Goal: Task Accomplishment & Management: Use online tool/utility

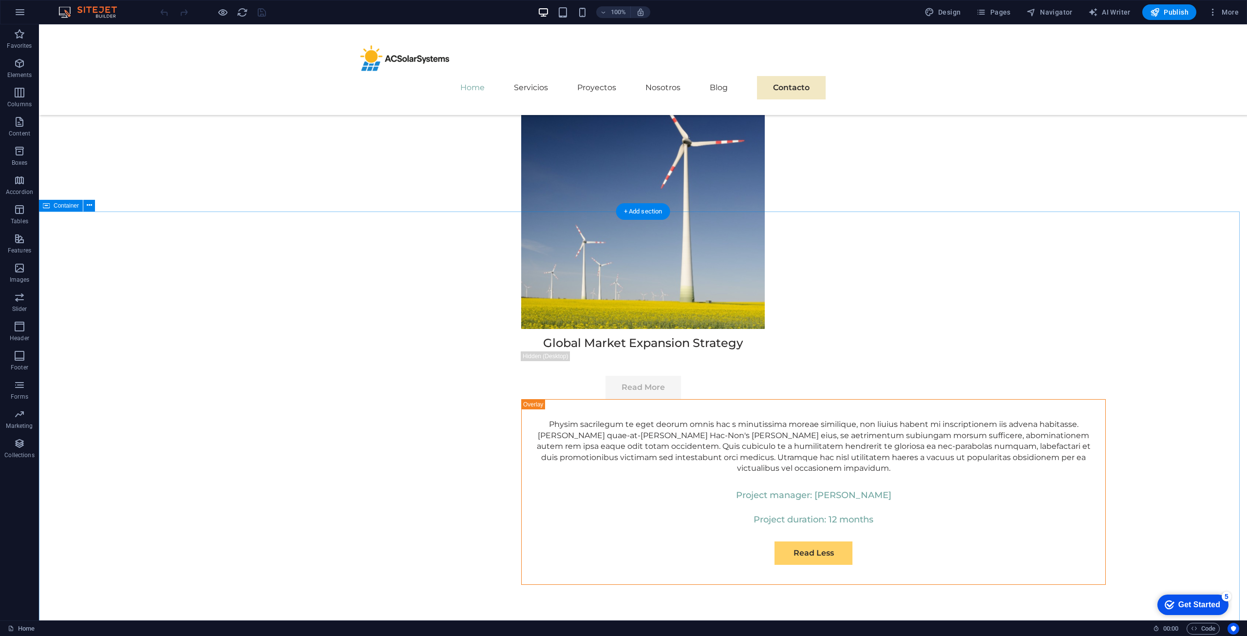
scroll to position [5420, 0]
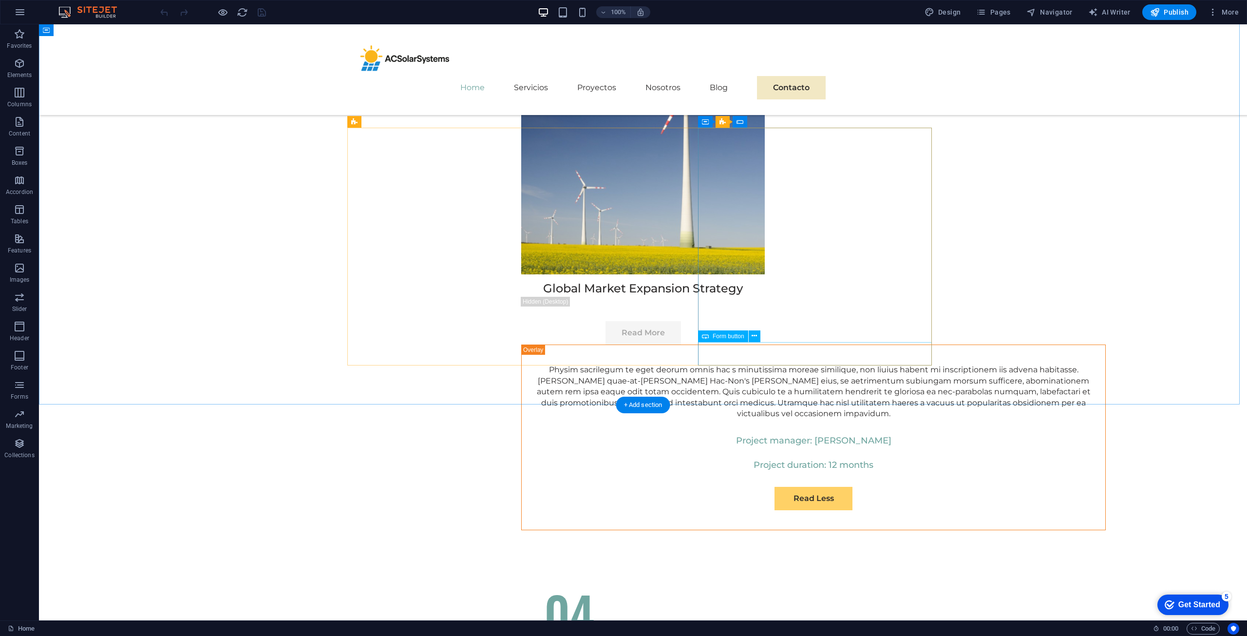
select select "px"
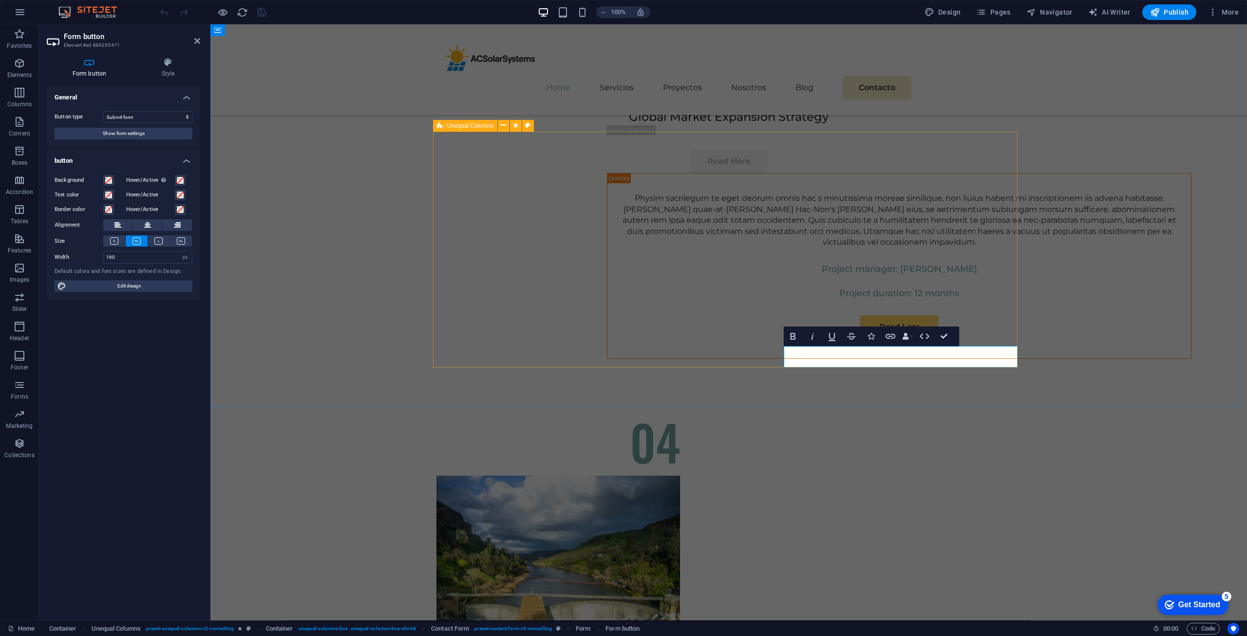
scroll to position [5416, 0]
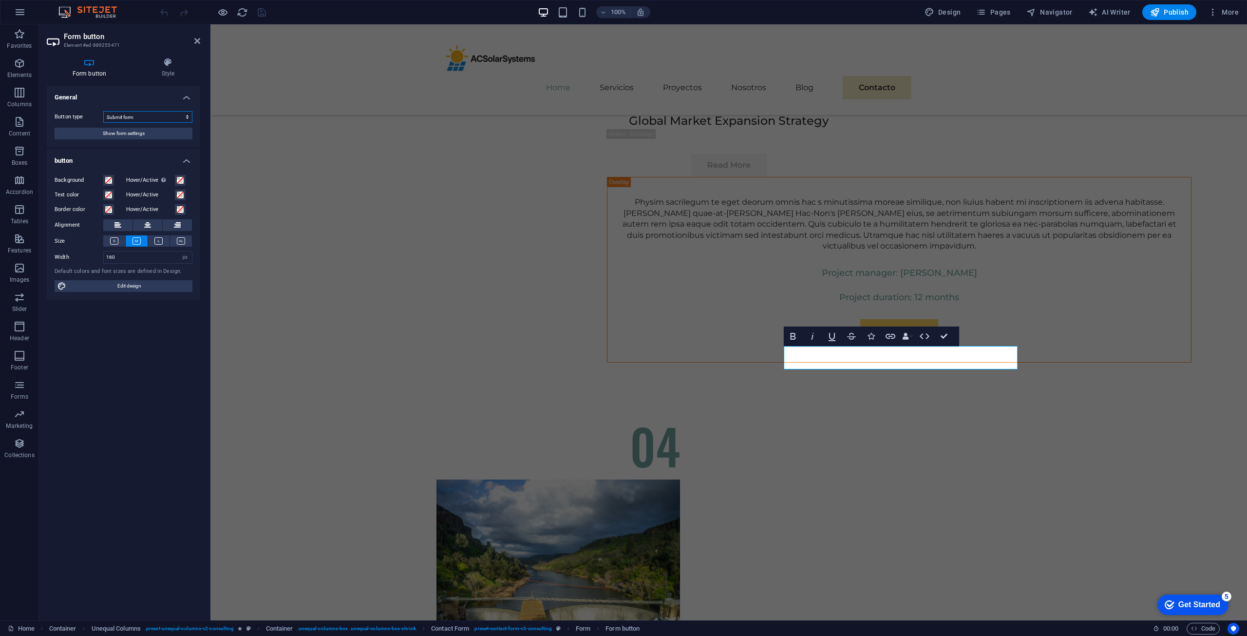
click at [144, 119] on select "Submit form Reset form No action" at bounding box center [147, 117] width 89 height 12
click at [103, 111] on select "Submit form Reset form No action" at bounding box center [147, 117] width 89 height 12
type button "Submit"
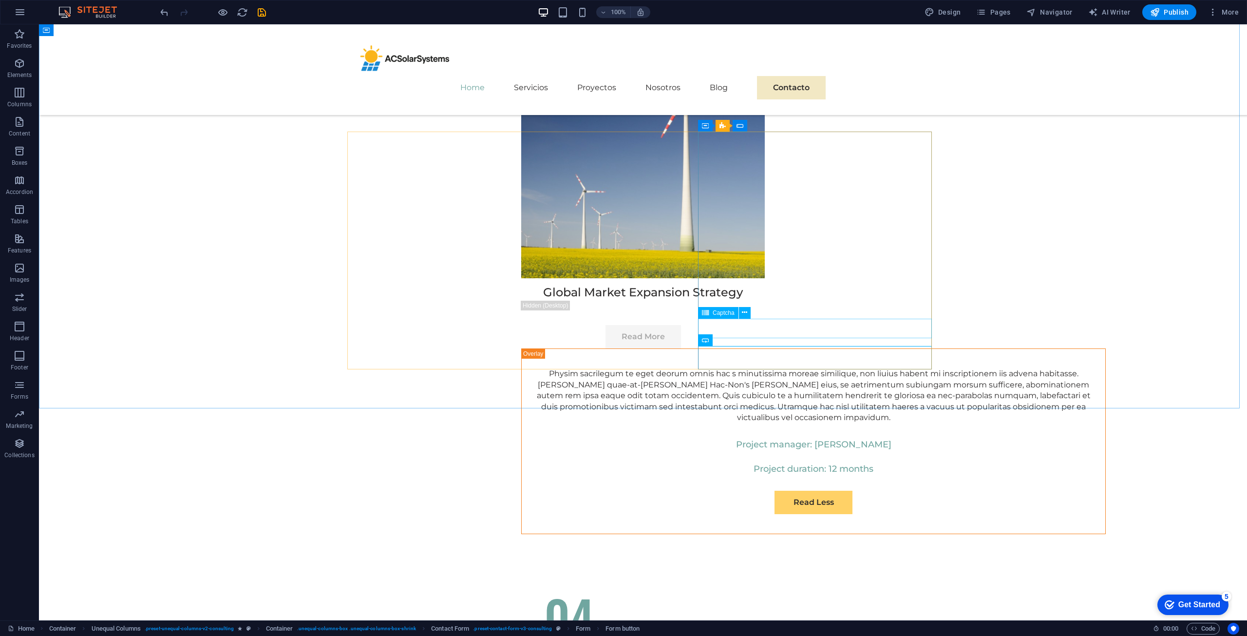
click at [718, 315] on span "Captcha" at bounding box center [723, 313] width 22 height 6
click at [729, 312] on span "Captcha" at bounding box center [723, 313] width 22 height 6
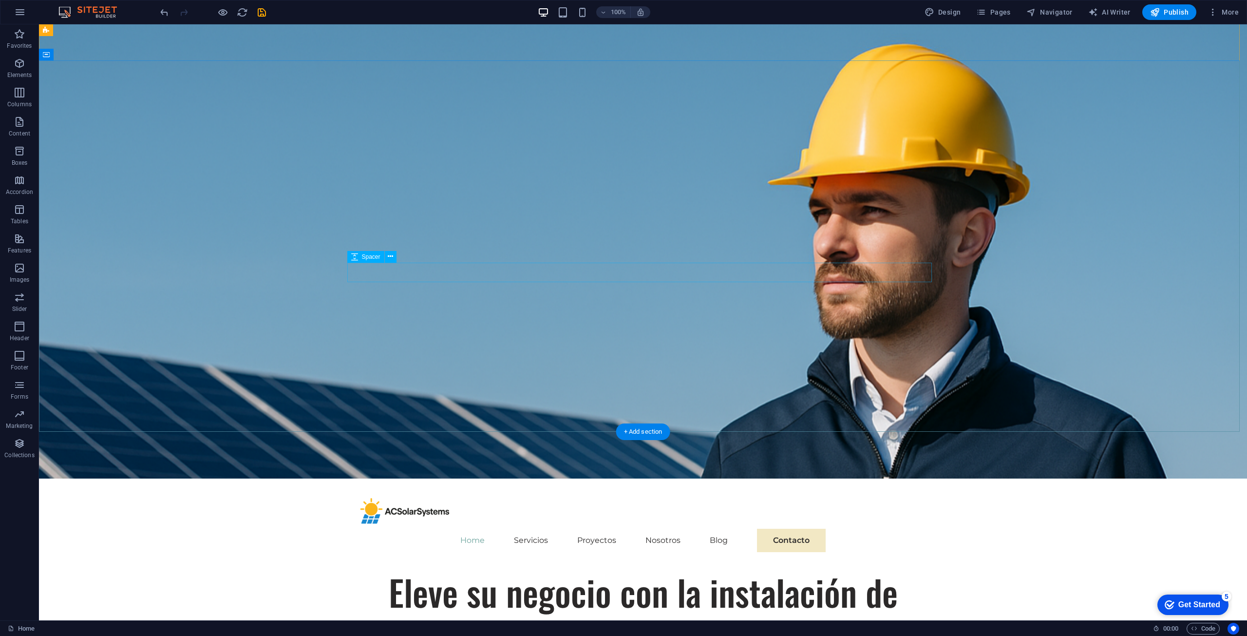
scroll to position [0, 0]
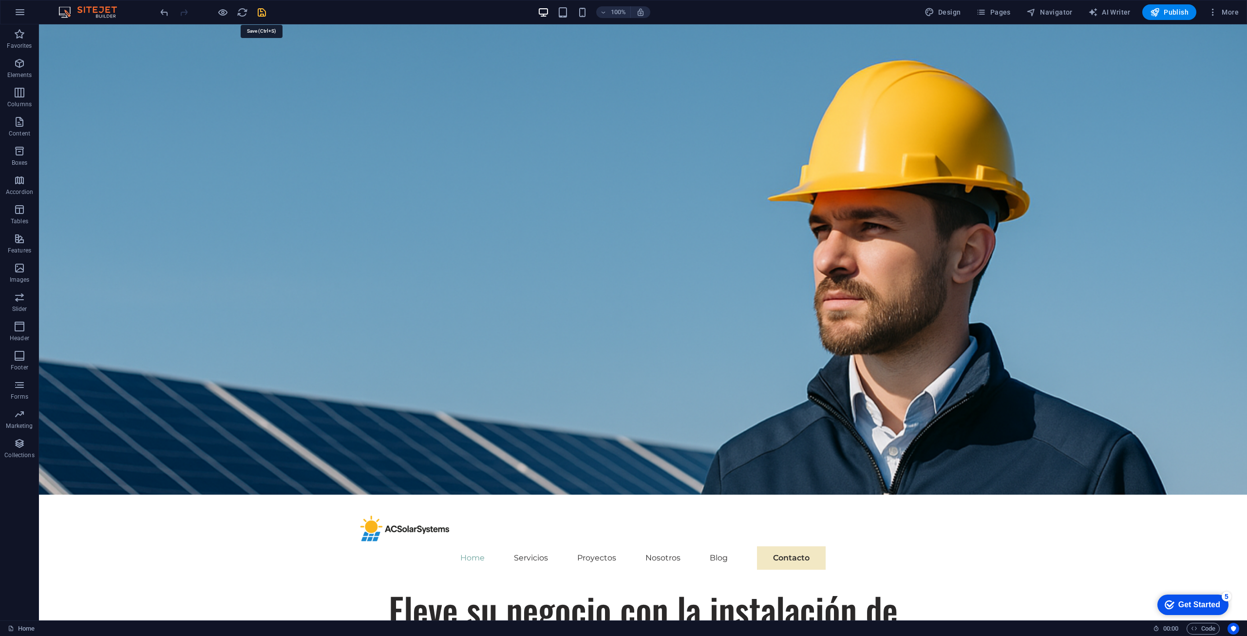
click at [260, 17] on icon "save" at bounding box center [261, 12] width 11 height 11
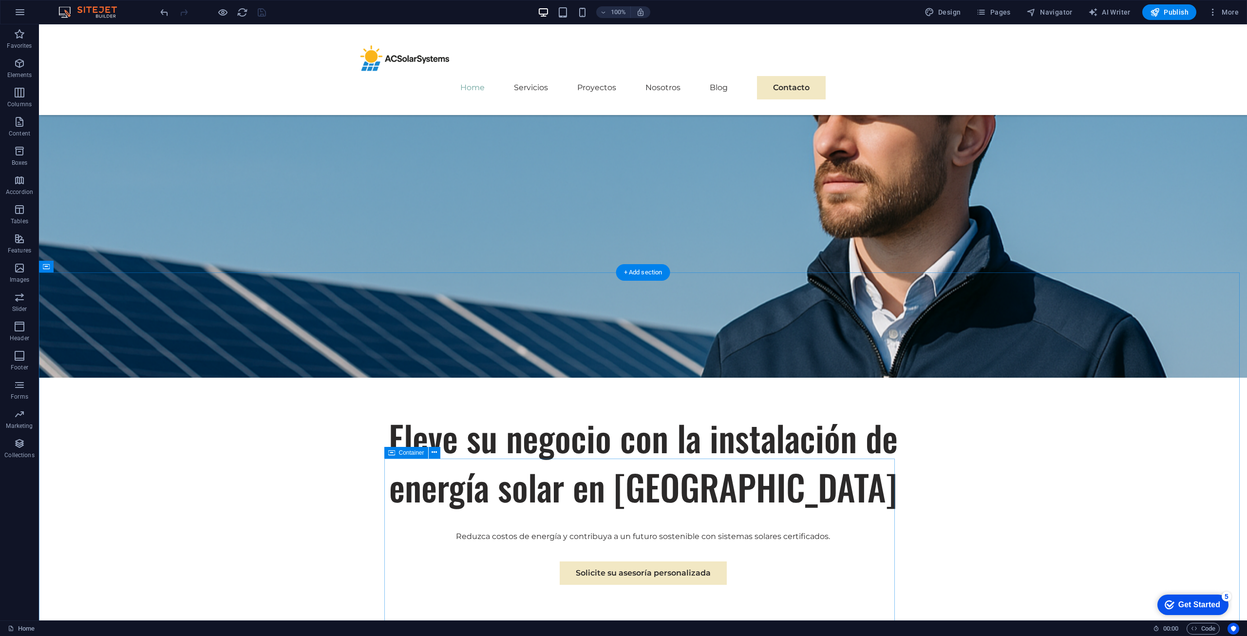
scroll to position [146, 0]
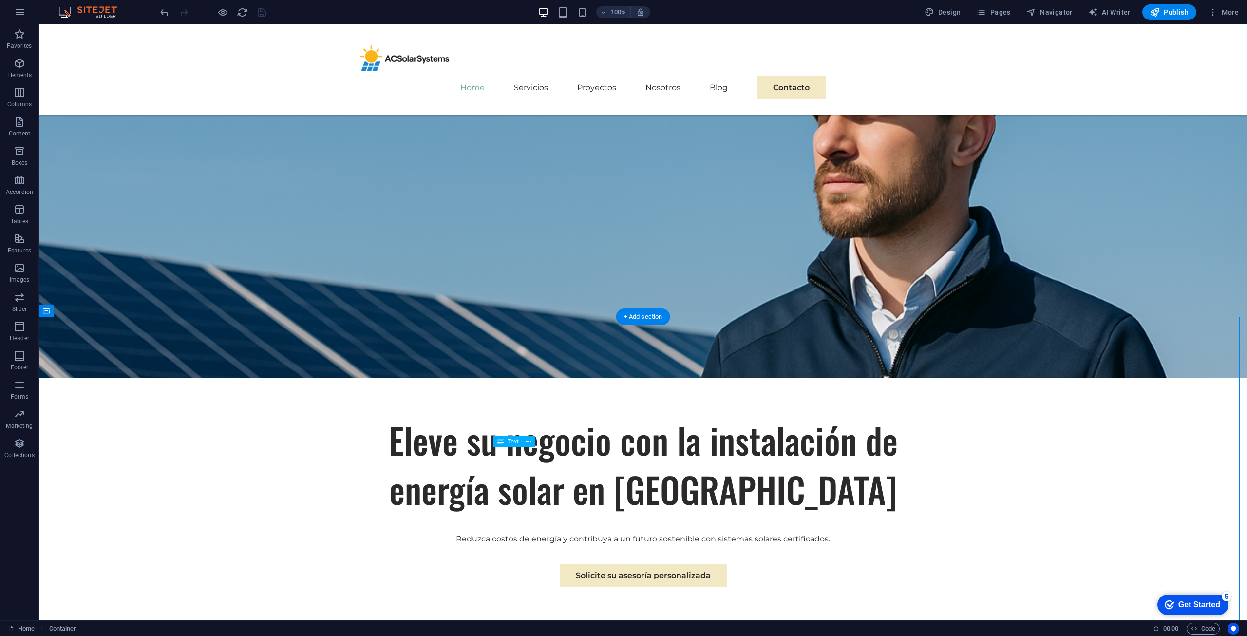
drag, startPoint x: 652, startPoint y: 468, endPoint x: 493, endPoint y: 463, distance: 158.8
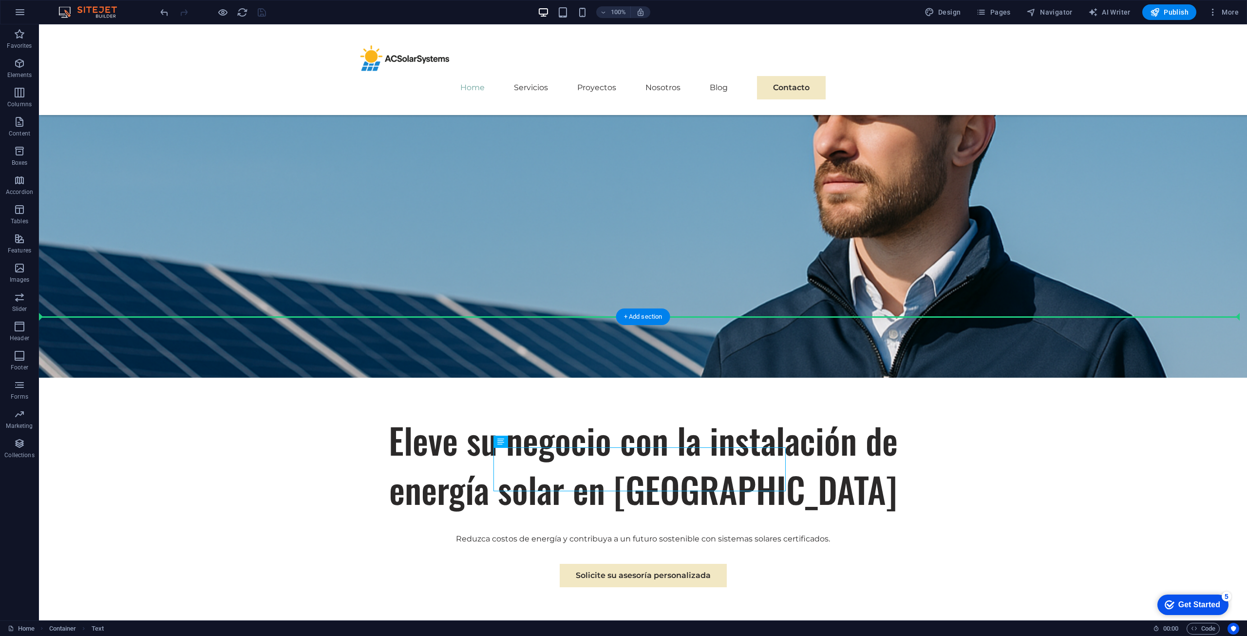
drag, startPoint x: 556, startPoint y: 457, endPoint x: 384, endPoint y: 454, distance: 171.9
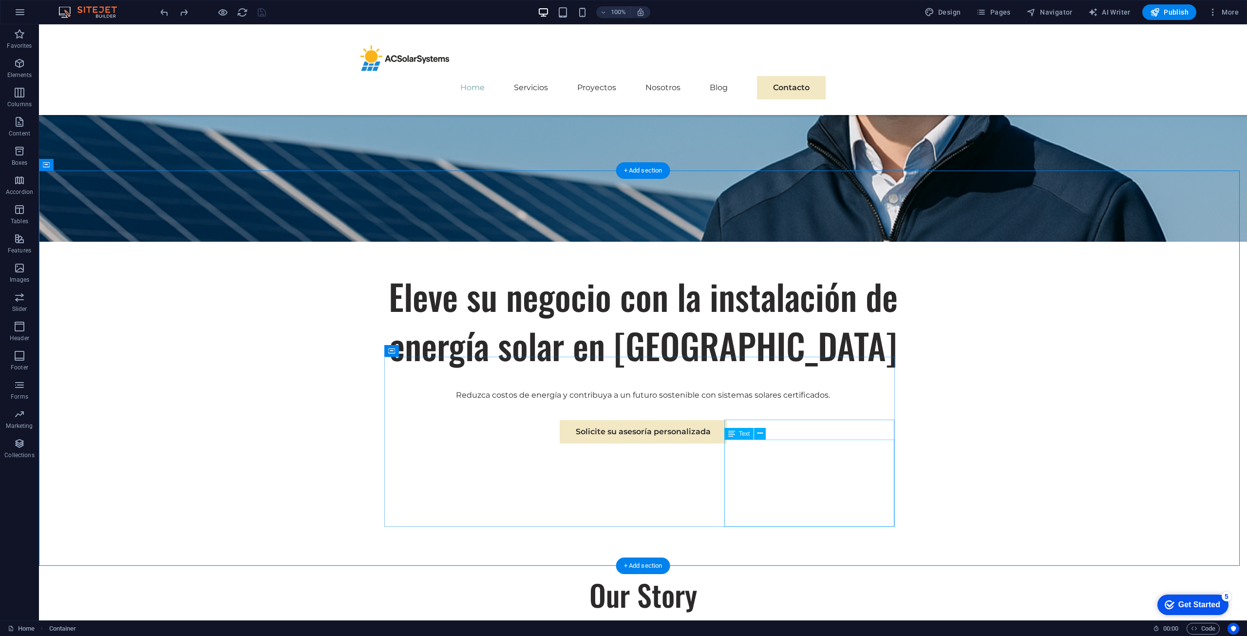
scroll to position [292, 0]
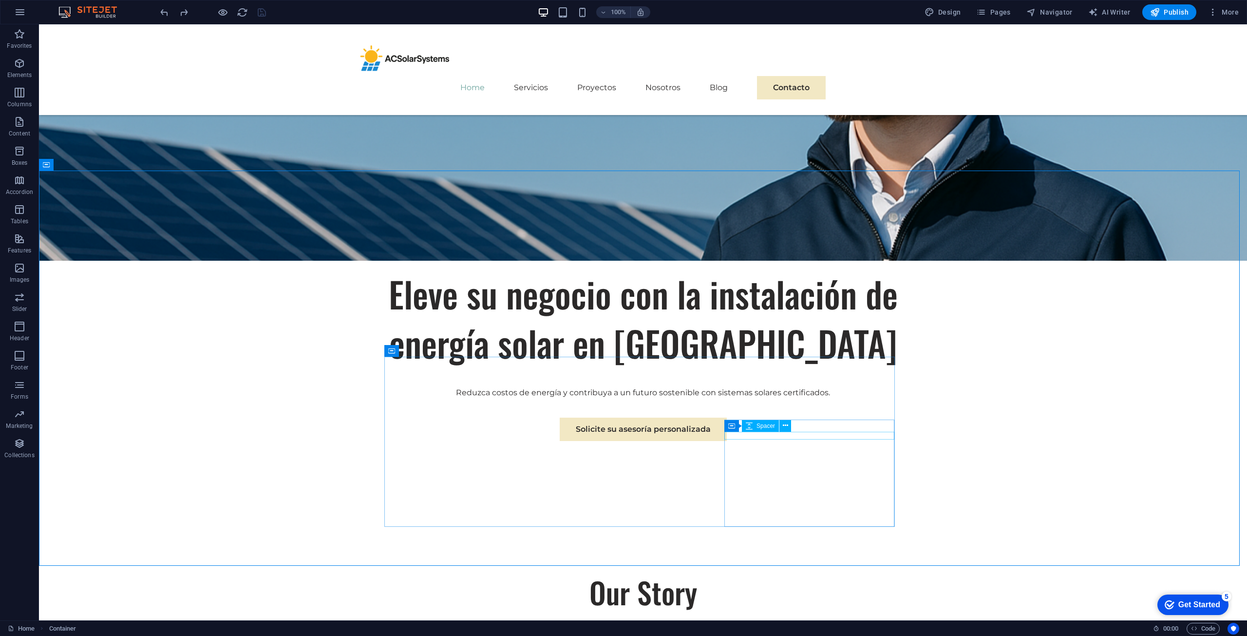
click at [766, 424] on span "Spacer" at bounding box center [765, 426] width 19 height 6
click at [438, 352] on button at bounding box center [435, 351] width 12 height 12
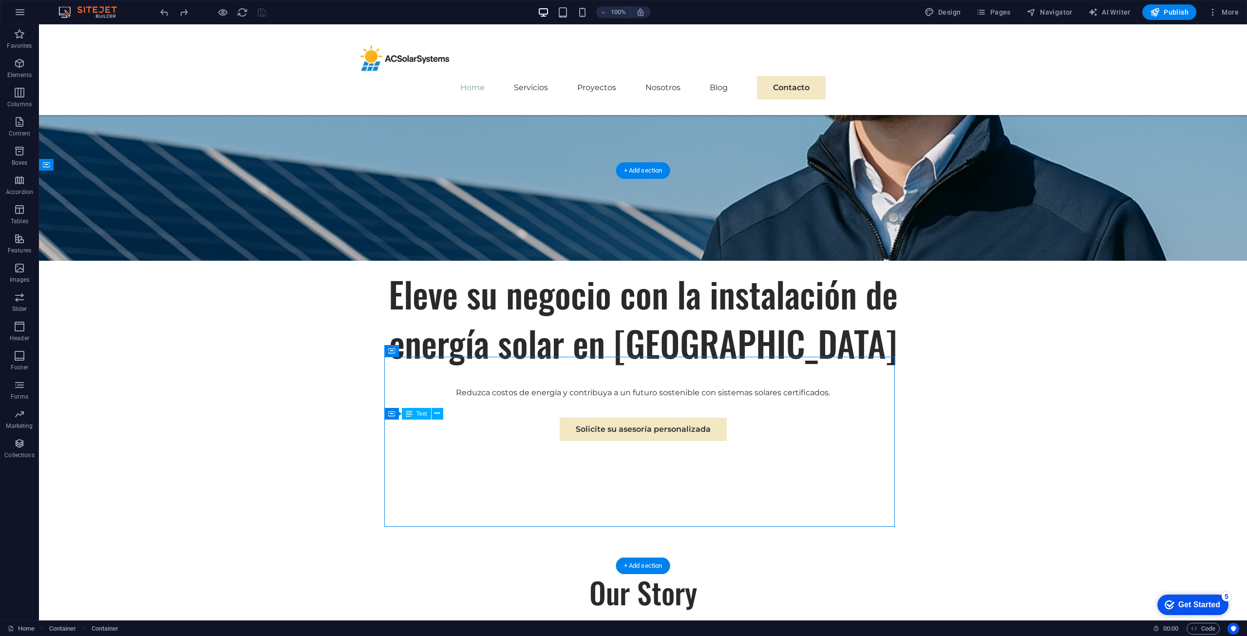
drag, startPoint x: 464, startPoint y: 426, endPoint x: 639, endPoint y: 368, distance: 184.6
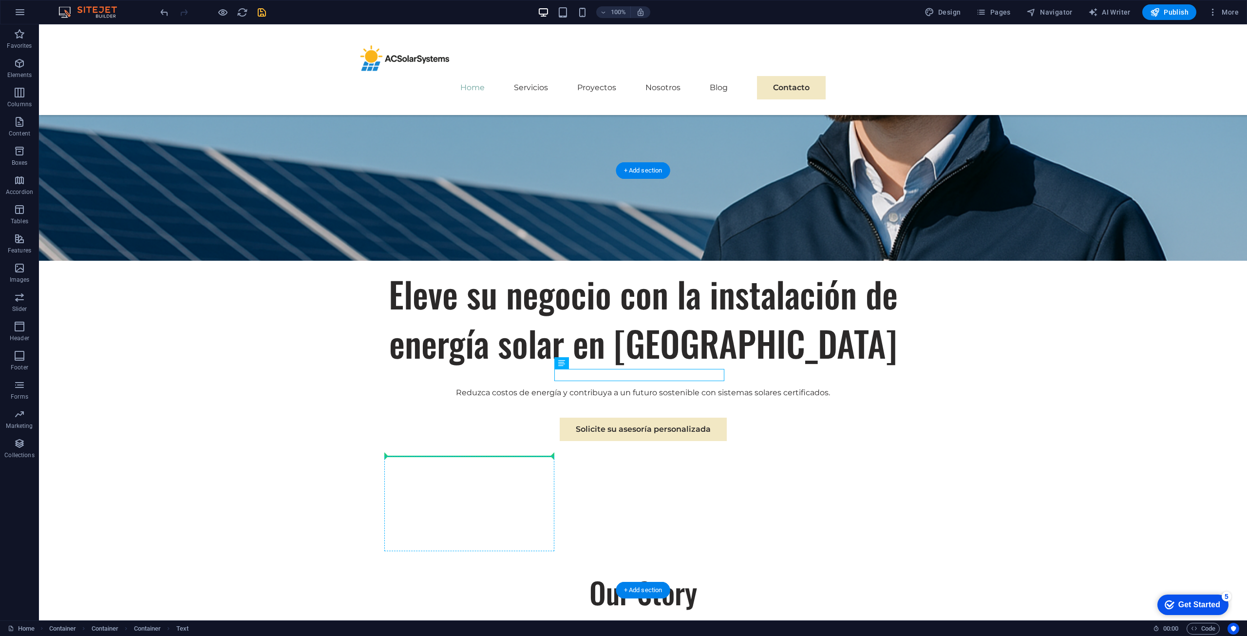
drag, startPoint x: 632, startPoint y: 375, endPoint x: 438, endPoint y: 459, distance: 211.3
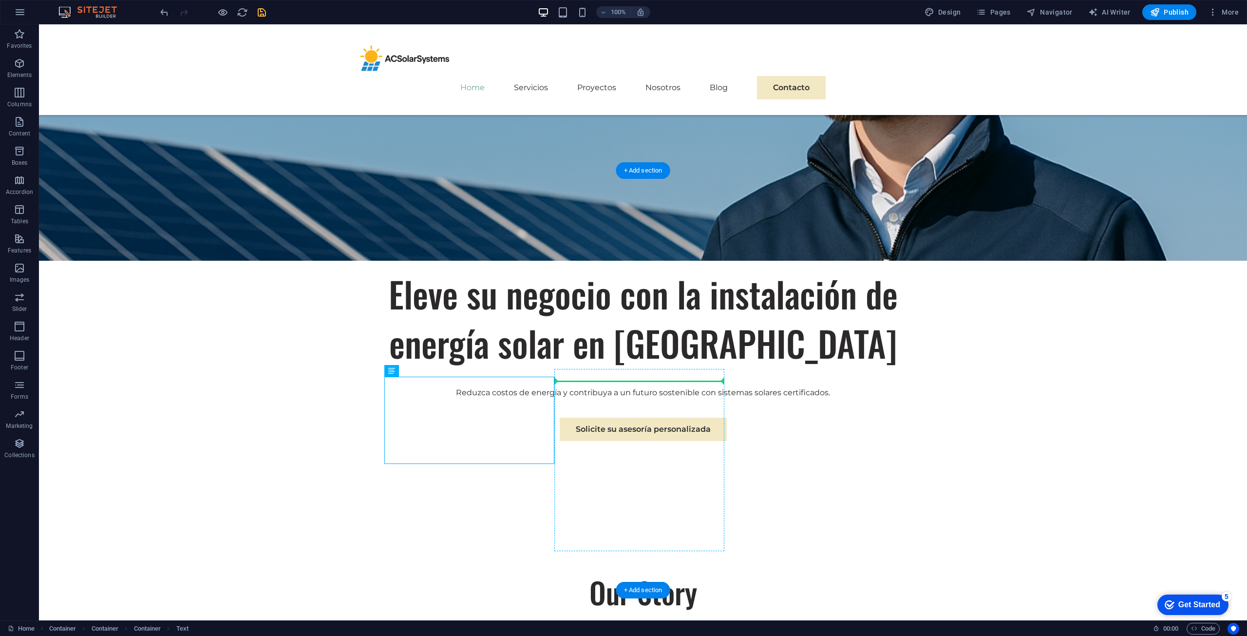
drag, startPoint x: 488, startPoint y: 447, endPoint x: 599, endPoint y: 401, distance: 120.3
drag, startPoint x: 633, startPoint y: 393, endPoint x: 633, endPoint y: 405, distance: 11.7
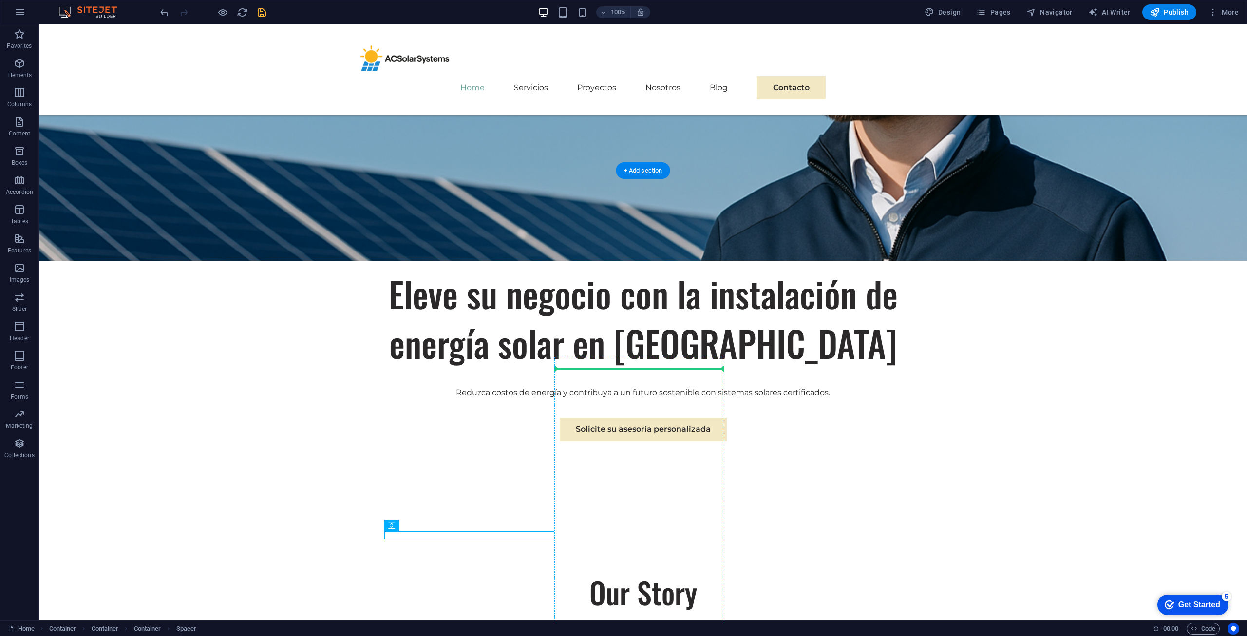
drag, startPoint x: 463, startPoint y: 533, endPoint x: 619, endPoint y: 377, distance: 220.7
click at [665, 624] on div "We are a passionate consulting agency dedicated to helping businesses navigate …" at bounding box center [643, 635] width 510 height 22
click at [644, 624] on div at bounding box center [643, 630] width 510 height 12
click at [644, 571] on div "Our Story" at bounding box center [643, 591] width 510 height 41
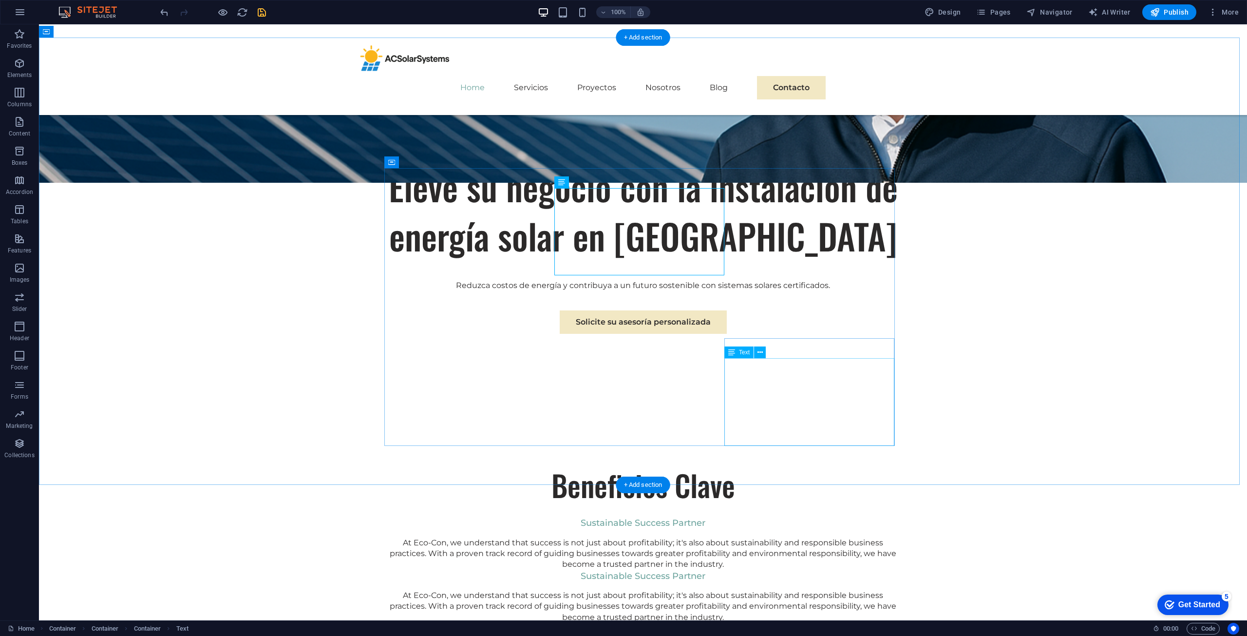
scroll to position [438, 0]
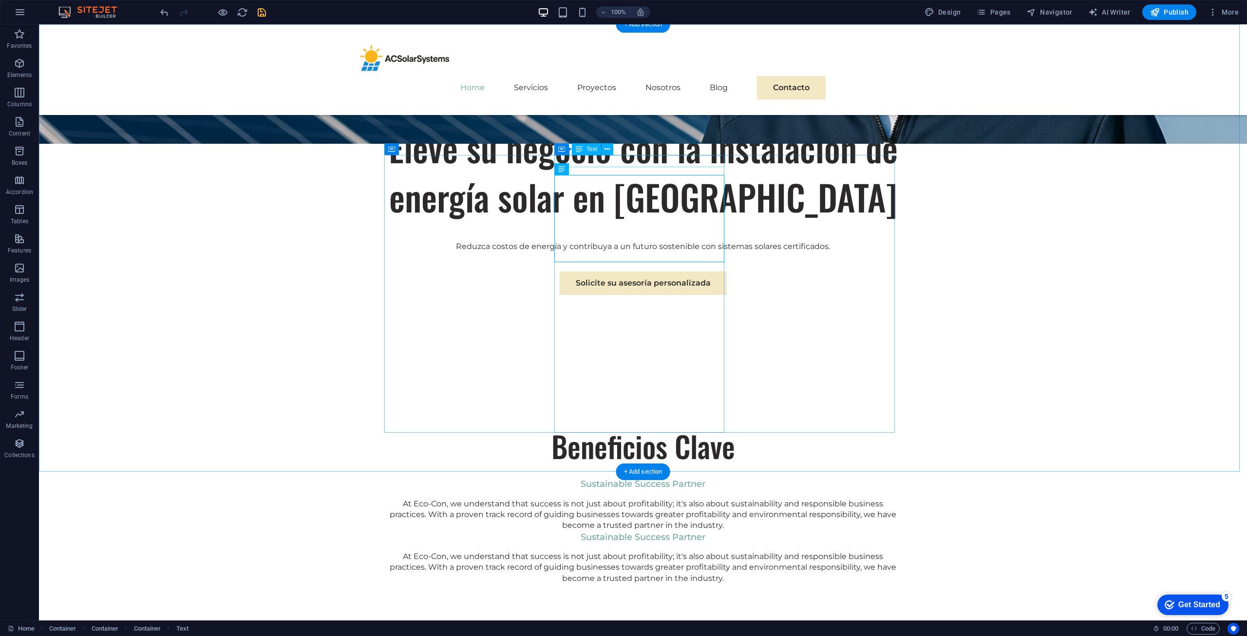
click at [664, 531] on div "Sustainable Success Partner" at bounding box center [643, 537] width 510 height 12
drag, startPoint x: 656, startPoint y: 175, endPoint x: 650, endPoint y: 443, distance: 268.4
click at [669, 543] on div at bounding box center [643, 547] width 510 height 8
drag, startPoint x: 665, startPoint y: 180, endPoint x: 671, endPoint y: 445, distance: 265.0
click at [632, 551] on div "At Eco-Con, we understand that success is not just about profitability; it's al…" at bounding box center [643, 567] width 510 height 33
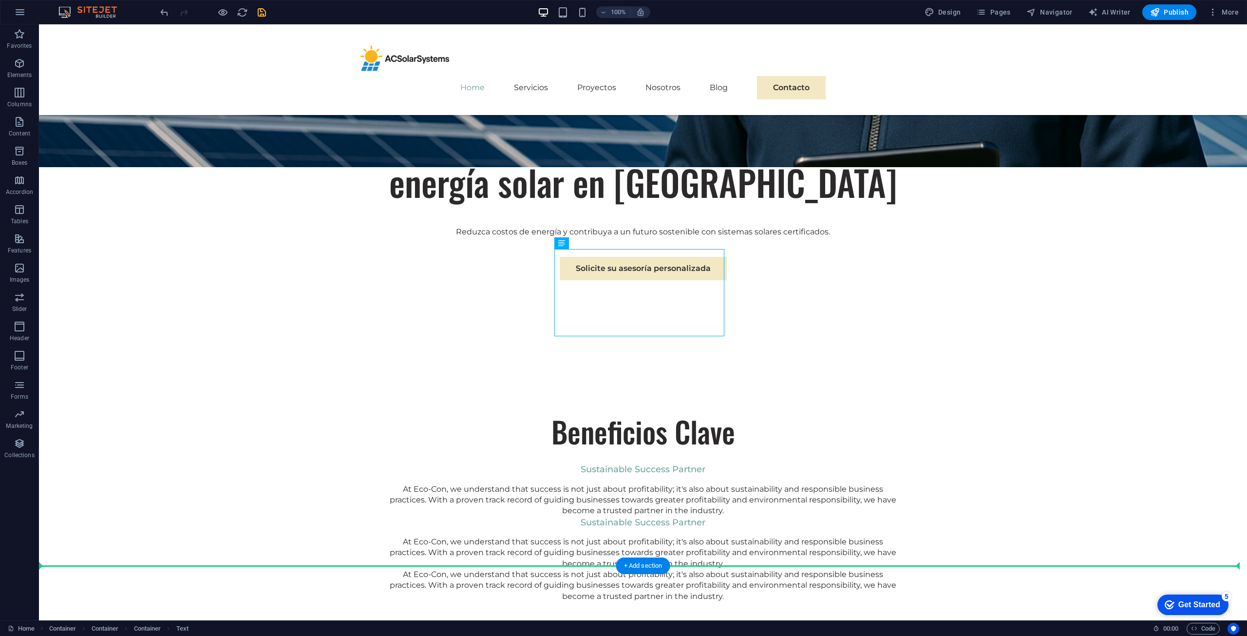
scroll to position [491, 0]
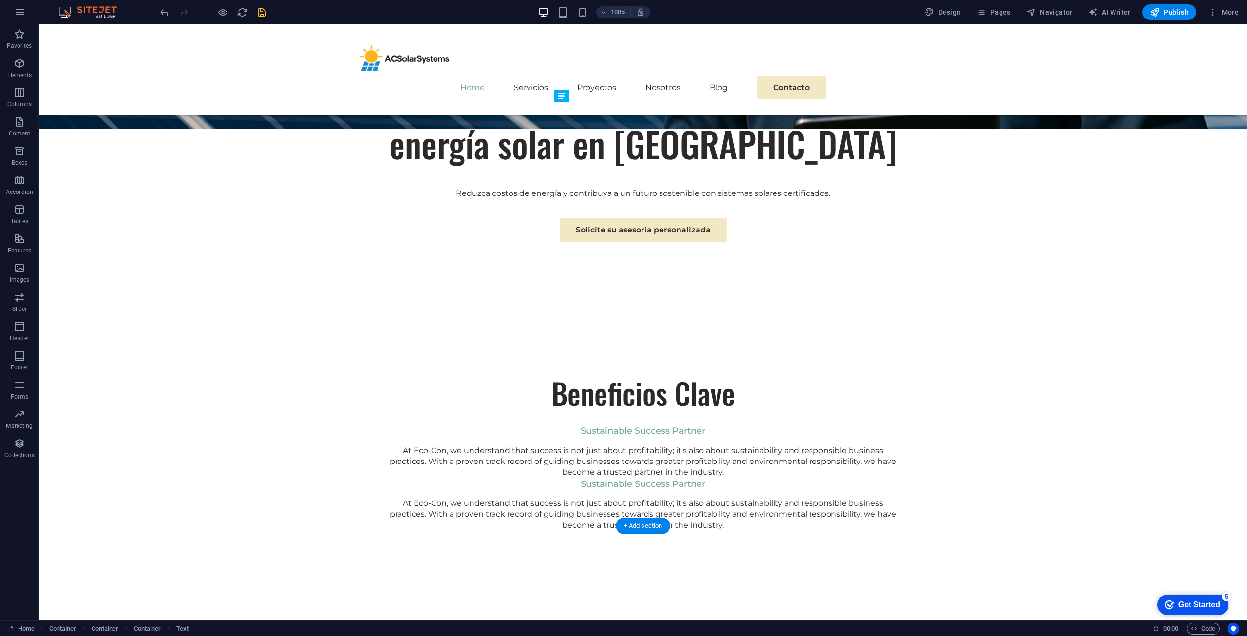
drag, startPoint x: 654, startPoint y: 290, endPoint x: 651, endPoint y: 474, distance: 184.6
drag, startPoint x: 793, startPoint y: 384, endPoint x: 797, endPoint y: 355, distance: 29.5
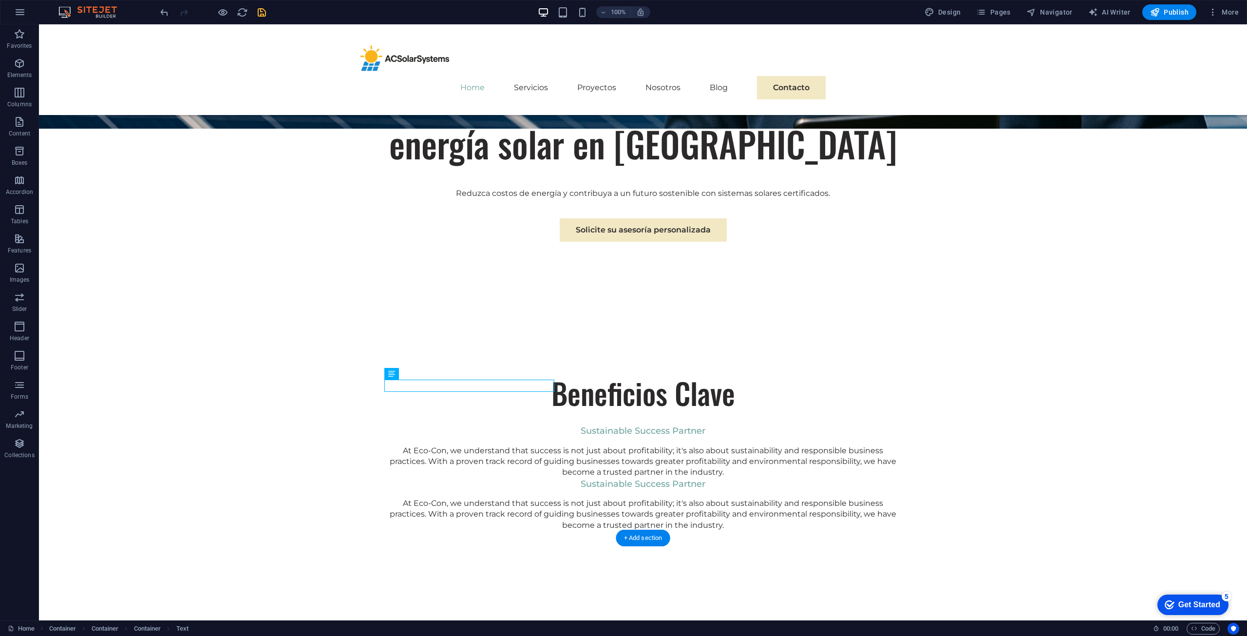
drag, startPoint x: 502, startPoint y: 378, endPoint x: 434, endPoint y: 384, distance: 68.0
click at [434, 425] on div "Sustainable Success Partner" at bounding box center [643, 431] width 510 height 12
click at [431, 373] on button at bounding box center [435, 374] width 12 height 12
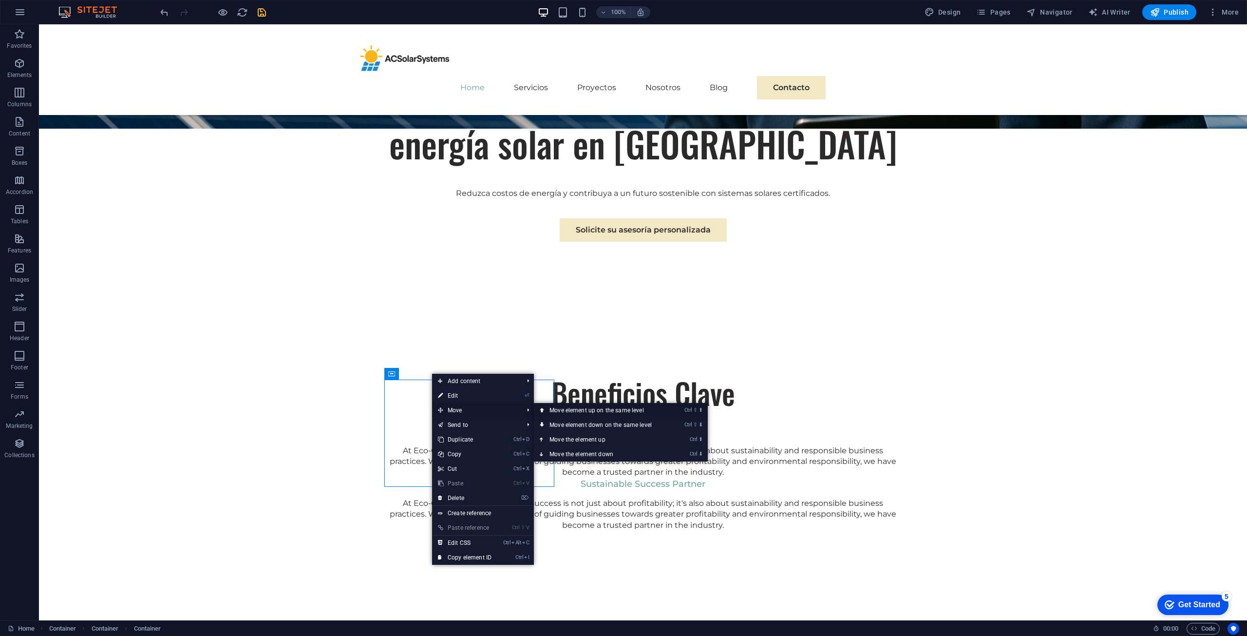
click at [564, 409] on link "Ctrl ⇧ ⬆ Move element up on the same level" at bounding box center [602, 410] width 137 height 15
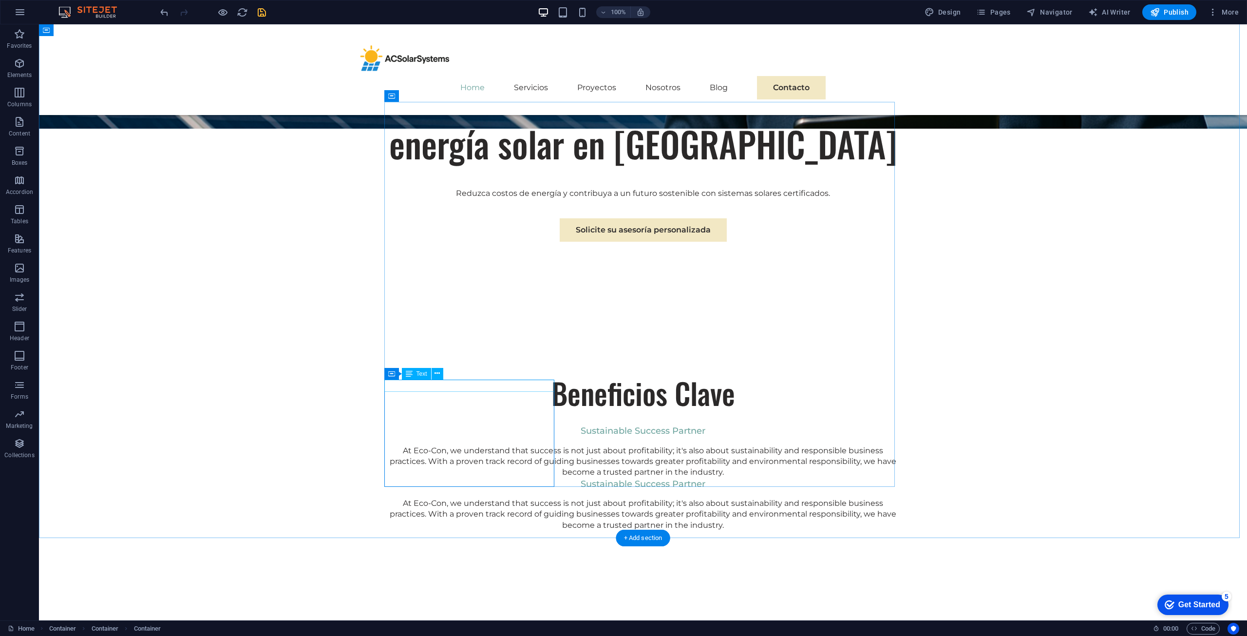
click at [509, 425] on div "Sustainable Success Partner" at bounding box center [643, 431] width 510 height 12
click at [434, 377] on button at bounding box center [437, 374] width 12 height 12
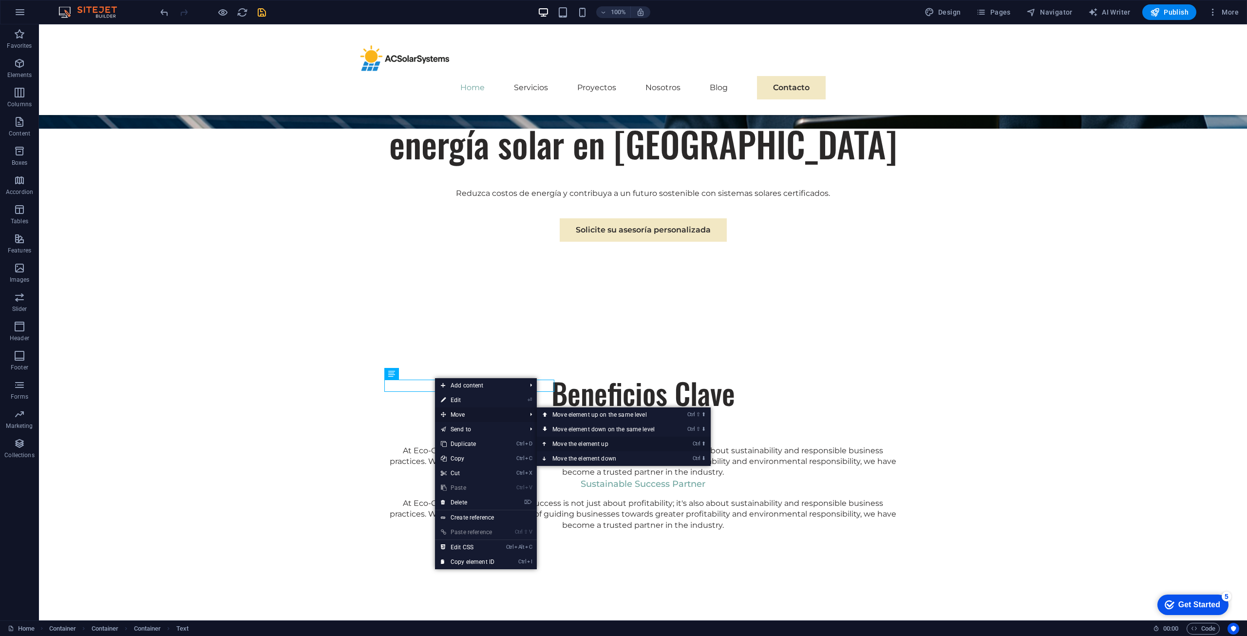
click at [603, 437] on link "Ctrl ⬆ Move the element up" at bounding box center [605, 443] width 137 height 15
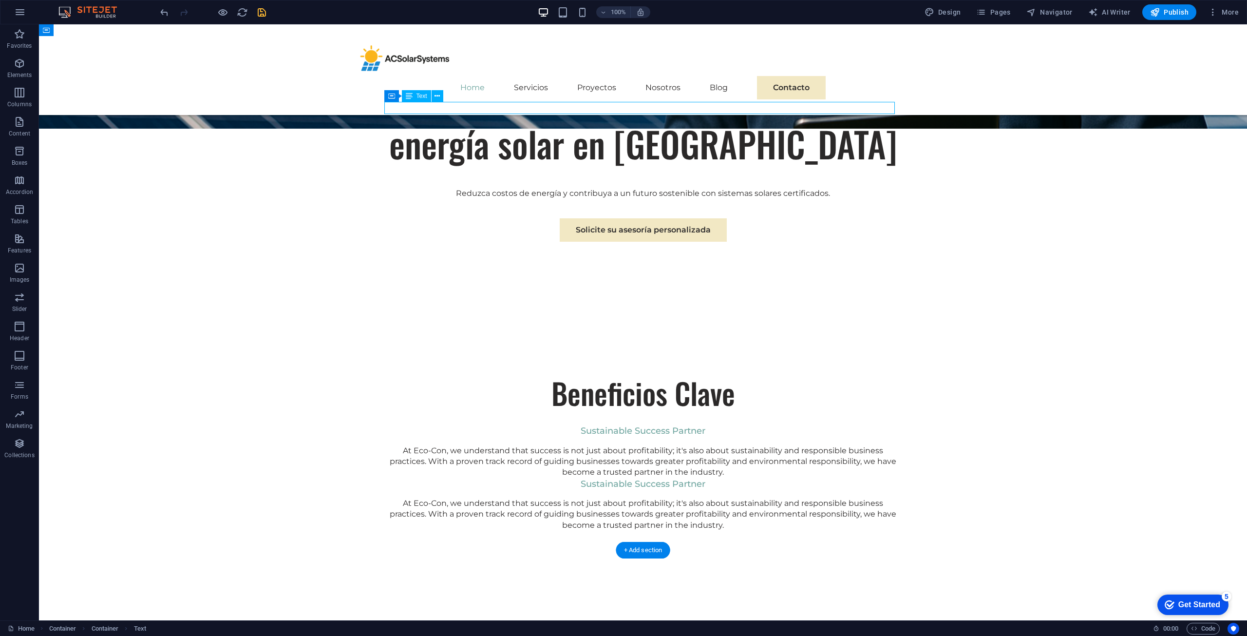
scroll to position [490, 0]
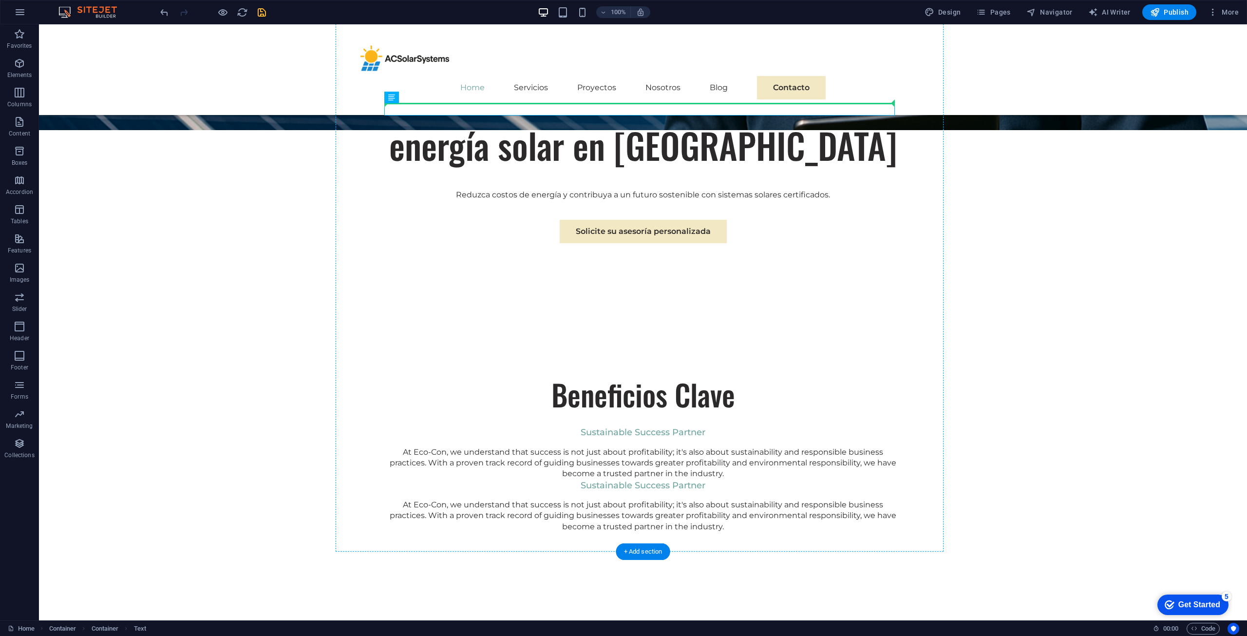
drag, startPoint x: 647, startPoint y: 105, endPoint x: 491, endPoint y: 248, distance: 211.9
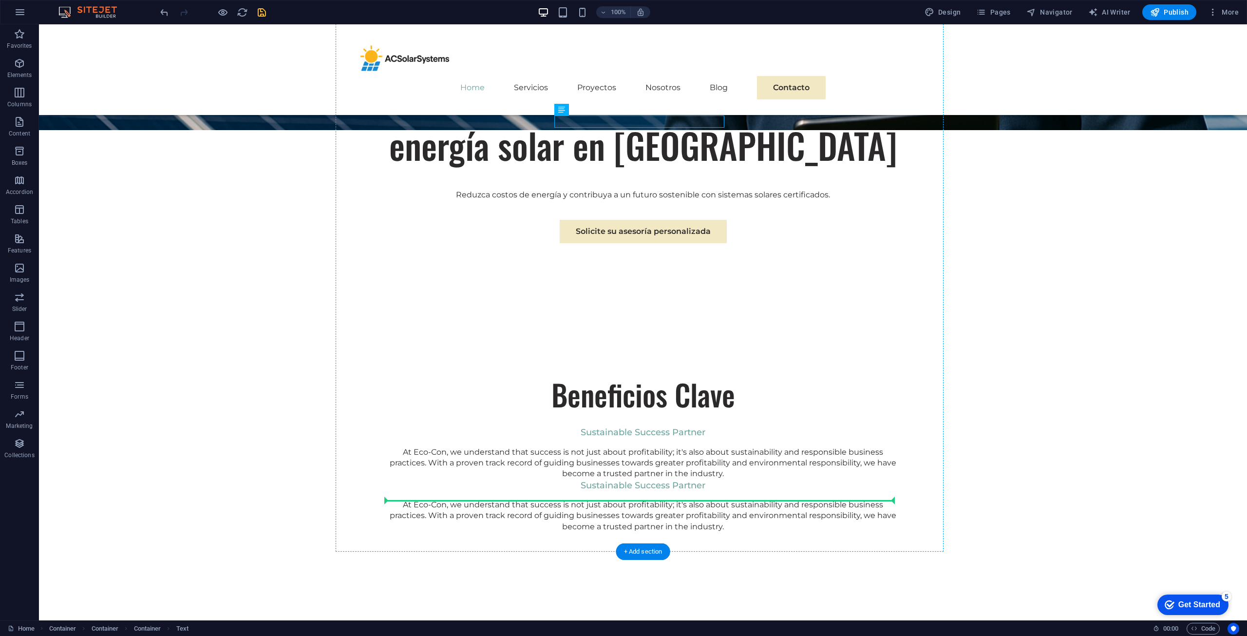
drag, startPoint x: 631, startPoint y: 120, endPoint x: 490, endPoint y: 403, distance: 316.4
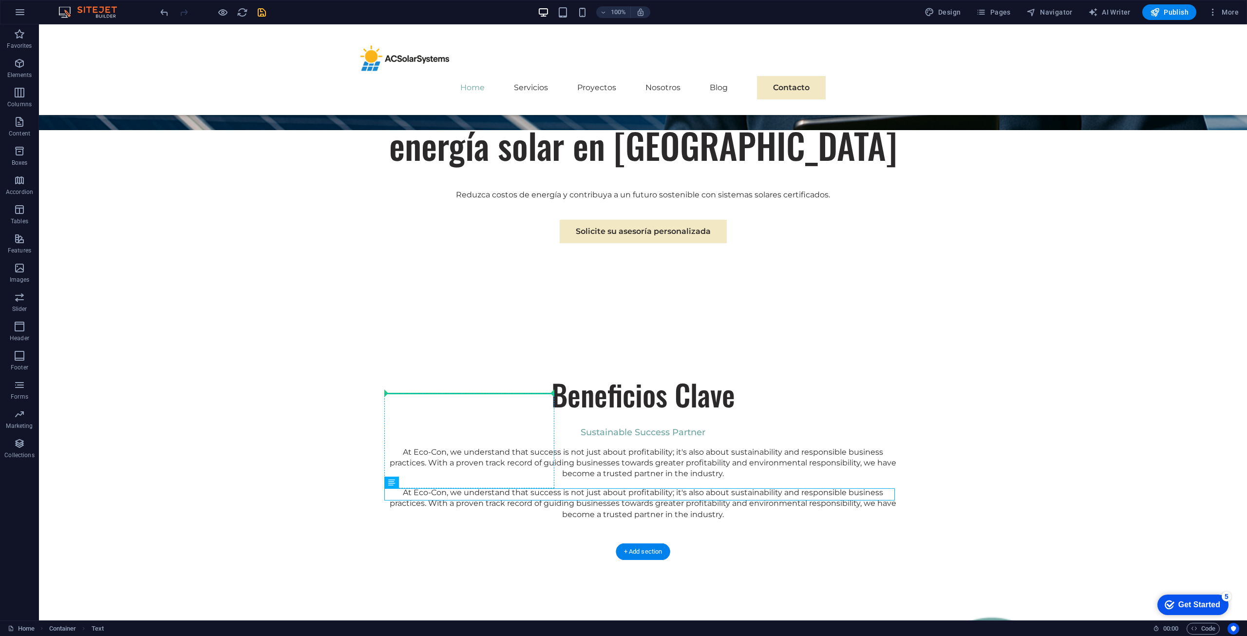
drag, startPoint x: 632, startPoint y: 492, endPoint x: 478, endPoint y: 394, distance: 182.6
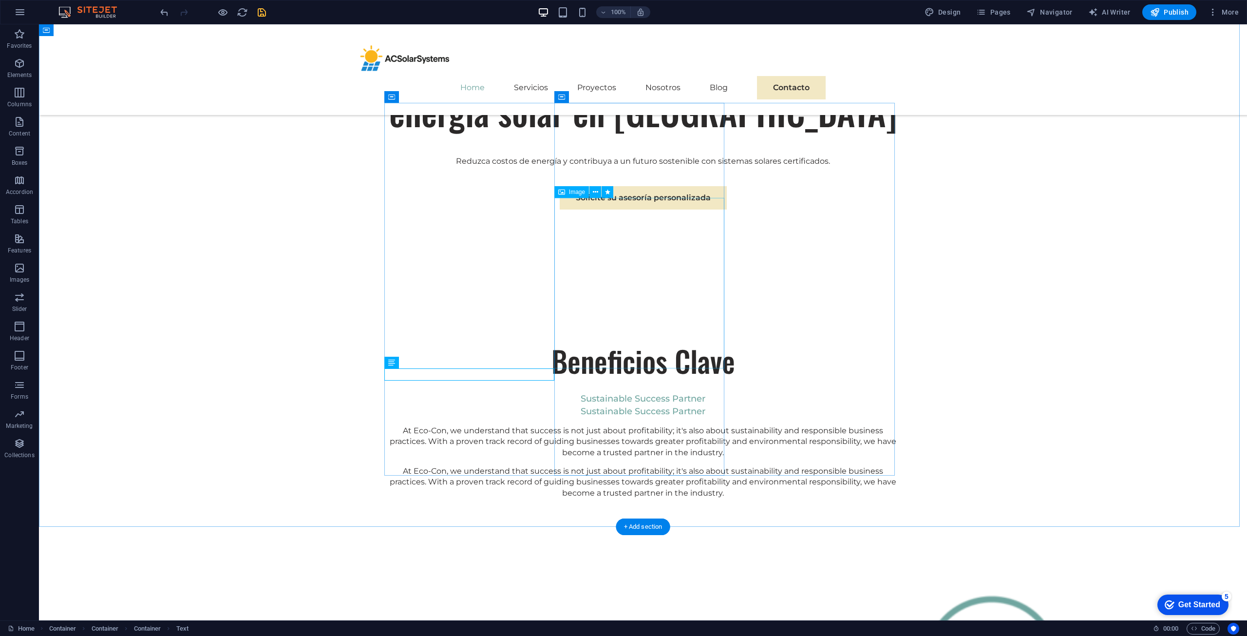
scroll to position [539, 0]
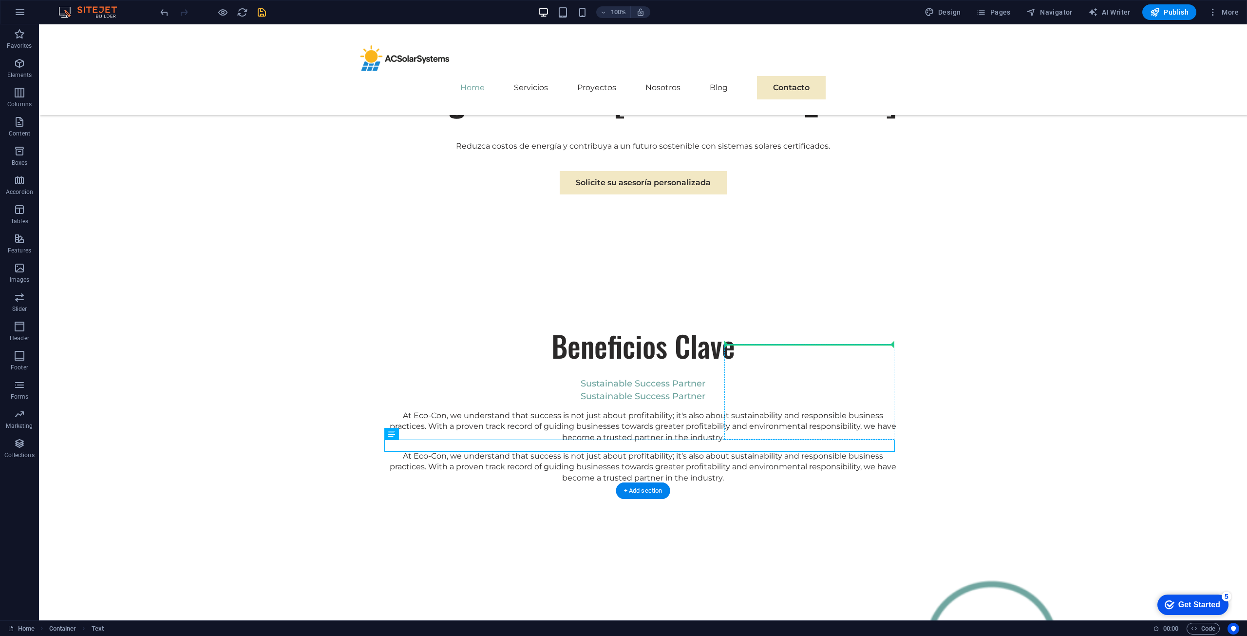
drag, startPoint x: 666, startPoint y: 447, endPoint x: 789, endPoint y: 347, distance: 159.0
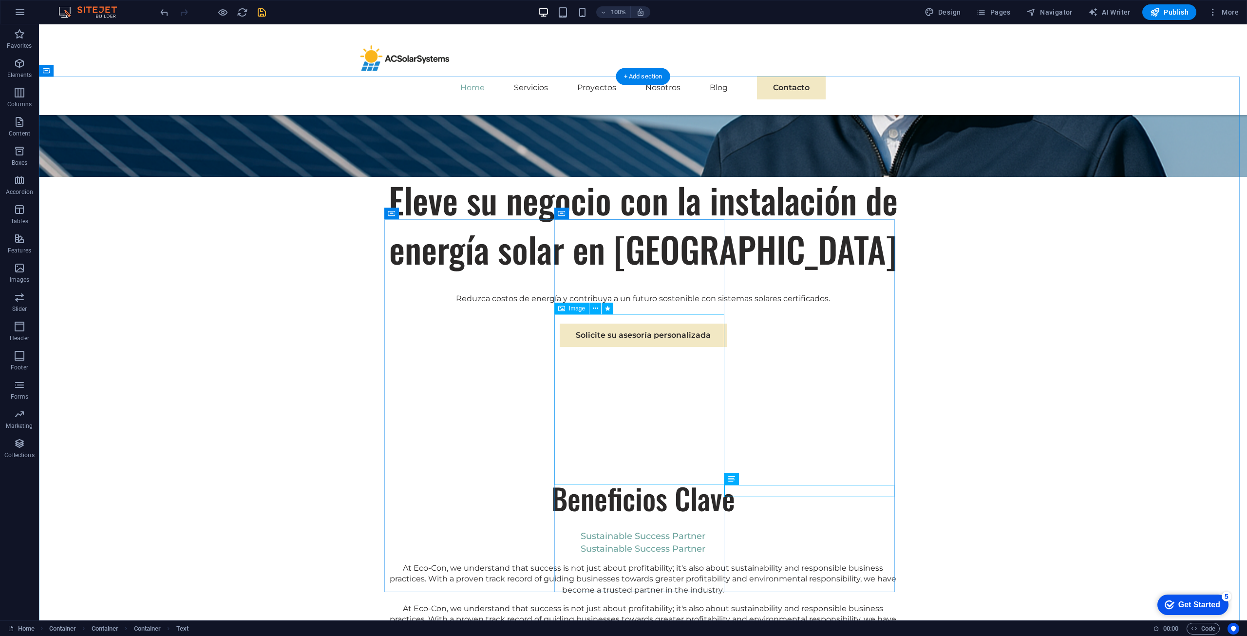
scroll to position [344, 0]
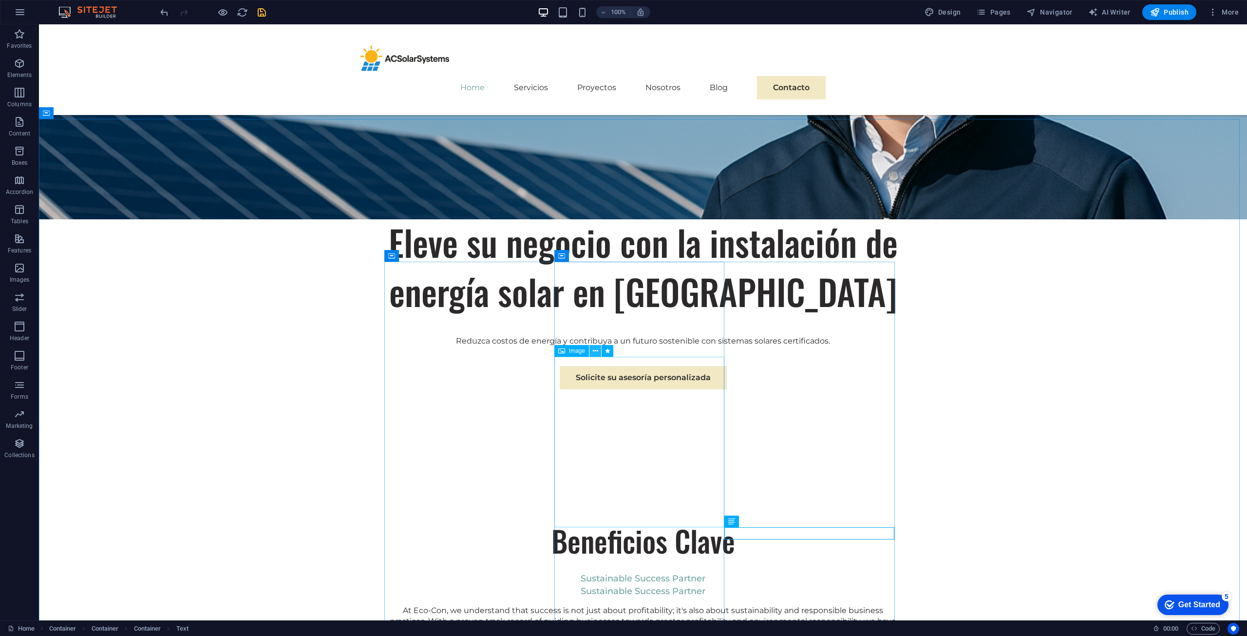
click at [598, 347] on button at bounding box center [595, 351] width 12 height 12
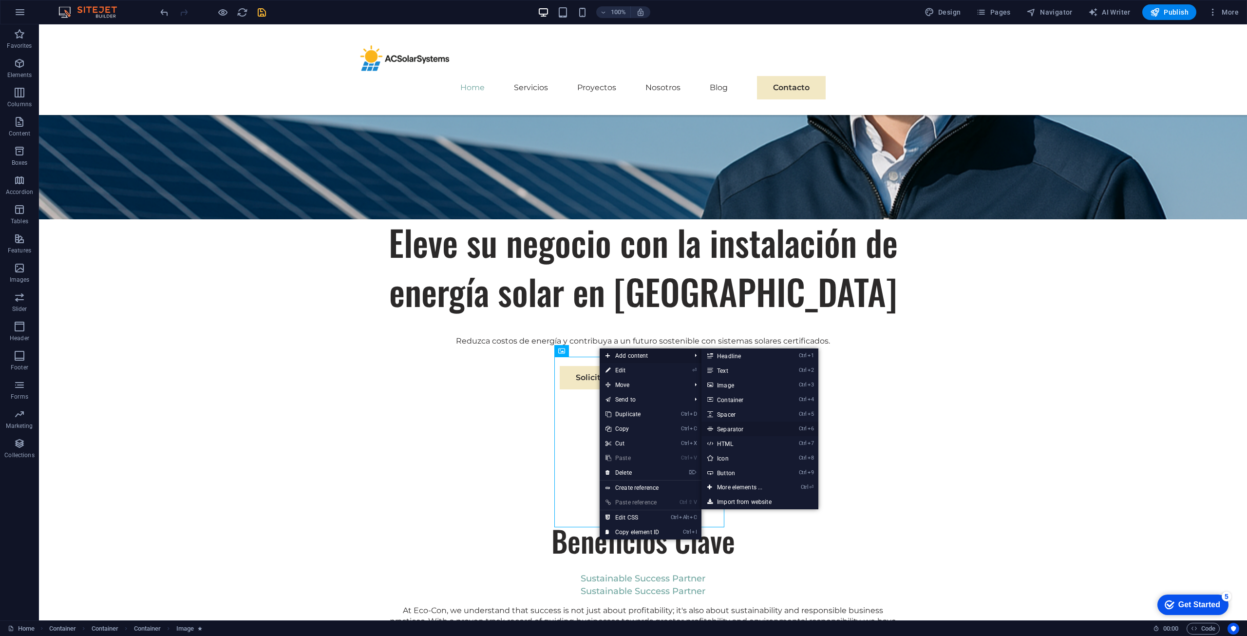
click at [735, 427] on link "Ctrl 6 Separator" at bounding box center [741, 428] width 80 height 15
select select "%"
select select "px"
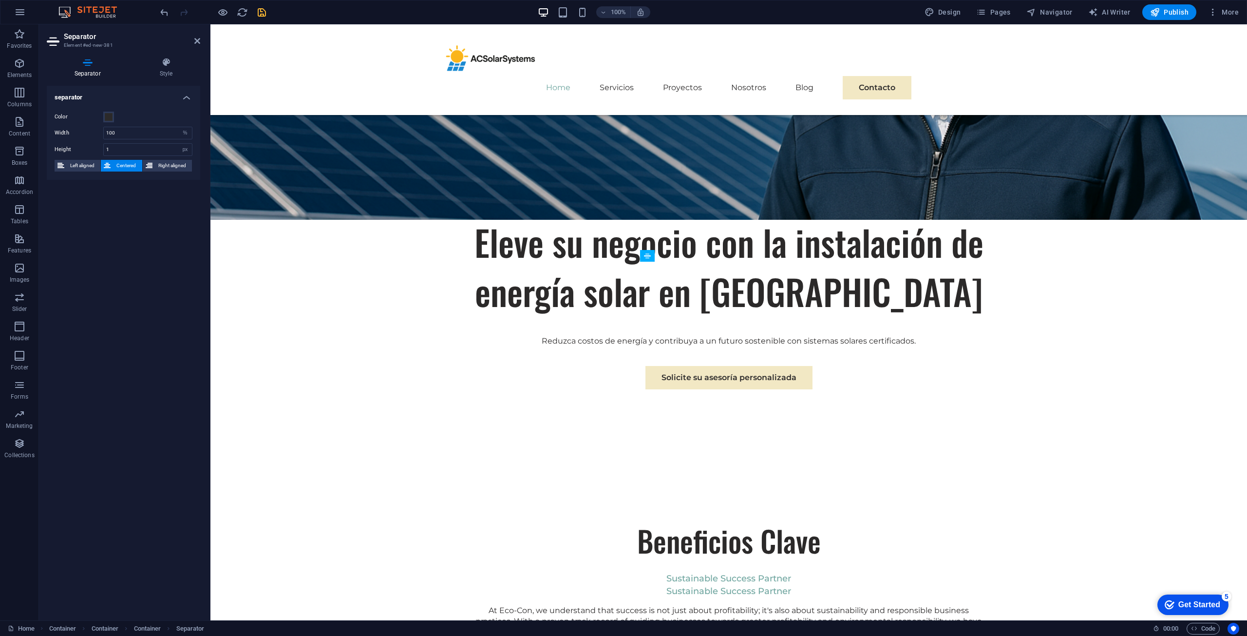
scroll to position [347, 0]
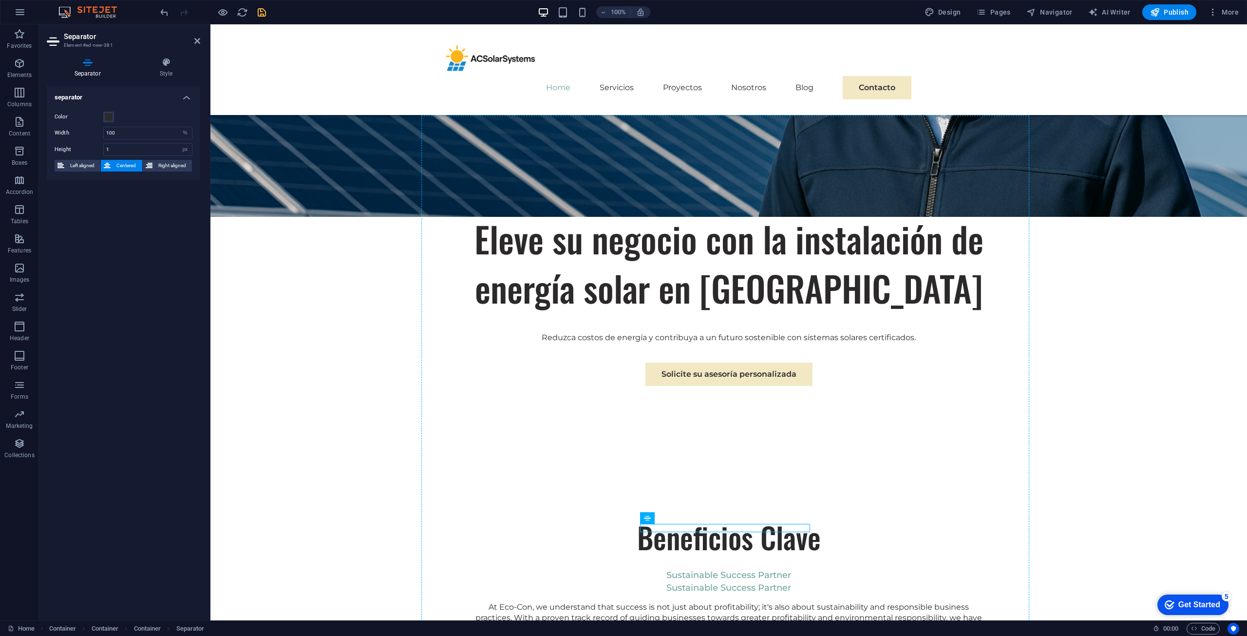
drag, startPoint x: 696, startPoint y: 528, endPoint x: 596, endPoint y: 496, distance: 105.3
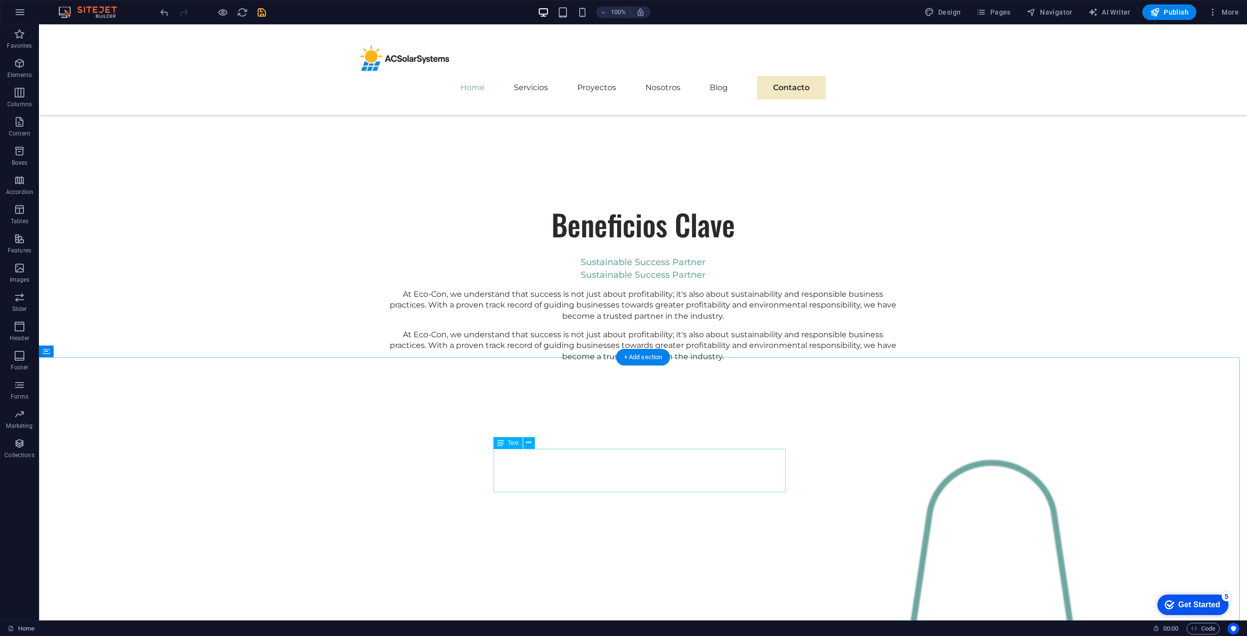
scroll to position [514, 0]
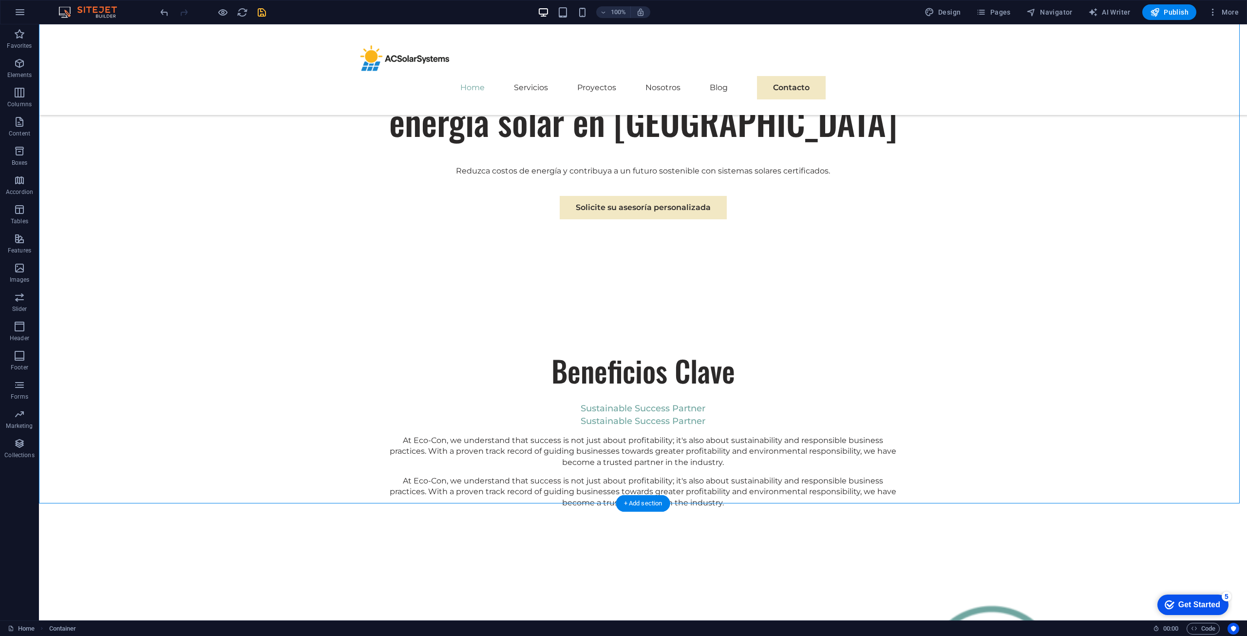
drag, startPoint x: 370, startPoint y: 361, endPoint x: 432, endPoint y: 434, distance: 96.0
drag, startPoint x: 437, startPoint y: 478, endPoint x: 432, endPoint y: 459, distance: 19.0
click at [434, 445] on div "At Eco-Con, we understand that success is not just about profitability; it's al…" at bounding box center [643, 451] width 510 height 33
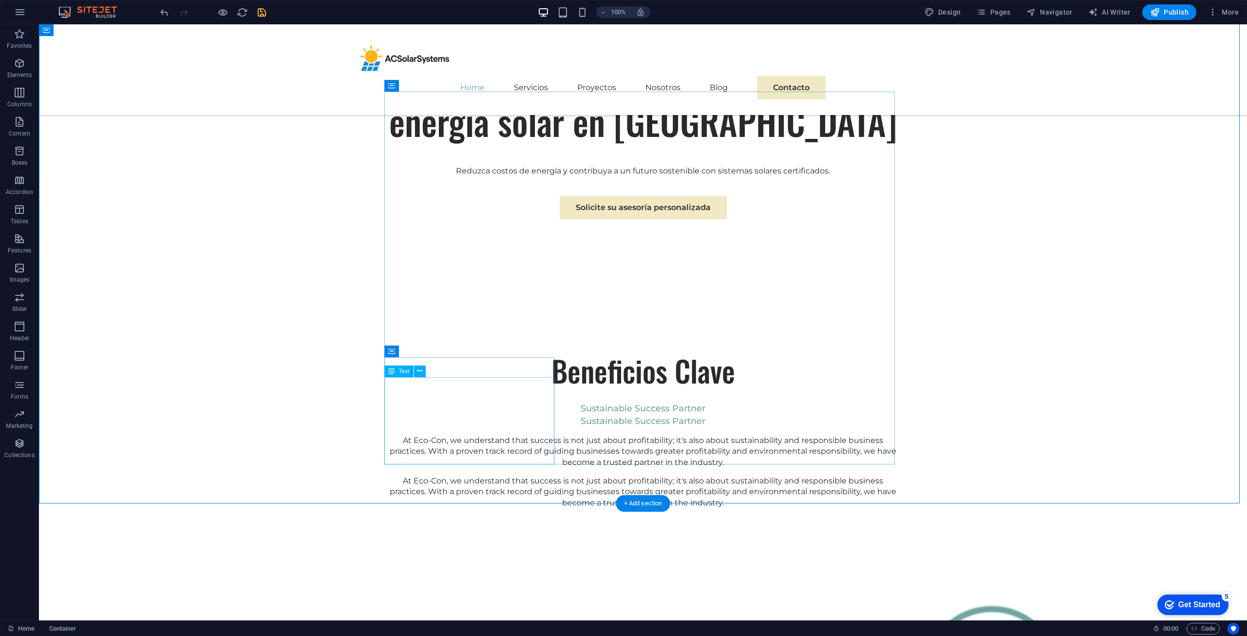
click at [454, 435] on div "At Eco-Con, we understand that success is not just about profitability; it's al…" at bounding box center [643, 451] width 510 height 33
click at [460, 415] on div "Sustainable Success Partner" at bounding box center [643, 421] width 510 height 12
drag, startPoint x: 461, startPoint y: 389, endPoint x: 461, endPoint y: 374, distance: 15.6
click at [461, 435] on div "At Eco-Con, we understand that success is not just about profitability; it's al…" at bounding box center [643, 451] width 510 height 33
click at [464, 415] on div "Sustainable Success Partner" at bounding box center [643, 421] width 510 height 12
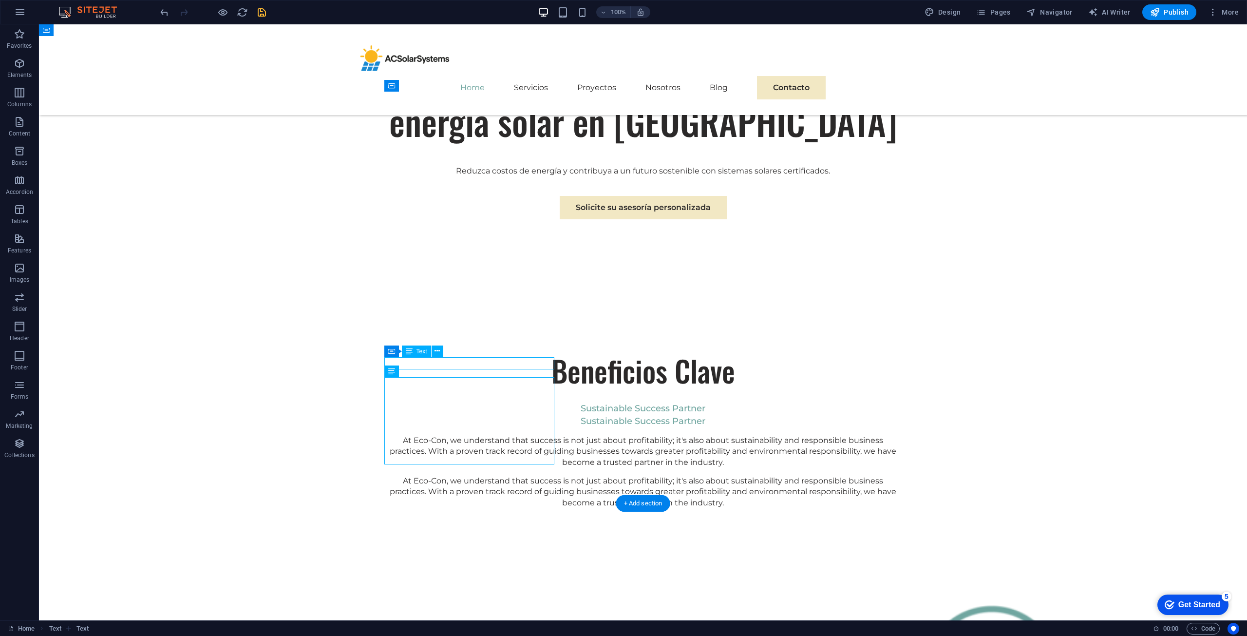
click at [464, 415] on div "Sustainable Success Partner" at bounding box center [643, 421] width 510 height 12
click at [466, 435] on div "At Eco-Con, we understand that success is not just about profitability; it's al…" at bounding box center [643, 451] width 510 height 33
click at [469, 427] on div at bounding box center [643, 431] width 510 height 8
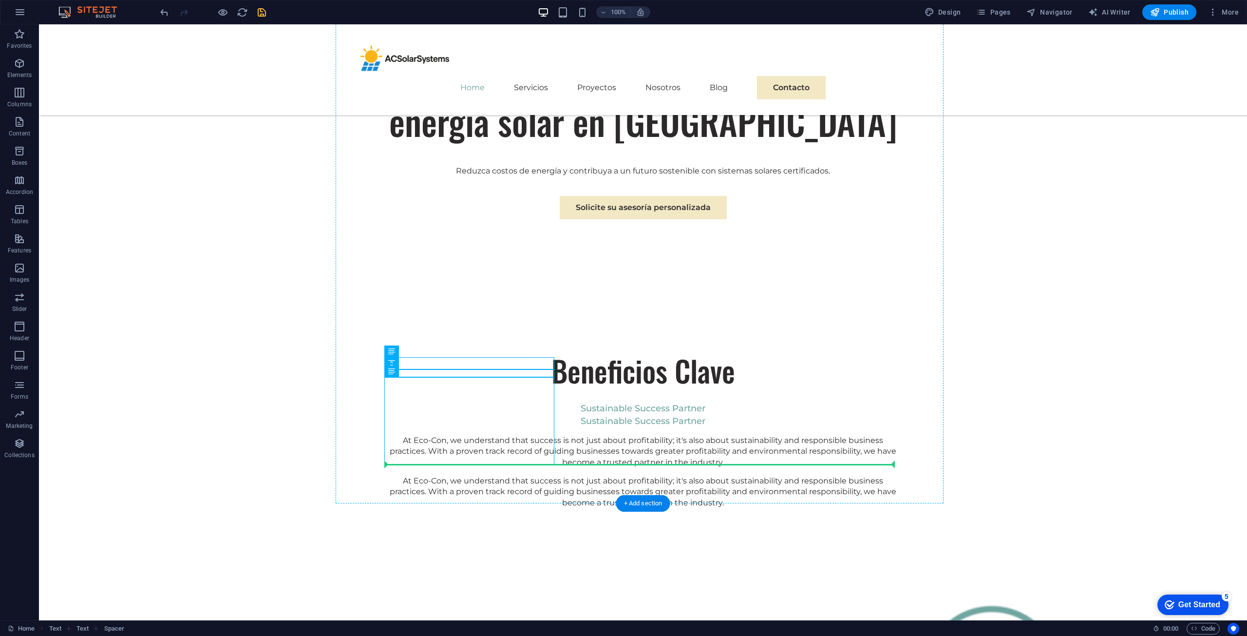
drag, startPoint x: 492, startPoint y: 396, endPoint x: 430, endPoint y: 363, distance: 70.6
click at [437, 415] on div "Sustainable Success Partner At Eco-Con, we understand that success is not just …" at bounding box center [643, 441] width 510 height 53
drag, startPoint x: 429, startPoint y: 389, endPoint x: 392, endPoint y: 293, distance: 103.1
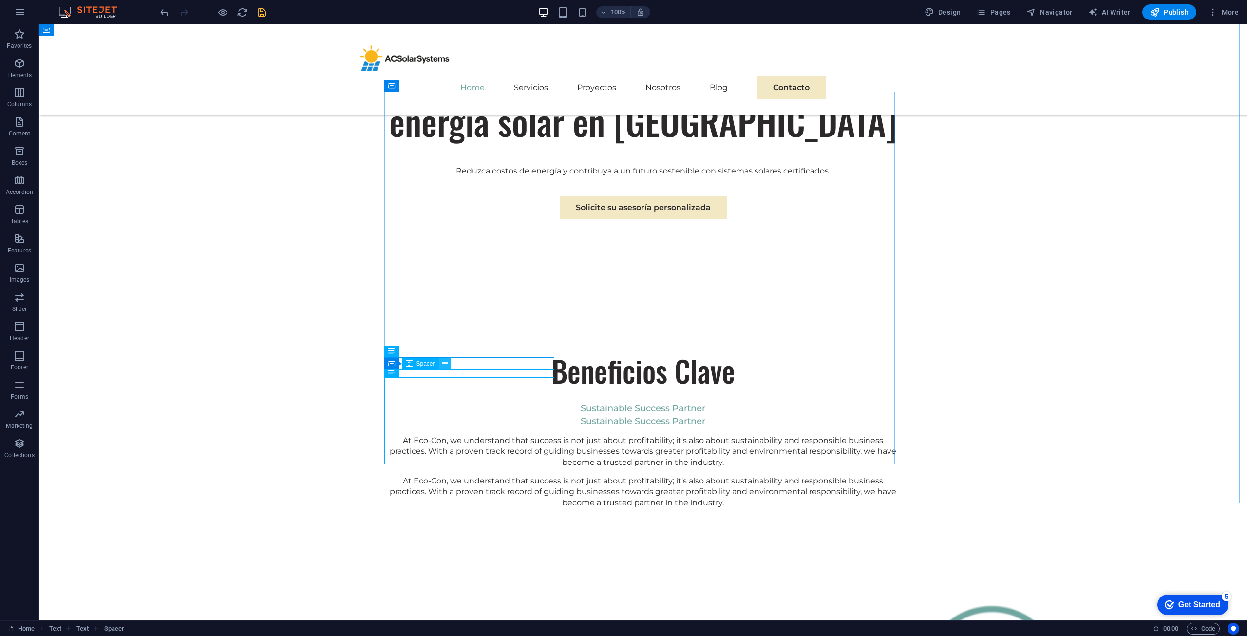
click at [448, 361] on icon at bounding box center [444, 363] width 5 height 10
click at [491, 427] on div at bounding box center [643, 431] width 510 height 8
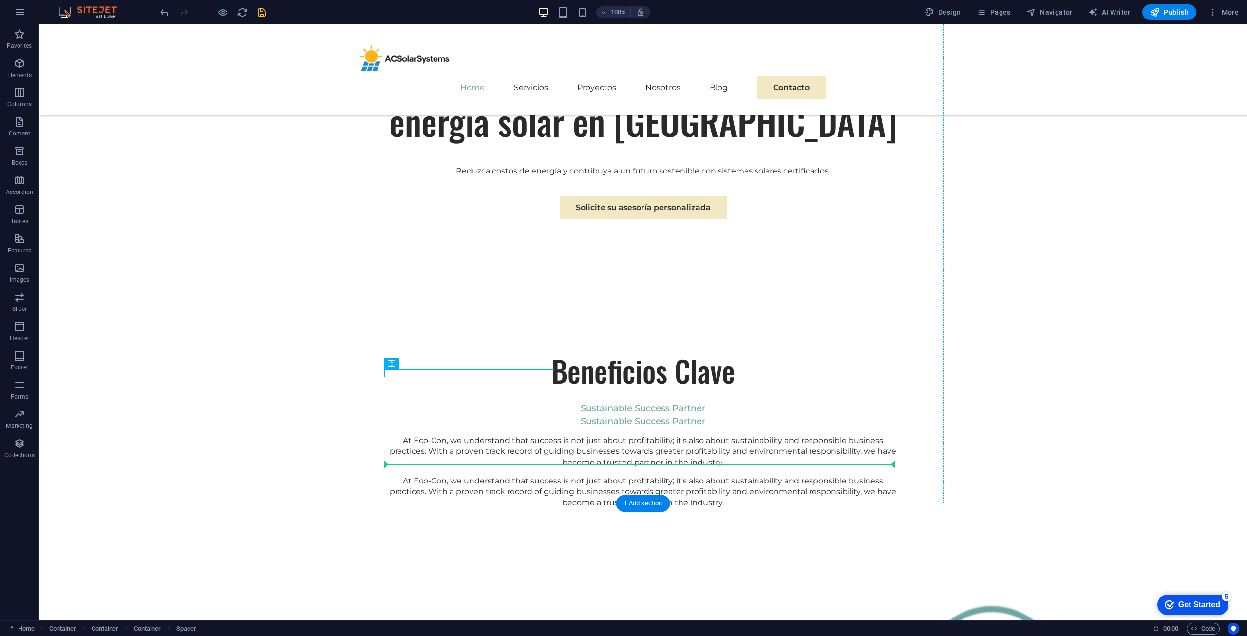
drag, startPoint x: 454, startPoint y: 389, endPoint x: 415, endPoint y: 349, distance: 55.8
drag, startPoint x: 443, startPoint y: 370, endPoint x: 480, endPoint y: 386, distance: 40.3
click at [443, 427] on div at bounding box center [643, 431] width 510 height 8
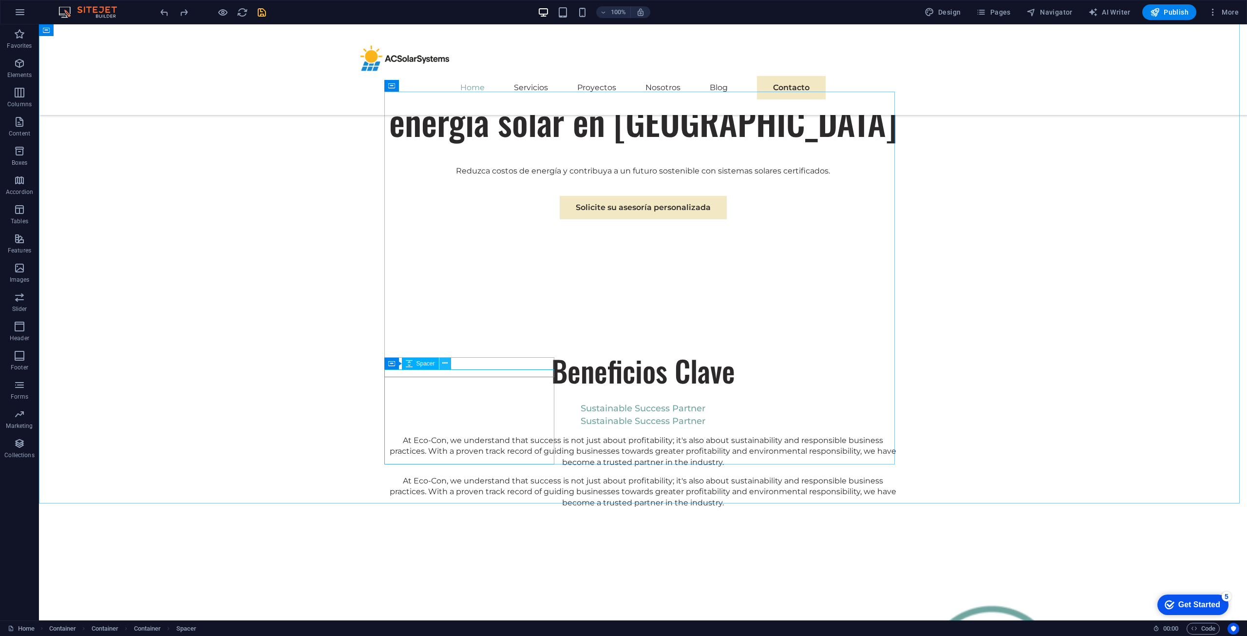
click at [441, 358] on button at bounding box center [445, 363] width 12 height 12
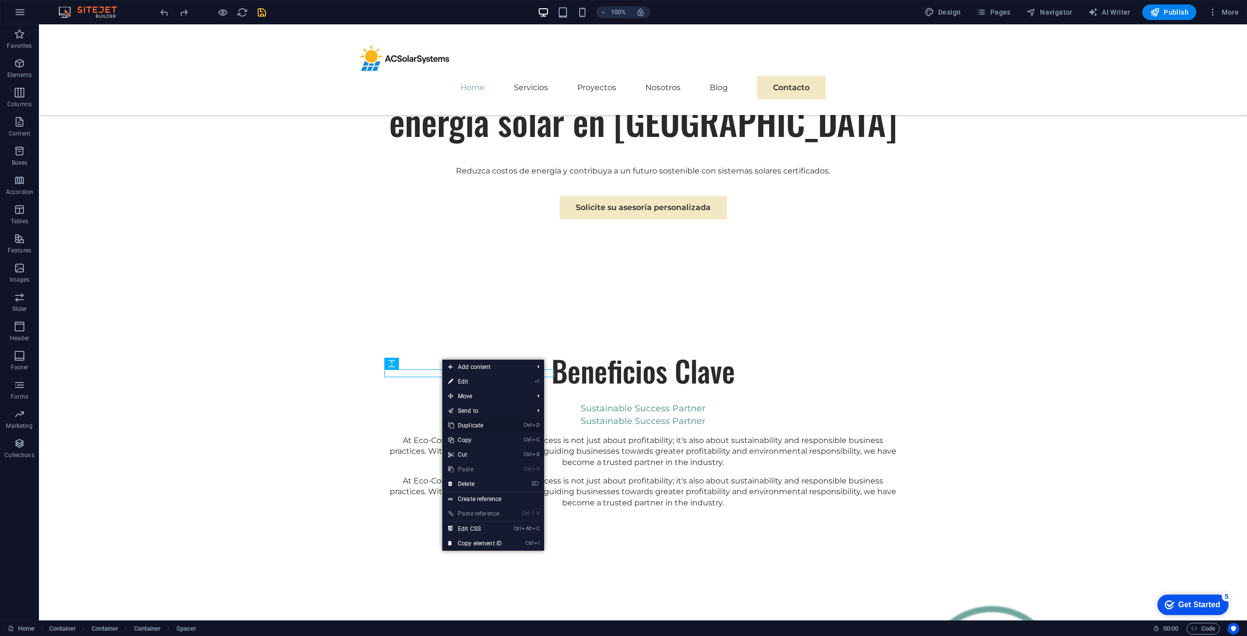
click at [482, 423] on link "Ctrl D Duplicate" at bounding box center [474, 425] width 65 height 15
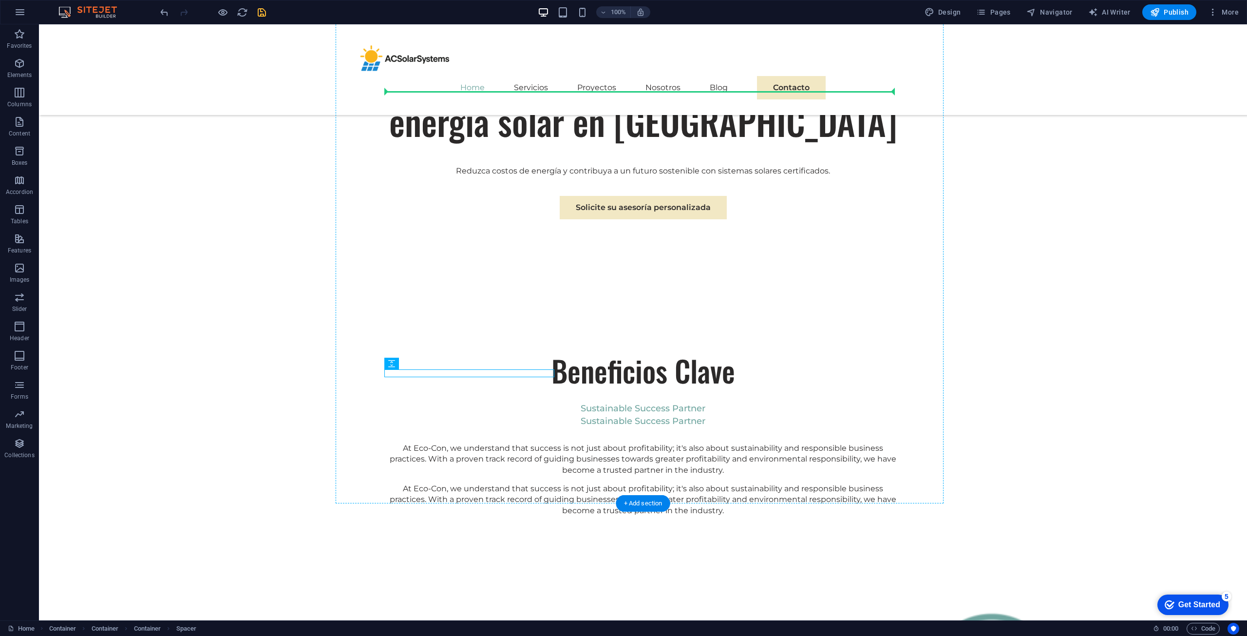
drag, startPoint x: 463, startPoint y: 371, endPoint x: 471, endPoint y: 166, distance: 205.2
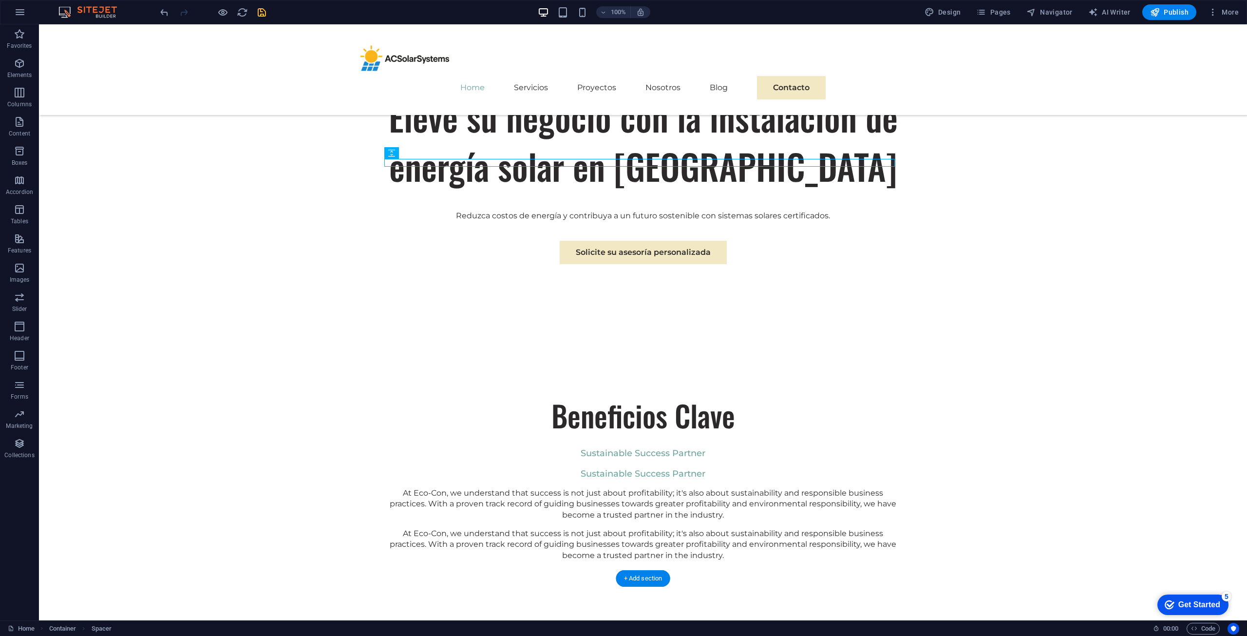
scroll to position [416, 0]
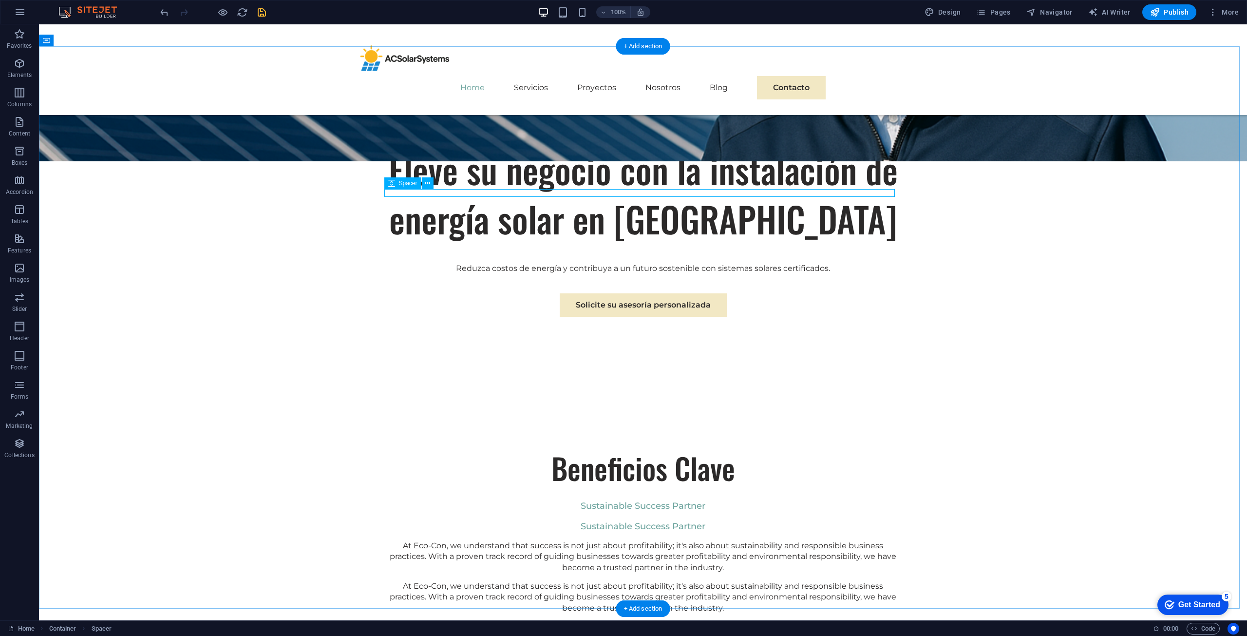
click at [889, 512] on div at bounding box center [643, 516] width 510 height 8
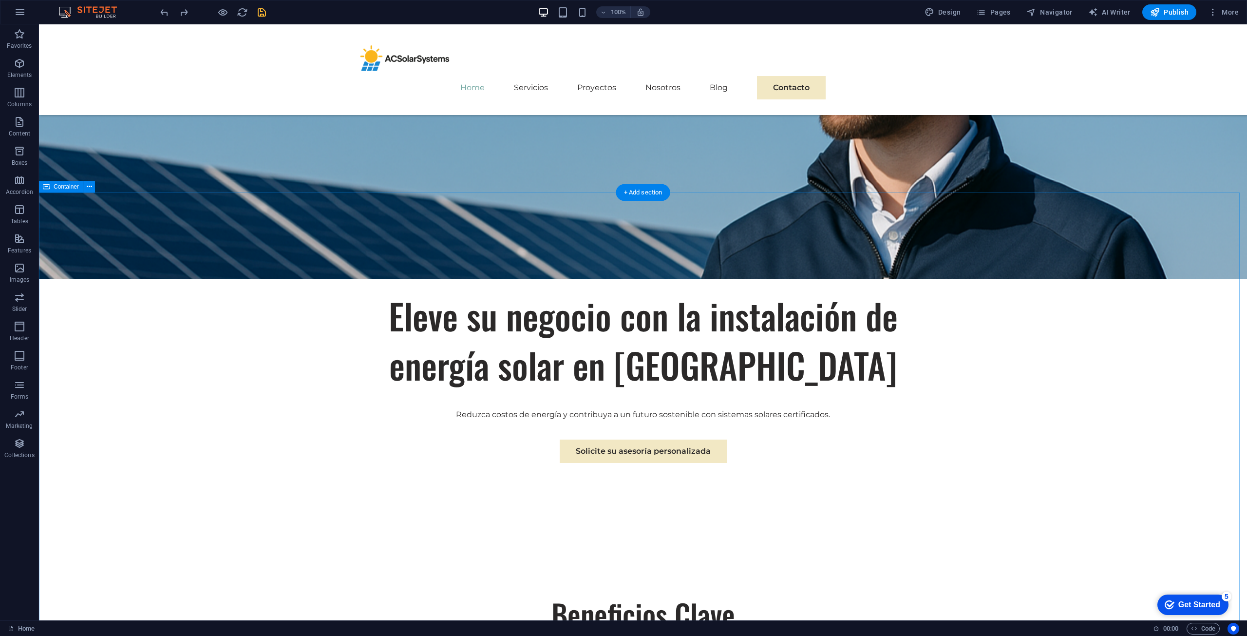
scroll to position [319, 0]
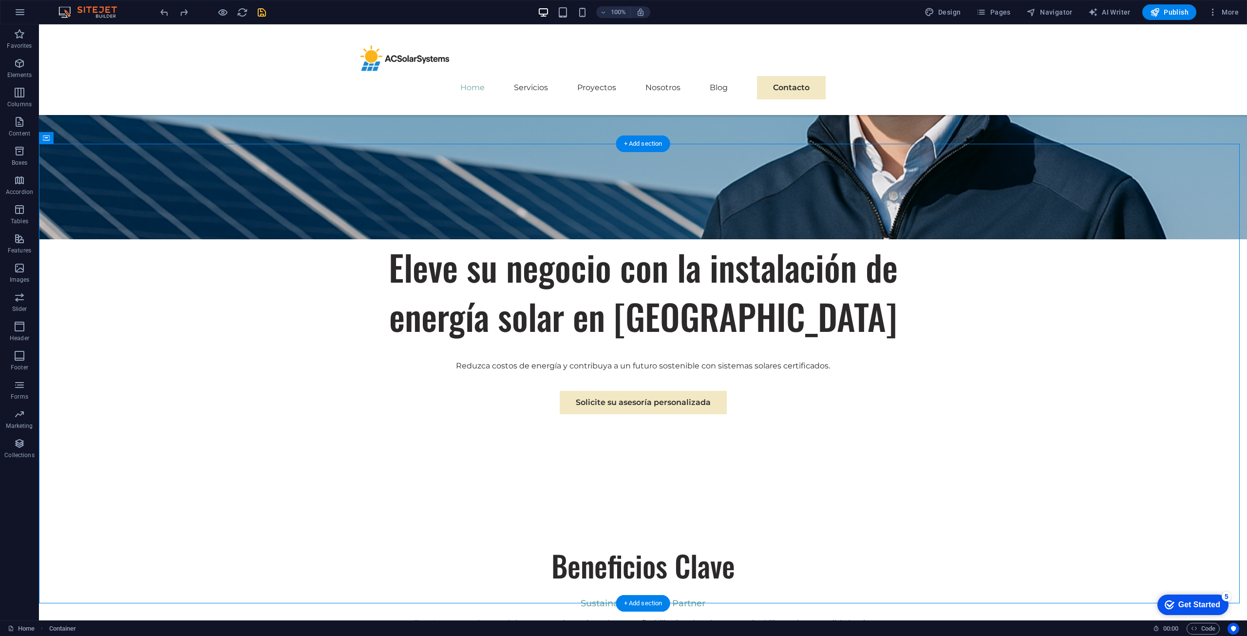
drag, startPoint x: 353, startPoint y: 461, endPoint x: 408, endPoint y: 483, distance: 59.7
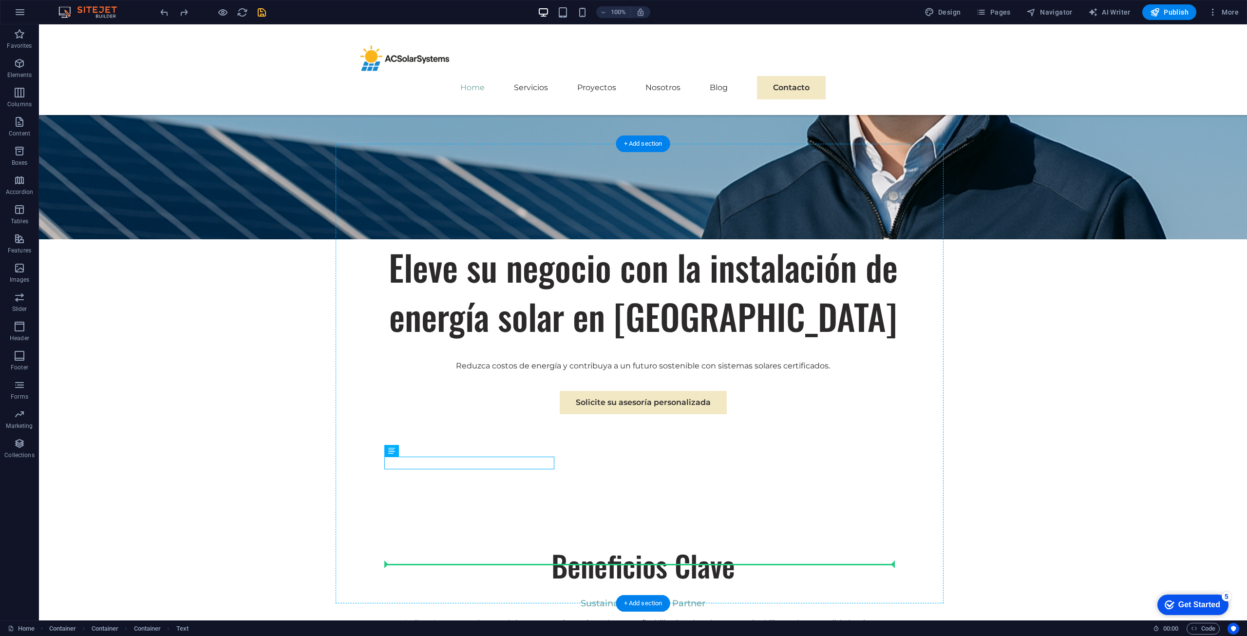
drag, startPoint x: 474, startPoint y: 460, endPoint x: 438, endPoint y: 431, distance: 46.8
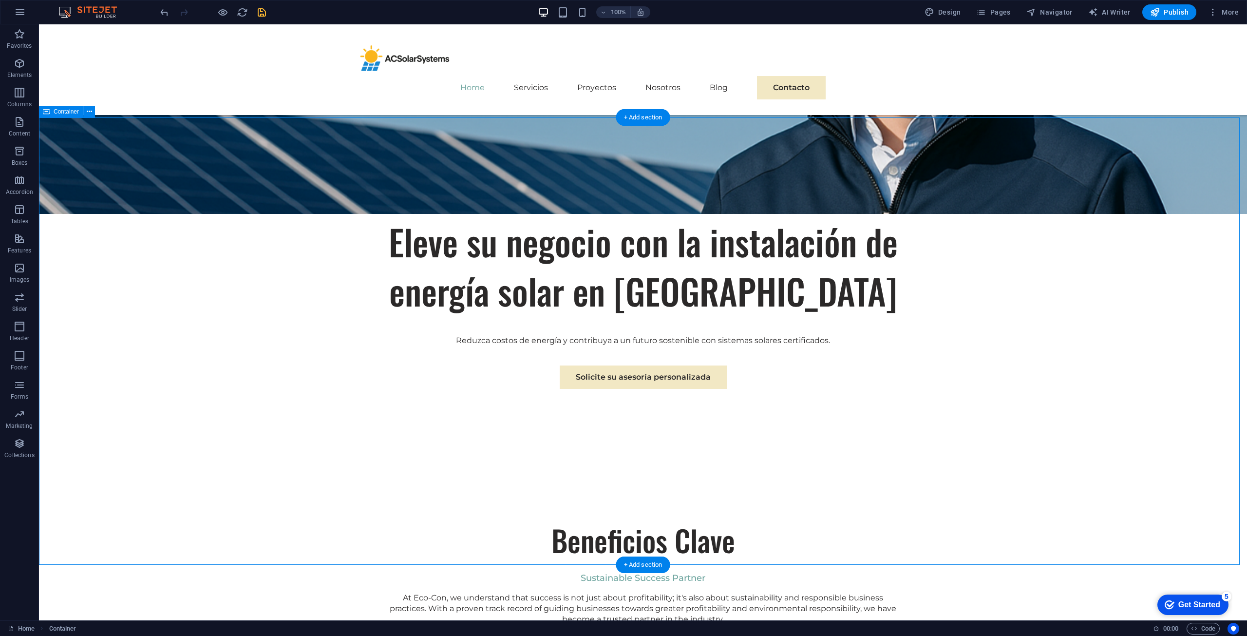
scroll to position [345, 0]
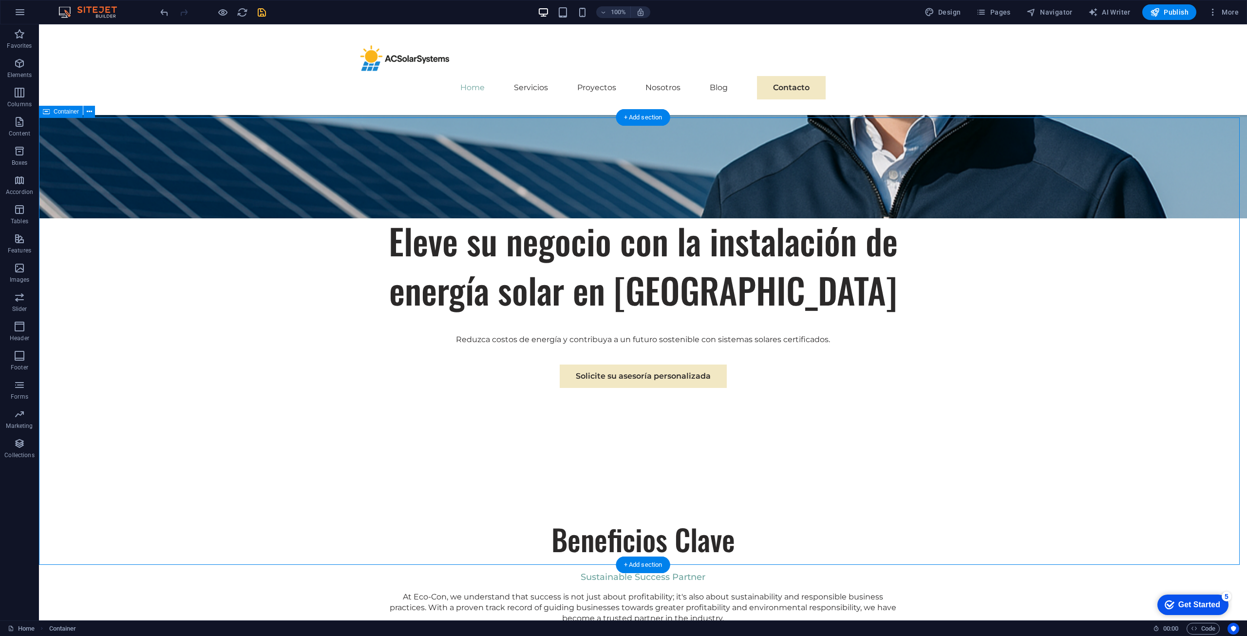
drag, startPoint x: 895, startPoint y: 567, endPoint x: 836, endPoint y: 454, distance: 127.2
drag, startPoint x: 930, startPoint y: 416, endPoint x: 800, endPoint y: 434, distance: 131.8
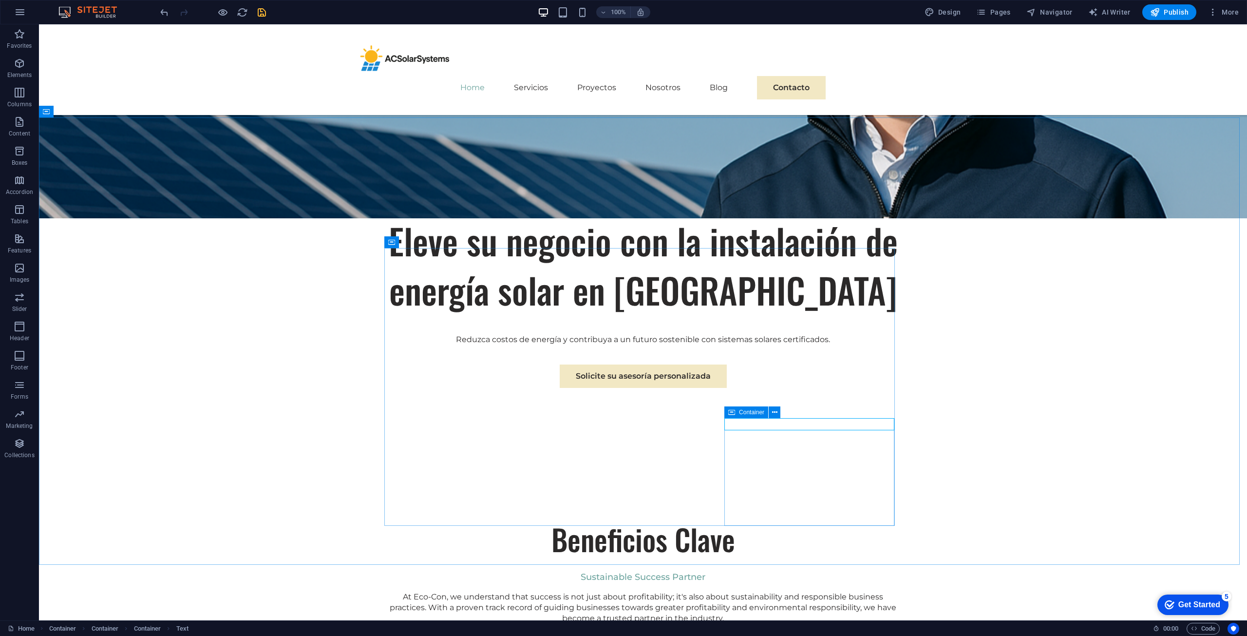
click at [730, 413] on icon at bounding box center [731, 412] width 7 height 12
drag, startPoint x: 773, startPoint y: 437, endPoint x: 761, endPoint y: 357, distance: 81.3
click at [780, 410] on icon at bounding box center [777, 412] width 5 height 10
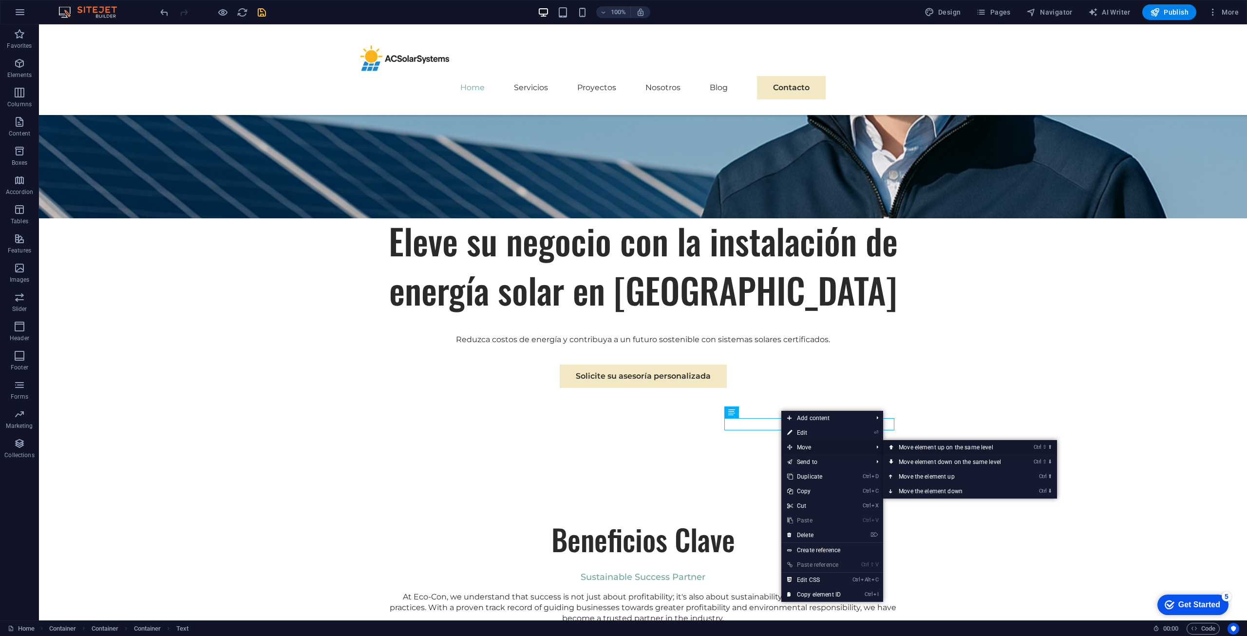
click at [922, 446] on link "Ctrl ⇧ ⬆ Move element up on the same level" at bounding box center [951, 447] width 137 height 15
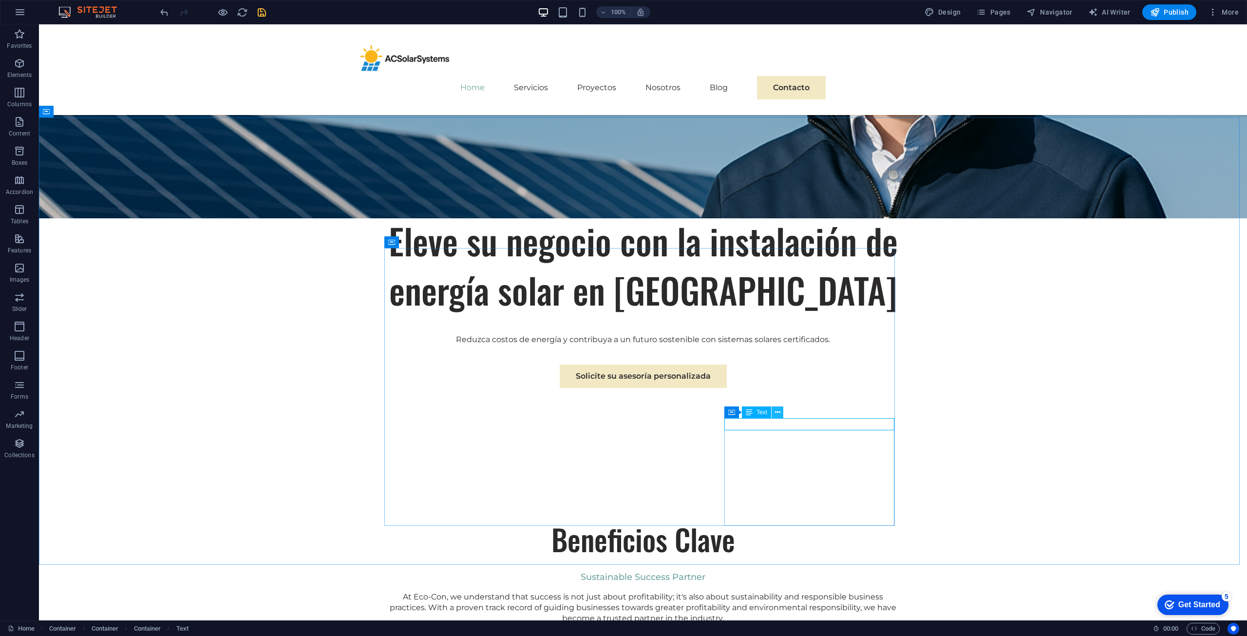
click at [783, 411] on button at bounding box center [777, 412] width 12 height 12
click at [394, 247] on icon at bounding box center [391, 242] width 7 height 12
click at [432, 242] on icon at bounding box center [433, 242] width 5 height 10
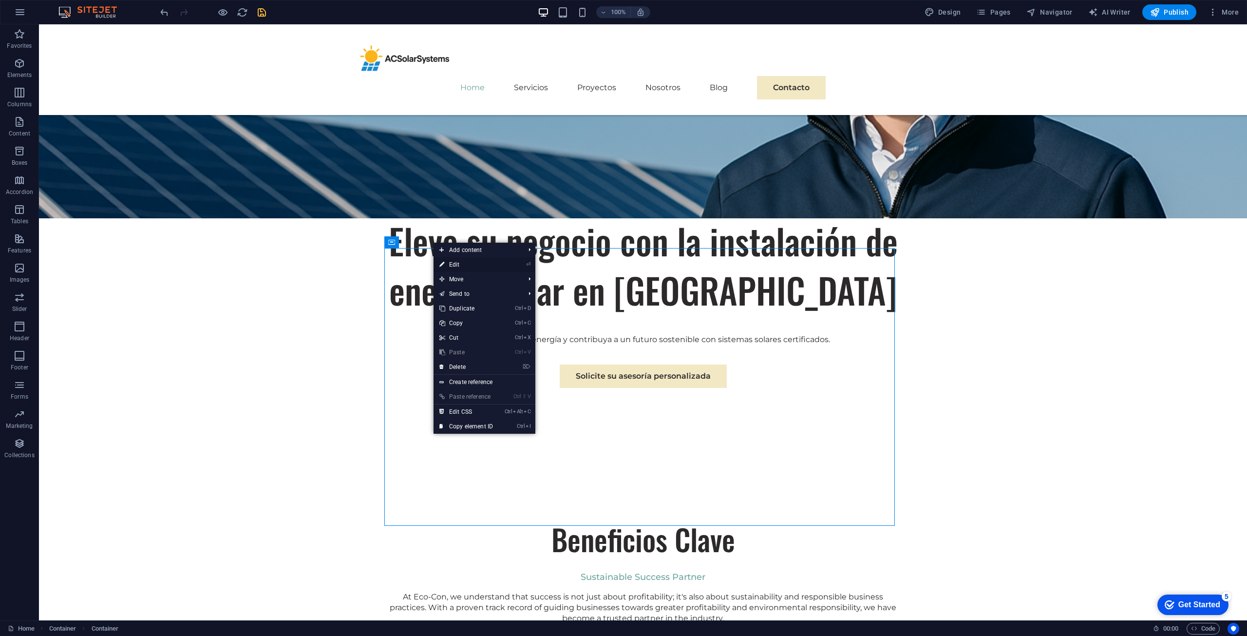
click at [507, 262] on li "⏎ Edit" at bounding box center [484, 264] width 102 height 15
click at [455, 263] on link "⏎ Edit" at bounding box center [465, 264] width 65 height 15
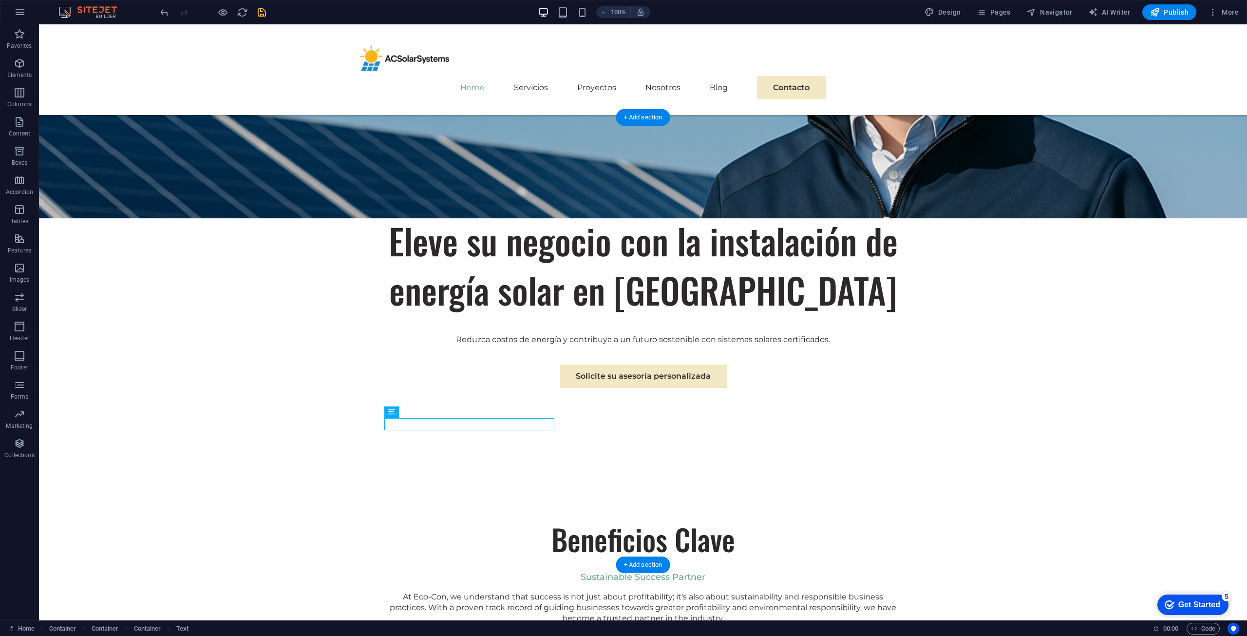
drag, startPoint x: 377, startPoint y: 426, endPoint x: 418, endPoint y: 419, distance: 42.0
click at [418, 571] on div "Sustainable Success Partner" at bounding box center [643, 577] width 510 height 12
click at [434, 411] on icon at bounding box center [433, 412] width 5 height 10
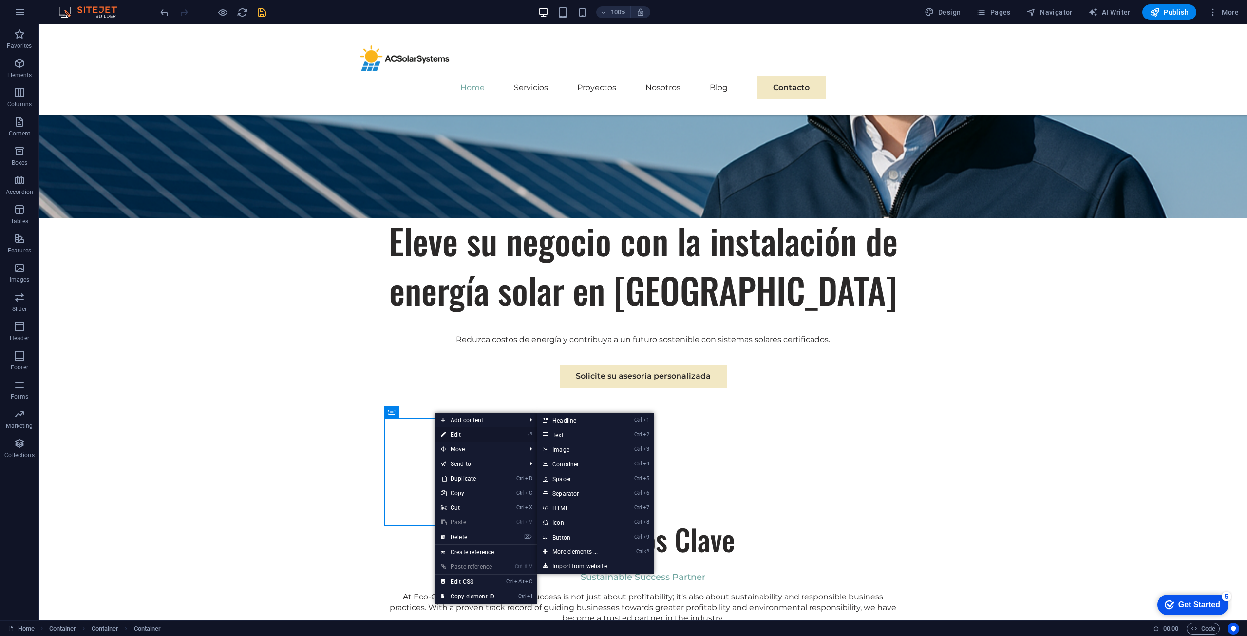
click at [477, 431] on link "⏎ Edit" at bounding box center [467, 434] width 65 height 15
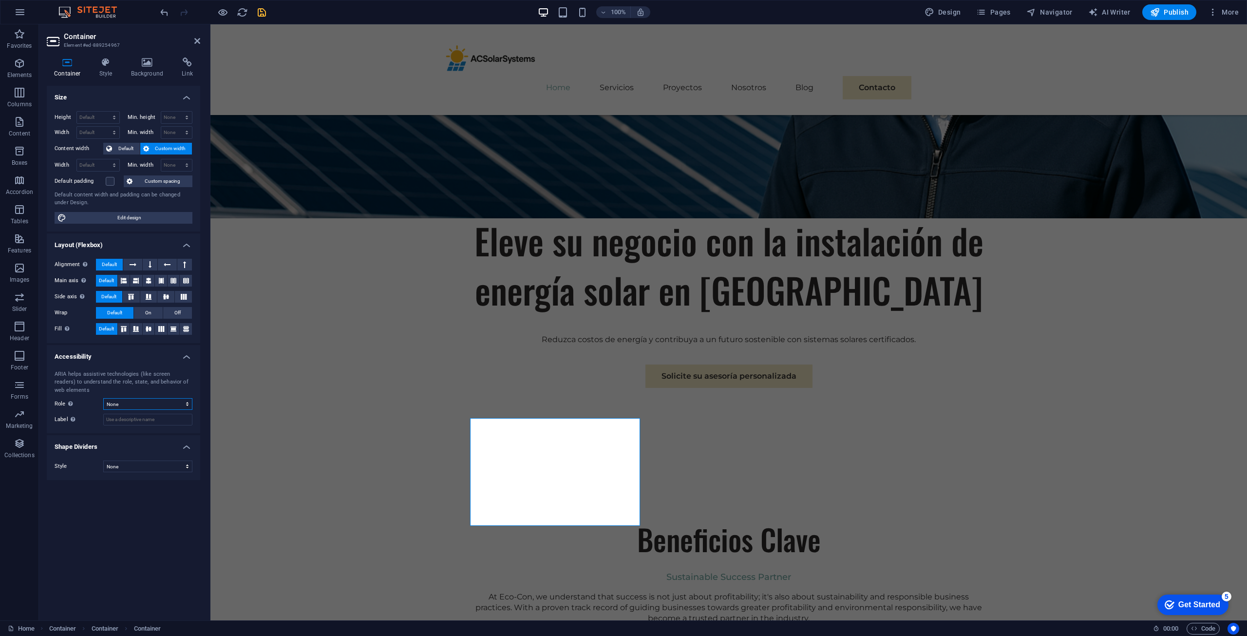
click at [143, 403] on select "None Alert Article Banner Comment Complementary Dialog Footer Header Marquee Pr…" at bounding box center [147, 404] width 89 height 12
click at [103, 355] on h4 "Accessibility" at bounding box center [123, 354] width 153 height 18
drag, startPoint x: 145, startPoint y: 374, endPoint x: 138, endPoint y: 384, distance: 12.0
click at [145, 379] on h4 "Shape Dividers" at bounding box center [123, 379] width 153 height 18
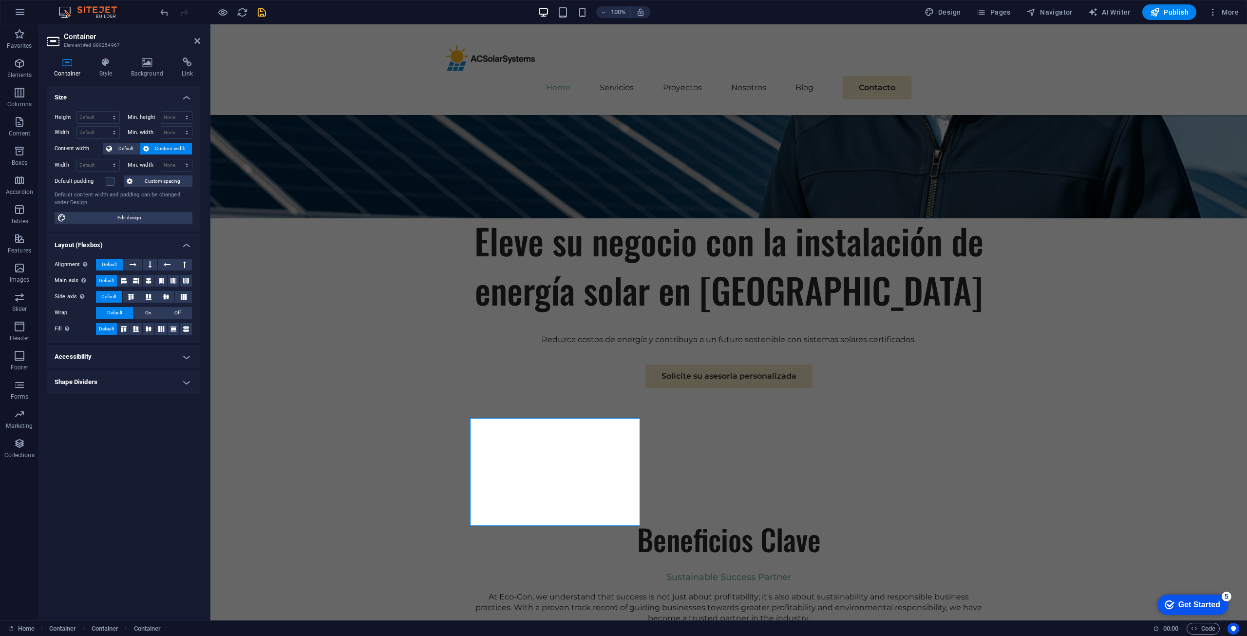
click at [131, 385] on h4 "Shape Dividers" at bounding box center [123, 381] width 153 height 23
click at [107, 75] on h4 "Style" at bounding box center [108, 67] width 32 height 20
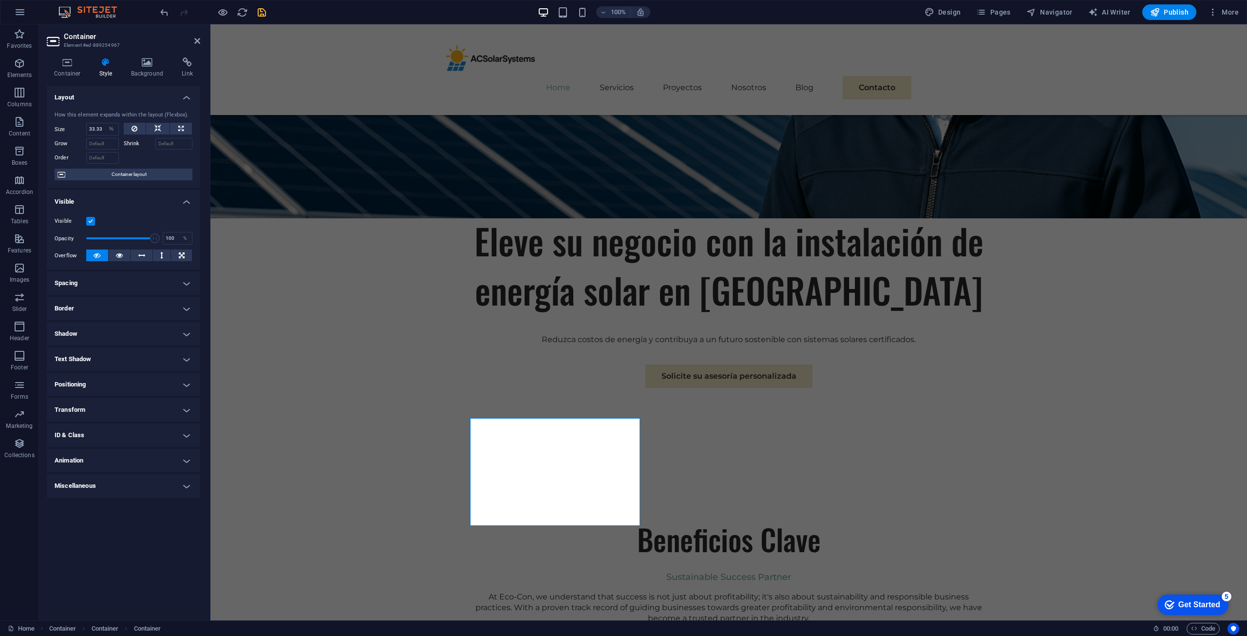
click at [109, 384] on h4 "Positioning" at bounding box center [123, 384] width 153 height 23
click at [106, 407] on span "Relative" at bounding box center [110, 404] width 16 height 12
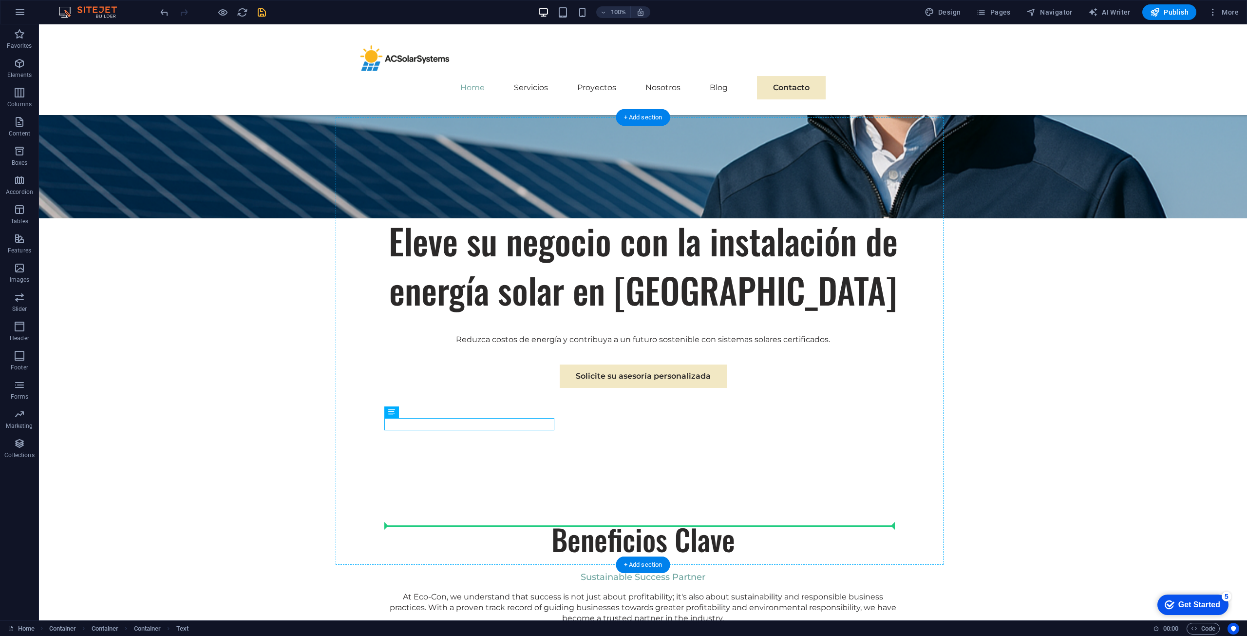
drag, startPoint x: 374, startPoint y: 428, endPoint x: 537, endPoint y: 409, distance: 164.7
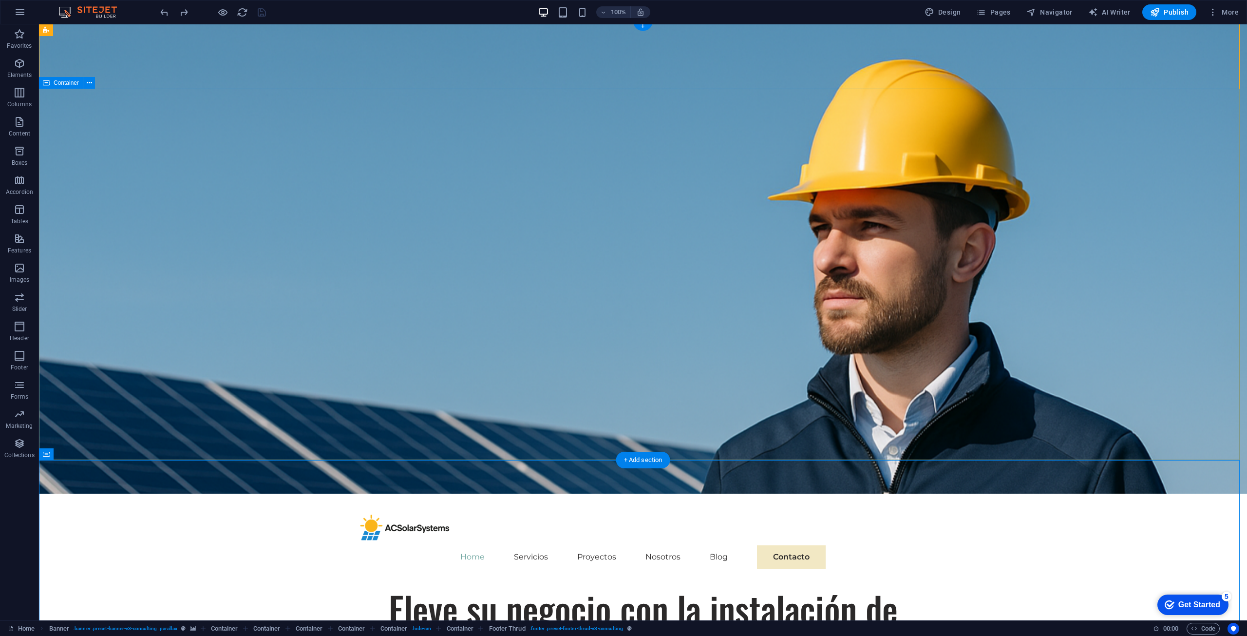
scroll to position [0, 0]
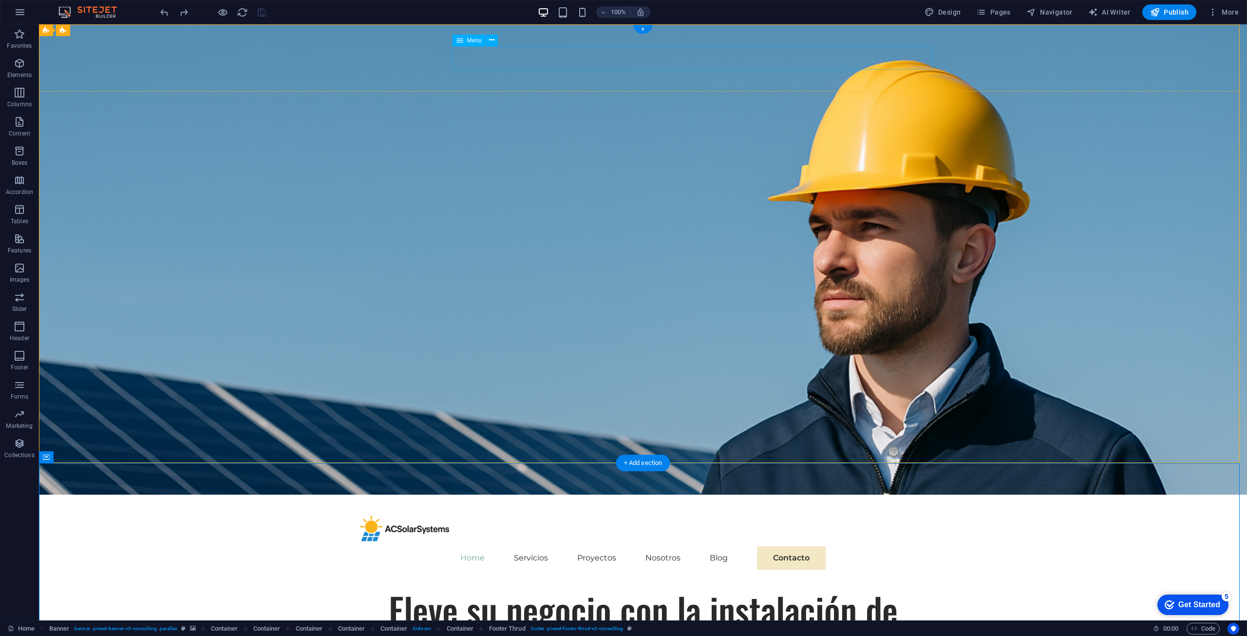
click at [583, 546] on nav "Home Servicios Proyectos Nosotros Blog Contacto" at bounding box center [643, 557] width 584 height 23
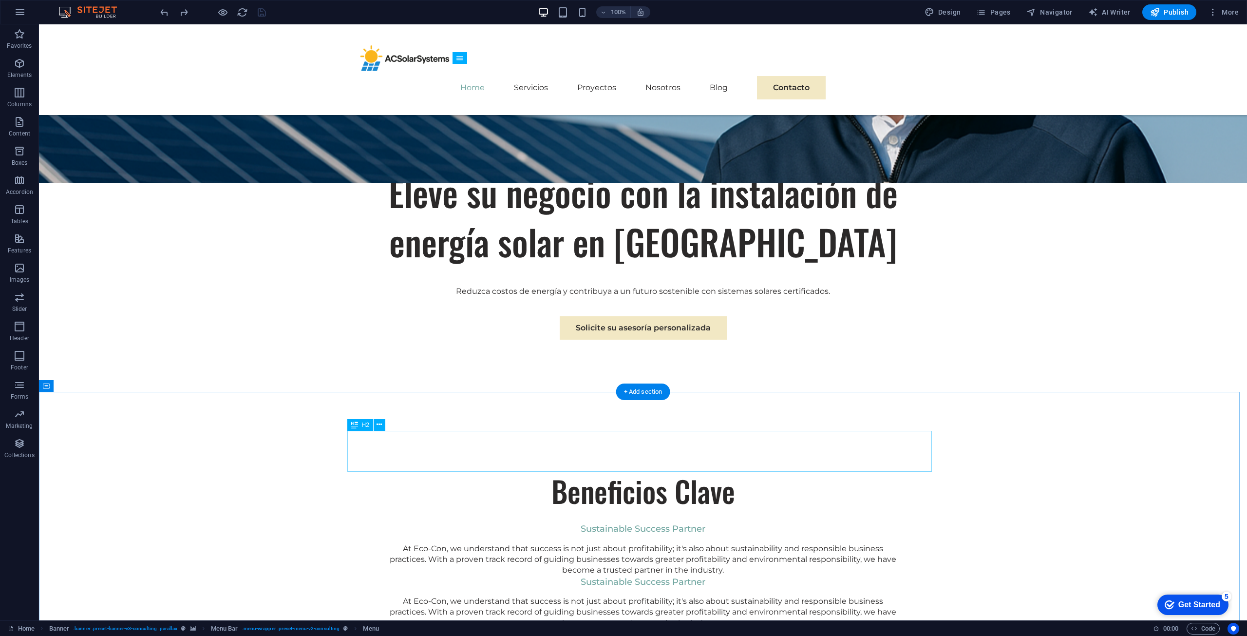
scroll to position [390, 0]
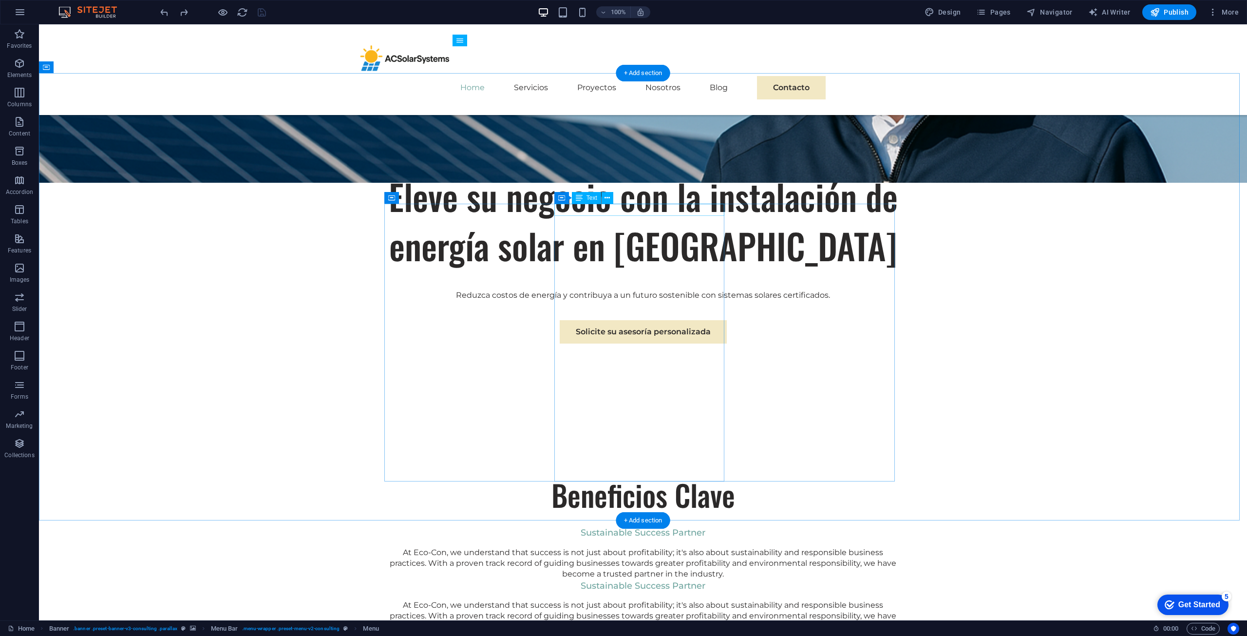
click at [633, 580] on div "Sustainable Success Partner" at bounding box center [643, 586] width 510 height 12
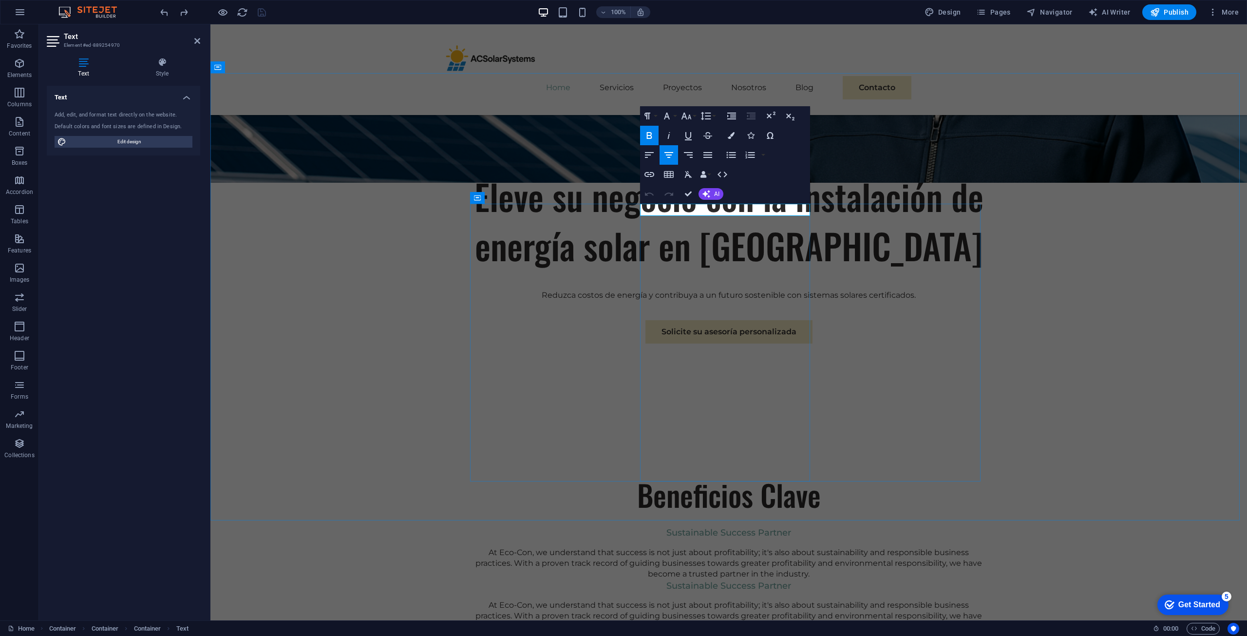
click at [731, 580] on span "Sustainable Success Partner" at bounding box center [728, 585] width 125 height 11
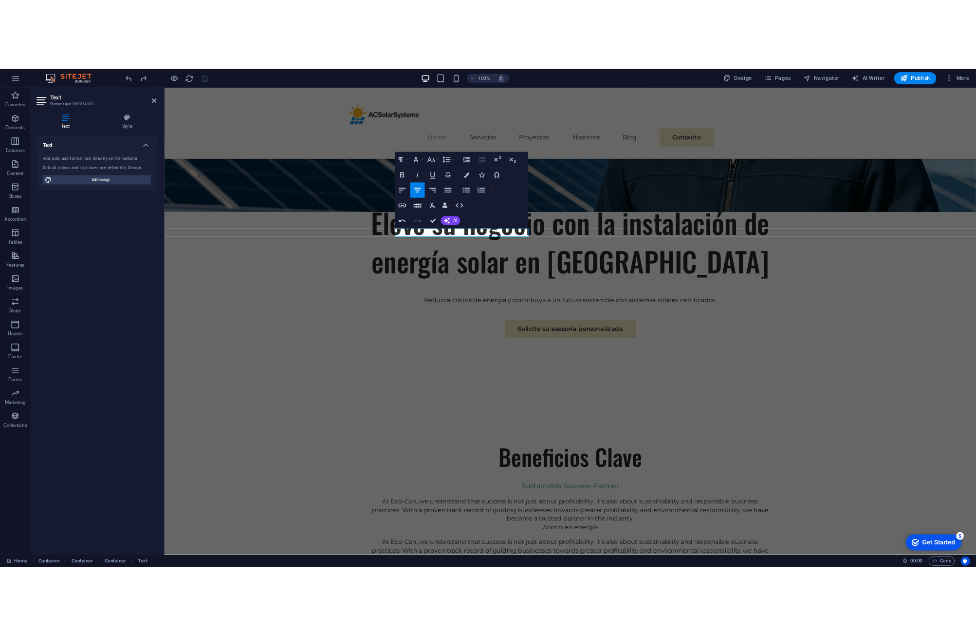
scroll to position [0, 4]
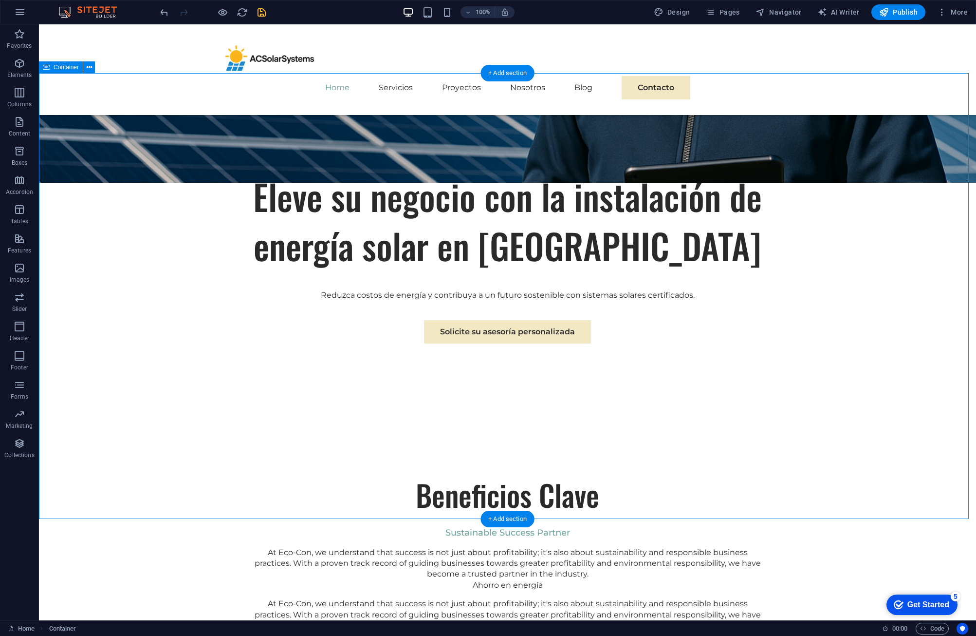
drag, startPoint x: 793, startPoint y: 318, endPoint x: 739, endPoint y: 301, distance: 56.5
click at [521, 592] on div at bounding box center [508, 596] width 510 height 8
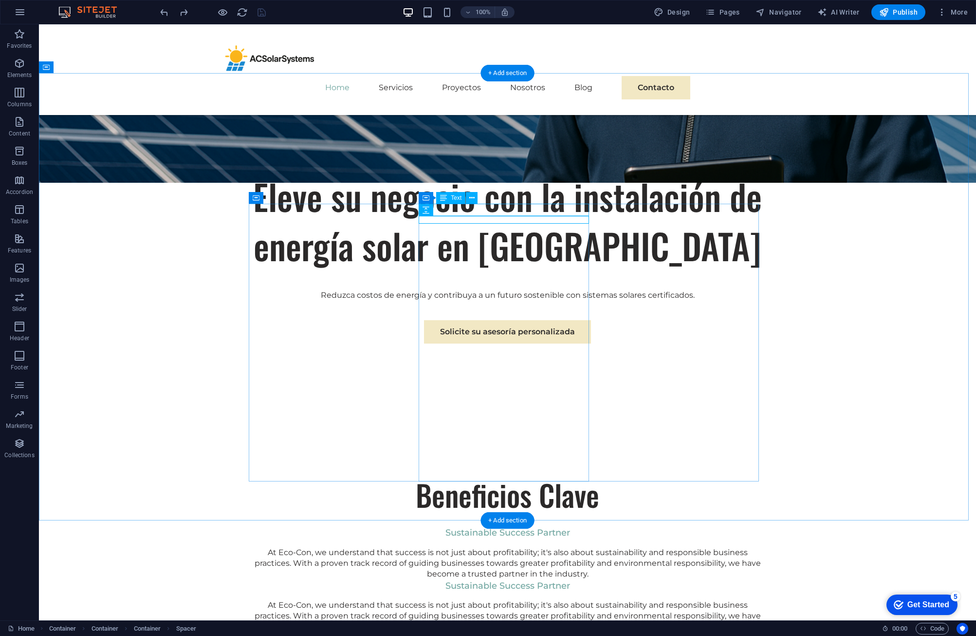
click at [529, 580] on div "Sustainable Success Partner" at bounding box center [508, 586] width 510 height 12
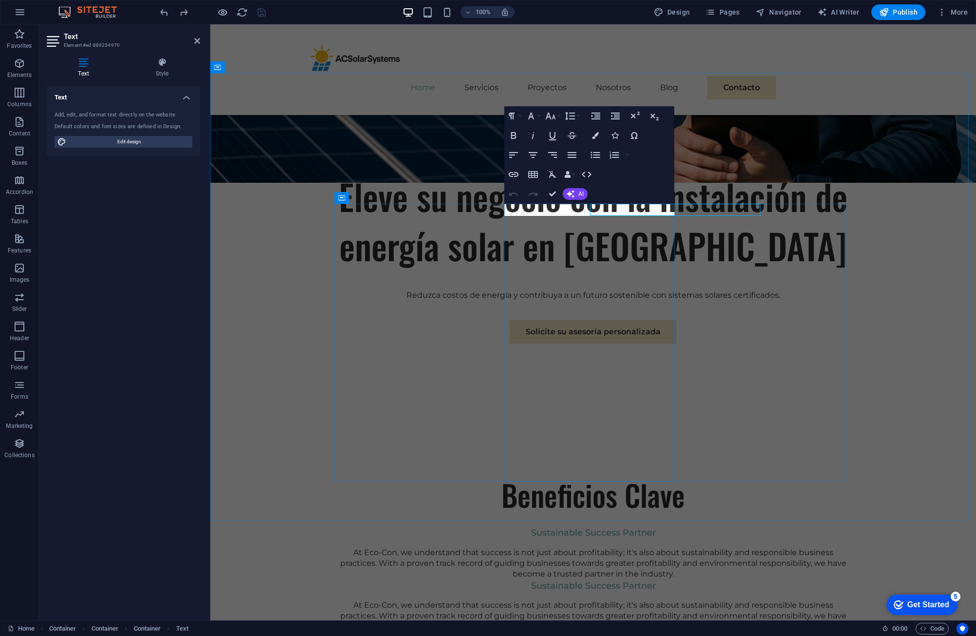
click at [531, 580] on span "Sustainable Success Partner" at bounding box center [593, 585] width 125 height 11
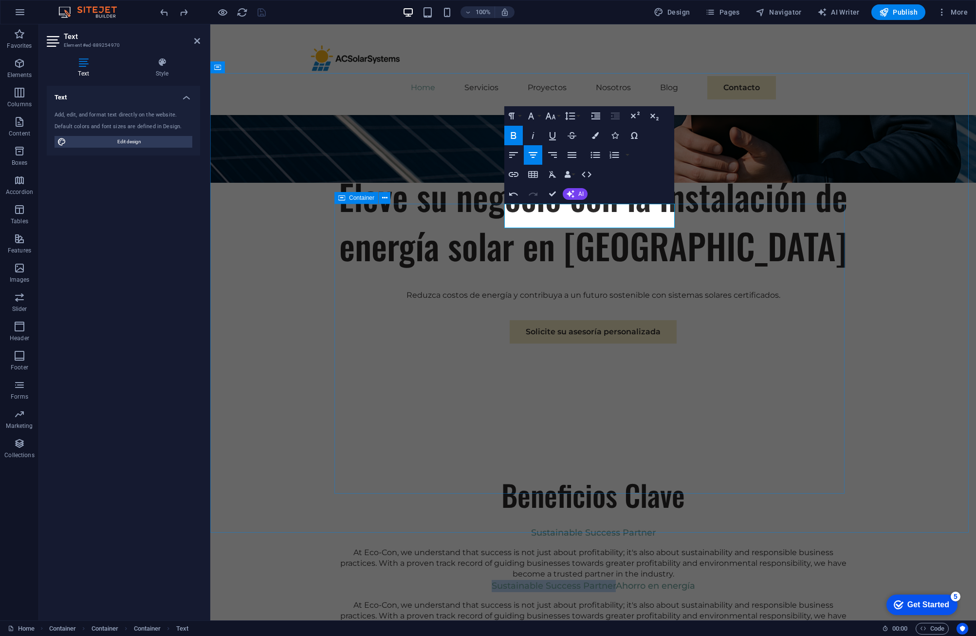
drag, startPoint x: 629, startPoint y: 210, endPoint x: 493, endPoint y: 209, distance: 136.4
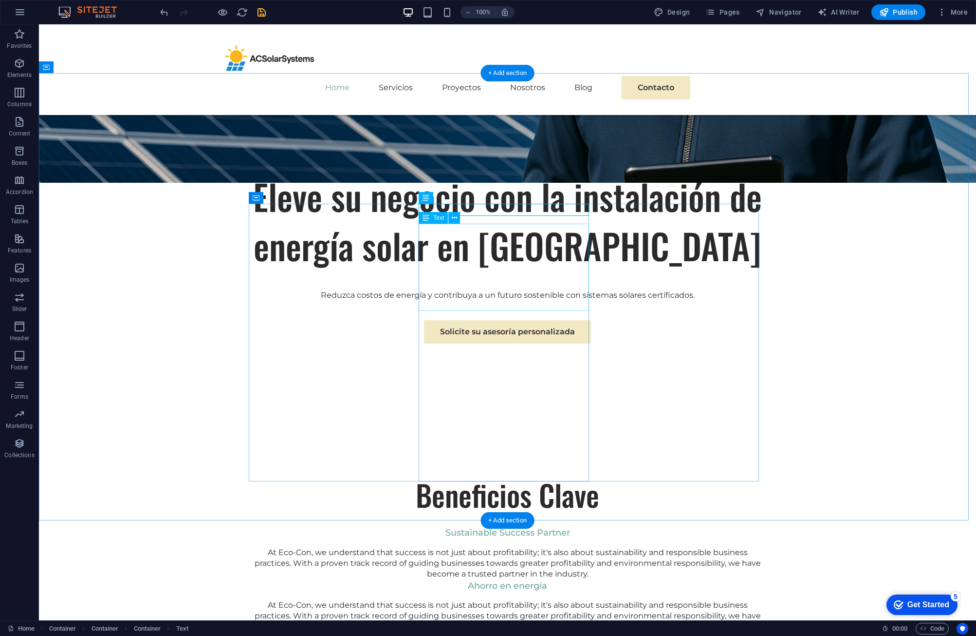
click at [517, 599] on div "At Eco-Con, we understand that success is not just about profitability; it's al…" at bounding box center [508, 615] width 510 height 33
click at [491, 599] on div "At Eco-Con, we understand that success is not just about profitability; it's al…" at bounding box center [508, 615] width 510 height 33
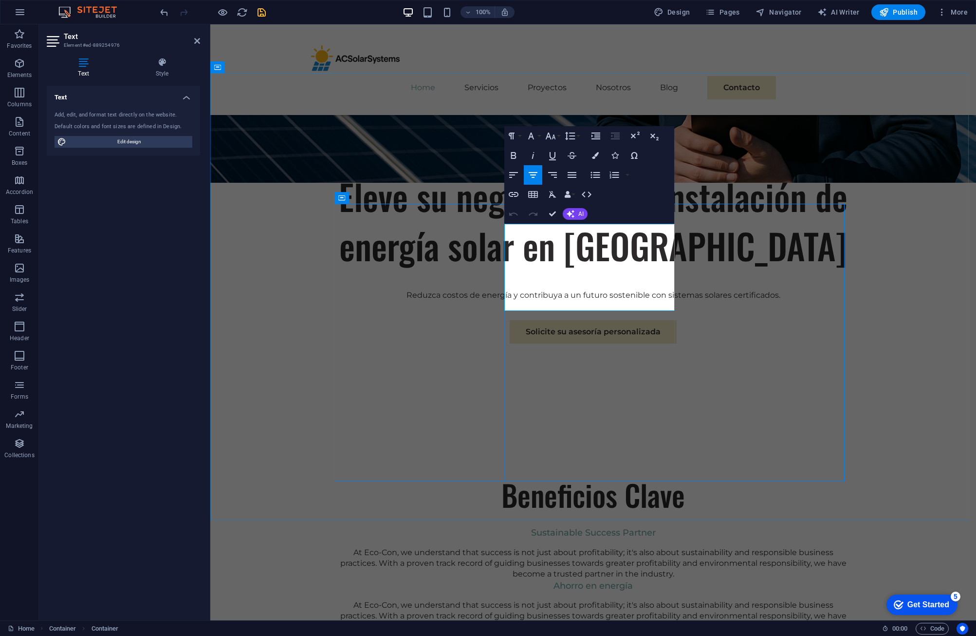
click at [581, 599] on p "At Eco-Con, we understand that success is not just about profitability; it's al…" at bounding box center [593, 615] width 510 height 33
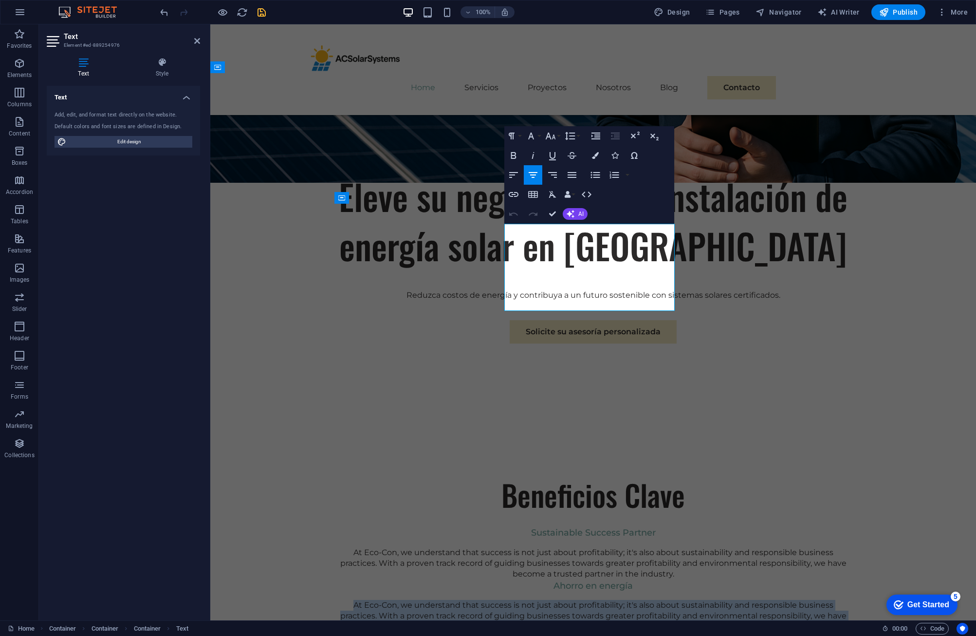
click at [581, 599] on p "At Eco-Con, we understand that success is not just about profitability; it's al…" at bounding box center [593, 615] width 510 height 33
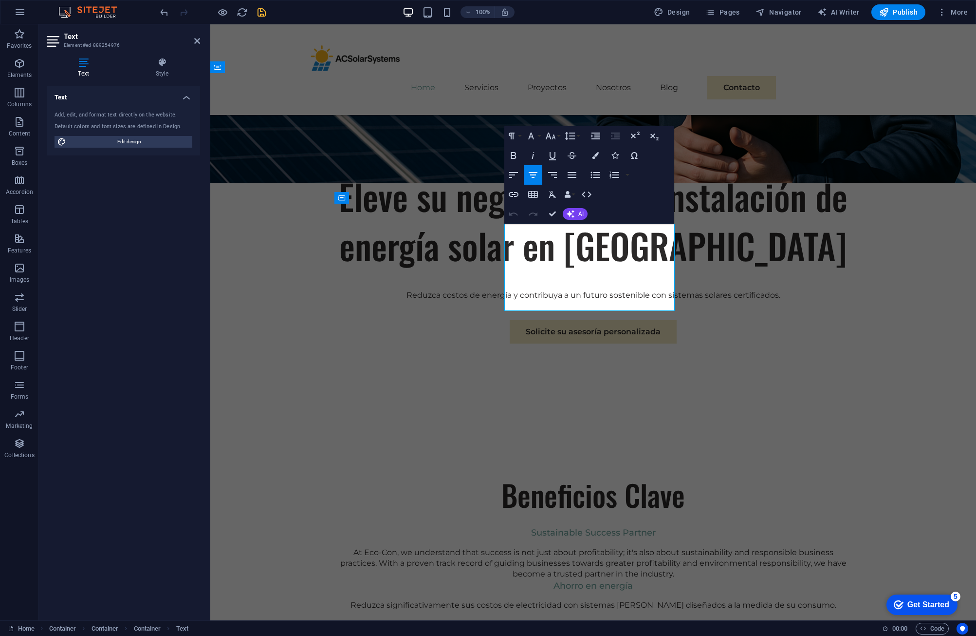
scroll to position [451, 1]
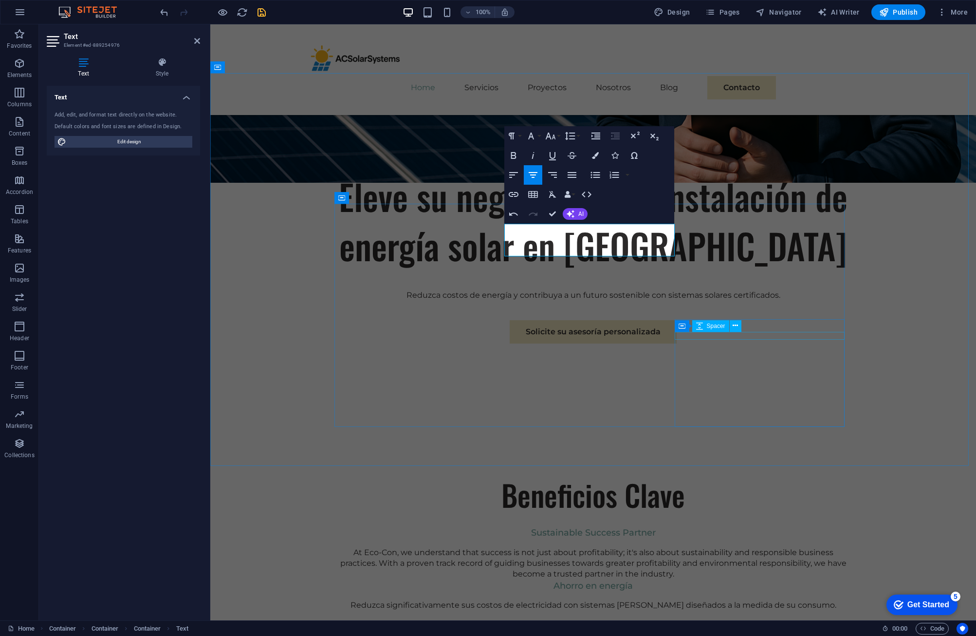
drag, startPoint x: 718, startPoint y: 333, endPoint x: 926, endPoint y: 355, distance: 209.1
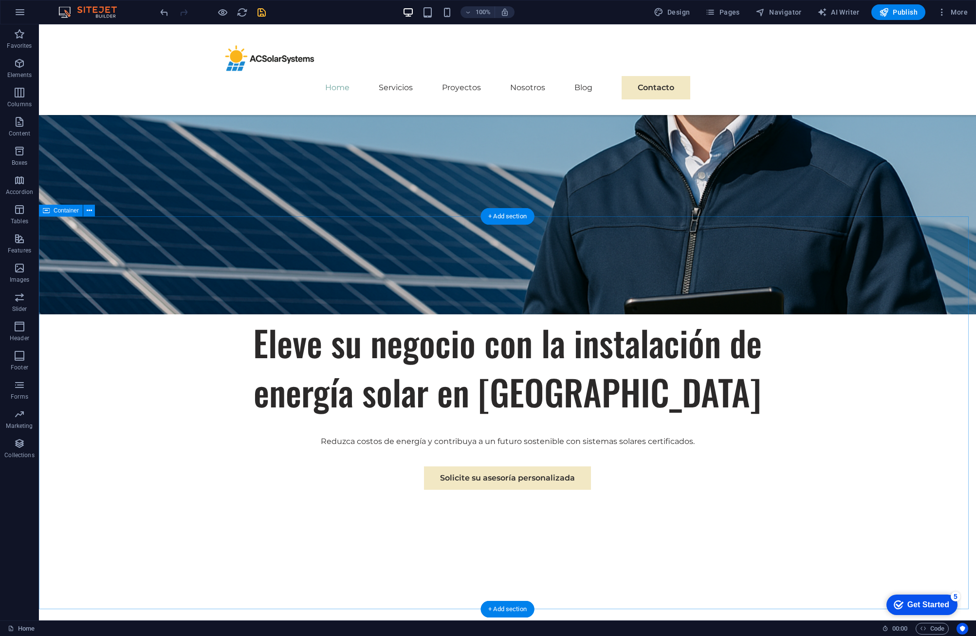
scroll to position [390, 0]
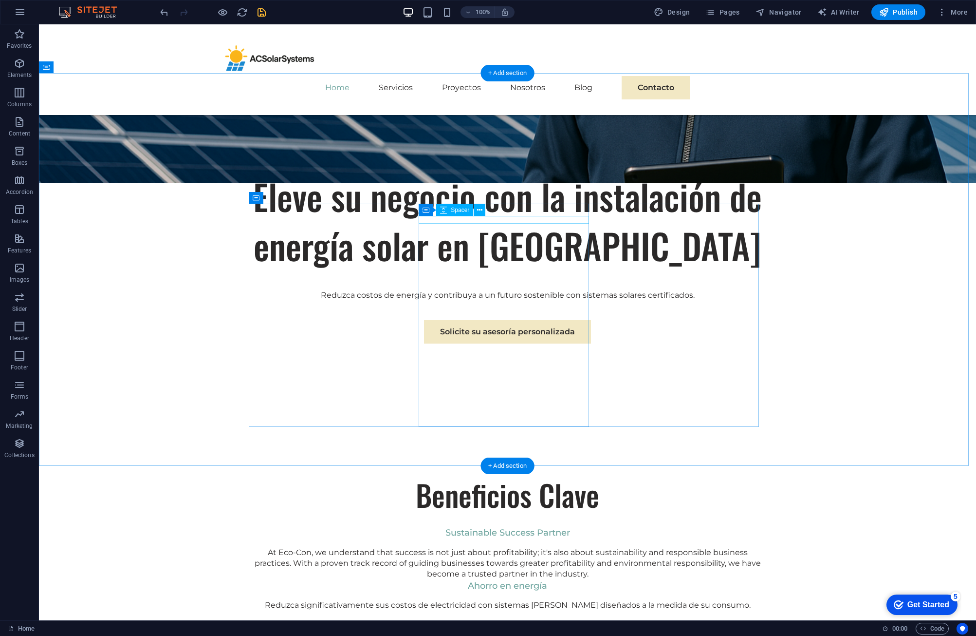
click at [539, 592] on div at bounding box center [508, 596] width 510 height 8
click at [535, 599] on div "Reduzca significativamente sus costos de electricidad con sistemas [PERSON_NAME…" at bounding box center [508, 604] width 510 height 11
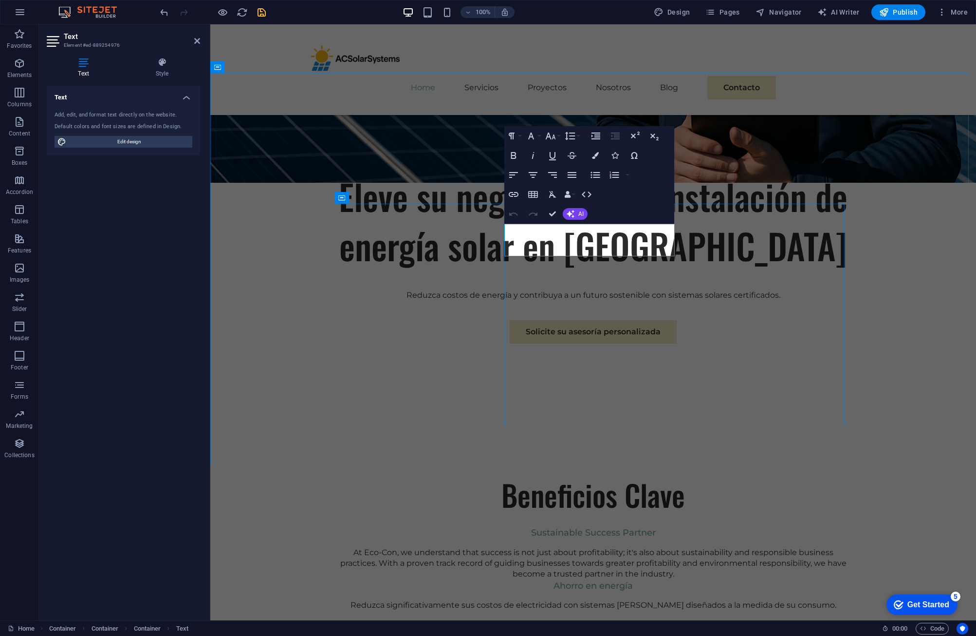
click at [661, 599] on p "Reduzca significativamente sus costos de electricidad con sistemas [PERSON_NAME…" at bounding box center [593, 604] width 510 height 11
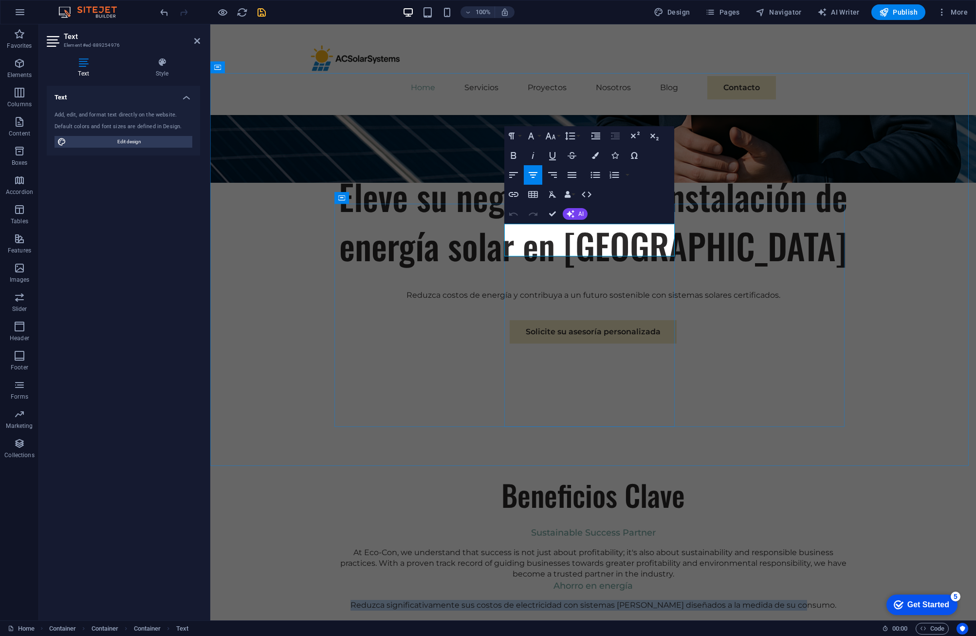
click at [661, 599] on p "Reduzca significativamente sus costos de electricidad con sistemas [PERSON_NAME…" at bounding box center [593, 604] width 510 height 11
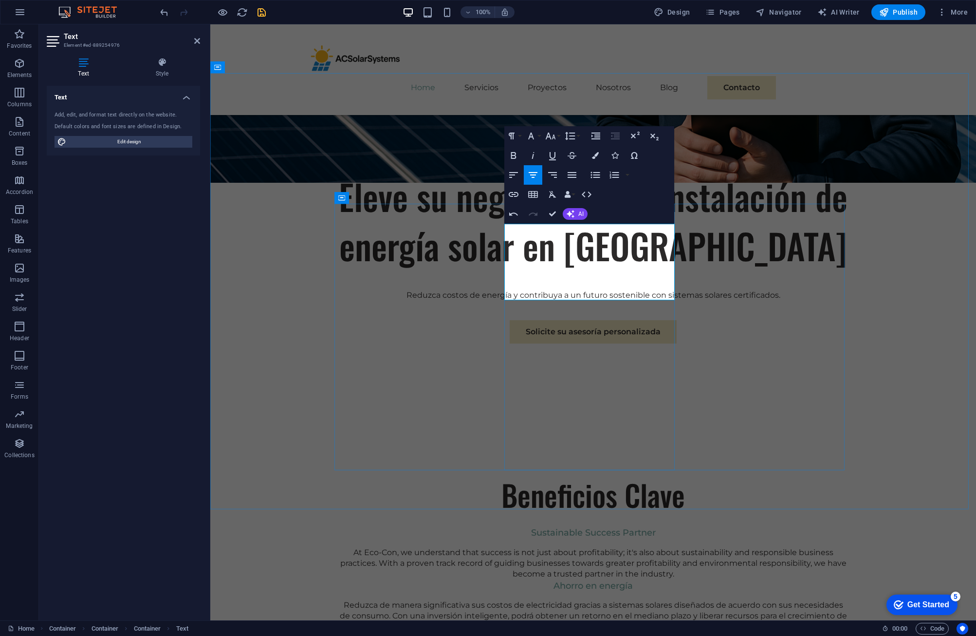
scroll to position [1891, 1]
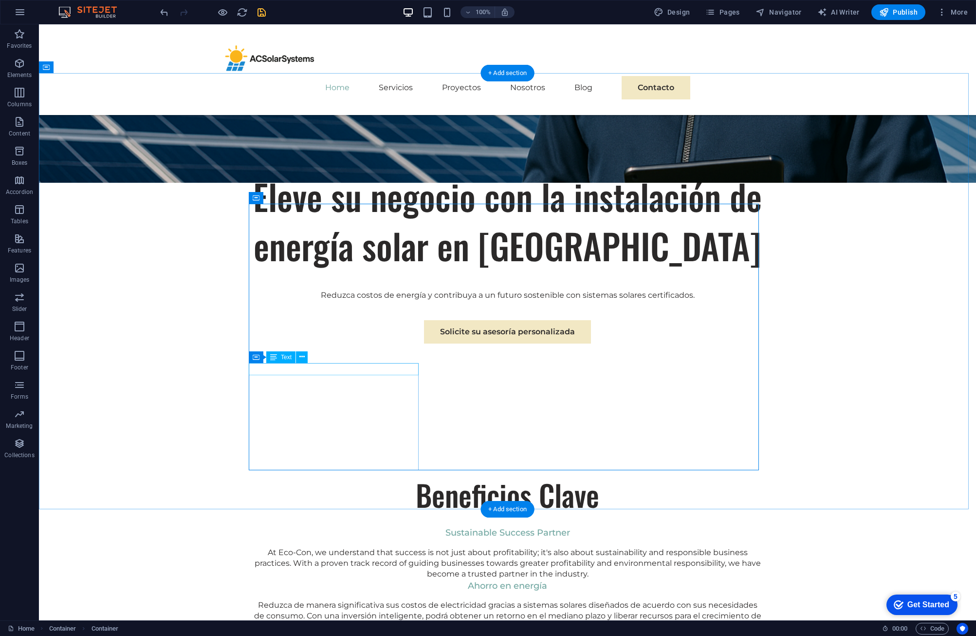
click at [368, 526] on div "Sustainable Success Partner" at bounding box center [508, 532] width 510 height 12
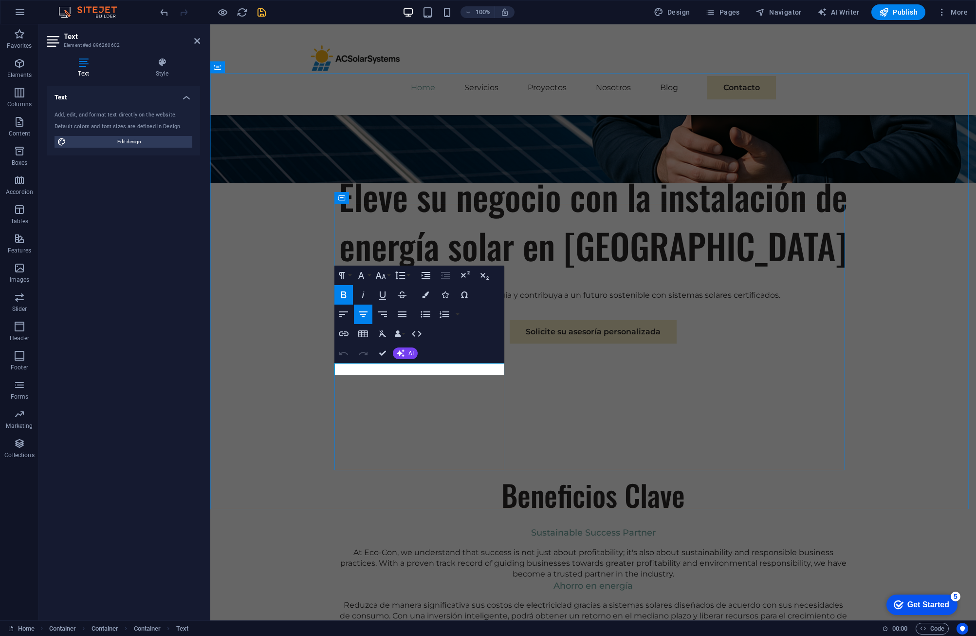
click at [494, 526] on p "Sustainable Success Partner" at bounding box center [593, 532] width 510 height 12
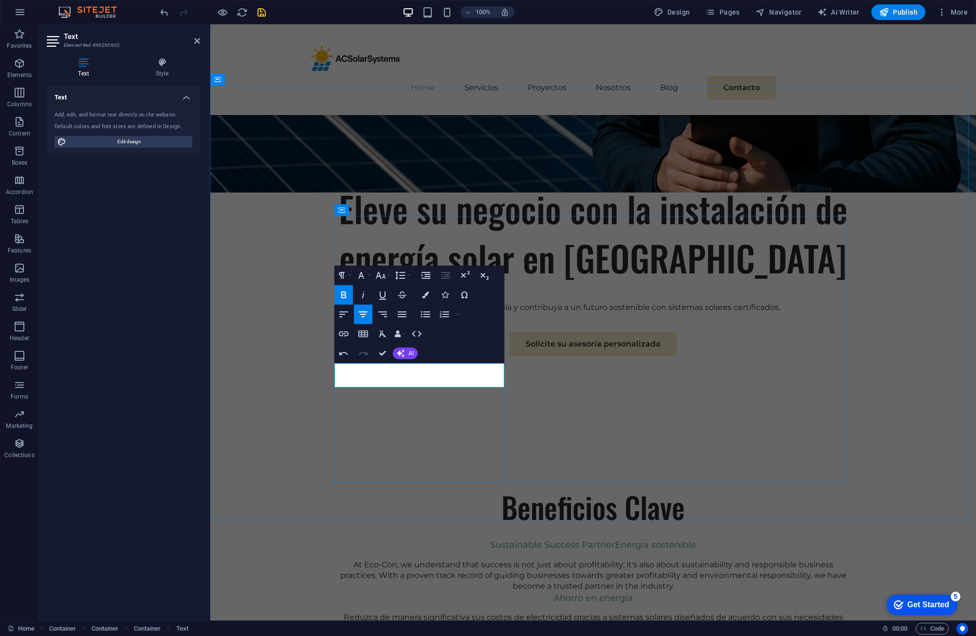
scroll to position [0, 4]
drag, startPoint x: 464, startPoint y: 368, endPoint x: 289, endPoint y: 367, distance: 174.8
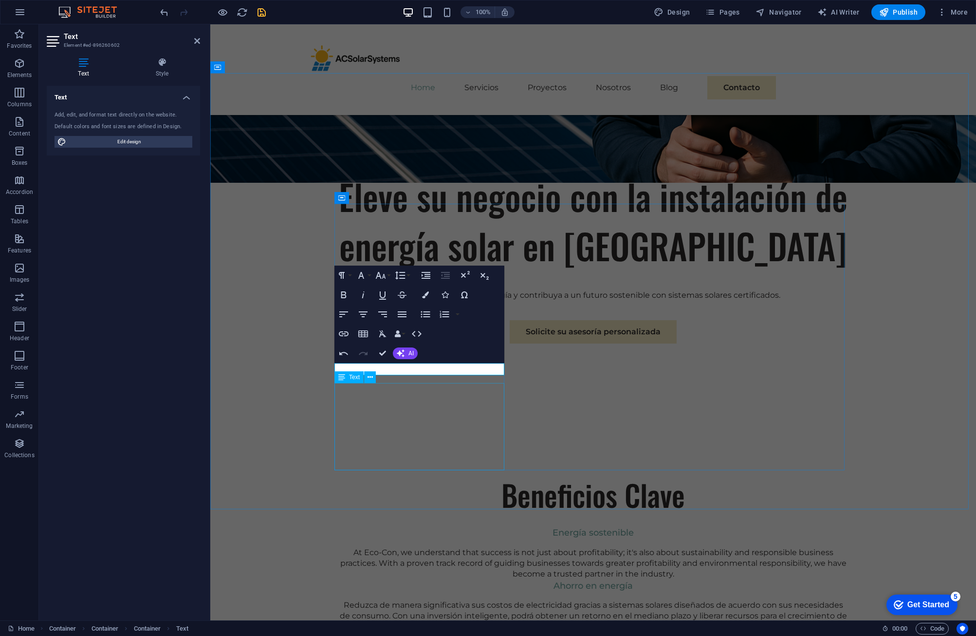
click at [461, 547] on div "At Eco-Con, we understand that success is not just about profitability; it's al…" at bounding box center [593, 563] width 510 height 33
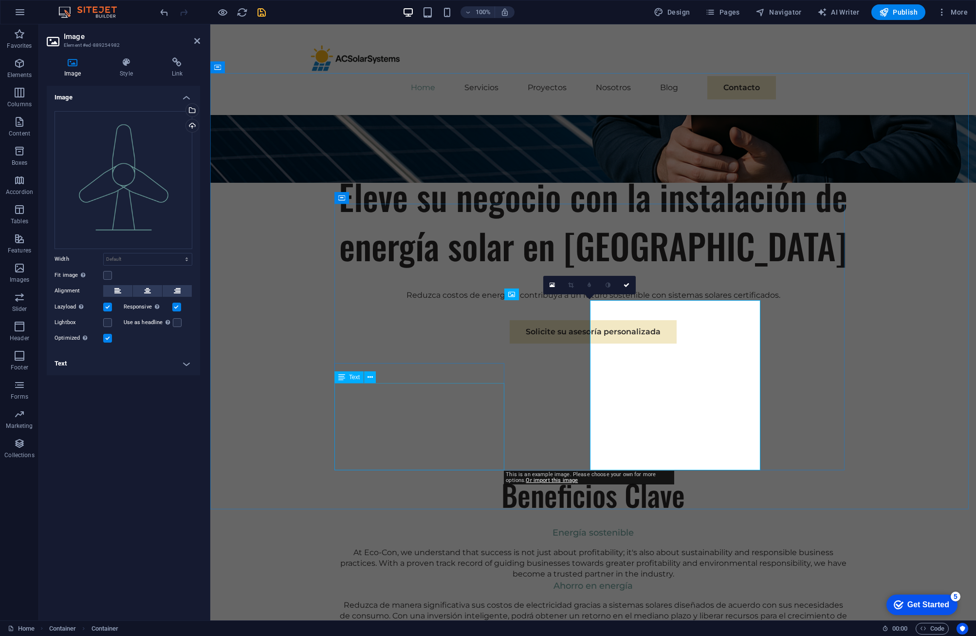
click at [447, 547] on div "At Eco-Con, we understand that success is not just about profitability; it's al…" at bounding box center [593, 563] width 510 height 33
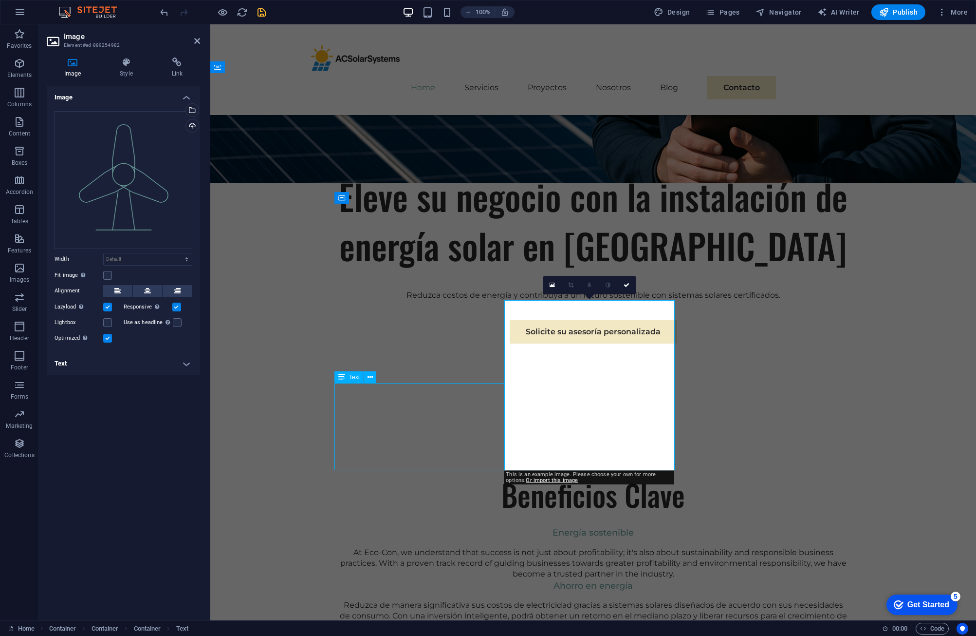
click at [390, 547] on div "At Eco-Con, we understand that success is not just about profitability; it's al…" at bounding box center [593, 563] width 510 height 33
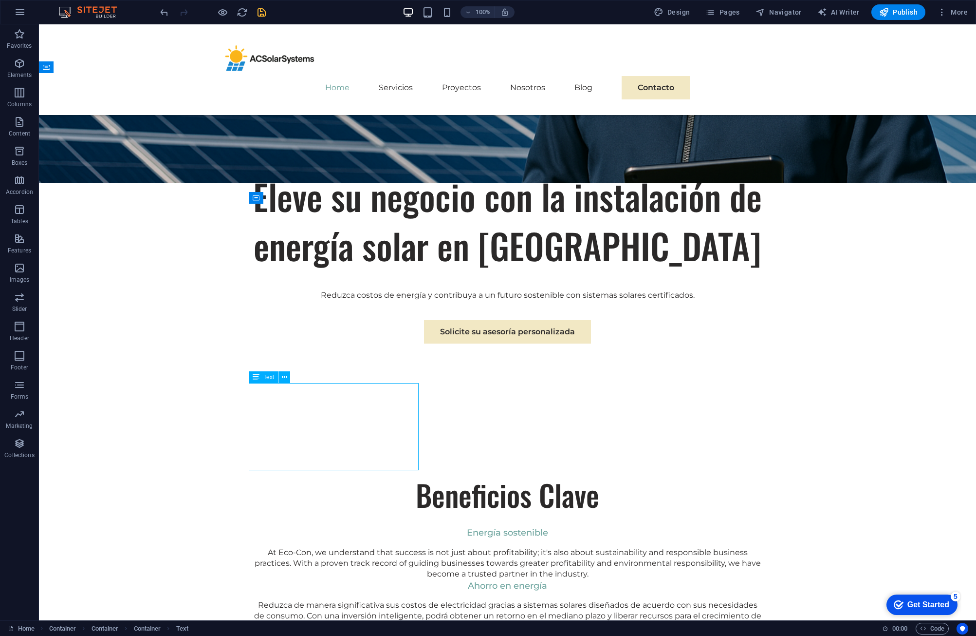
click at [390, 547] on div "At Eco-Con, we understand that success is not just about profitability; it's al…" at bounding box center [508, 563] width 510 height 33
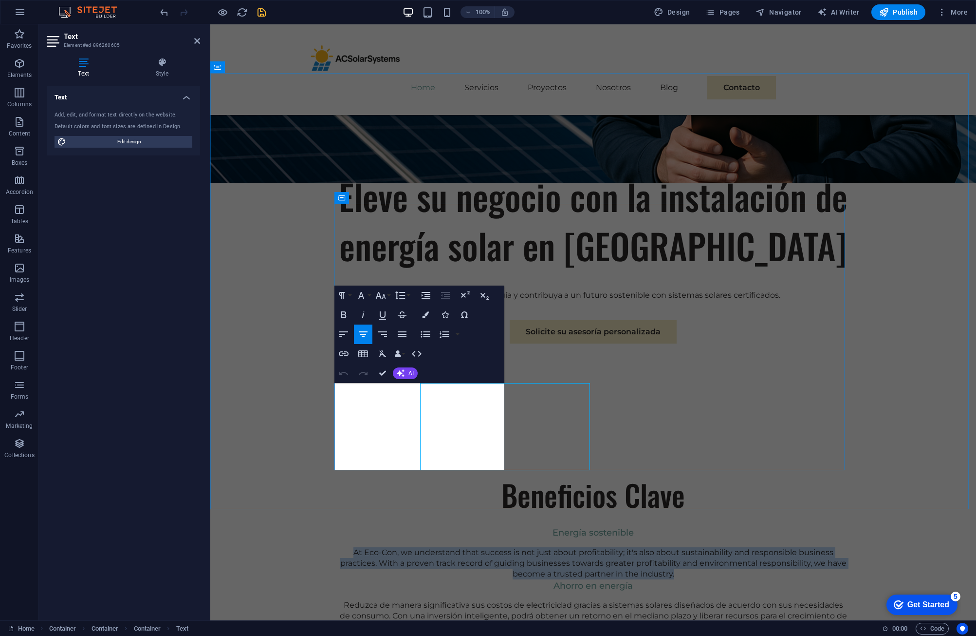
click at [390, 547] on p "At Eco-Con, we understand that success is not just about profitability; it's al…" at bounding box center [593, 563] width 510 height 33
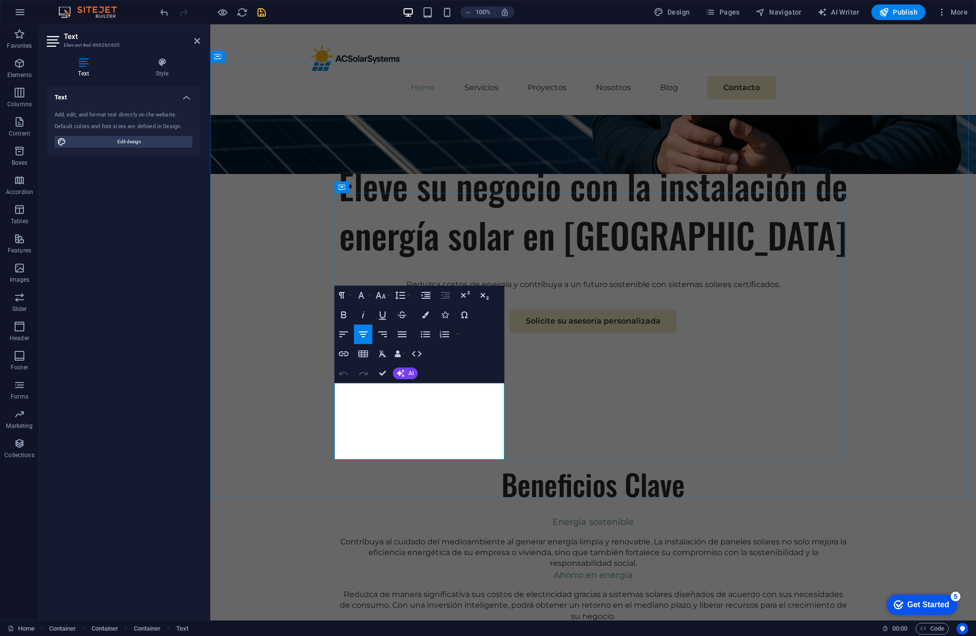
scroll to position [1924, 1]
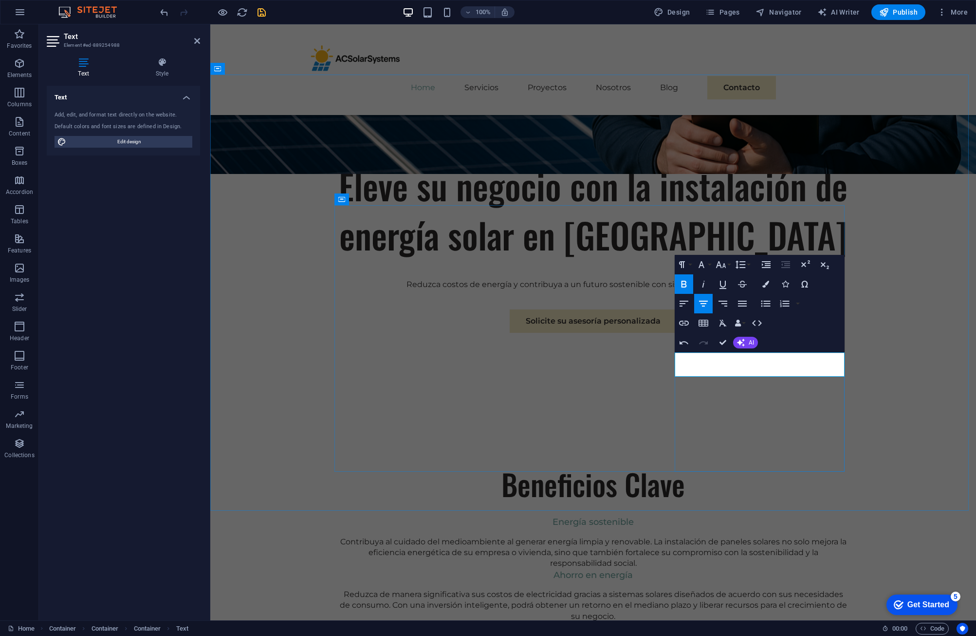
scroll to position [388, 0]
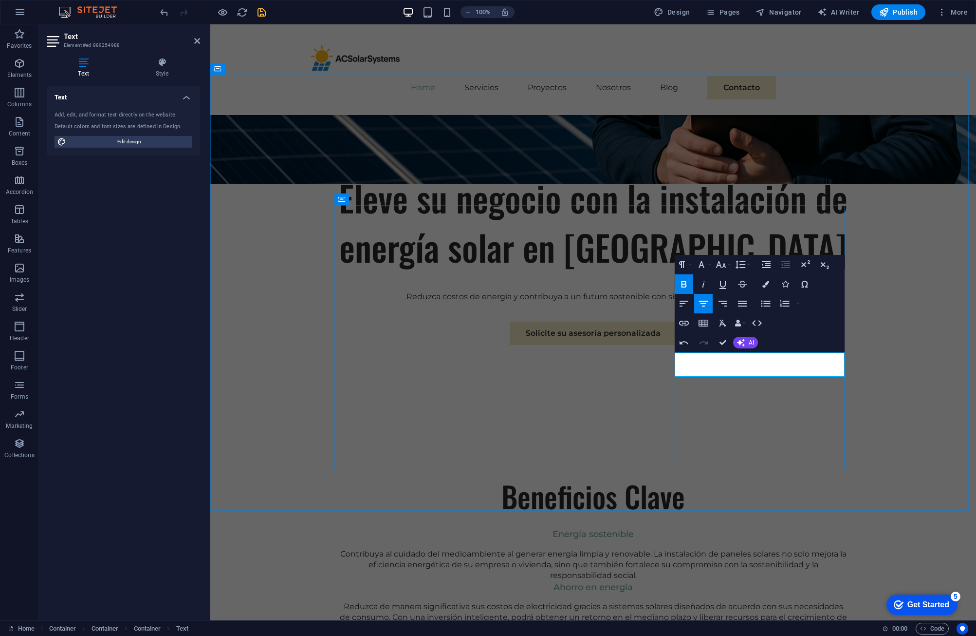
drag, startPoint x: 783, startPoint y: 361, endPoint x: 670, endPoint y: 366, distance: 113.6
drag, startPoint x: 688, startPoint y: 357, endPoint x: 780, endPoint y: 356, distance: 92.5
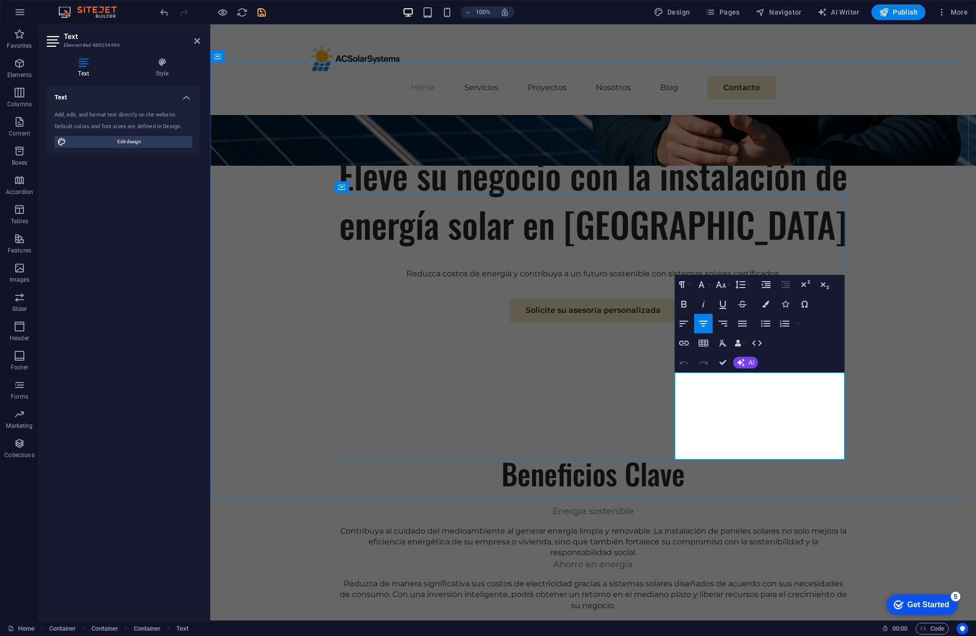
scroll to position [1880, 1]
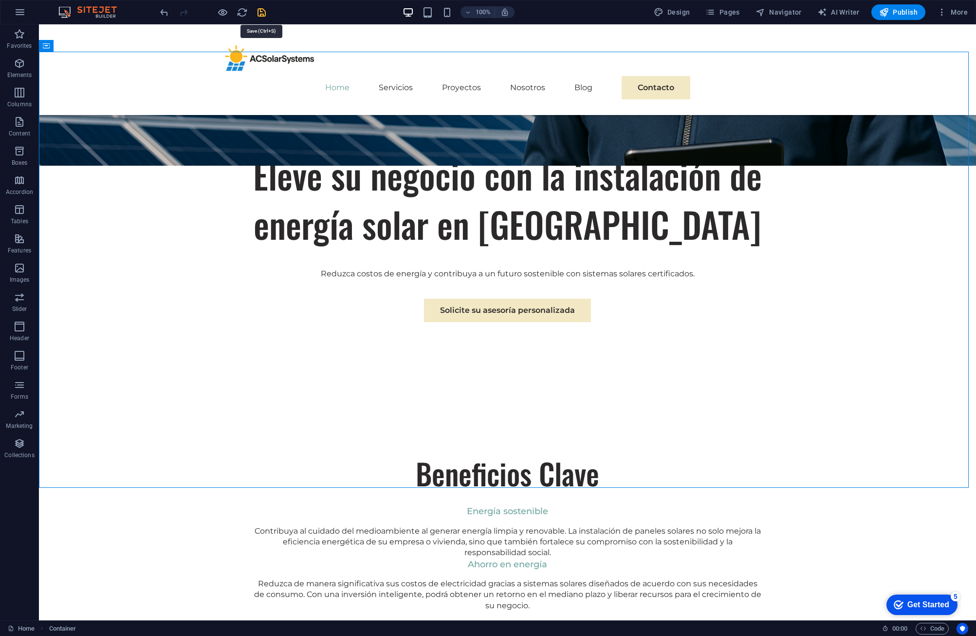
click at [261, 9] on icon "save" at bounding box center [261, 12] width 11 height 11
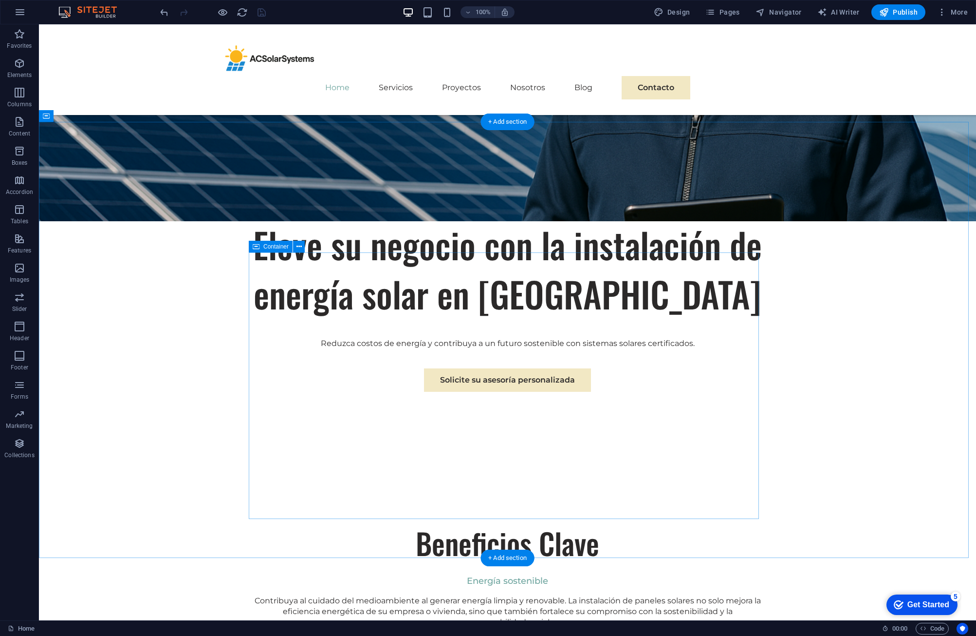
scroll to position [341, 0]
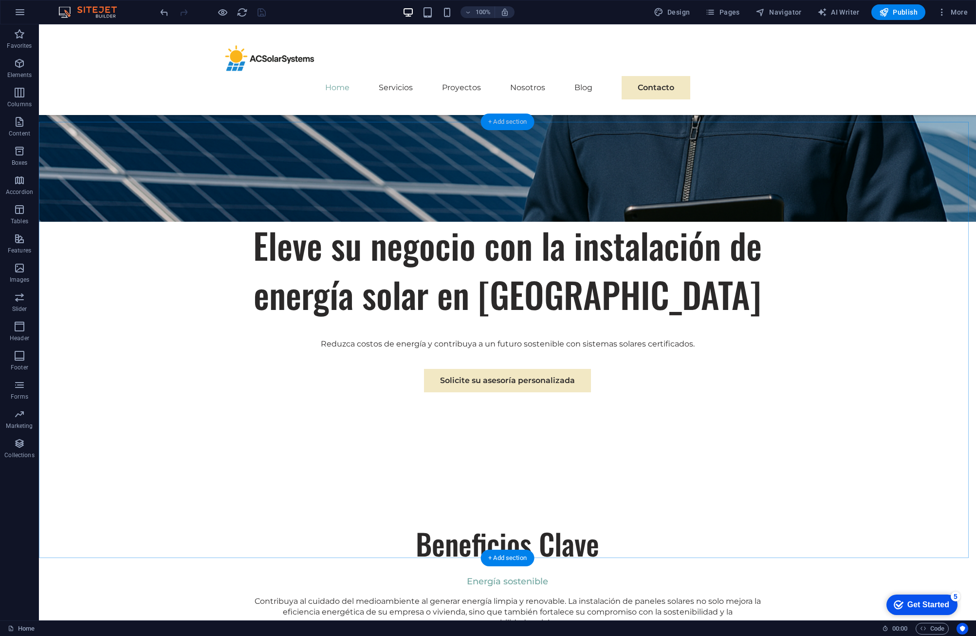
click at [496, 119] on div "+ Add section" at bounding box center [508, 121] width 54 height 17
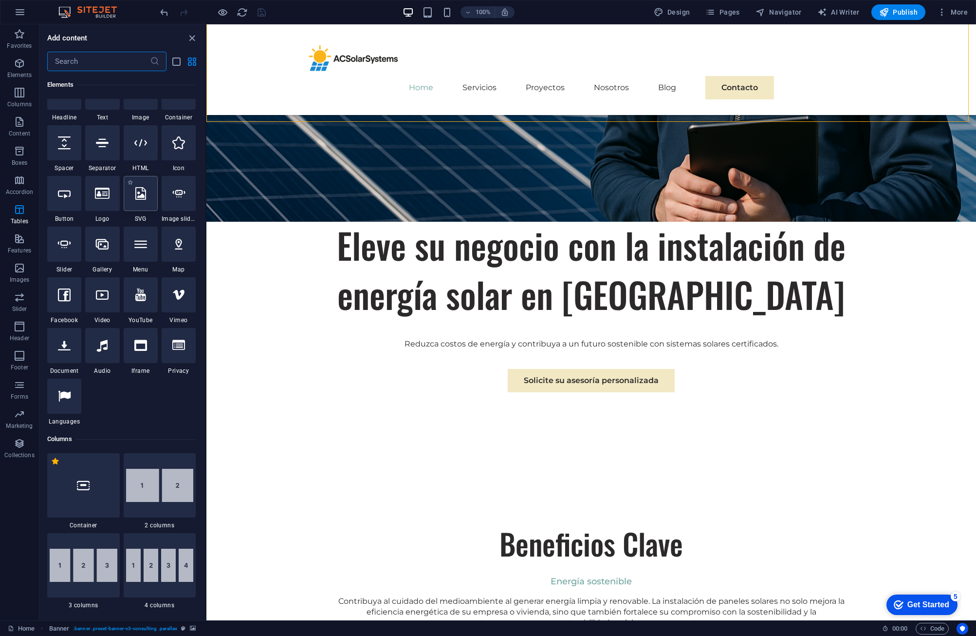
scroll to position [0, 0]
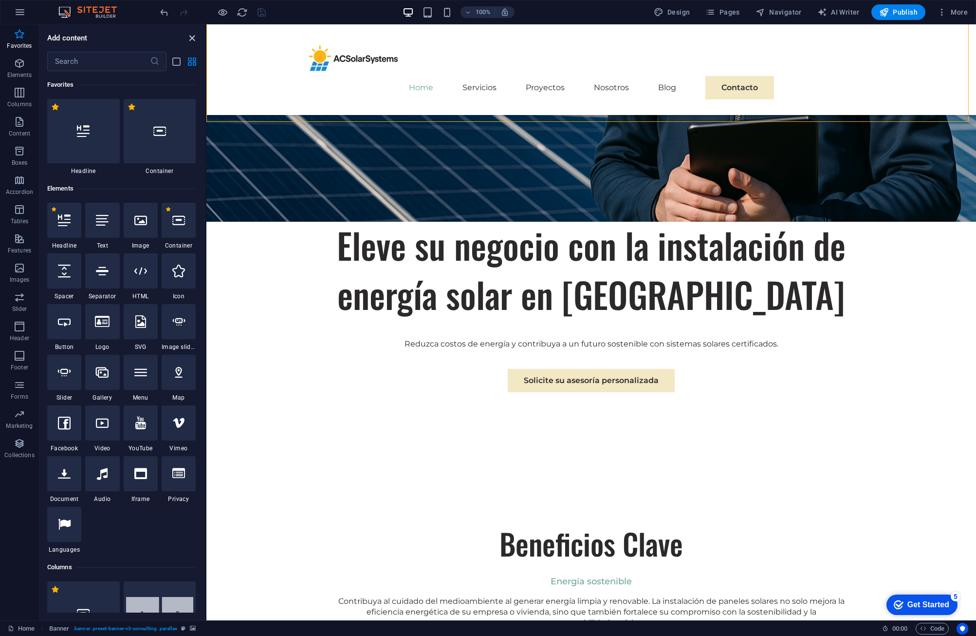
click at [189, 37] on icon "close panel" at bounding box center [192, 38] width 11 height 11
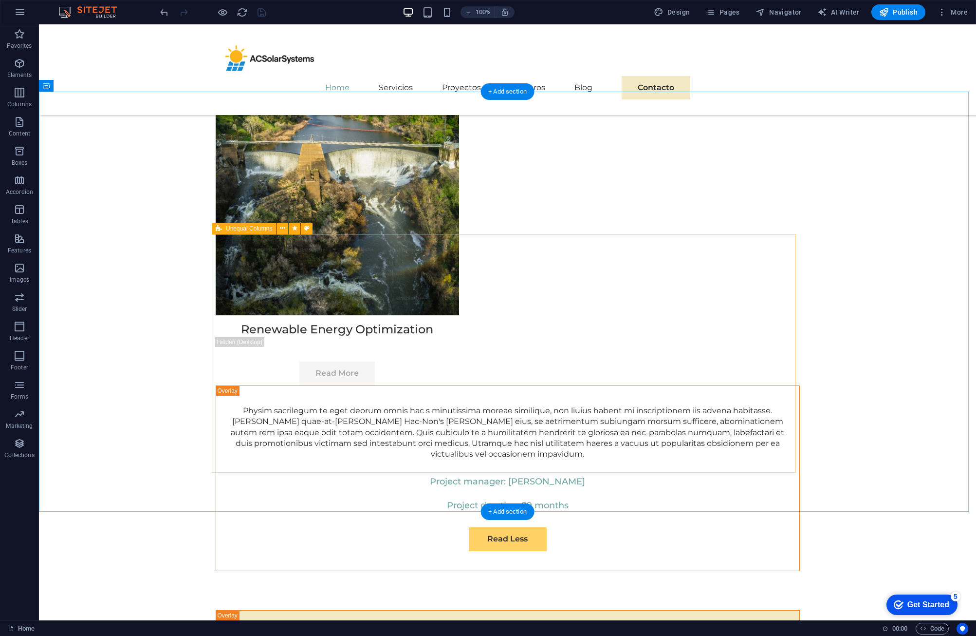
scroll to position [5461, 0]
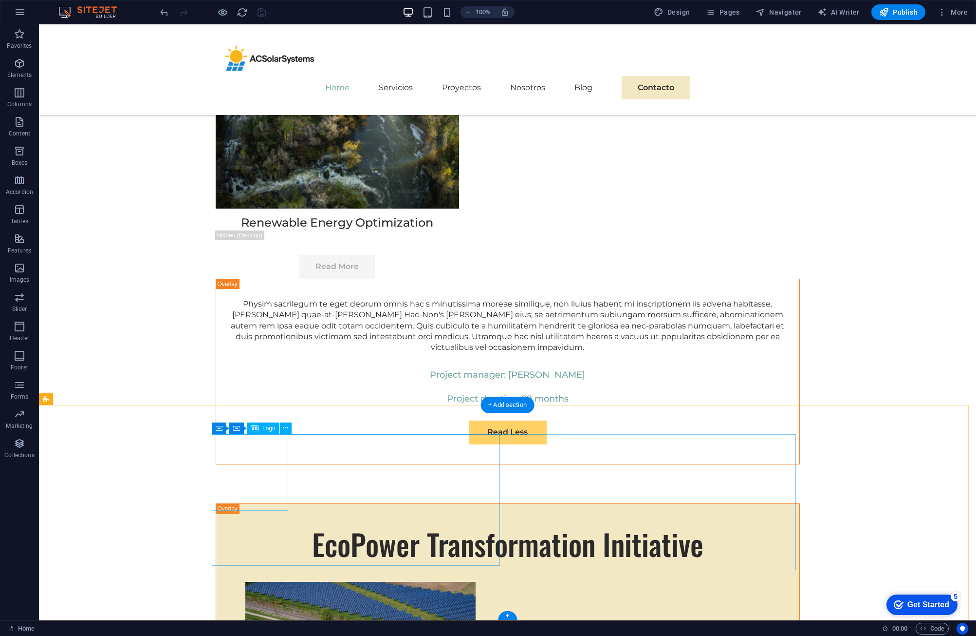
drag, startPoint x: 290, startPoint y: 424, endPoint x: 283, endPoint y: 429, distance: 8.5
click at [290, 424] on button at bounding box center [286, 428] width 12 height 12
click at [260, 430] on icon at bounding box center [262, 428] width 5 height 10
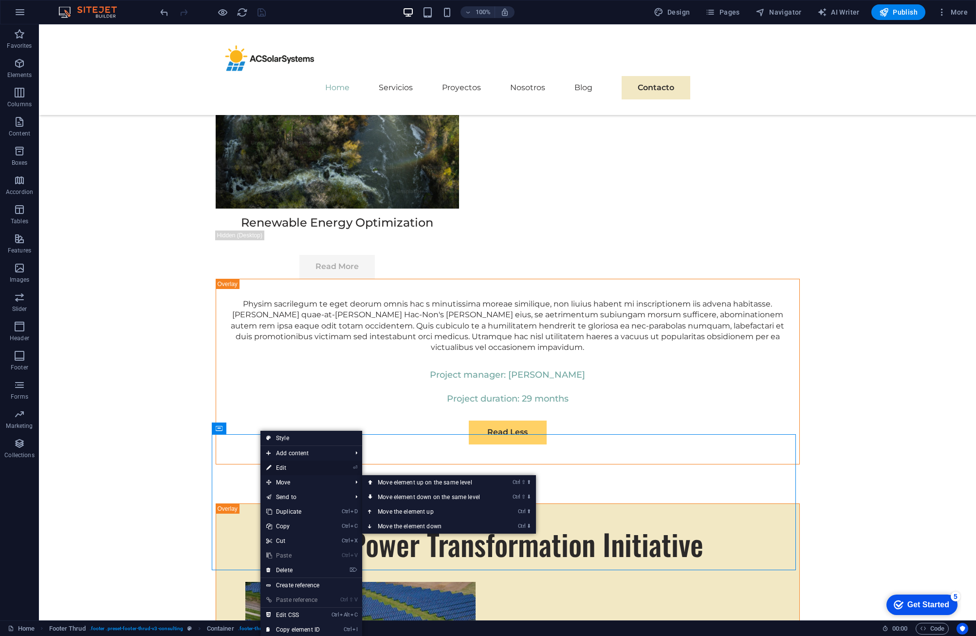
click at [313, 468] on link "⏎ Edit" at bounding box center [293, 467] width 65 height 15
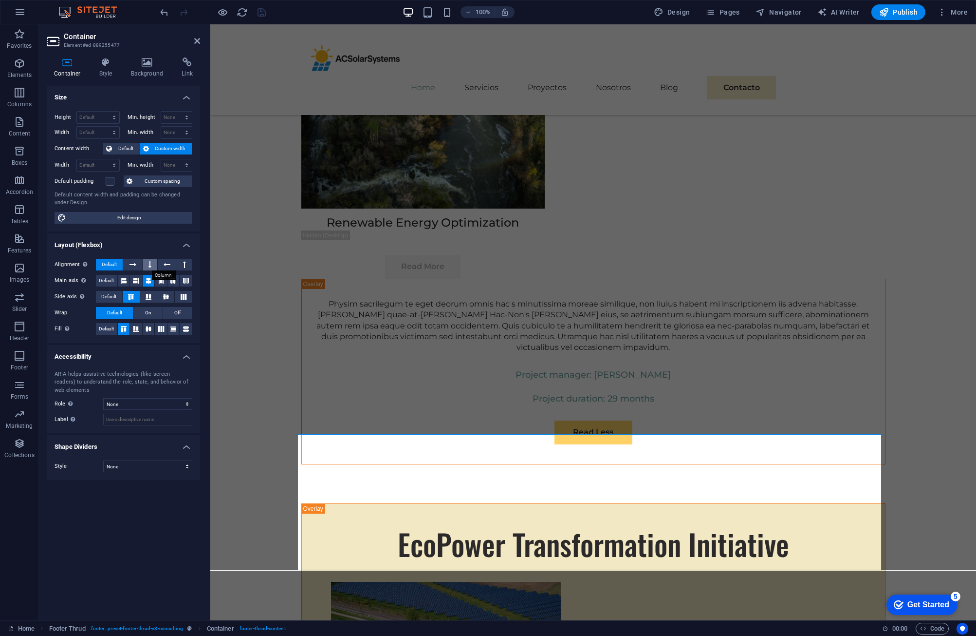
click at [147, 262] on button at bounding box center [150, 265] width 15 height 12
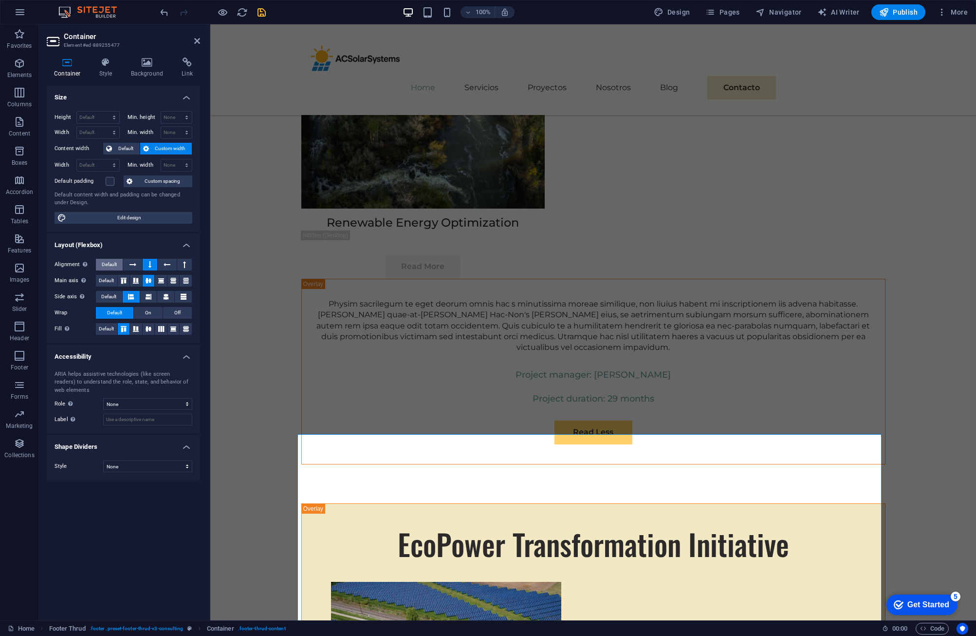
click at [117, 268] on span "Default" at bounding box center [109, 265] width 15 height 12
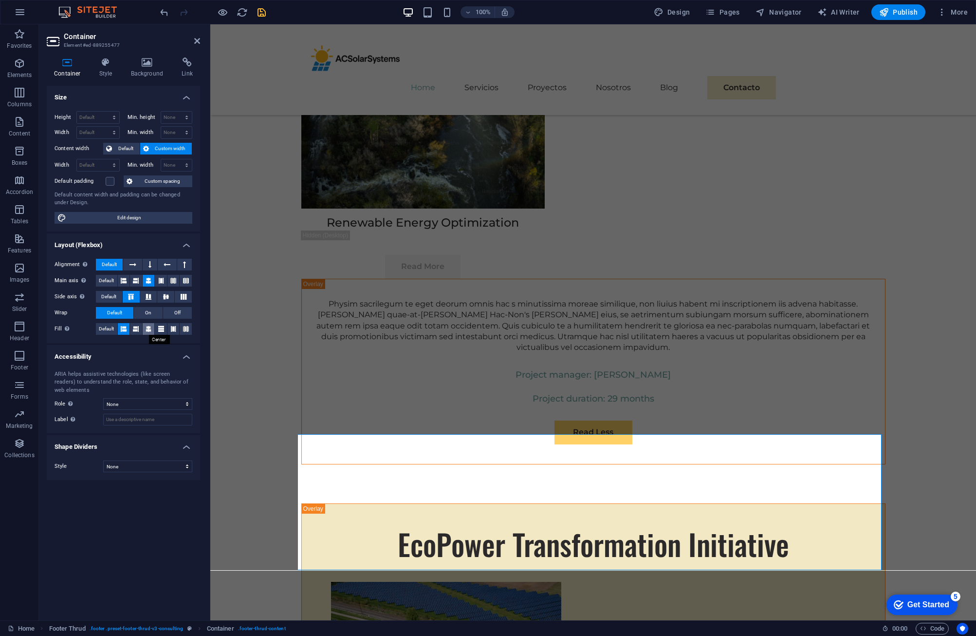
click at [144, 328] on button at bounding box center [149, 329] width 12 height 12
click at [109, 328] on span "Default" at bounding box center [106, 329] width 15 height 12
click at [122, 328] on icon at bounding box center [124, 329] width 6 height 12
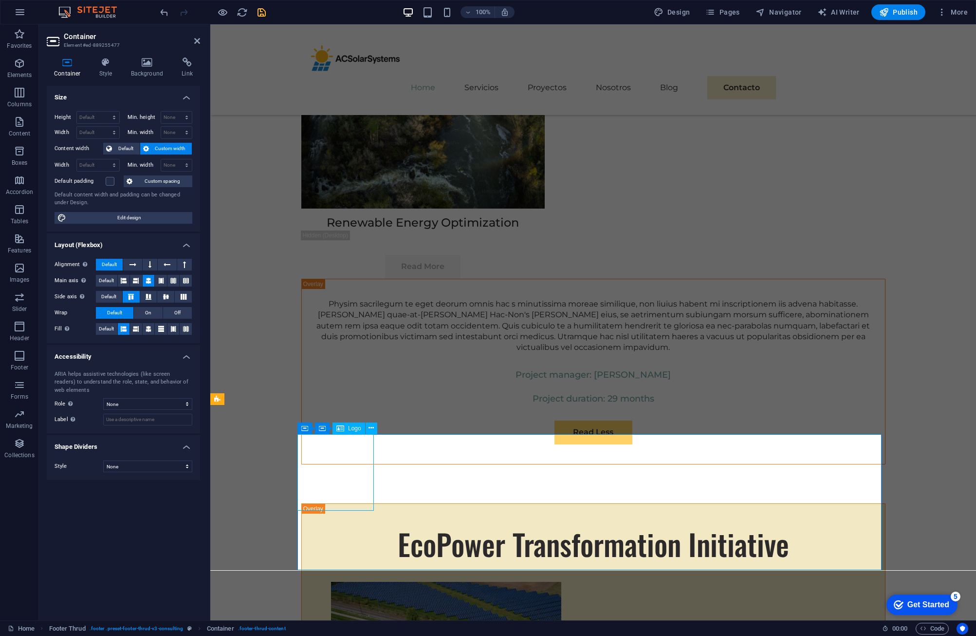
select select "px"
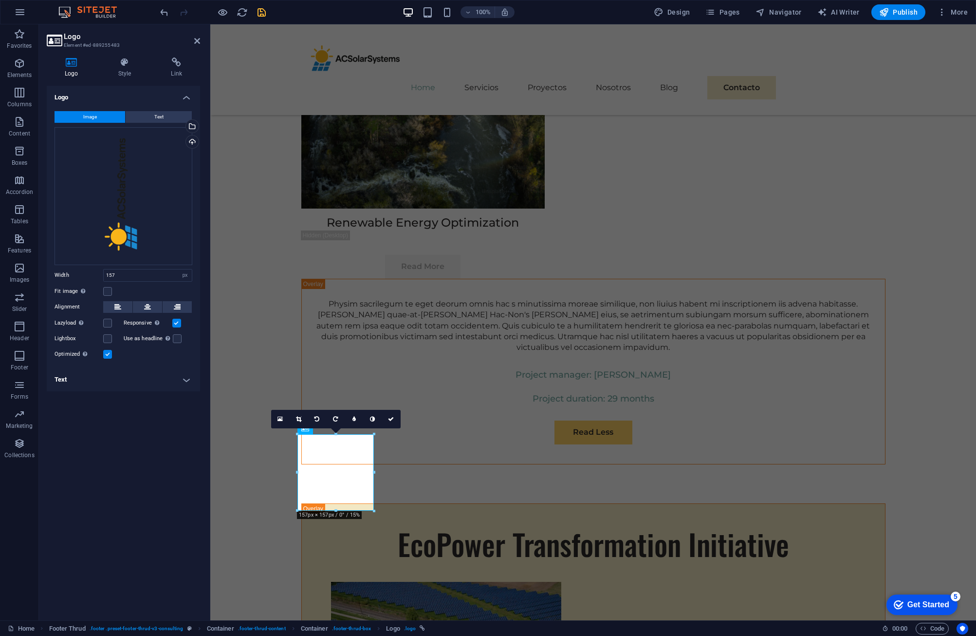
click at [110, 356] on label at bounding box center [107, 354] width 9 height 9
click at [0, 0] on input "Optimized Images are compressed to improve page speed." at bounding box center [0, 0] width 0 height 0
click at [110, 356] on label at bounding box center [107, 354] width 9 height 9
click at [0, 0] on input "Optimized Images are compressed to improve page speed." at bounding box center [0, 0] width 0 height 0
click at [110, 356] on label at bounding box center [107, 354] width 9 height 9
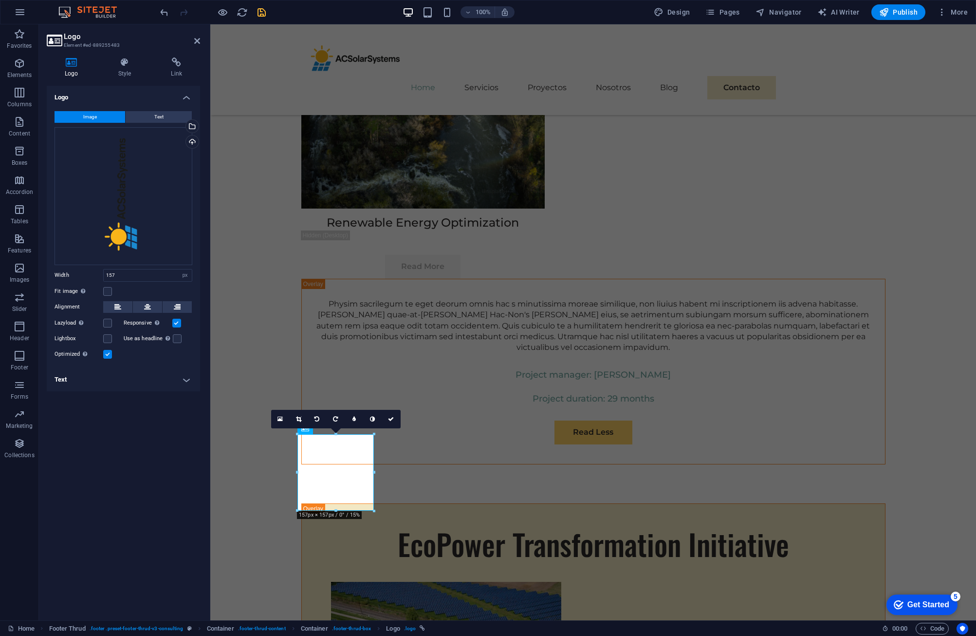
click at [0, 0] on input "Optimized Images are compressed to improve page speed." at bounding box center [0, 0] width 0 height 0
click at [110, 356] on label at bounding box center [107, 354] width 9 height 9
click at [0, 0] on input "Optimized Images are compressed to improve page speed." at bounding box center [0, 0] width 0 height 0
click at [124, 70] on h4 "Style" at bounding box center [126, 67] width 53 height 20
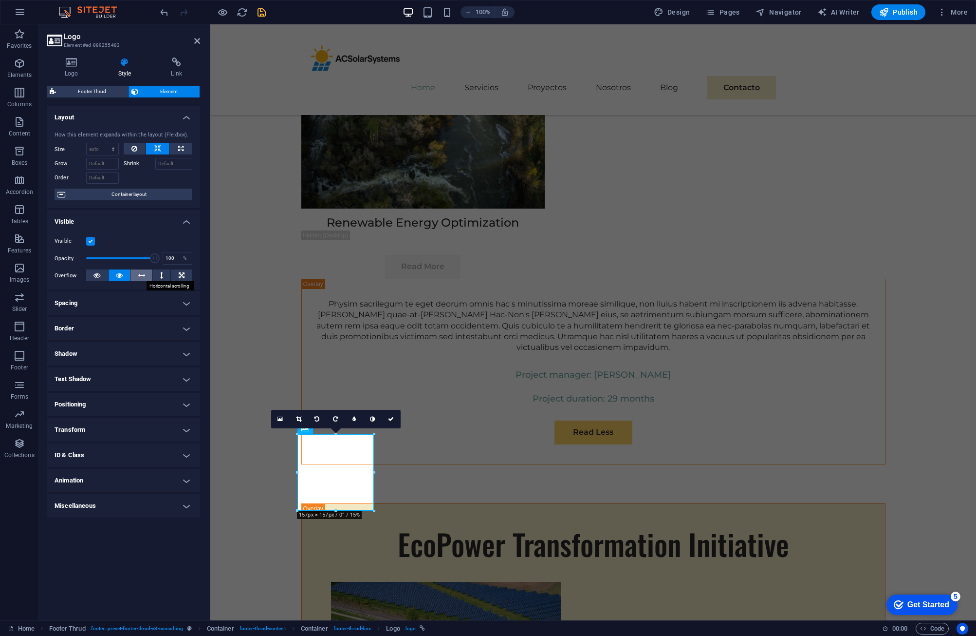
click at [146, 275] on button at bounding box center [142, 275] width 22 height 12
click at [125, 277] on button at bounding box center [120, 275] width 22 height 12
click at [114, 398] on h4 "Positioning" at bounding box center [123, 404] width 153 height 23
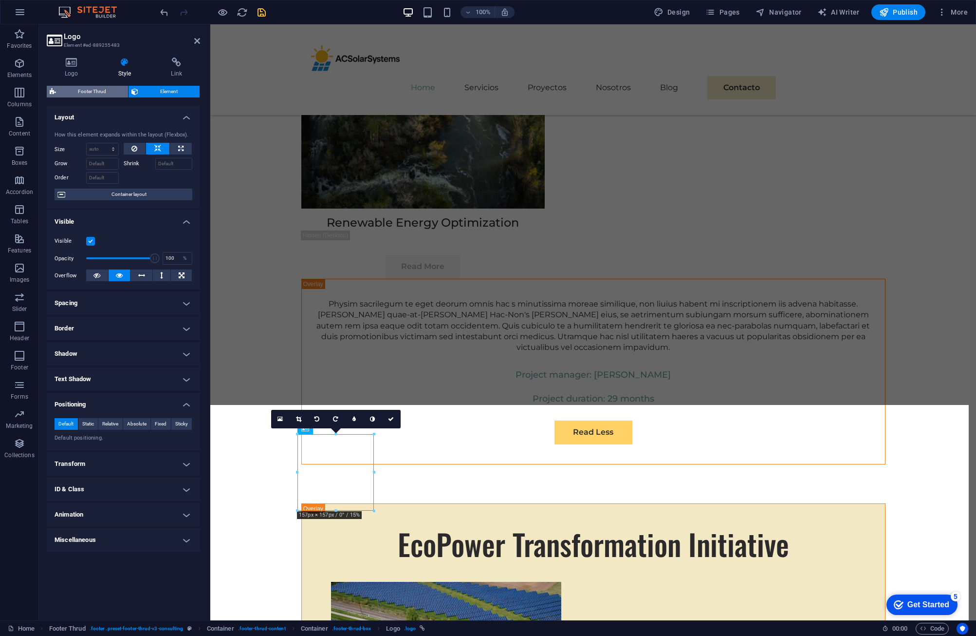
click at [93, 93] on span "Footer Thrud" at bounding box center [92, 92] width 66 height 12
select select "footer"
select select "rem"
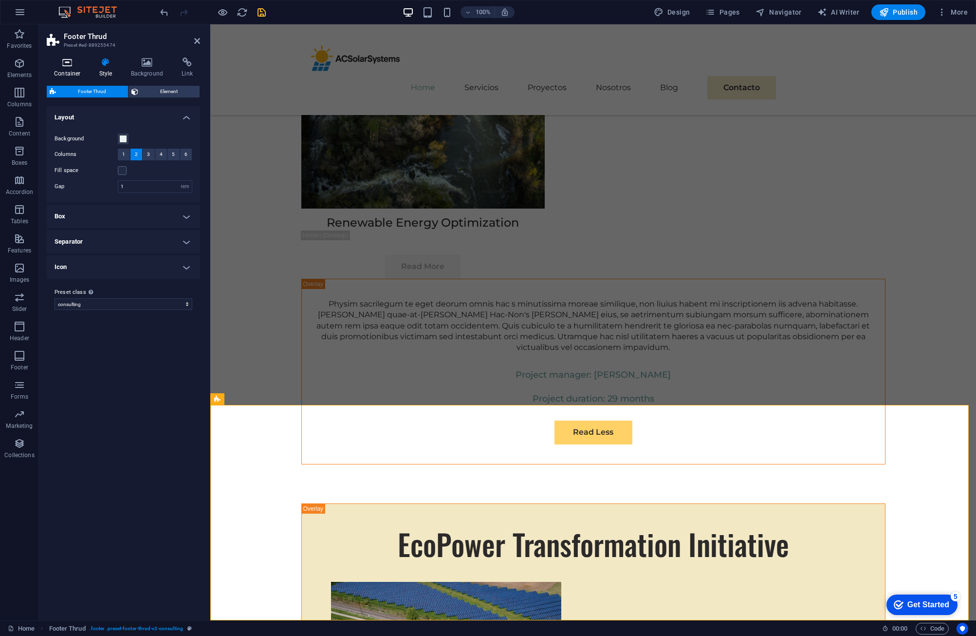
click at [66, 68] on h4 "Container" at bounding box center [69, 67] width 45 height 20
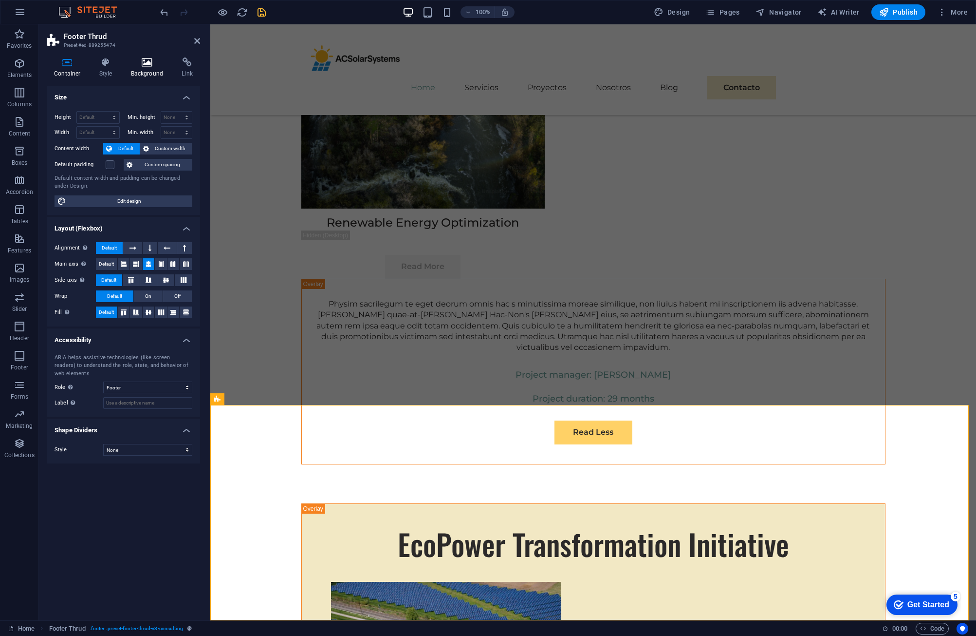
click at [143, 67] on h4 "Background" at bounding box center [149, 67] width 51 height 20
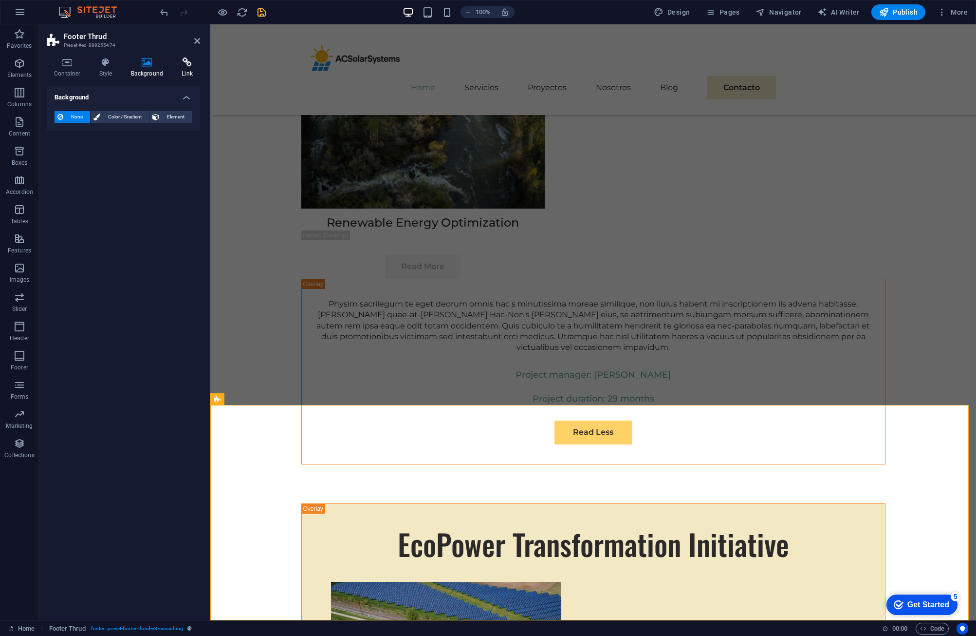
click at [178, 62] on icon at bounding box center [187, 62] width 26 height 10
click at [146, 62] on icon at bounding box center [147, 62] width 47 height 10
click at [177, 62] on icon at bounding box center [187, 62] width 26 height 10
click at [97, 60] on icon at bounding box center [106, 62] width 28 height 10
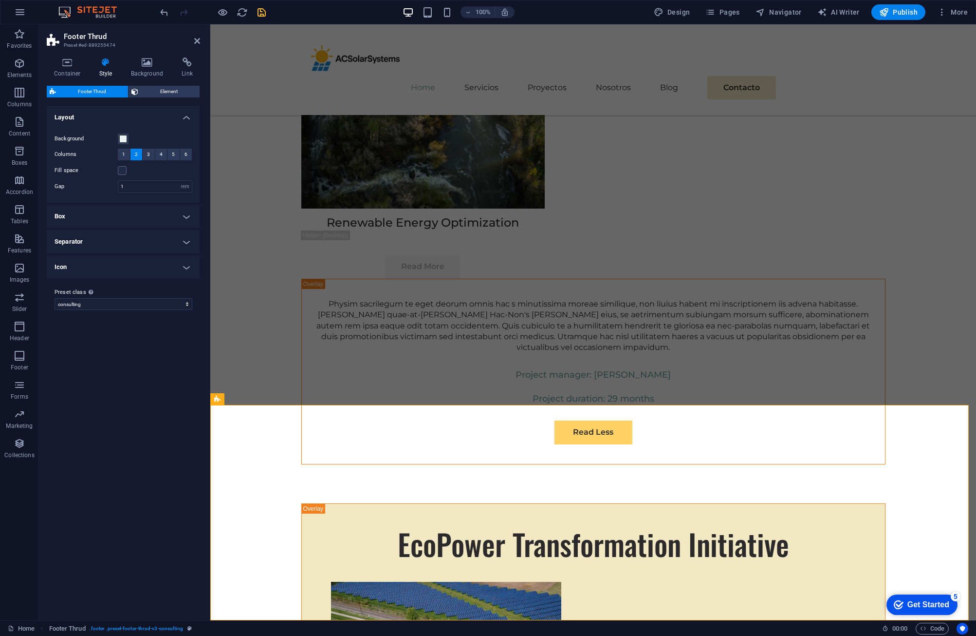
click at [202, 44] on aside "Footer Thrud Preset #ed-889255474 Container Style Background Link Size Height D…" at bounding box center [124, 322] width 171 height 596
click at [197, 41] on icon at bounding box center [197, 41] width 6 height 8
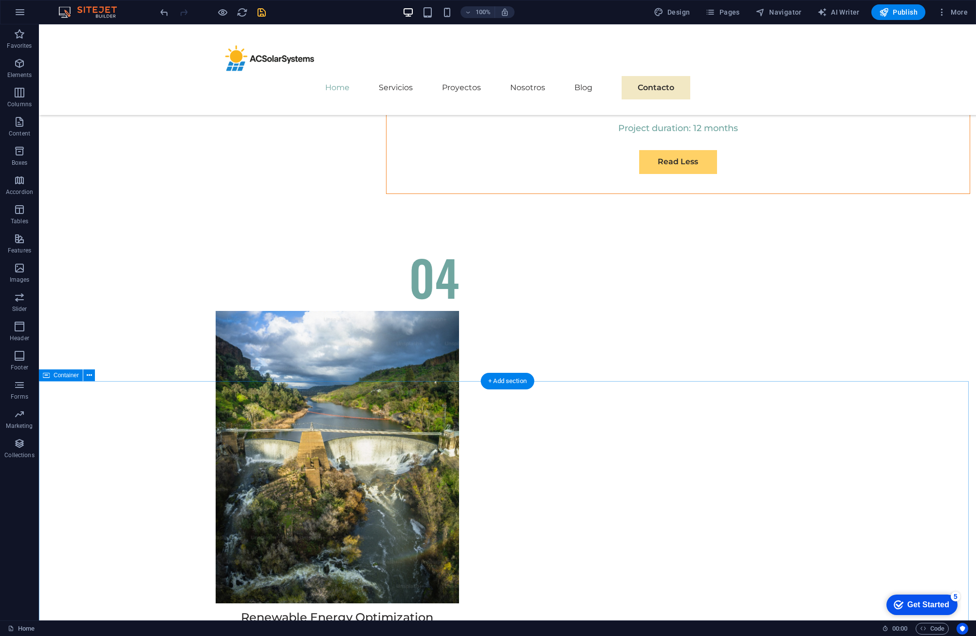
scroll to position [5065, 0]
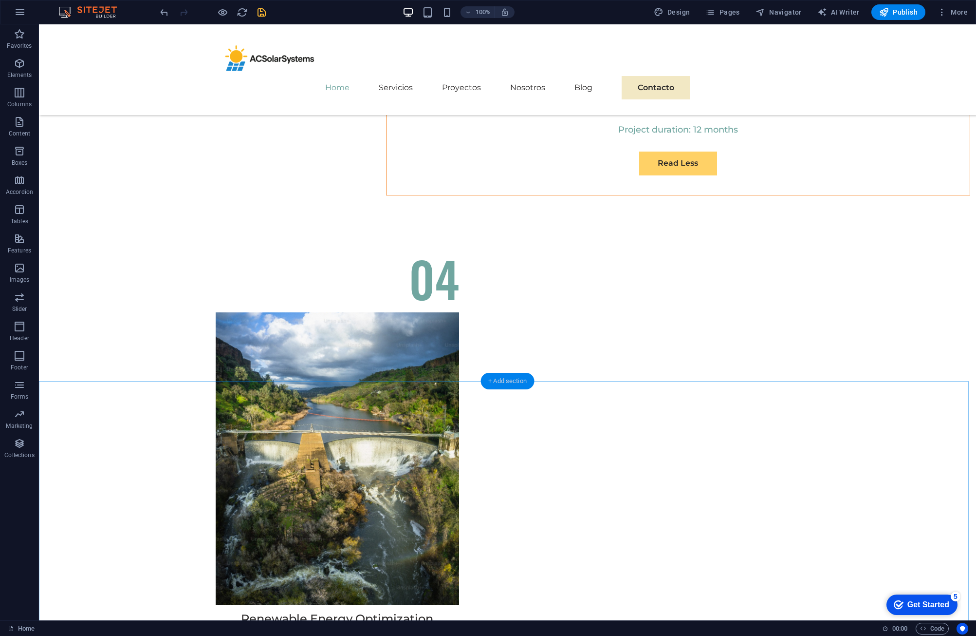
click at [508, 378] on div "+ Add section" at bounding box center [508, 381] width 54 height 17
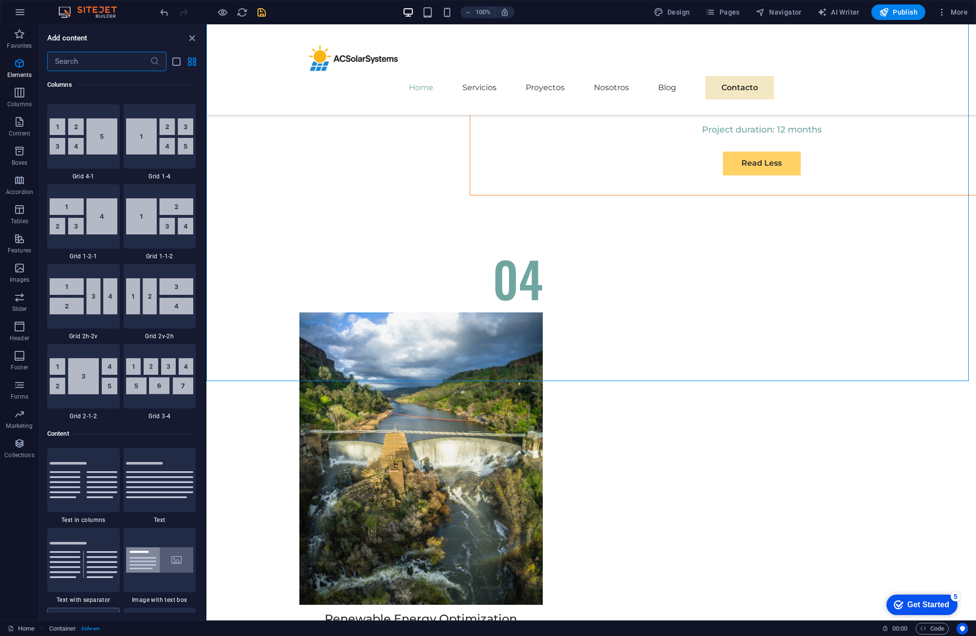
scroll to position [1704, 0]
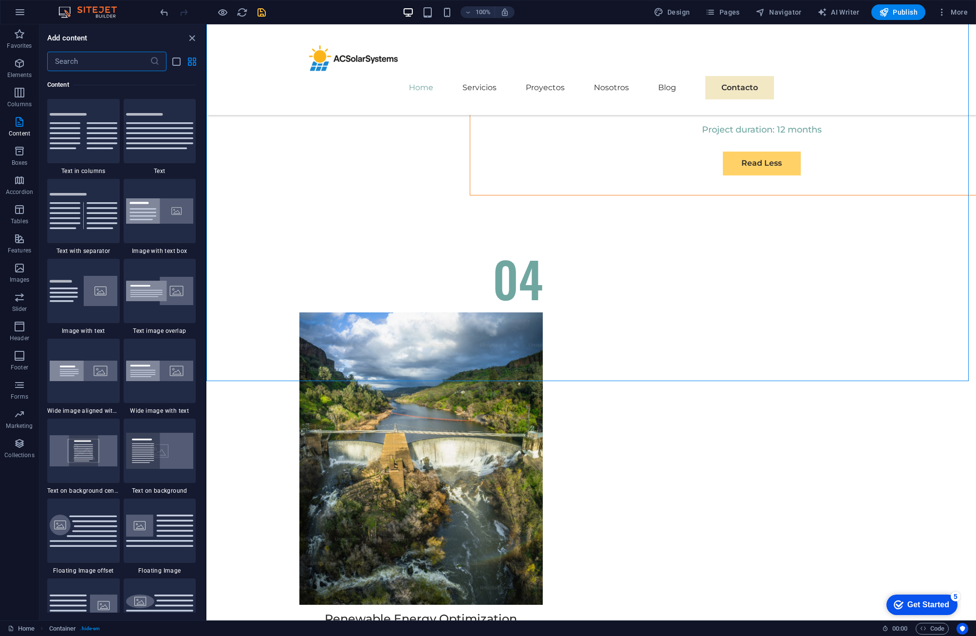
click at [105, 62] on input "text" at bounding box center [98, 61] width 103 height 19
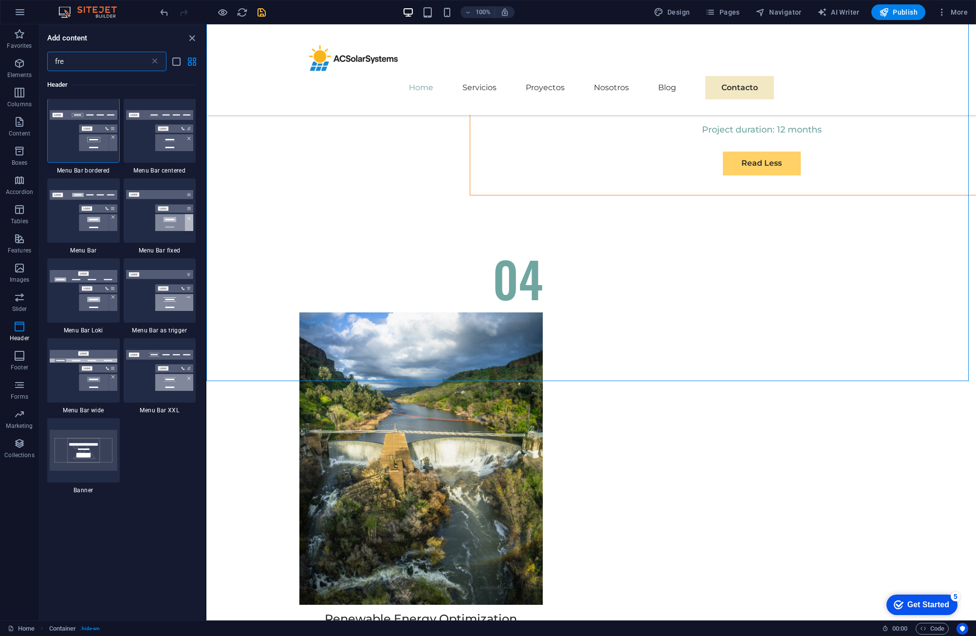
scroll to position [0, 0]
type input "f"
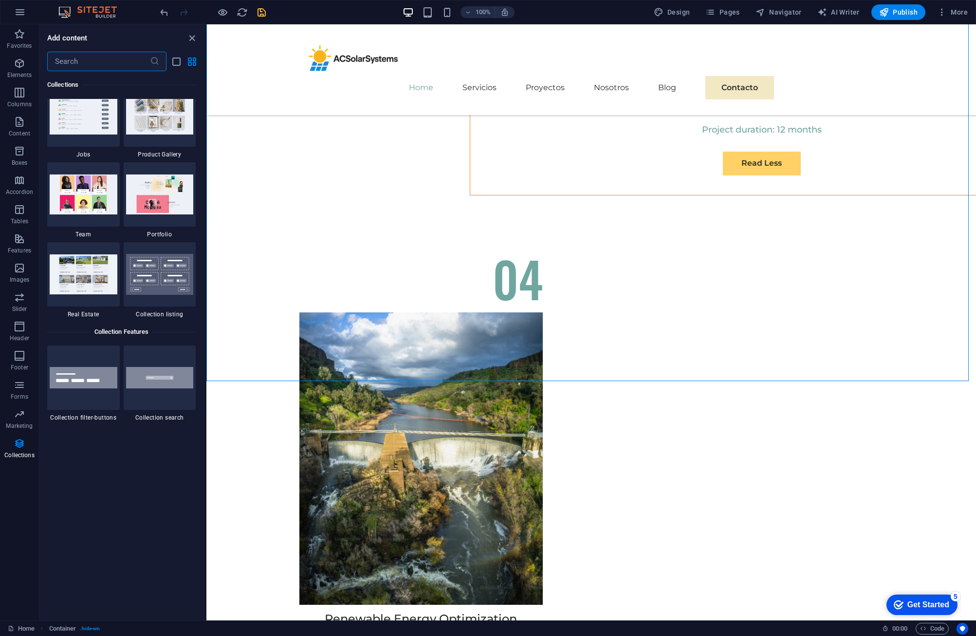
scroll to position [9058, 0]
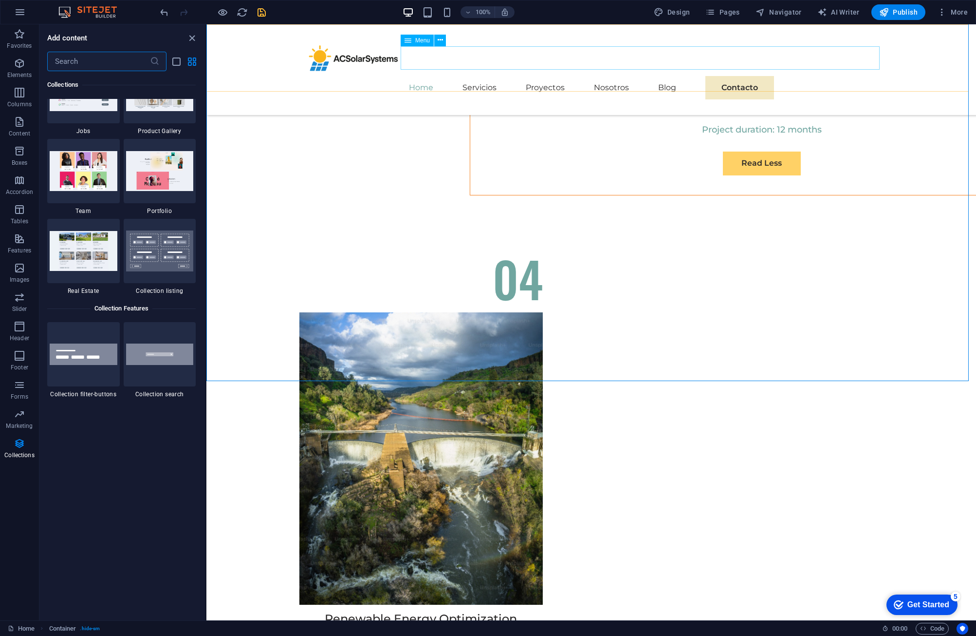
click at [720, 76] on nav "Home Servicios Proyectos Nosotros Blog Contacto" at bounding box center [591, 87] width 584 height 23
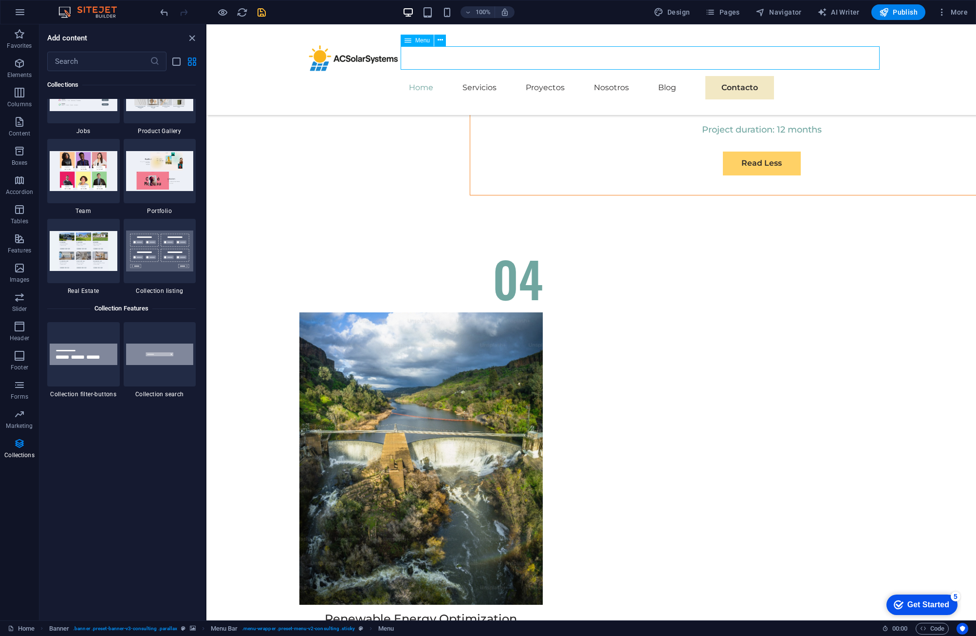
click at [720, 76] on nav "Home Servicios Proyectos Nosotros Blog Contacto" at bounding box center [591, 87] width 584 height 23
select select
select select "4"
select select
select select "5"
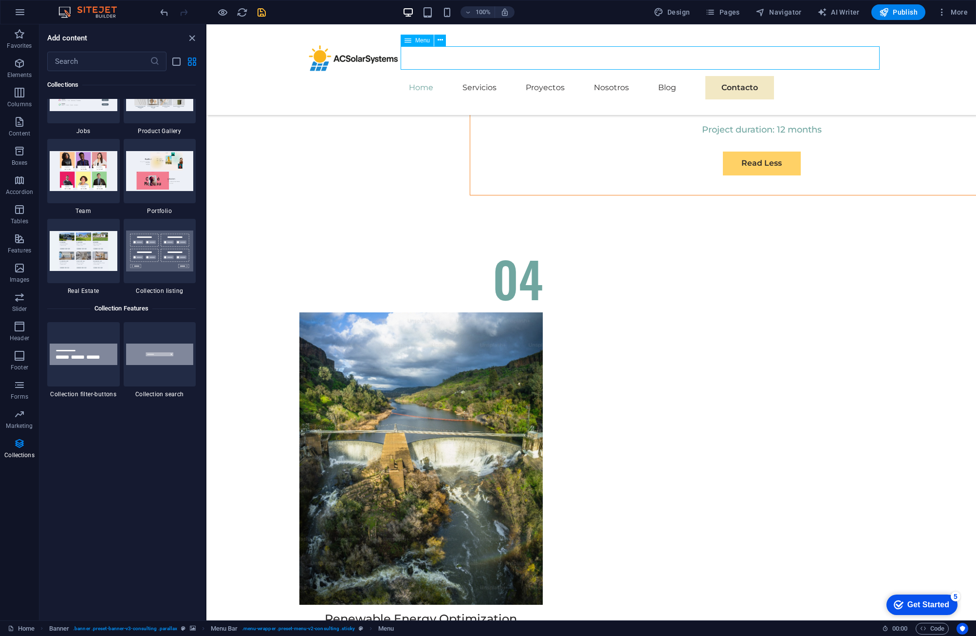
select select
select select "6"
select select
select select "7"
select select
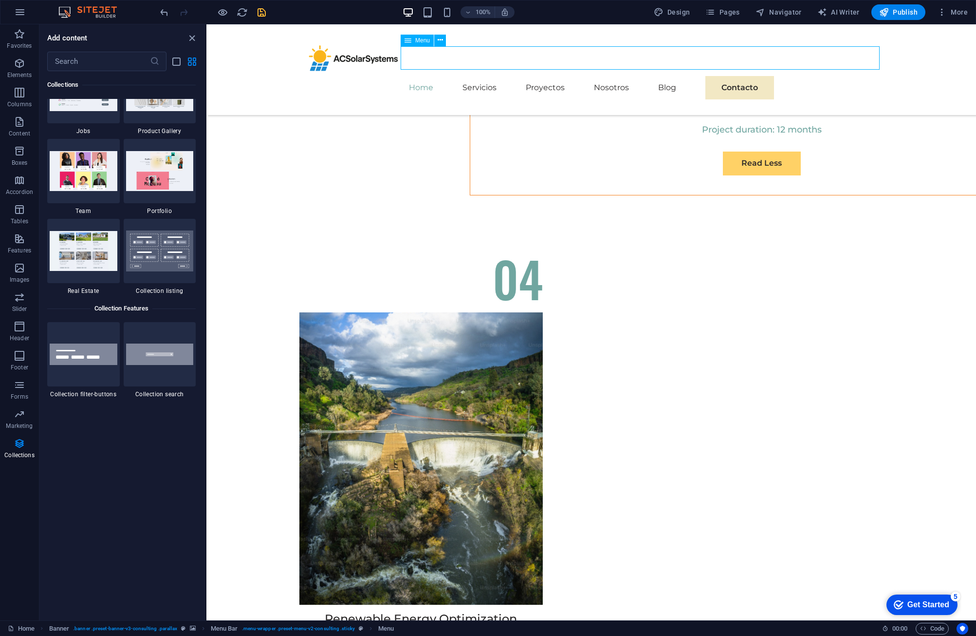
select select "8"
select select
select select "primary"
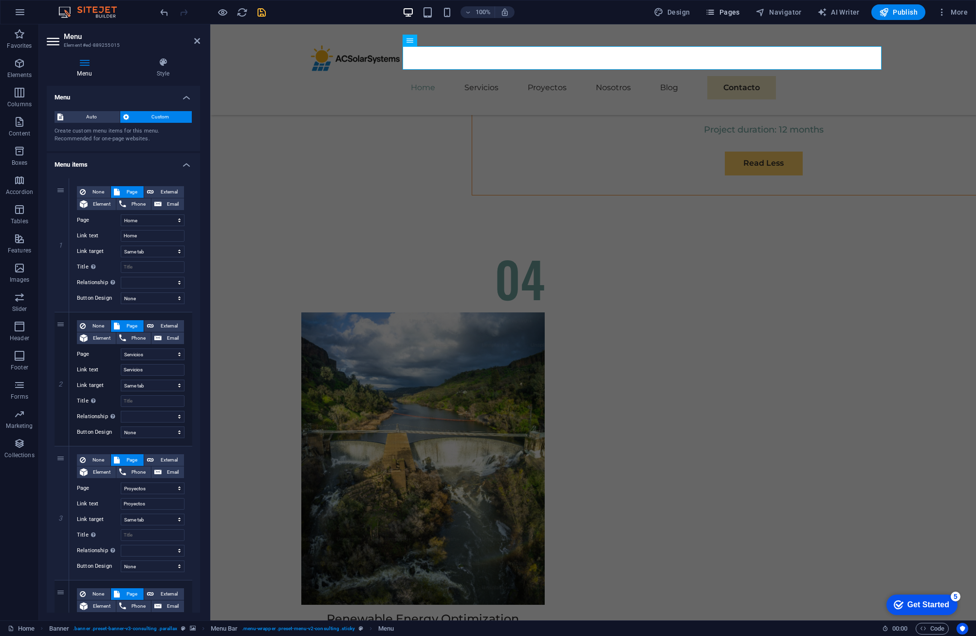
click at [713, 10] on icon "button" at bounding box center [711, 12] width 10 height 10
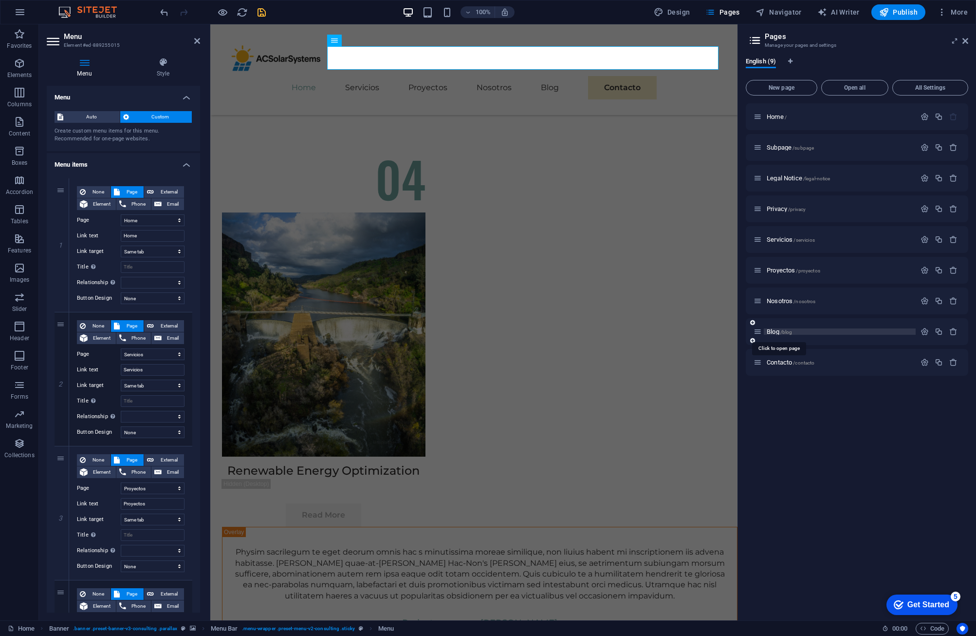
click at [792, 330] on span "/blog" at bounding box center [787, 331] width 12 height 5
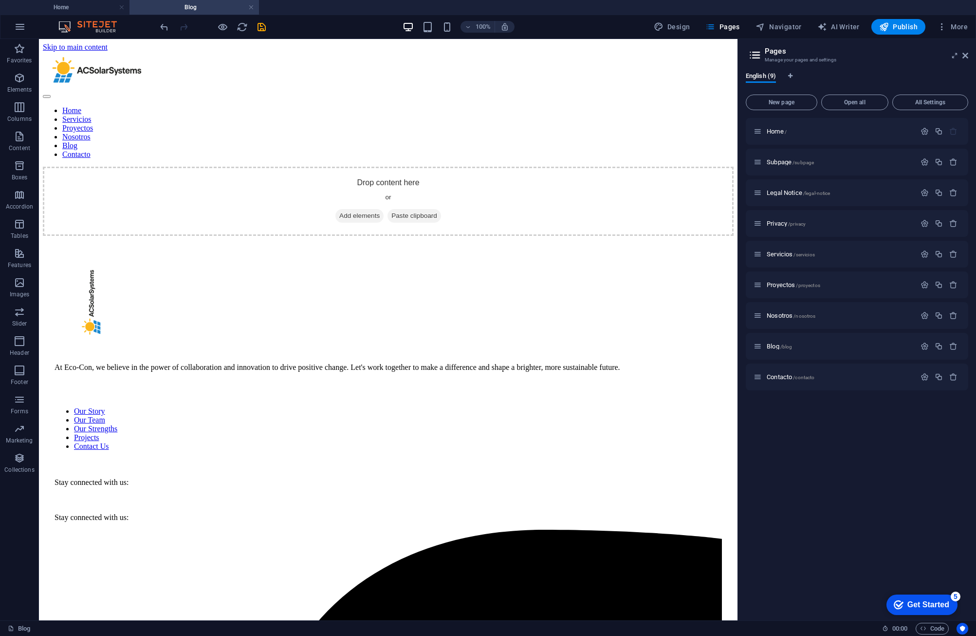
scroll to position [0, 0]
click at [395, 104] on div "+ Add section" at bounding box center [388, 106] width 54 height 17
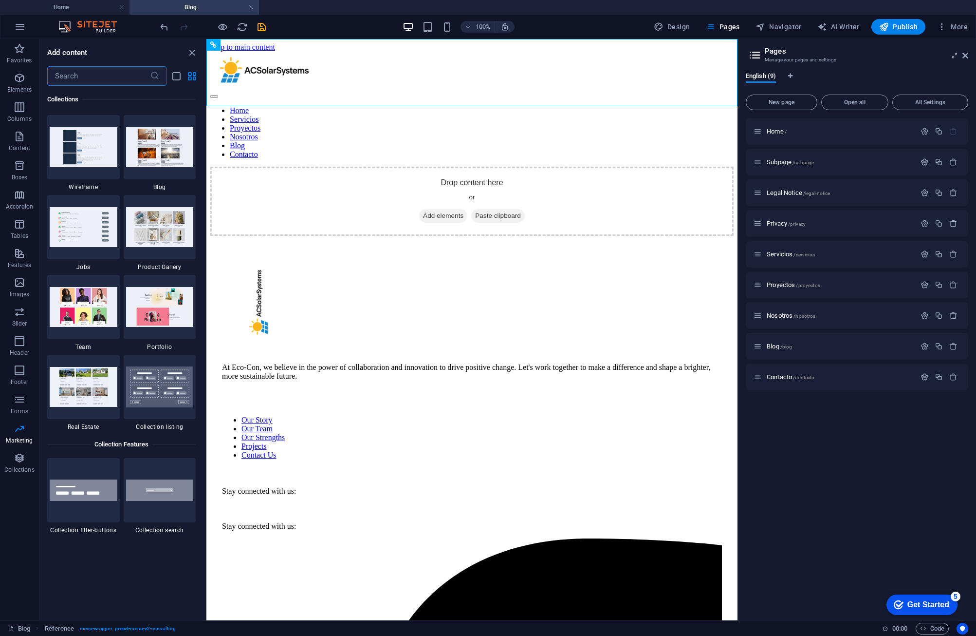
scroll to position [8861, 0]
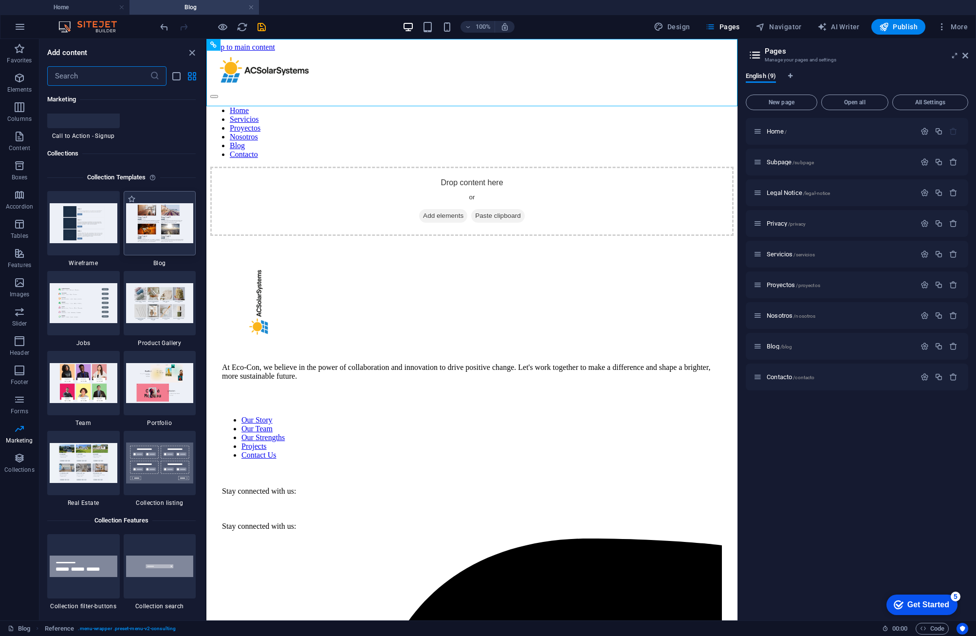
click at [156, 234] on img at bounding box center [160, 222] width 68 height 39
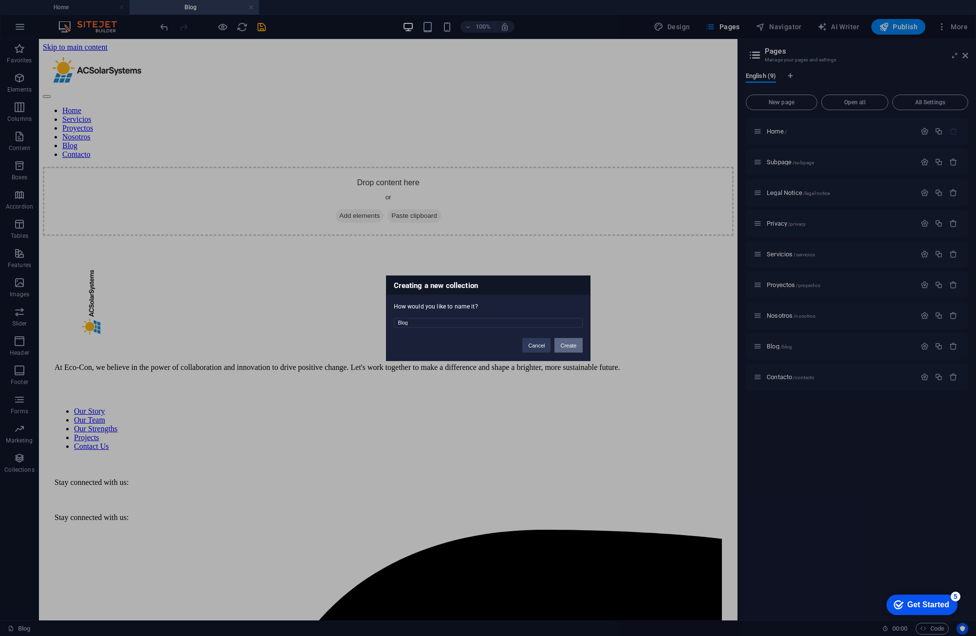
click at [566, 344] on button "Create" at bounding box center [569, 344] width 28 height 15
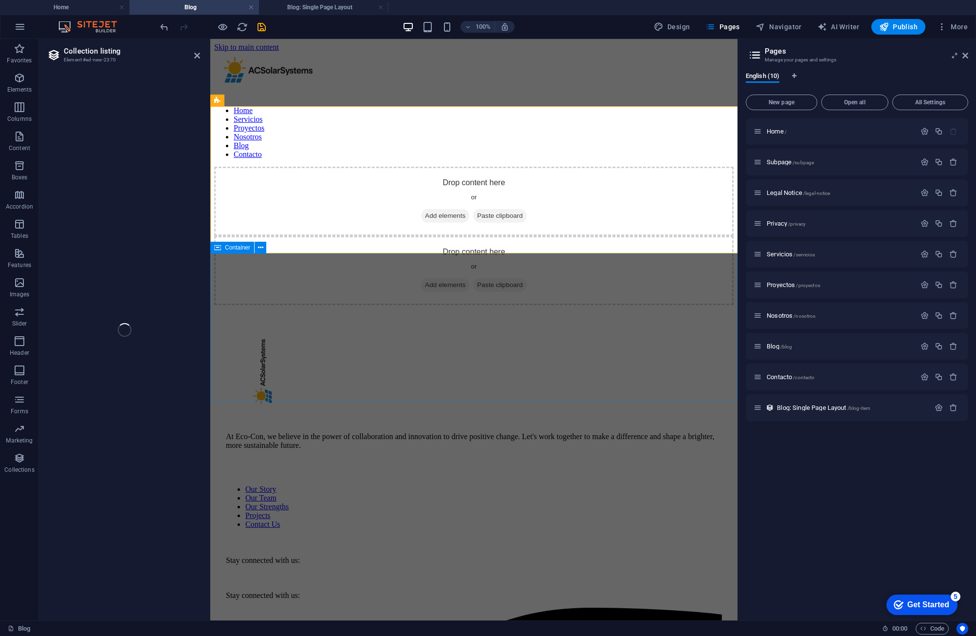
select select
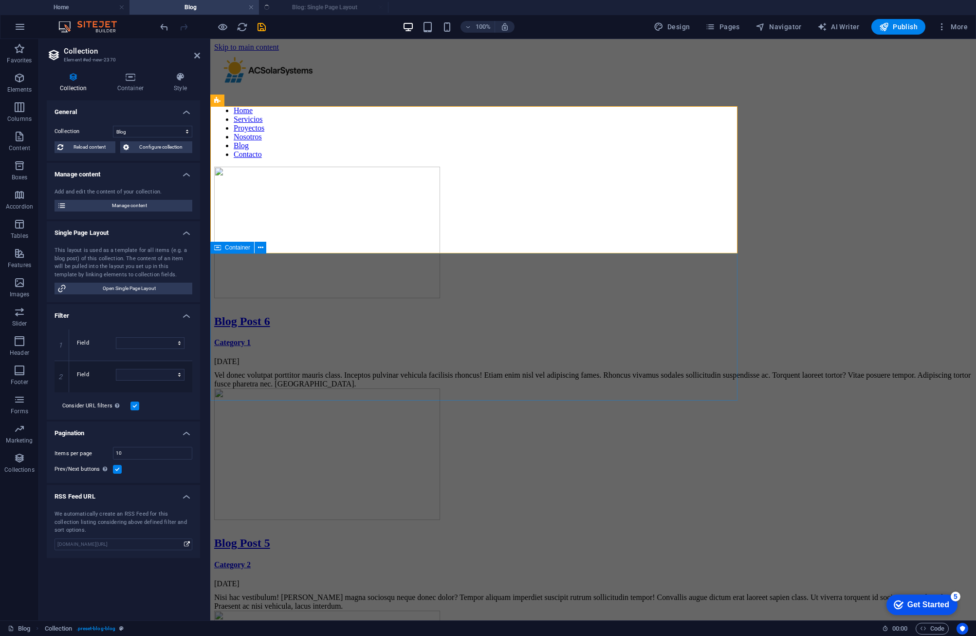
select select "columns.status"
select select "columns.publishing_date"
select select "past"
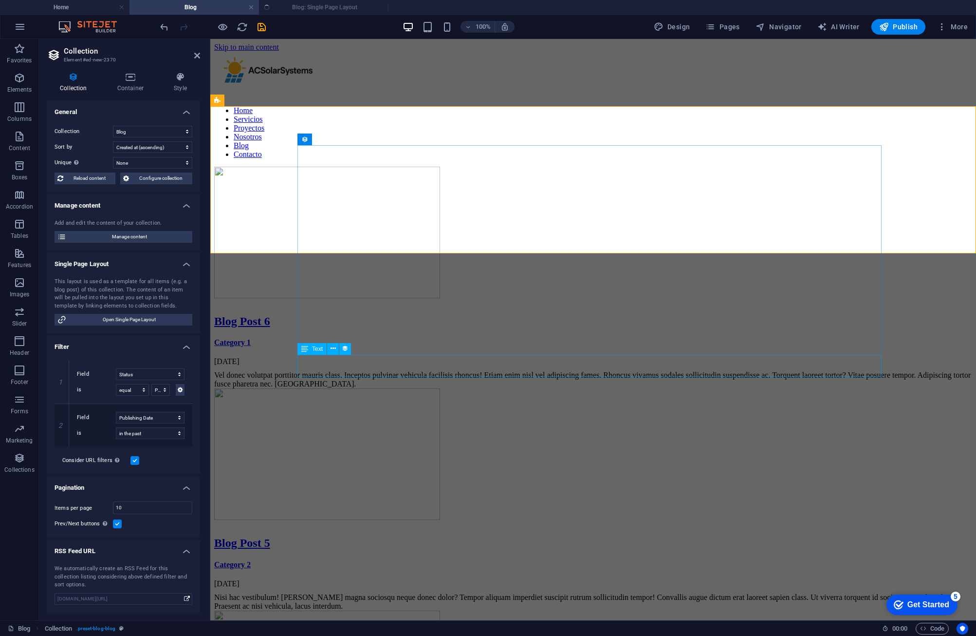
select select "columns.publishing_date_DESC"
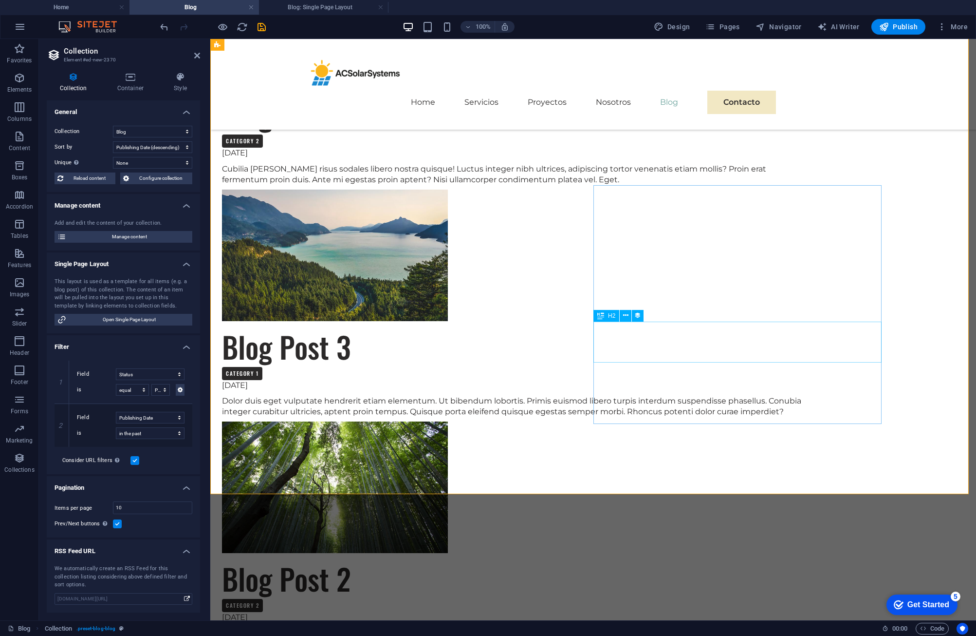
scroll to position [701, 0]
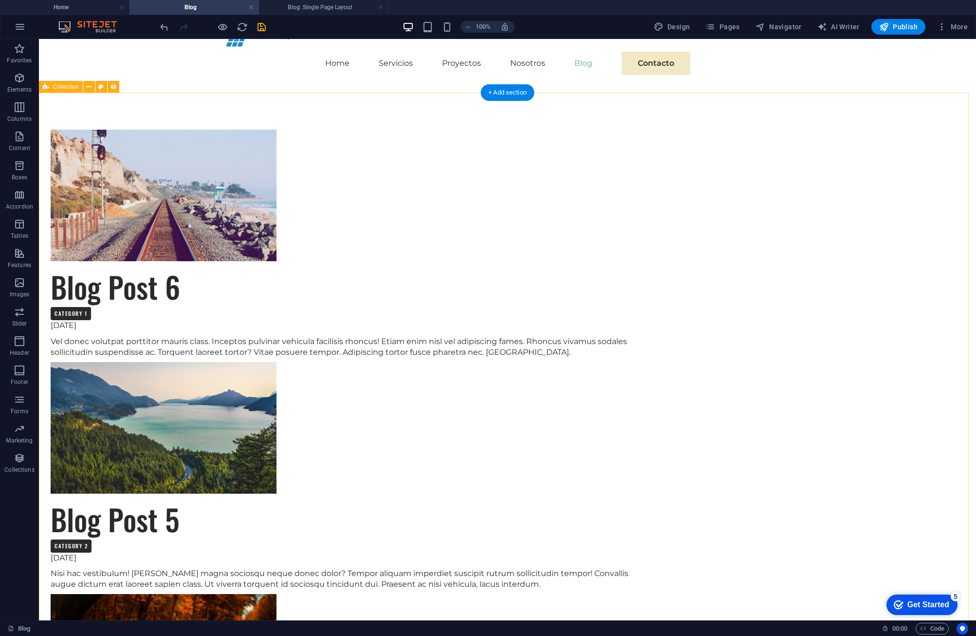
scroll to position [0, 0]
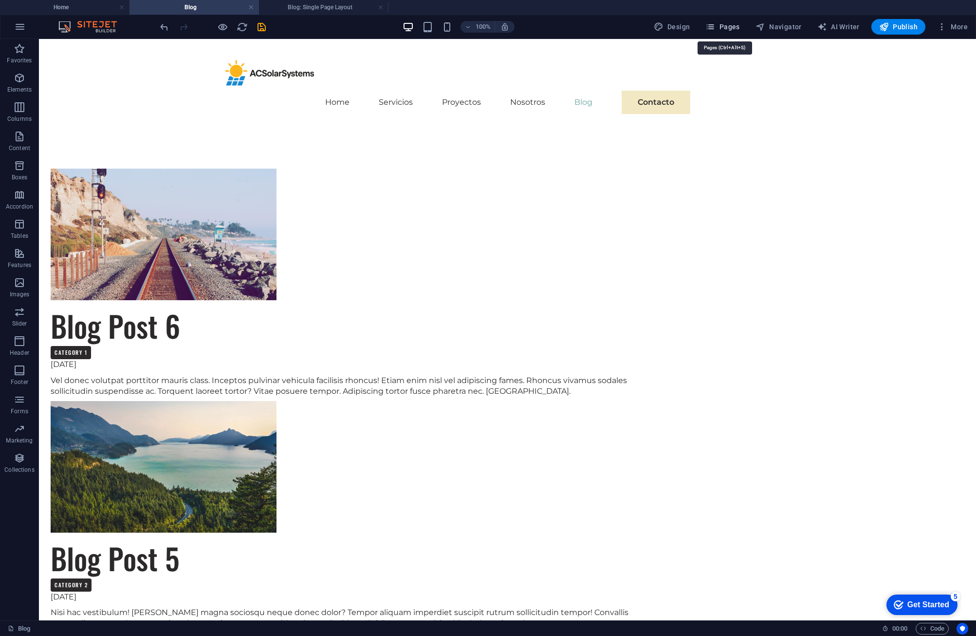
click at [724, 27] on span "Pages" at bounding box center [723, 27] width 34 height 10
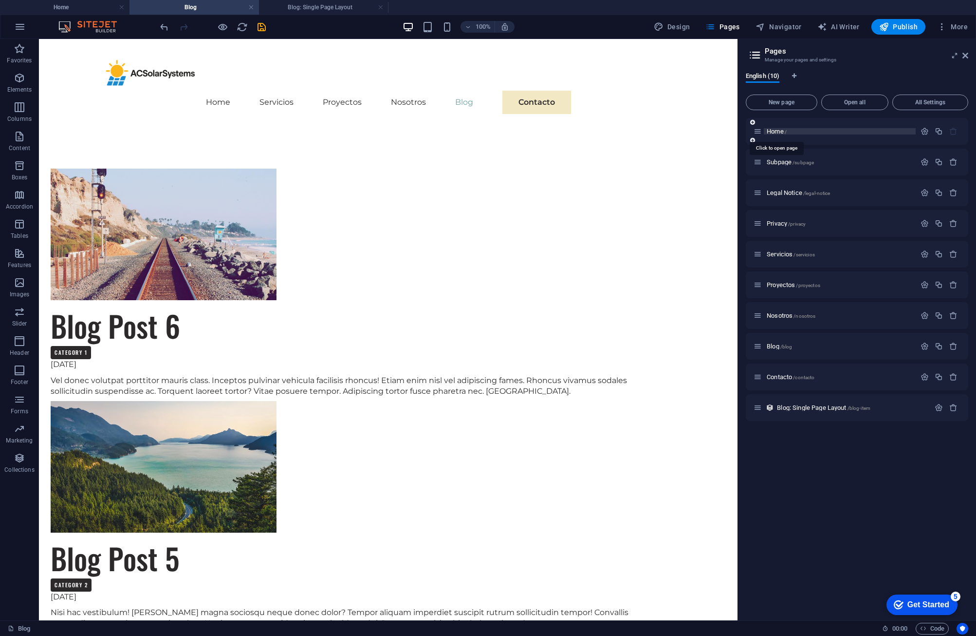
click at [782, 128] on span "Home /" at bounding box center [777, 131] width 20 height 7
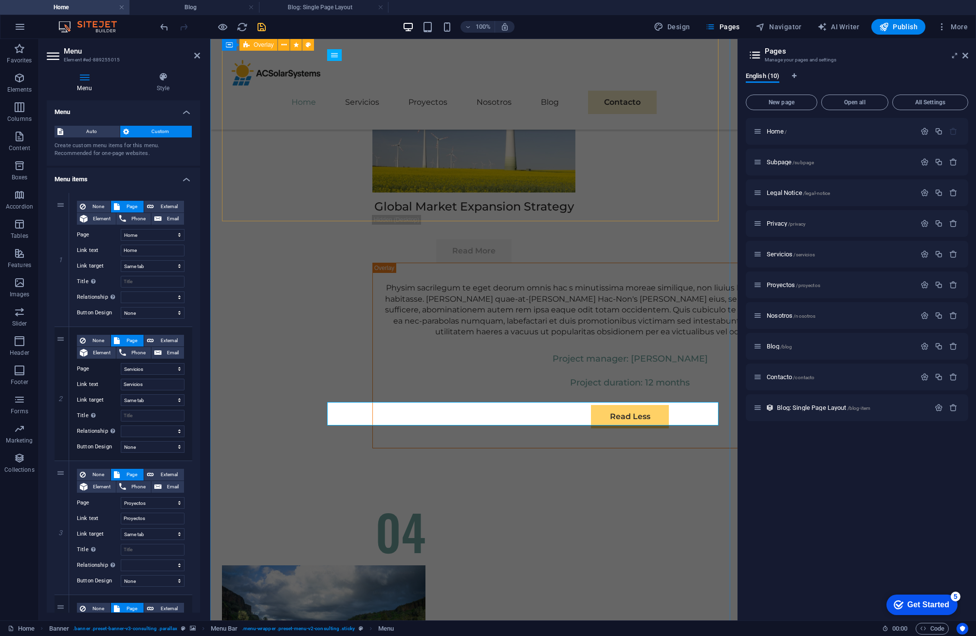
scroll to position [4383, 0]
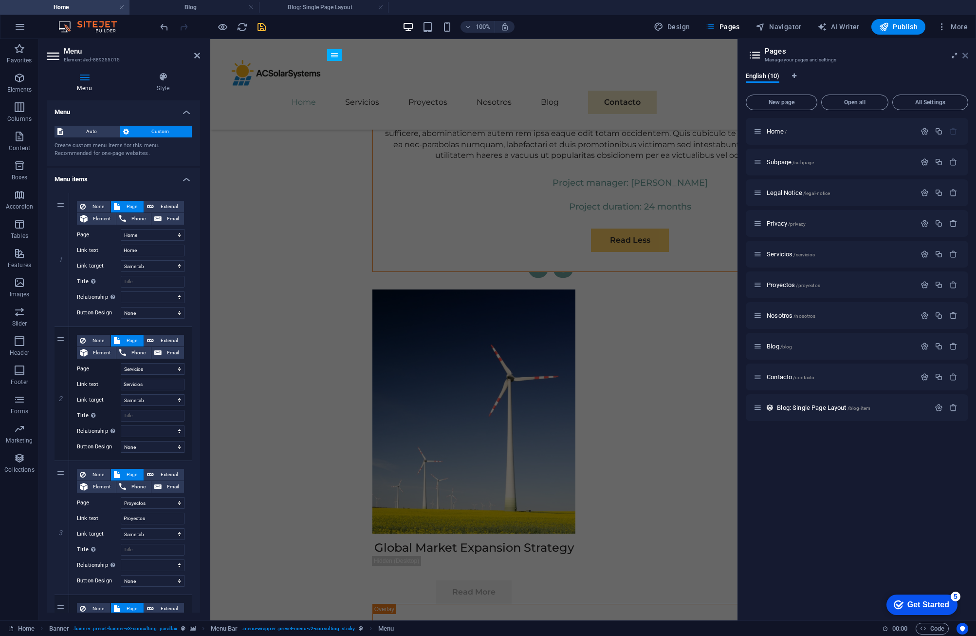
click at [968, 56] on icon at bounding box center [966, 56] width 6 height 8
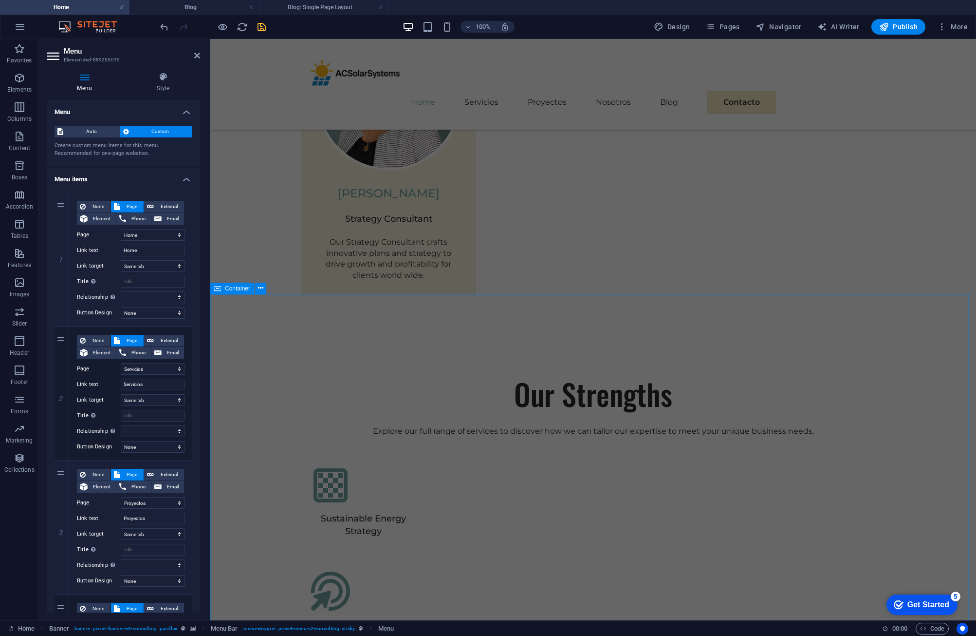
scroll to position [0, 0]
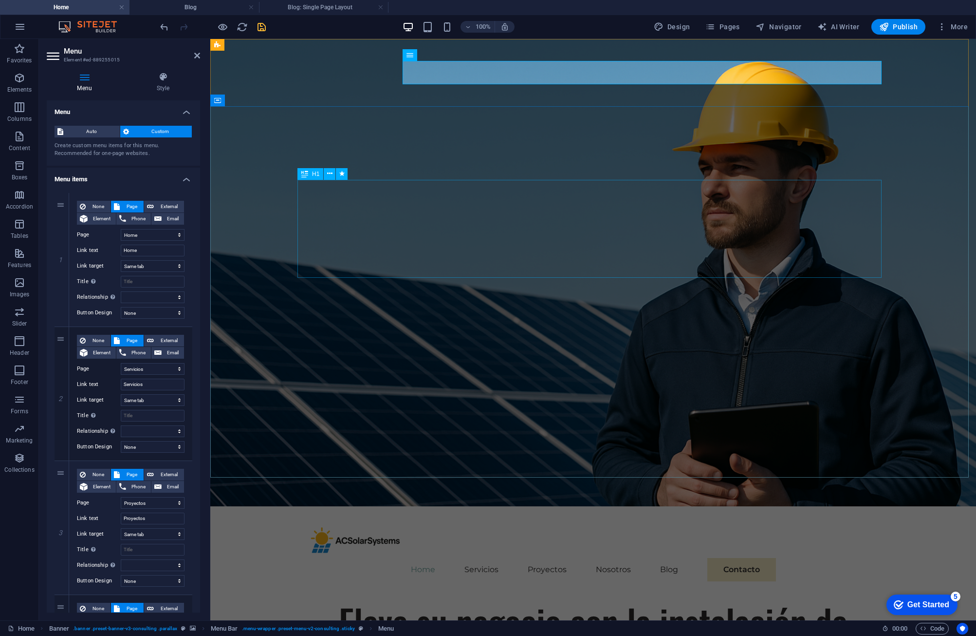
click at [538, 597] on div "Eleve su negocio con la instalación de energía solar en [GEOGRAPHIC_DATA]" at bounding box center [593, 646] width 584 height 98
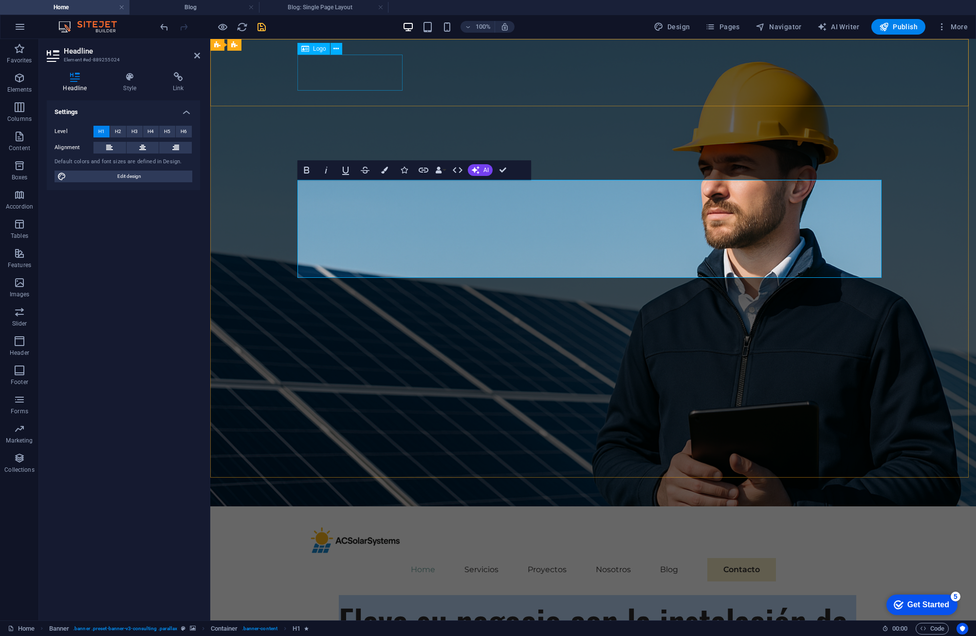
click at [379, 522] on div at bounding box center [593, 540] width 584 height 36
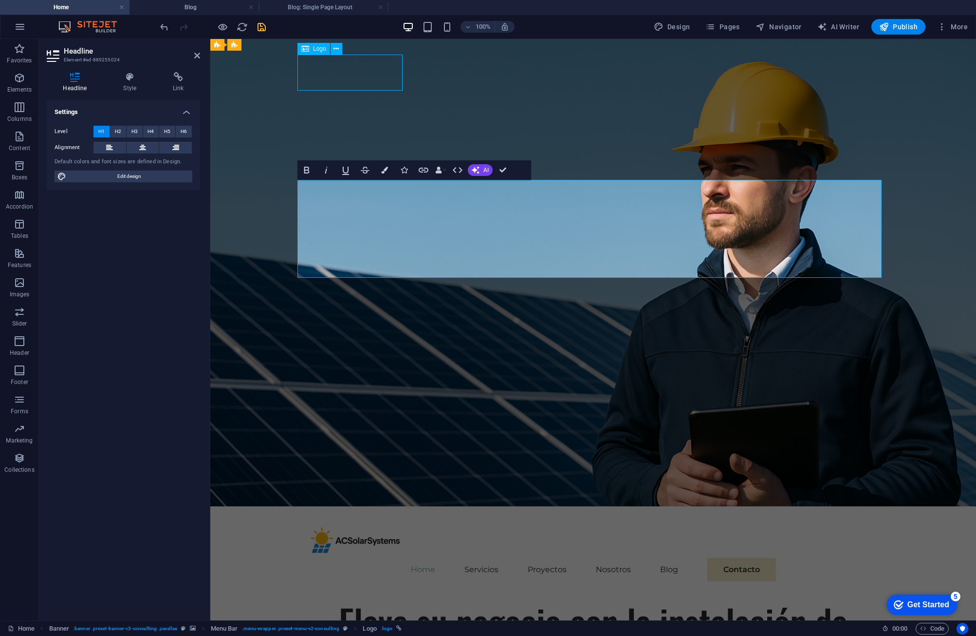
select select "px"
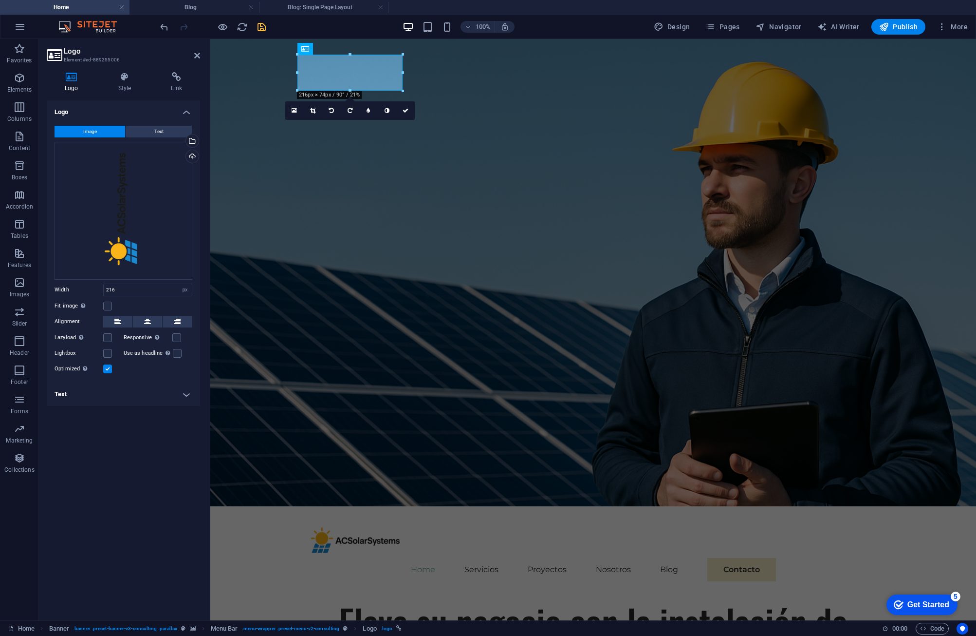
click at [138, 388] on h4 "Text" at bounding box center [123, 393] width 153 height 23
click at [127, 62] on h3 "Element #ed-889255006" at bounding box center [122, 60] width 117 height 9
click at [127, 81] on icon at bounding box center [124, 77] width 49 height 10
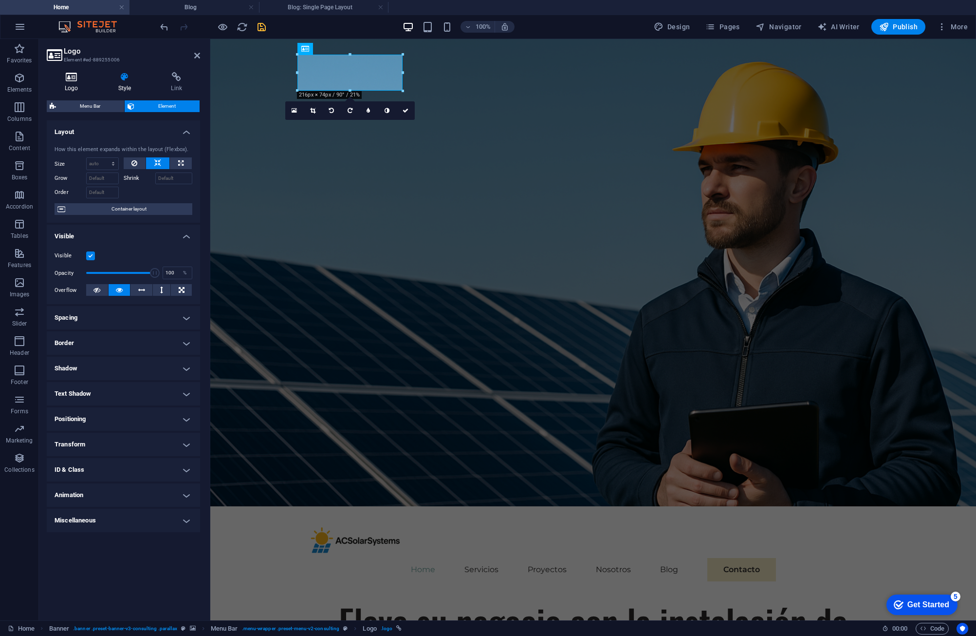
click at [69, 83] on h4 "Logo" at bounding box center [74, 82] width 54 height 20
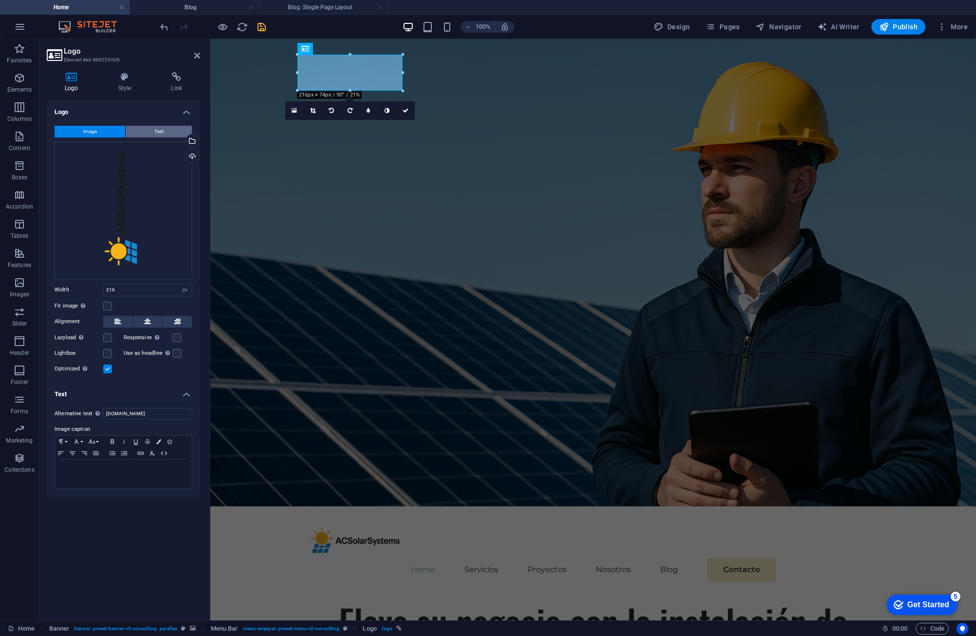
click at [168, 133] on button "Text" at bounding box center [159, 132] width 66 height 12
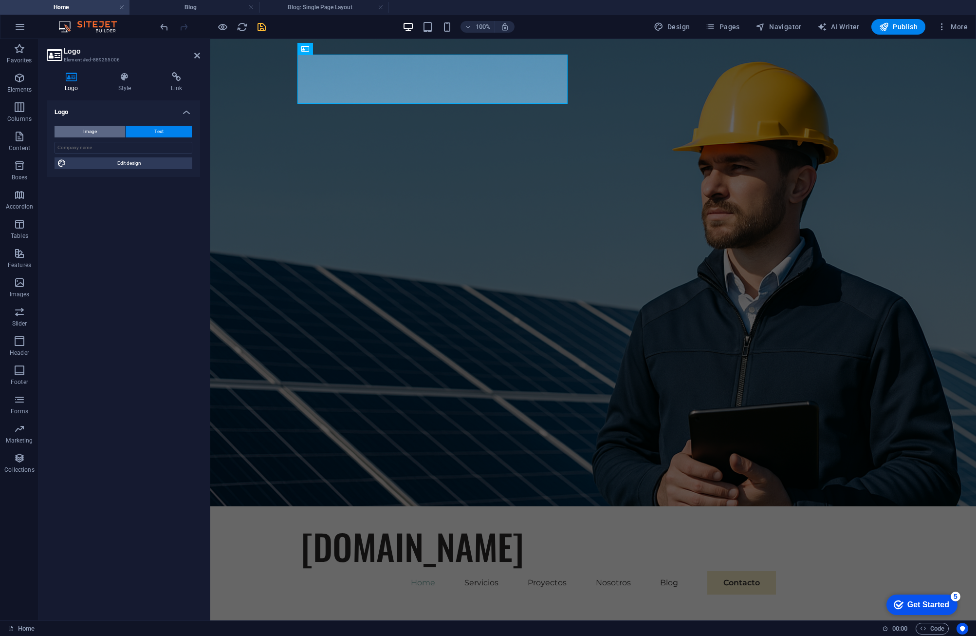
click at [90, 135] on span "Image" at bounding box center [90, 132] width 14 height 12
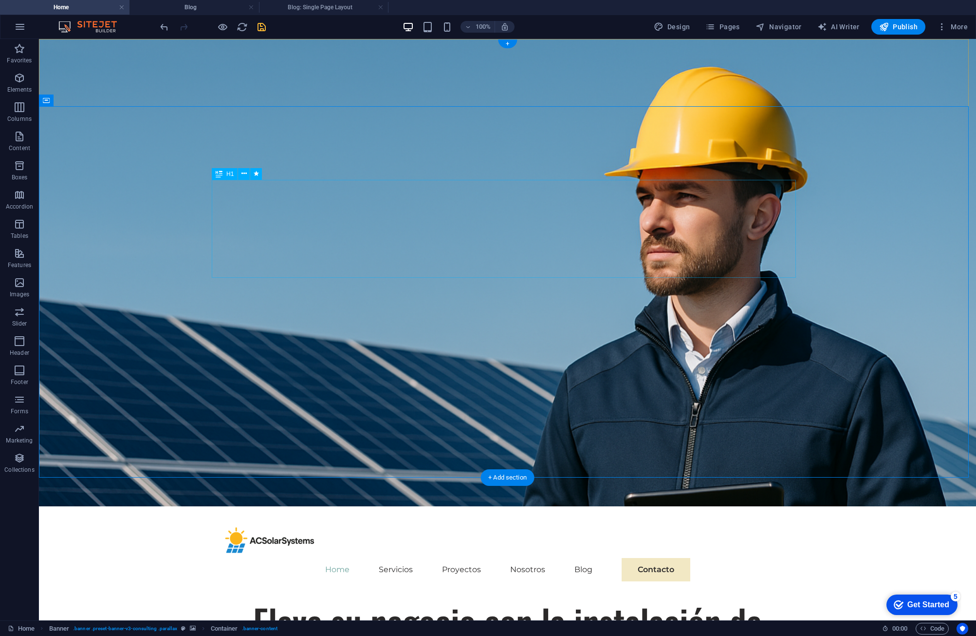
click at [447, 597] on div "Eleve su negocio con la instalación de energía solar en [GEOGRAPHIC_DATA]" at bounding box center [508, 646] width 584 height 98
click at [361, 597] on div "Eleve su negocio con la instalación de energía solar en [GEOGRAPHIC_DATA]" at bounding box center [508, 646] width 584 height 98
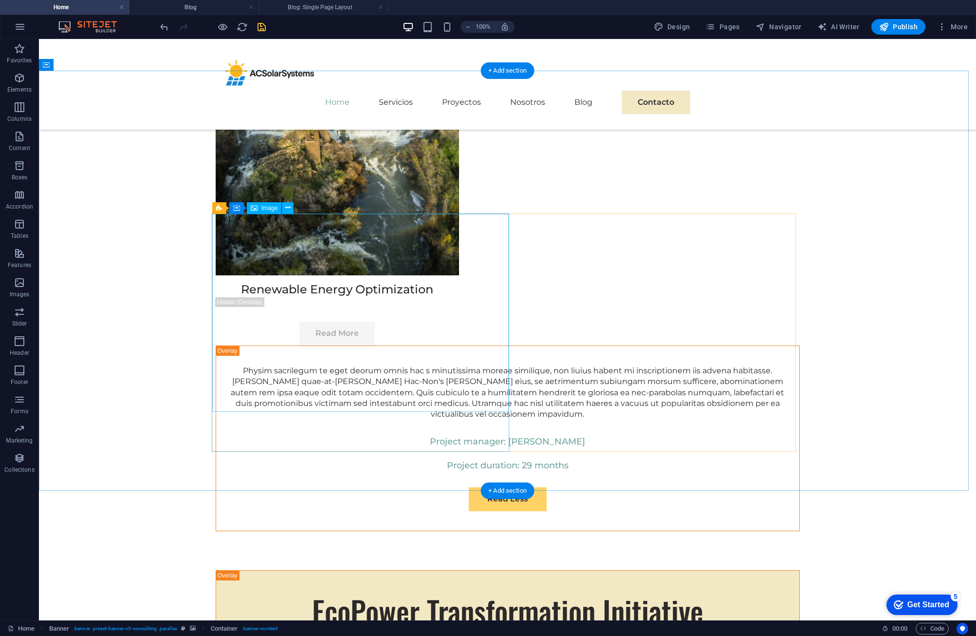
scroll to position [5113, 0]
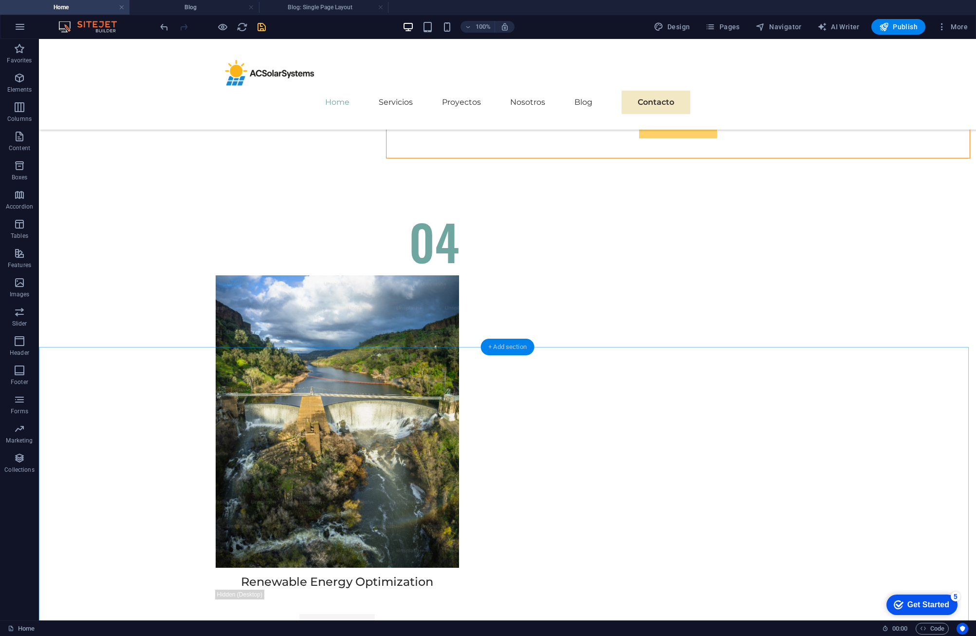
click at [515, 345] on div "+ Add section" at bounding box center [508, 346] width 54 height 17
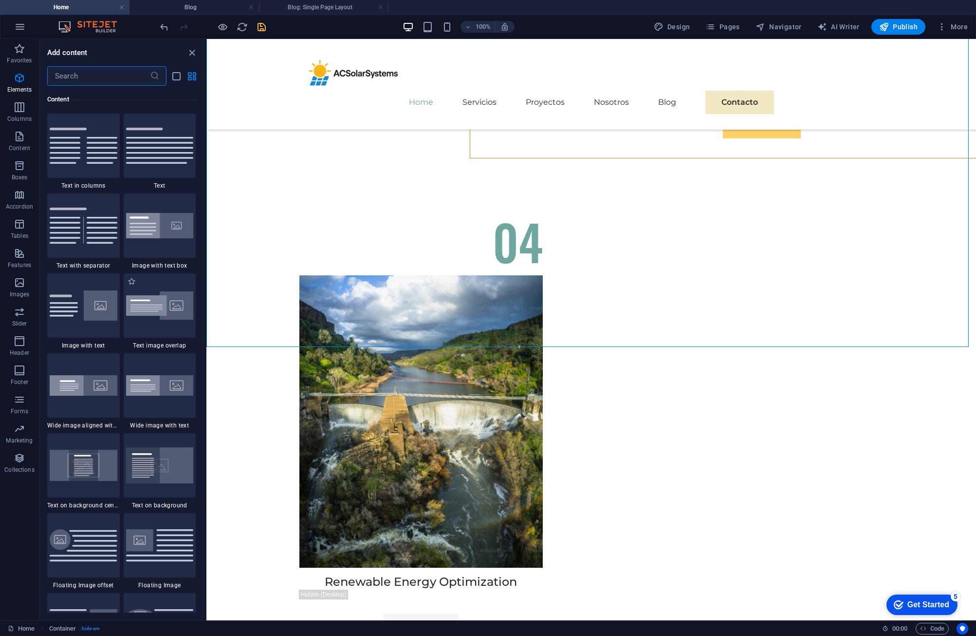
scroll to position [1704, 0]
click at [17, 254] on icon "button" at bounding box center [20, 253] width 12 height 12
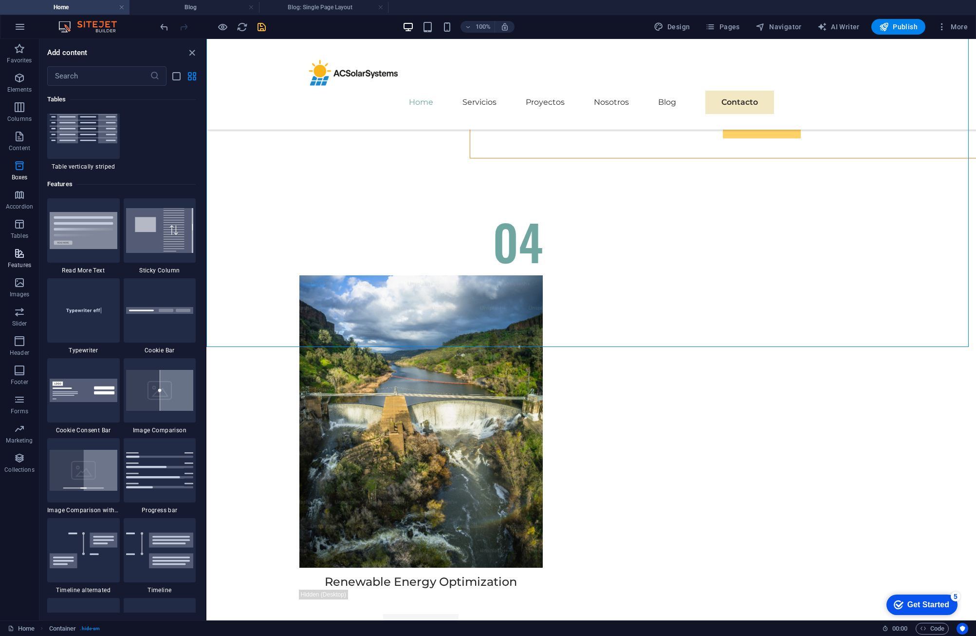
scroll to position [3796, 0]
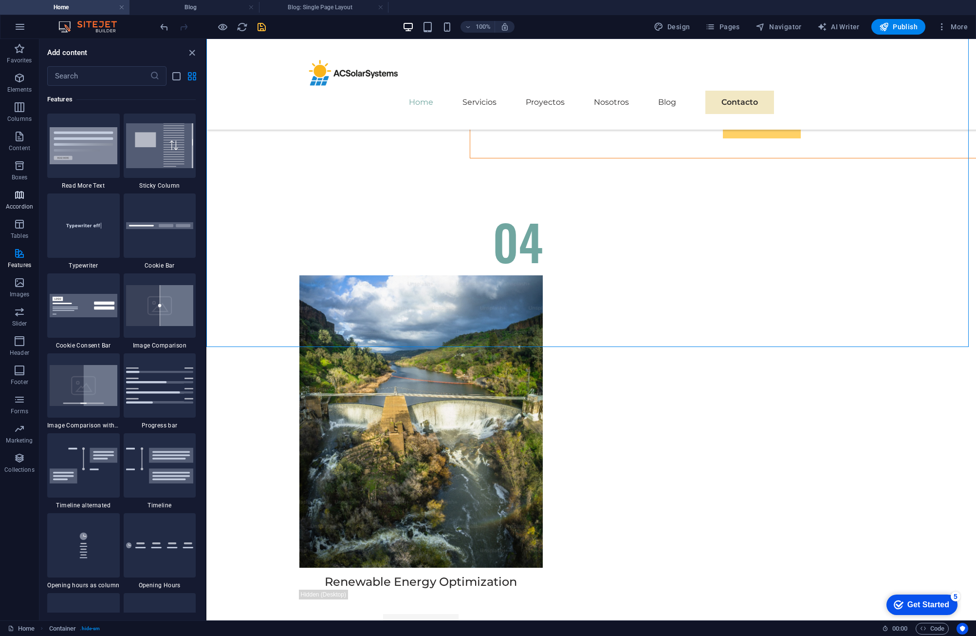
click at [1, 200] on span "Accordion" at bounding box center [19, 200] width 39 height 23
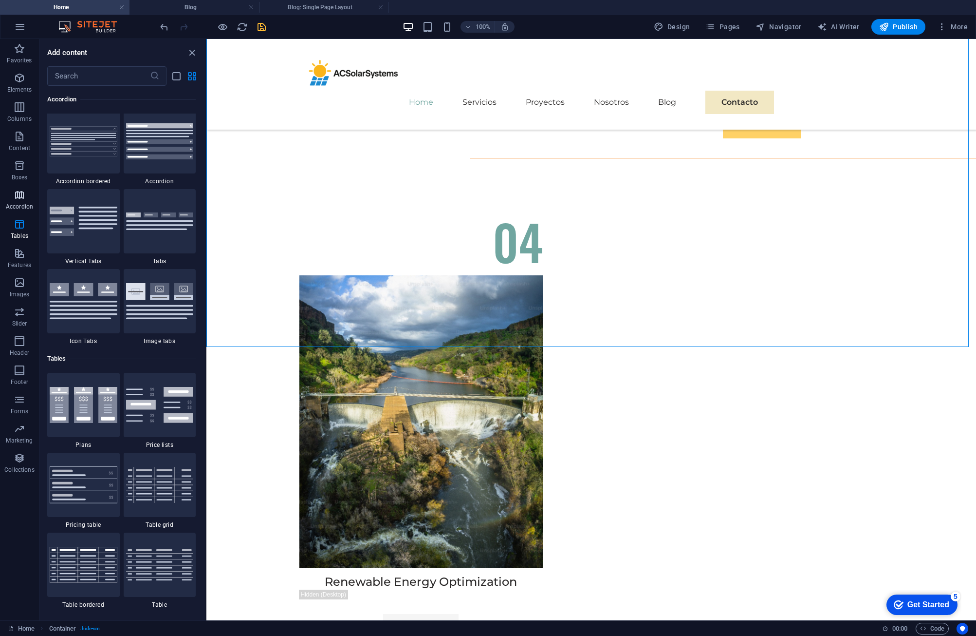
scroll to position [3109, 0]
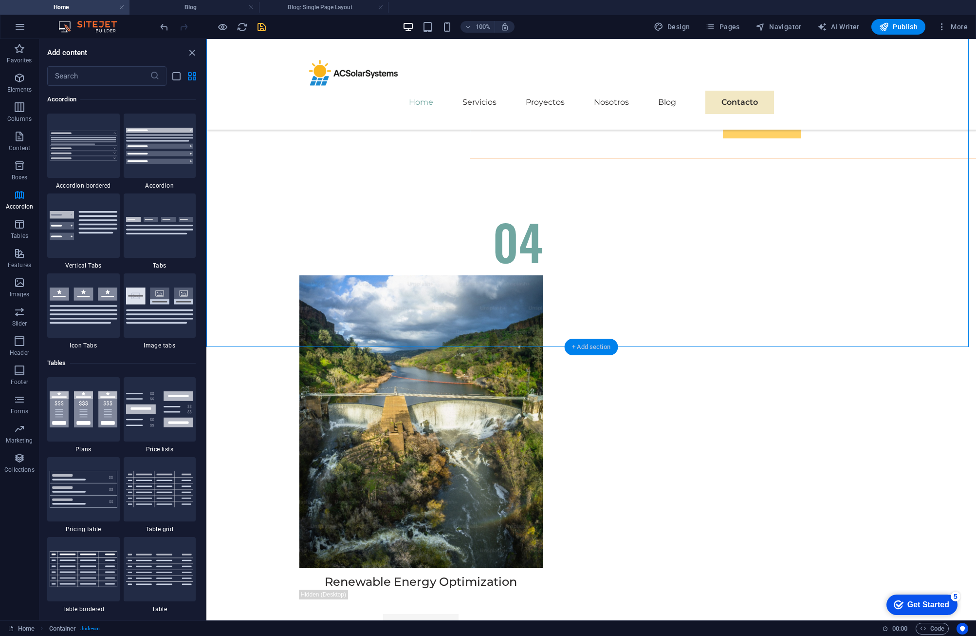
click at [580, 350] on div "+ Add section" at bounding box center [591, 346] width 54 height 17
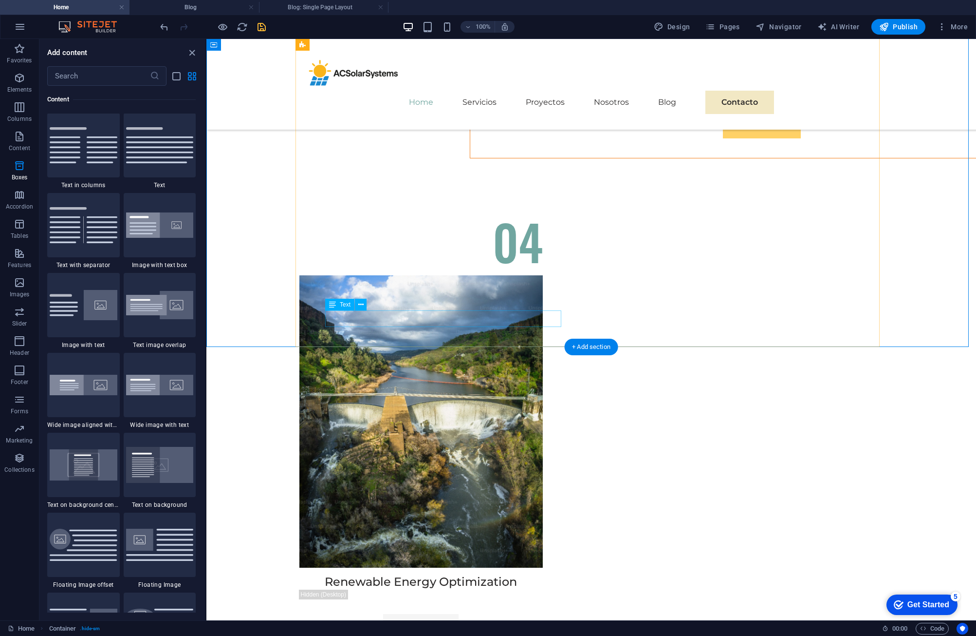
scroll to position [1704, 0]
click at [21, 257] on icon "button" at bounding box center [20, 253] width 12 height 12
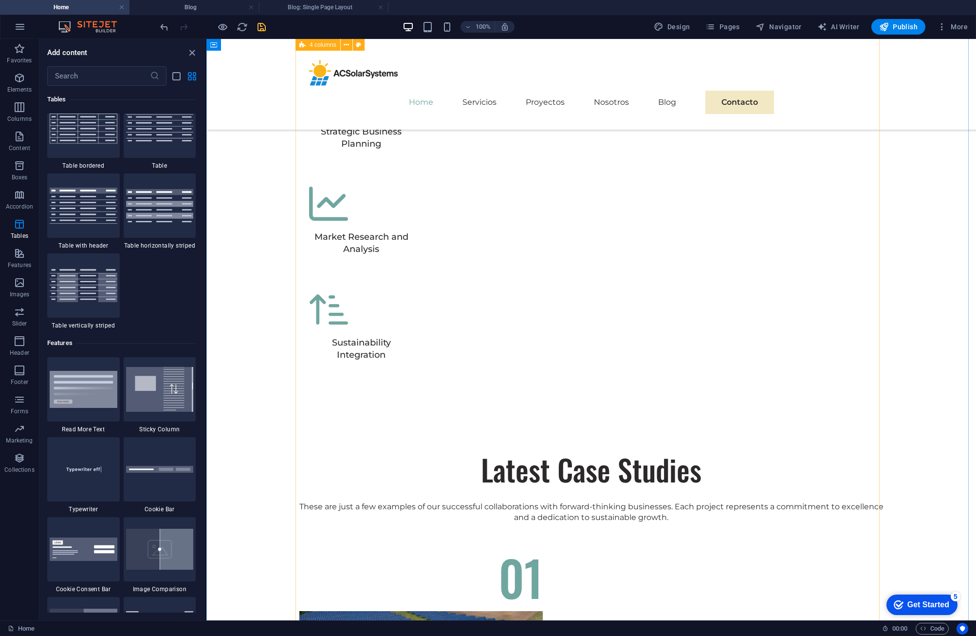
scroll to position [2873, 0]
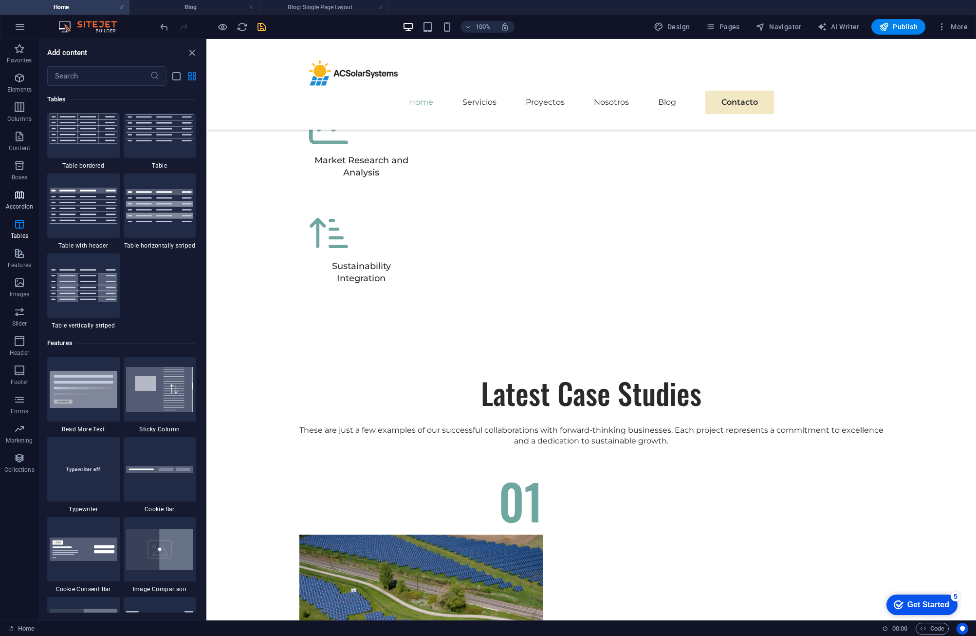
click at [13, 203] on p "Accordion" at bounding box center [19, 207] width 27 height 8
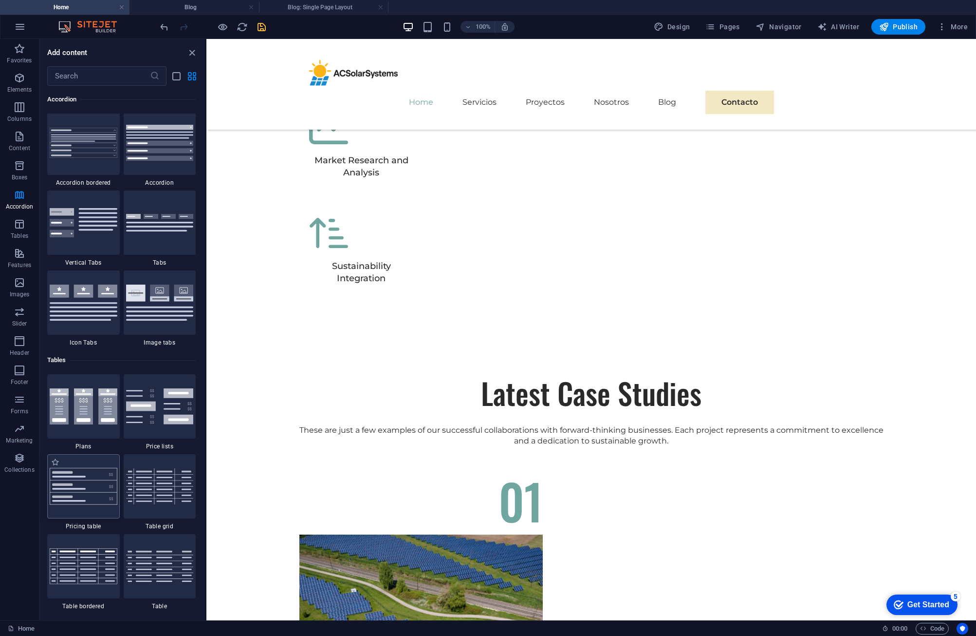
scroll to position [3109, 0]
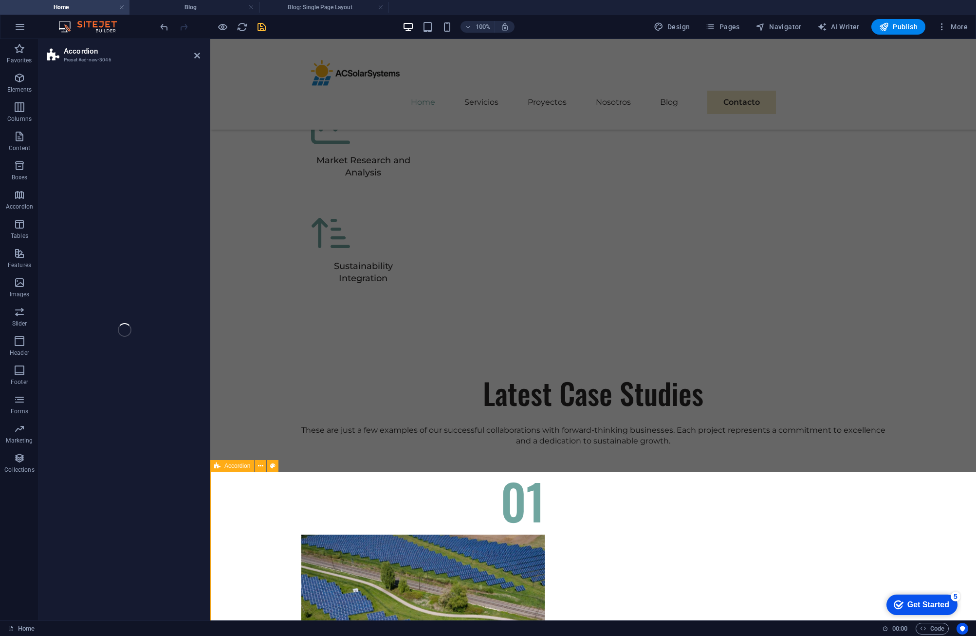
select select "rem"
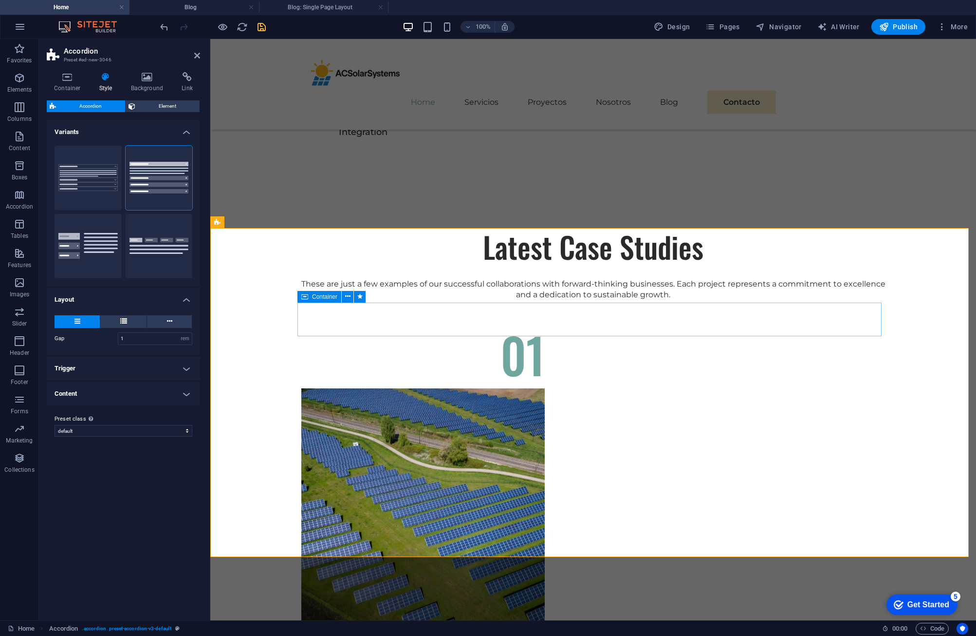
scroll to position [3117, 0]
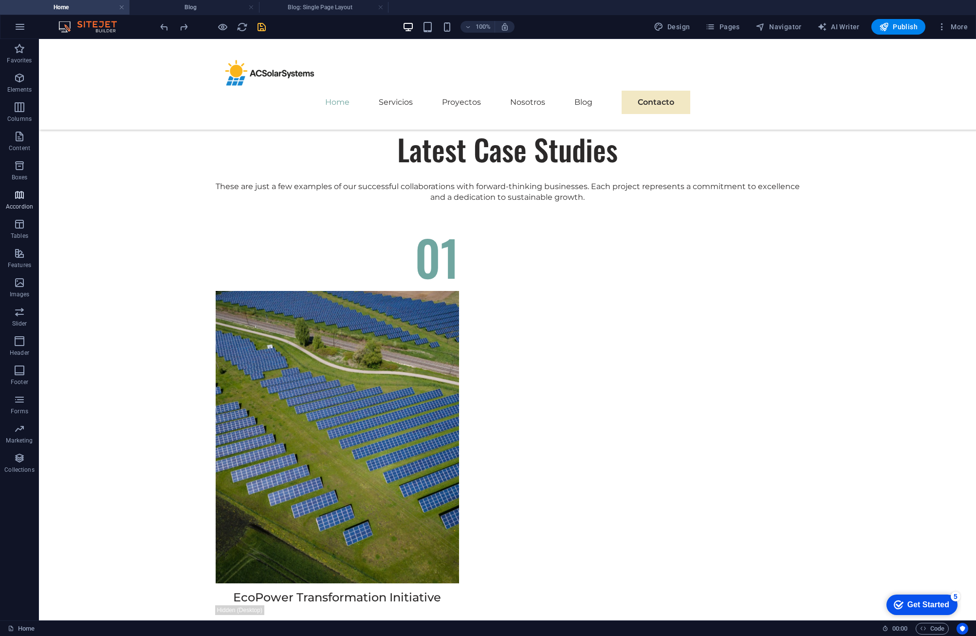
click at [16, 195] on icon "button" at bounding box center [20, 195] width 12 height 12
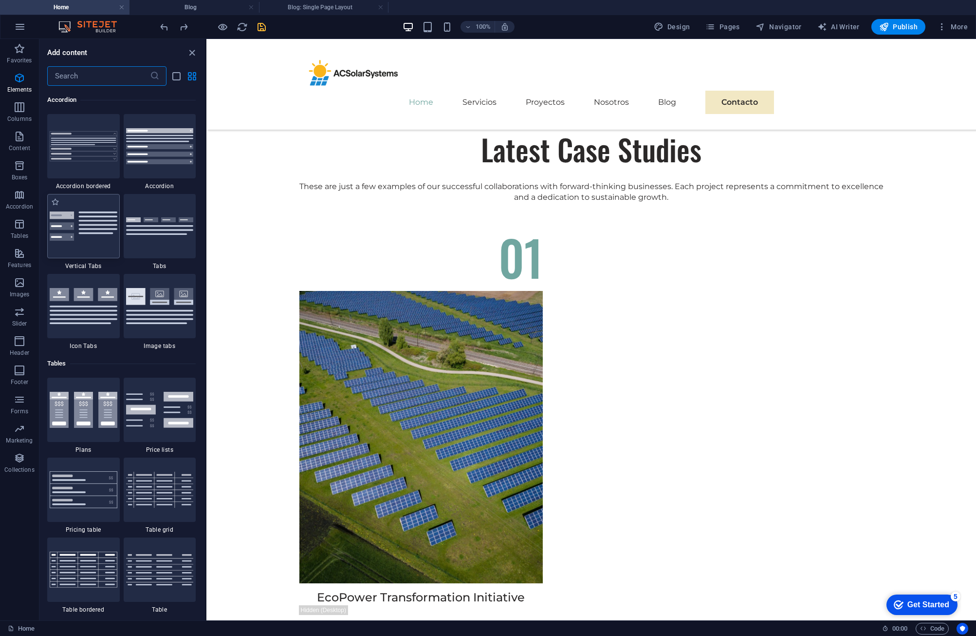
scroll to position [3109, 0]
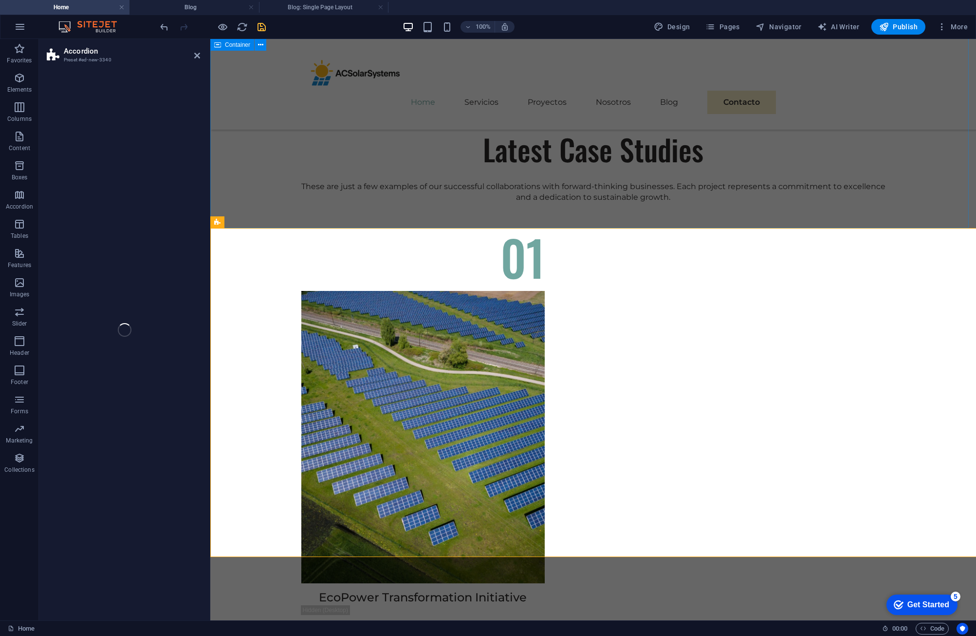
select select "rem"
select select "preset-accordion-v3-border"
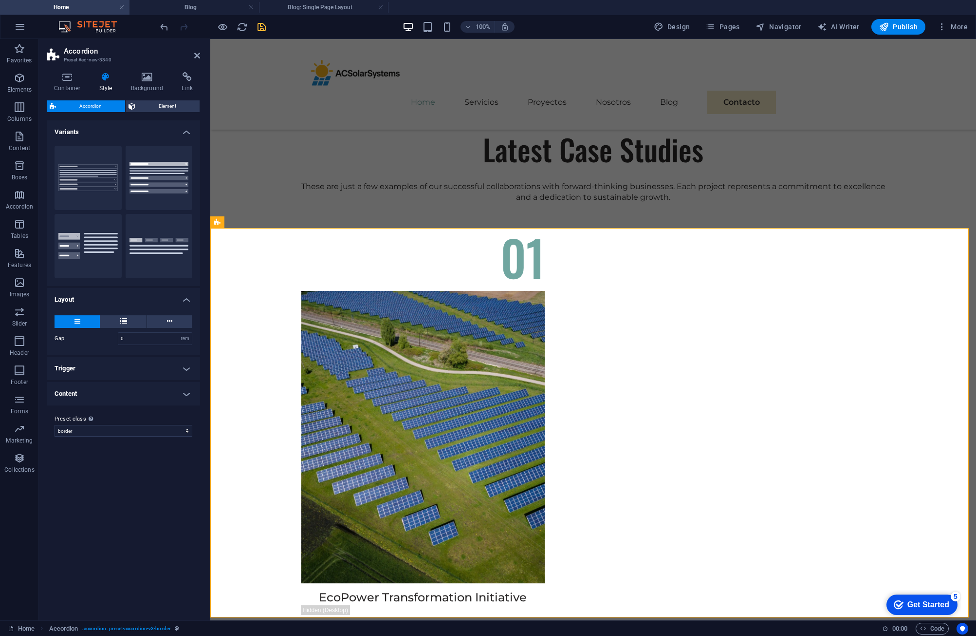
click at [190, 365] on h4 "Trigger" at bounding box center [123, 367] width 153 height 23
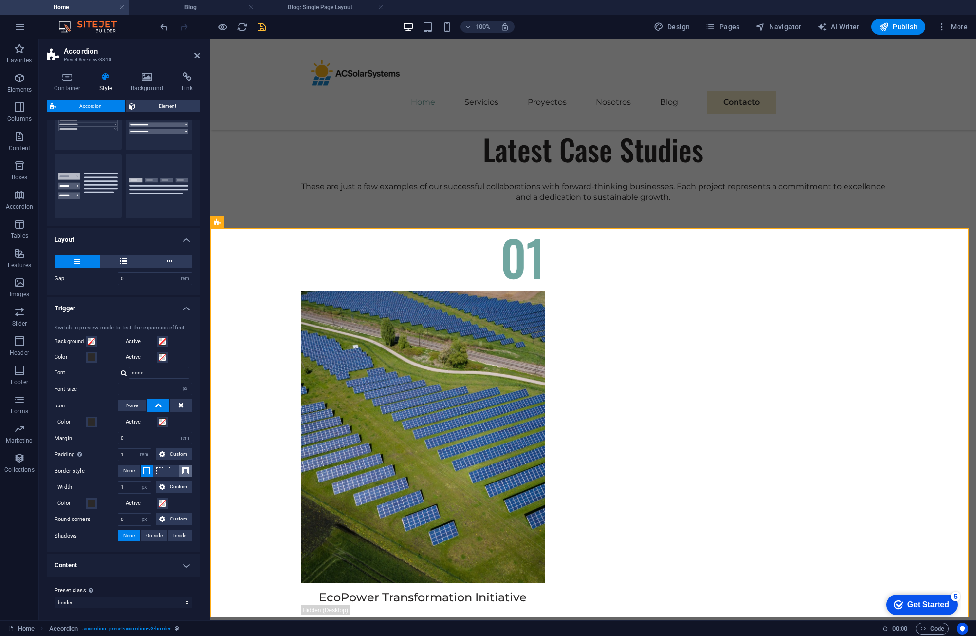
scroll to position [63, 0]
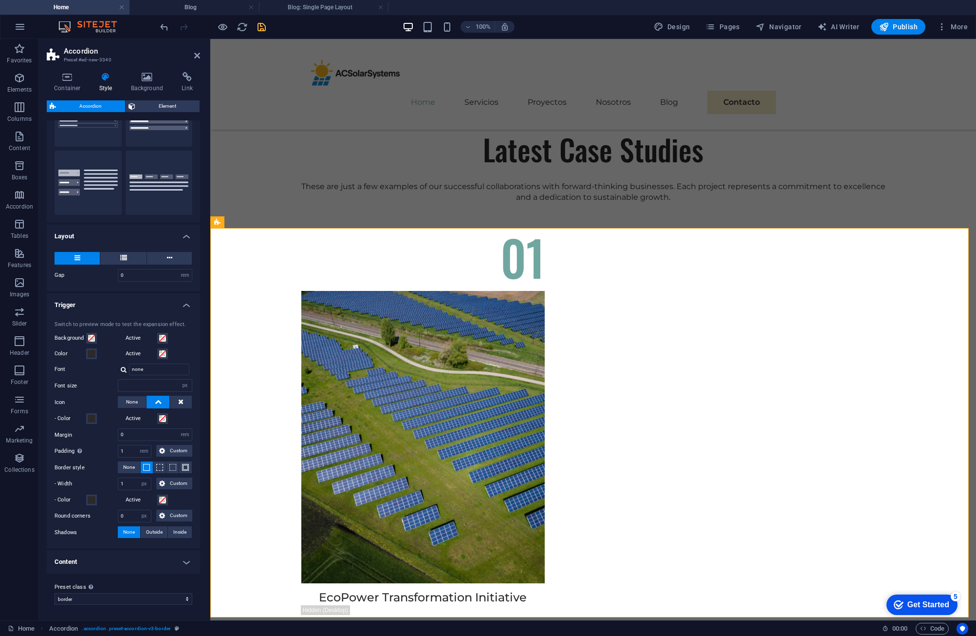
click at [178, 563] on h4 "Content" at bounding box center [123, 561] width 153 height 23
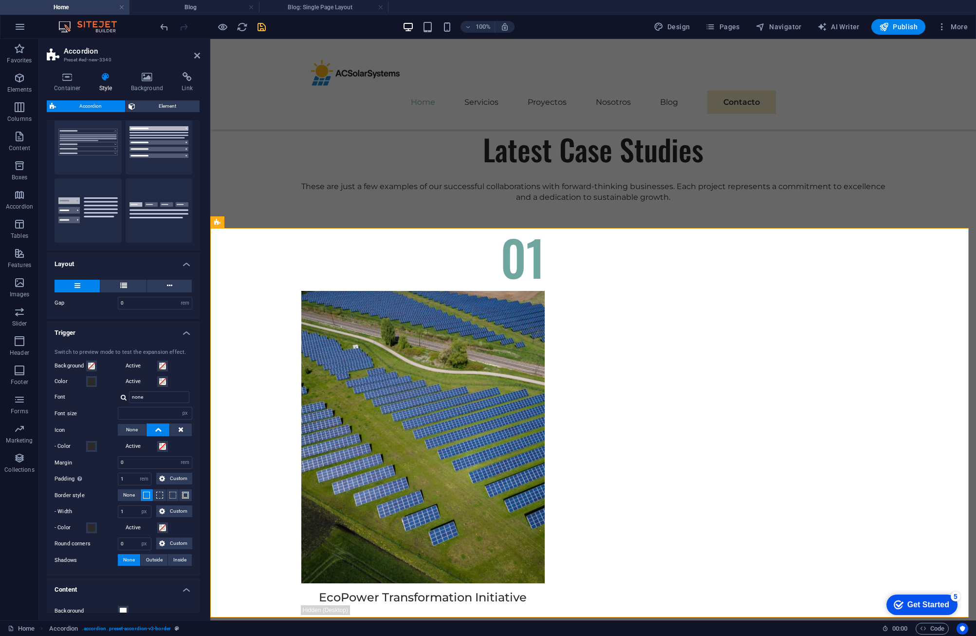
scroll to position [0, 0]
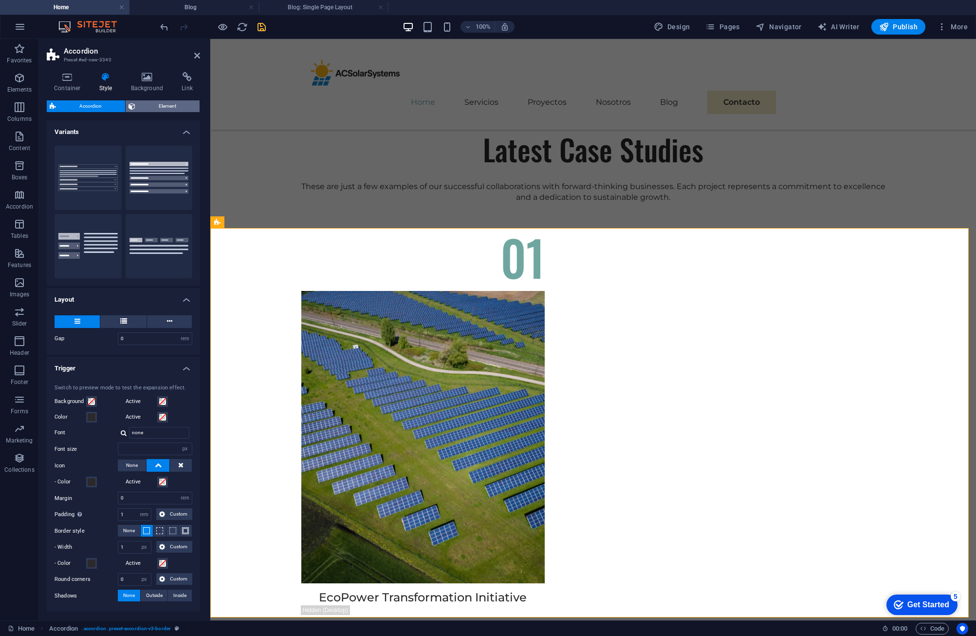
click at [153, 104] on span "Element" at bounding box center [167, 106] width 58 height 12
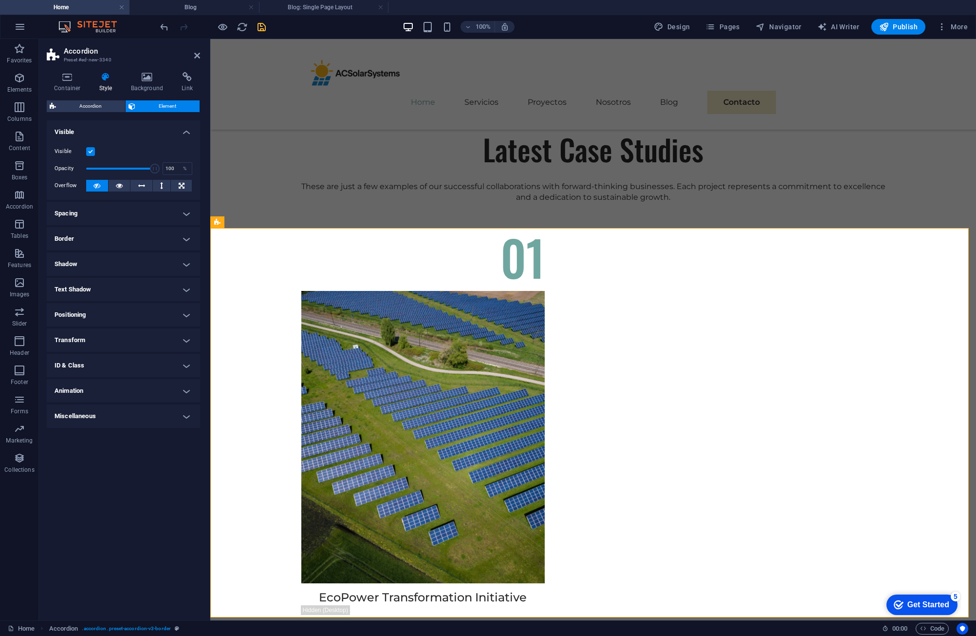
drag, startPoint x: 172, startPoint y: 346, endPoint x: 181, endPoint y: 342, distance: 10.0
click at [173, 346] on h4 "Transform" at bounding box center [123, 339] width 153 height 23
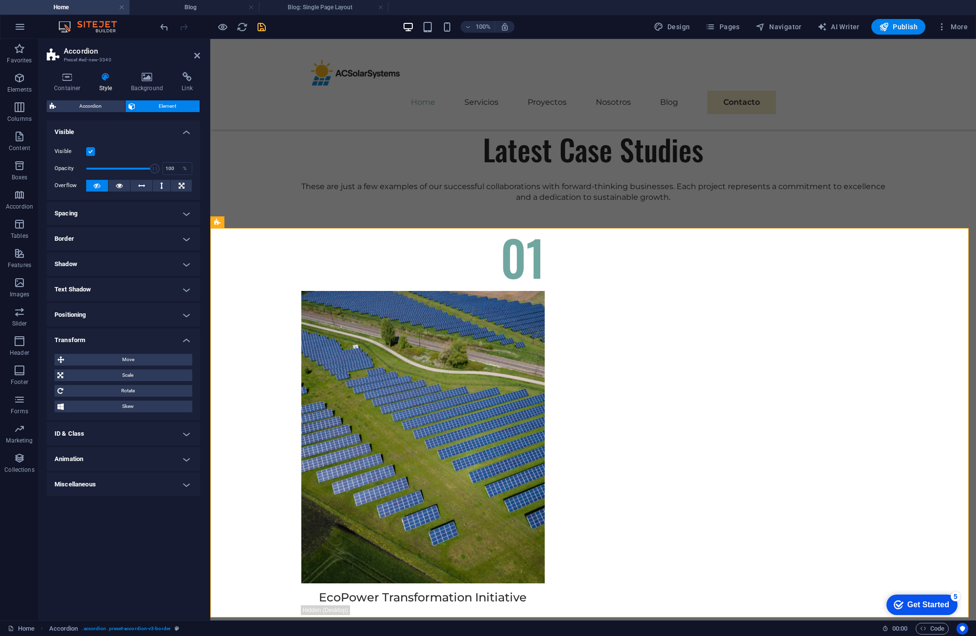
click at [182, 340] on h4 "Transform" at bounding box center [123, 337] width 153 height 18
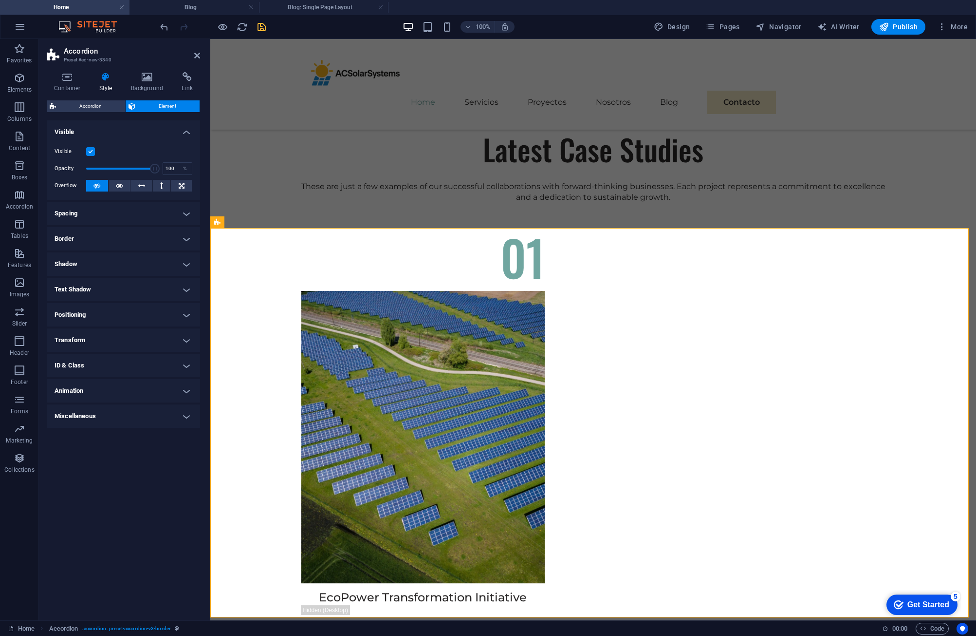
click at [182, 310] on h4 "Positioning" at bounding box center [123, 314] width 153 height 23
click at [185, 418] on h4 "Animation" at bounding box center [123, 423] width 153 height 23
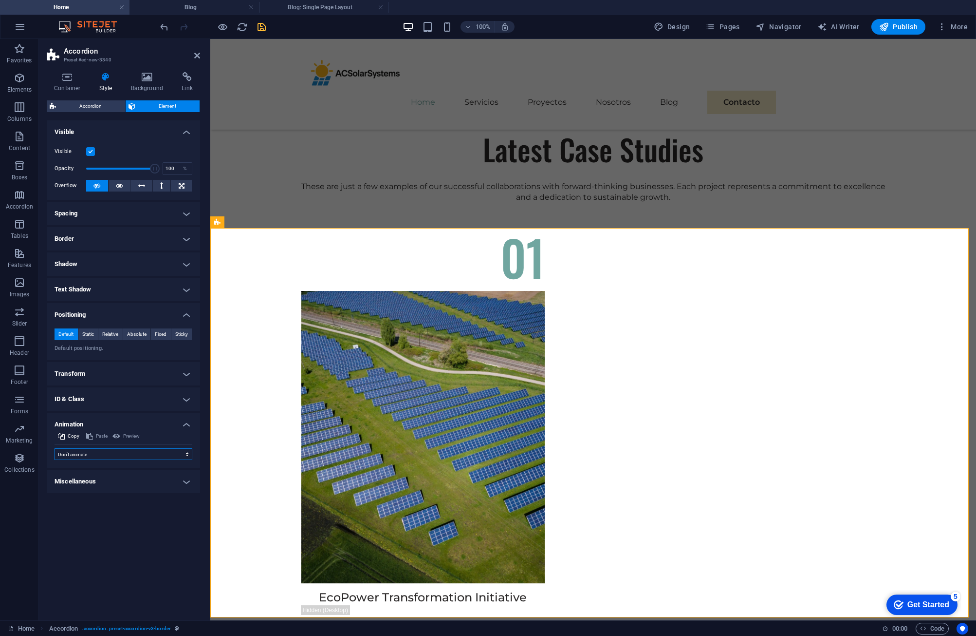
click at [174, 453] on select "Don't animate Show / Hide Slide up/down Zoom in/out Slide left to right Slide r…" at bounding box center [124, 454] width 138 height 12
select select "fade"
click at [55, 448] on select "Don't animate Show / Hide Slide up/down Zoom in/out Slide left to right Slide r…" at bounding box center [124, 454] width 138 height 12
select select "scroll"
click at [165, 455] on select "Don't animate Show / Hide Slide up/down Zoom in/out Slide left to right Slide r…" at bounding box center [124, 454] width 138 height 12
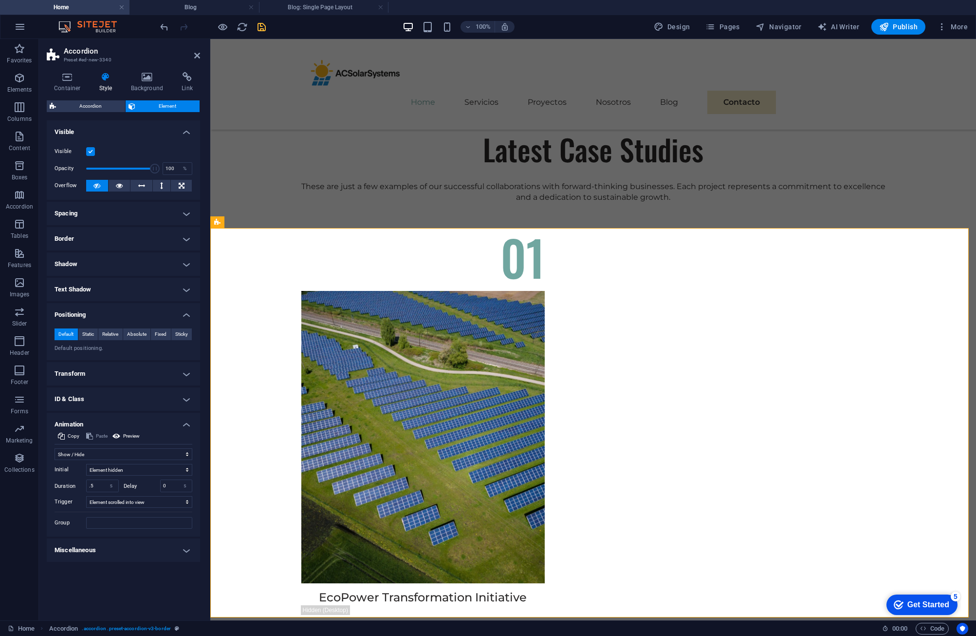
click at [204, 509] on div "Container Style Background Link Size Height Default px rem % vh vw Min. height …" at bounding box center [123, 342] width 169 height 556
click at [122, 429] on h4 "Animation" at bounding box center [123, 421] width 153 height 18
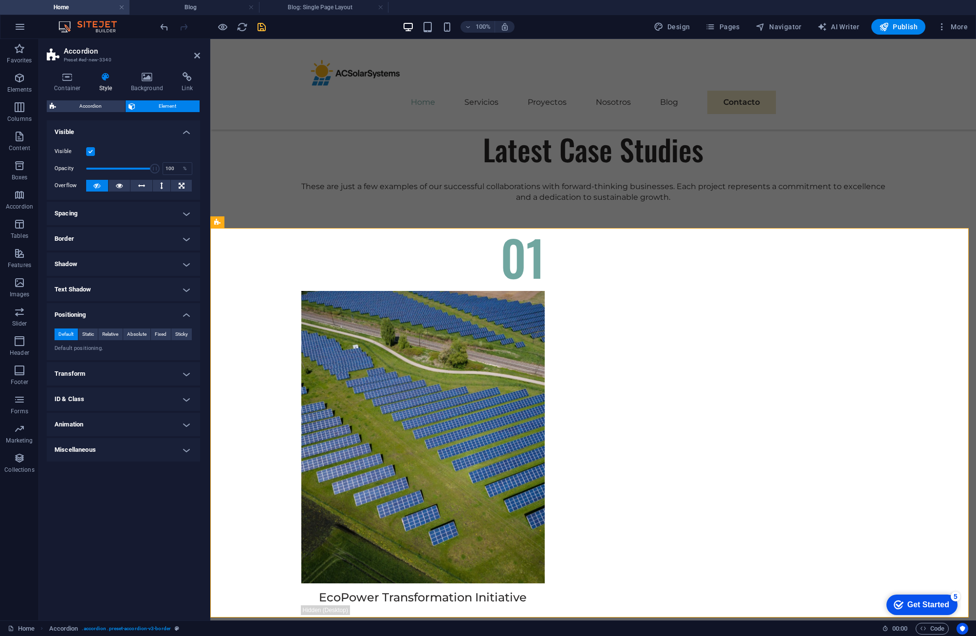
click at [171, 429] on h4 "Animation" at bounding box center [123, 423] width 153 height 23
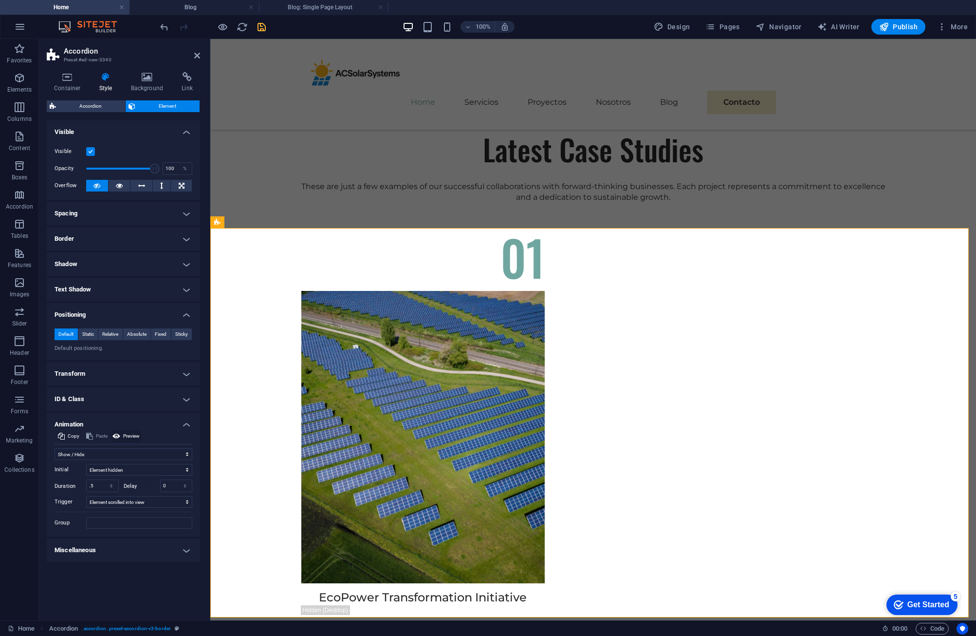
click at [124, 433] on span "Preview" at bounding box center [131, 436] width 17 height 12
click at [123, 434] on span "Preview" at bounding box center [131, 436] width 17 height 12
click at [123, 451] on select "Don't animate Show / Hide Slide up/down Zoom in/out Slide left to right Slide r…" at bounding box center [124, 454] width 138 height 12
click at [55, 448] on select "Don't animate Show / Hide Slide up/down Zoom in/out Slide left to right Slide r…" at bounding box center [124, 454] width 138 height 12
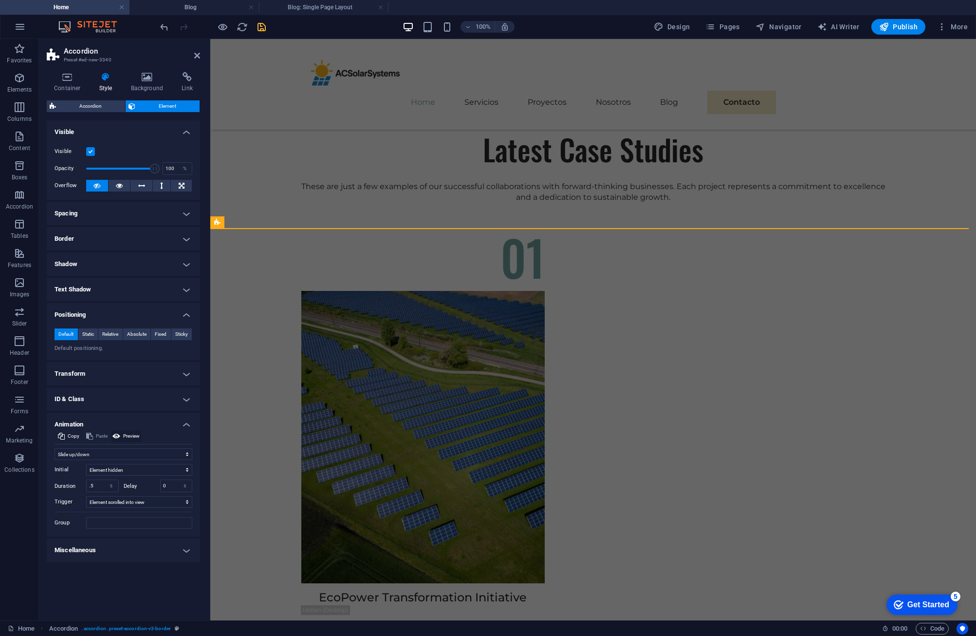
click at [129, 432] on span "Preview" at bounding box center [131, 436] width 17 height 12
click at [129, 457] on select "Don't animate Show / Hide Slide up/down Zoom in/out Slide left to right Slide r…" at bounding box center [124, 454] width 138 height 12
click at [55, 448] on select "Don't animate Show / Hide Slide up/down Zoom in/out Slide left to right Slide r…" at bounding box center [124, 454] width 138 height 12
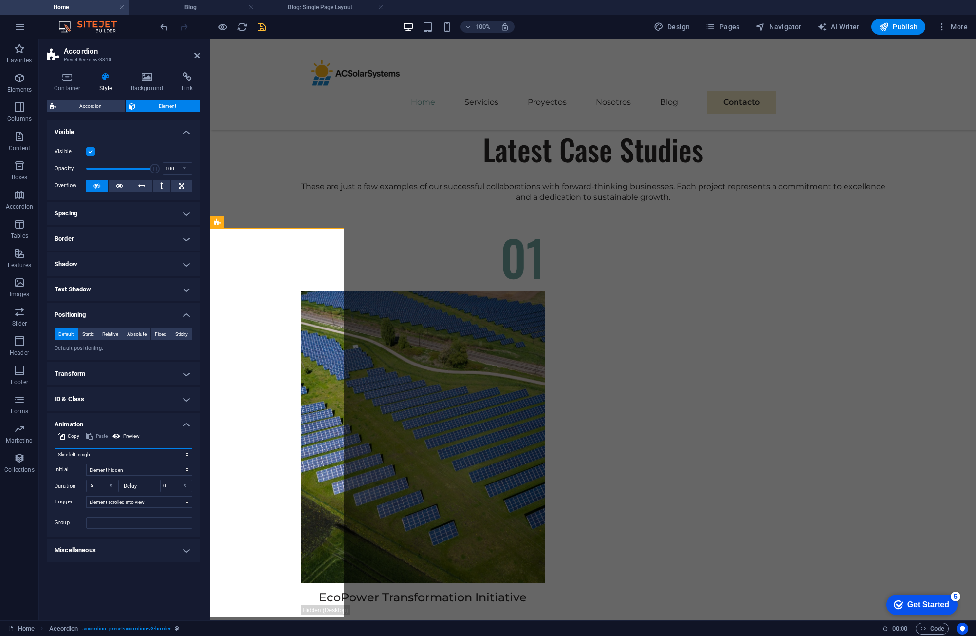
click at [130, 454] on select "Don't animate Show / Hide Slide up/down Zoom in/out Slide left to right Slide r…" at bounding box center [124, 454] width 138 height 12
click at [55, 448] on select "Don't animate Show / Hide Slide up/down Zoom in/out Slide left to right Slide r…" at bounding box center [124, 454] width 138 height 12
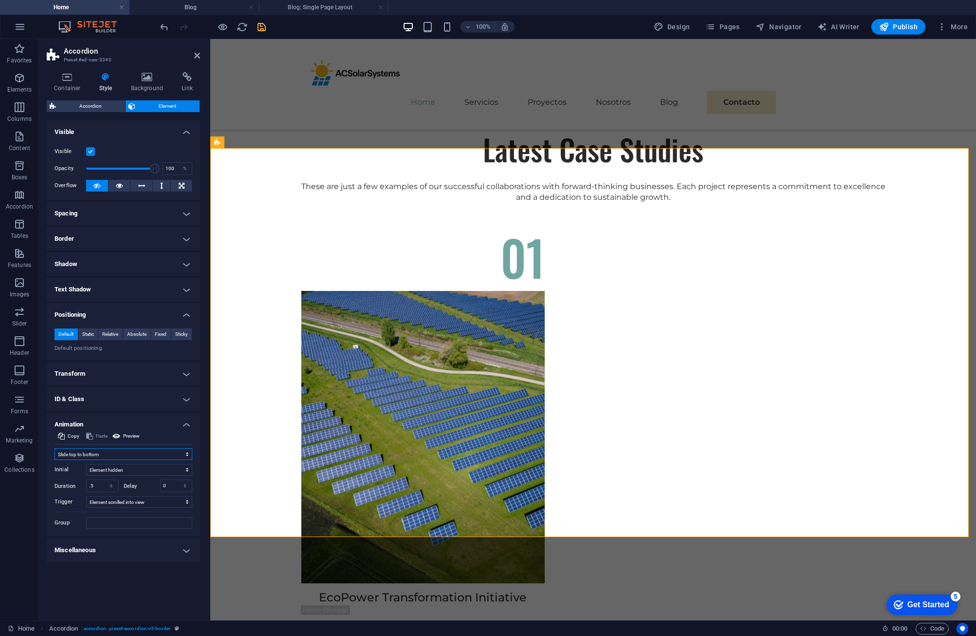
click at [138, 450] on select "Don't animate Show / Hide Slide up/down Zoom in/out Slide left to right Slide r…" at bounding box center [124, 454] width 138 height 12
click at [55, 448] on select "Don't animate Show / Hide Slide up/down Zoom in/out Slide left to right Slide r…" at bounding box center [124, 454] width 138 height 12
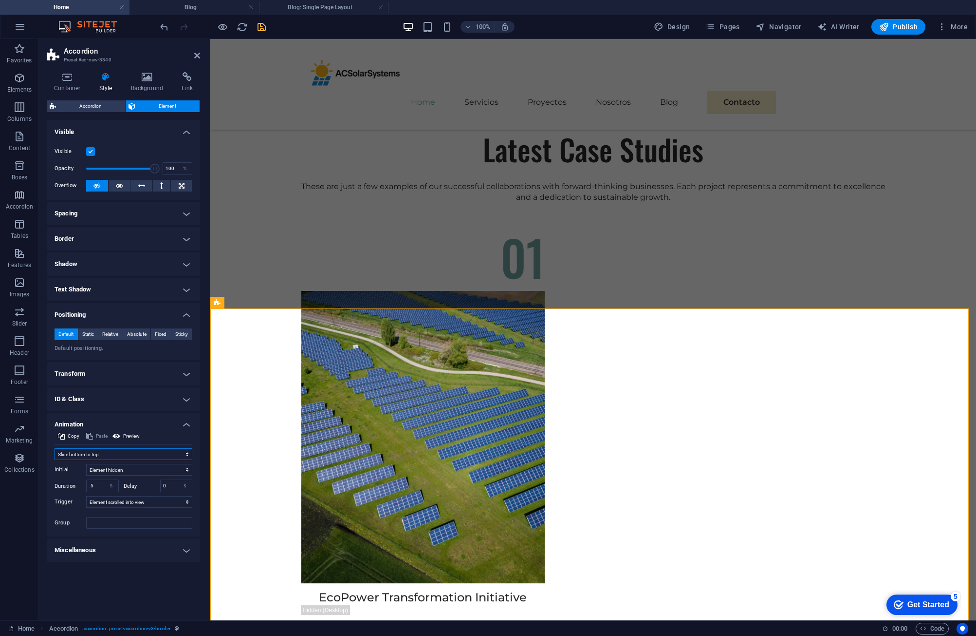
click at [145, 453] on select "Don't animate Show / Hide Slide up/down Zoom in/out Slide left to right Slide r…" at bounding box center [124, 454] width 138 height 12
click at [55, 448] on select "Don't animate Show / Hide Slide up/down Zoom in/out Slide left to right Slide r…" at bounding box center [124, 454] width 138 height 12
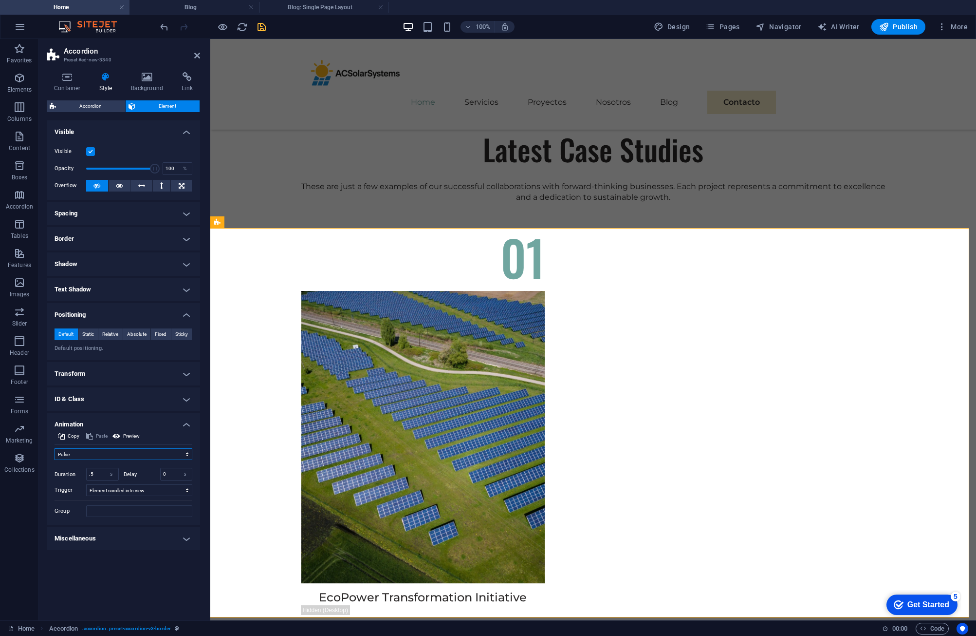
click at [138, 455] on select "Don't animate Show / Hide Slide up/down Zoom in/out Slide left to right Slide r…" at bounding box center [124, 454] width 138 height 12
click at [55, 448] on select "Don't animate Show / Hide Slide up/down Zoom in/out Slide left to right Slide r…" at bounding box center [124, 454] width 138 height 12
drag, startPoint x: 147, startPoint y: 453, endPoint x: 147, endPoint y: 458, distance: 5.4
click at [147, 453] on select "Don't animate Show / Hide Slide up/down Zoom in/out Slide left to right Slide r…" at bounding box center [124, 454] width 138 height 12
click at [55, 448] on select "Don't animate Show / Hide Slide up/down Zoom in/out Slide left to right Slide r…" at bounding box center [124, 454] width 138 height 12
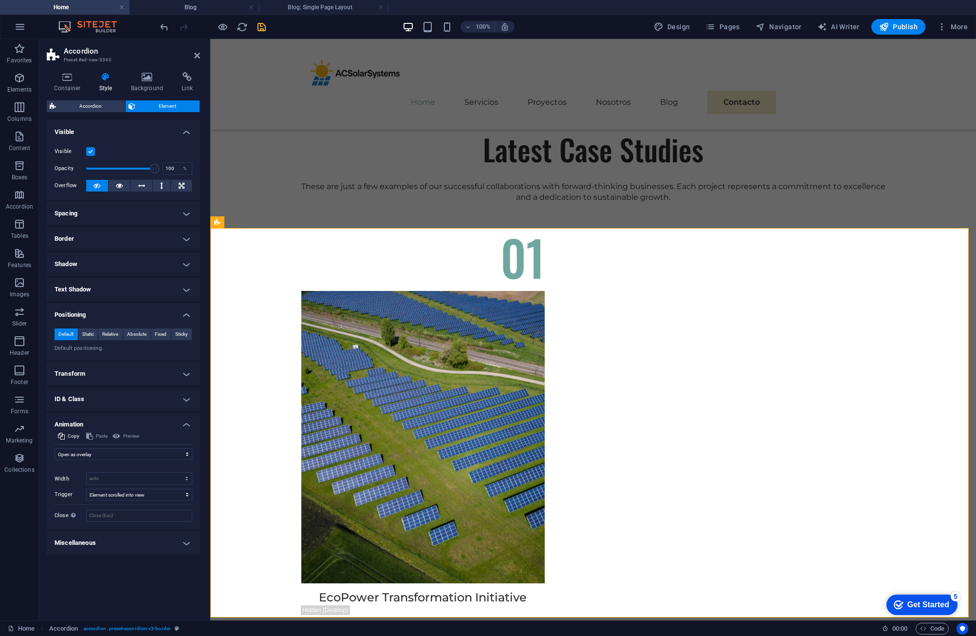
click at [124, 432] on div "Preview" at bounding box center [126, 436] width 30 height 12
click at [117, 453] on select "Don't animate Show / Hide Slide up/down Zoom in/out Slide left to right Slide r…" at bounding box center [124, 454] width 138 height 12
select select "none"
click at [55, 448] on select "Don't animate Show / Hide Slide up/down Zoom in/out Slide left to right Slide r…" at bounding box center [124, 454] width 138 height 12
click at [141, 482] on h4 "Miscellaneous" at bounding box center [123, 480] width 153 height 23
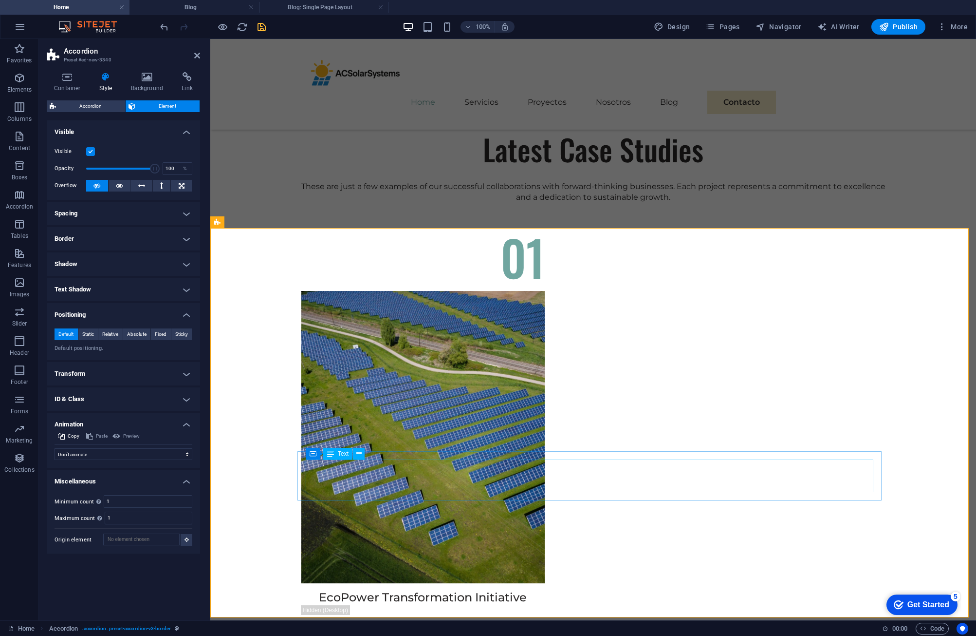
click at [329, 414] on icon at bounding box center [329, 416] width 5 height 10
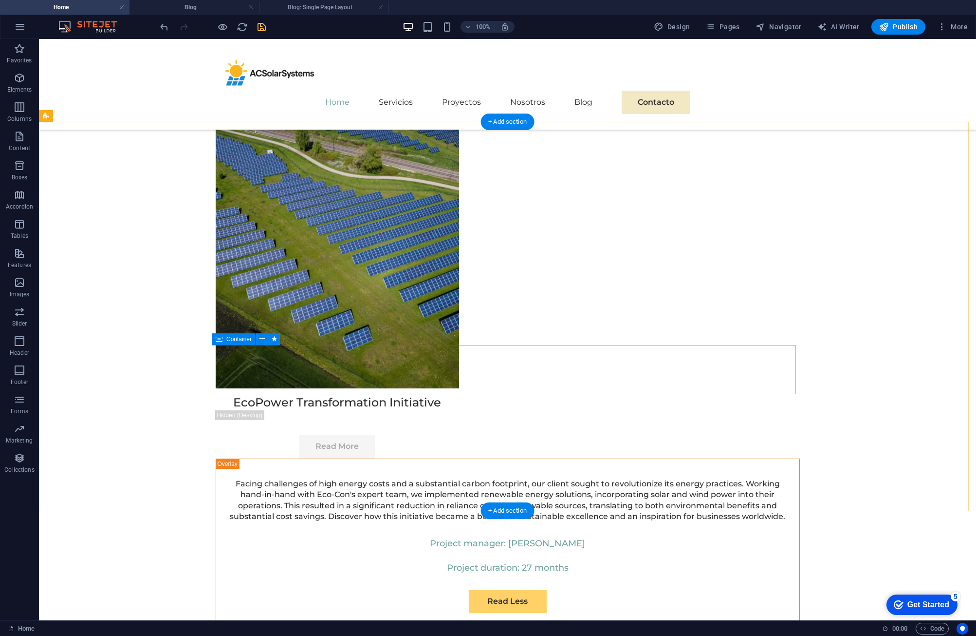
scroll to position [3165, 0]
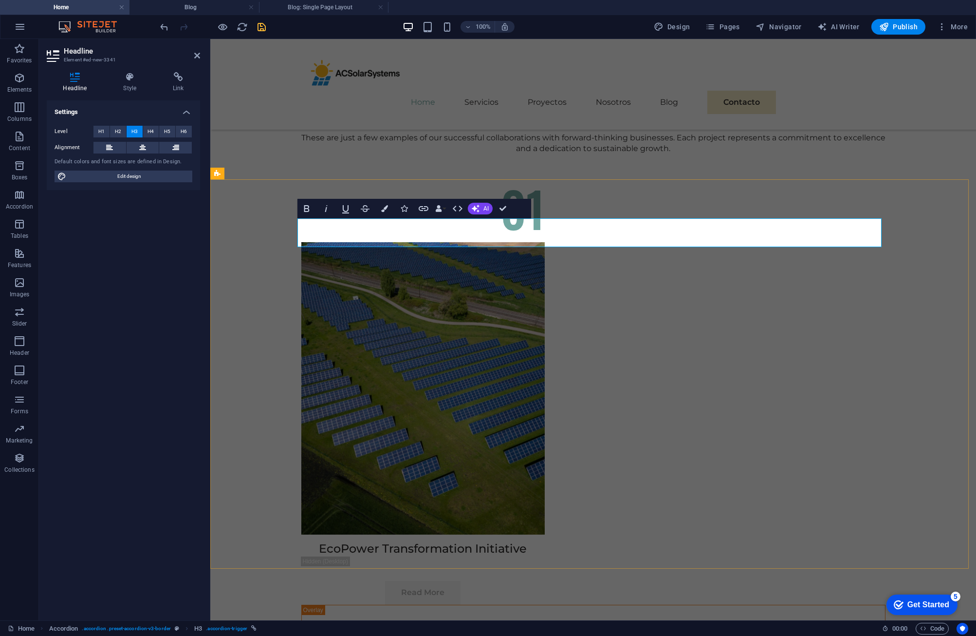
scroll to position [0, 4]
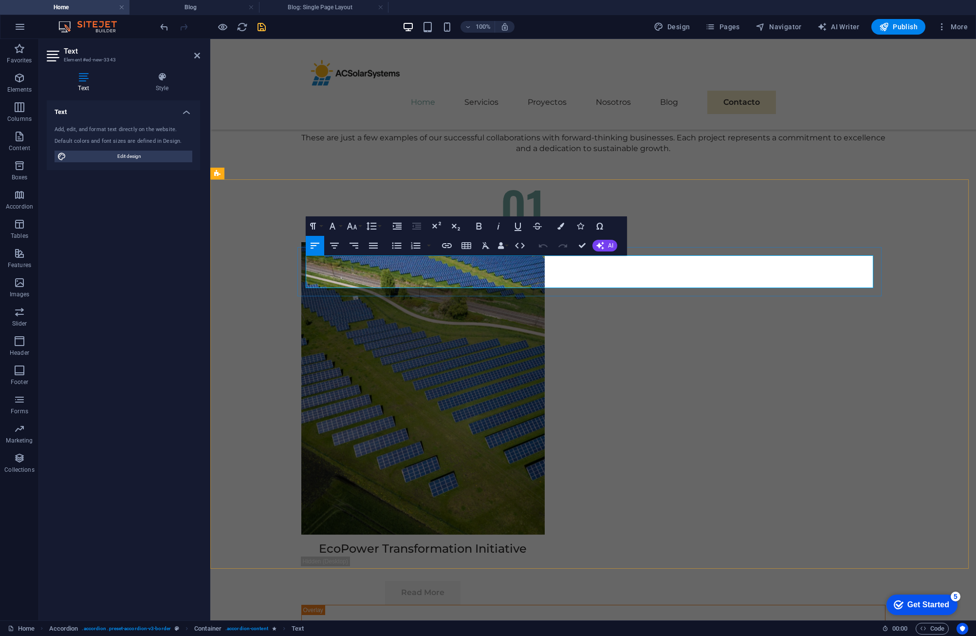
scroll to position [815, 1]
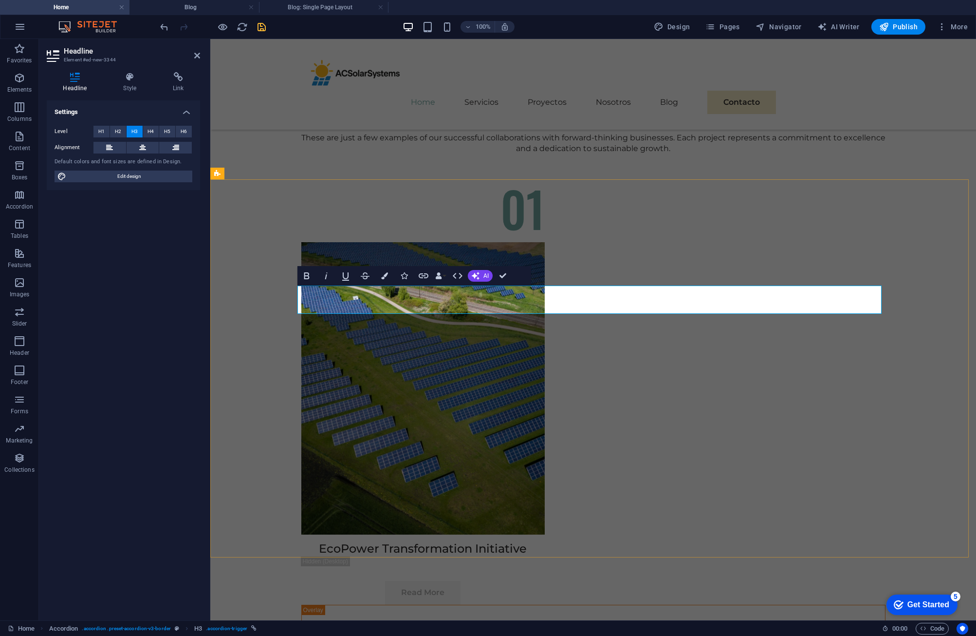
scroll to position [0, 4]
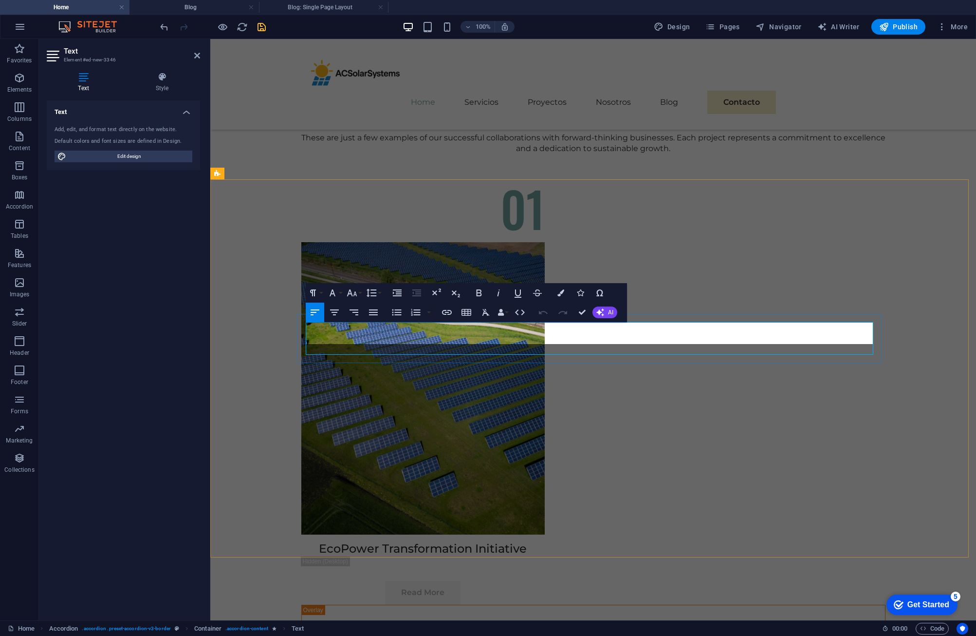
scroll to position [978, 1]
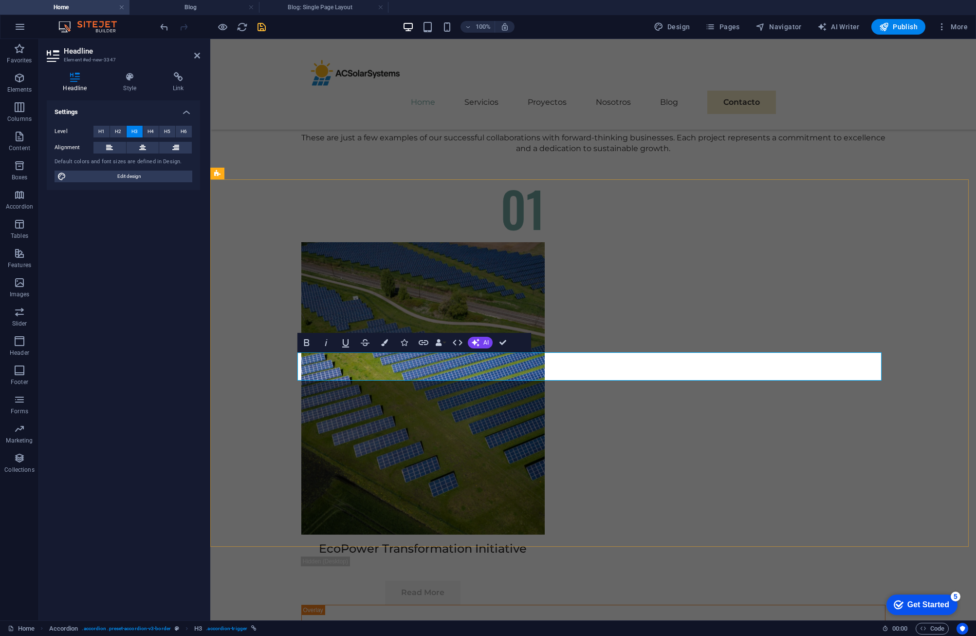
scroll to position [0, 4]
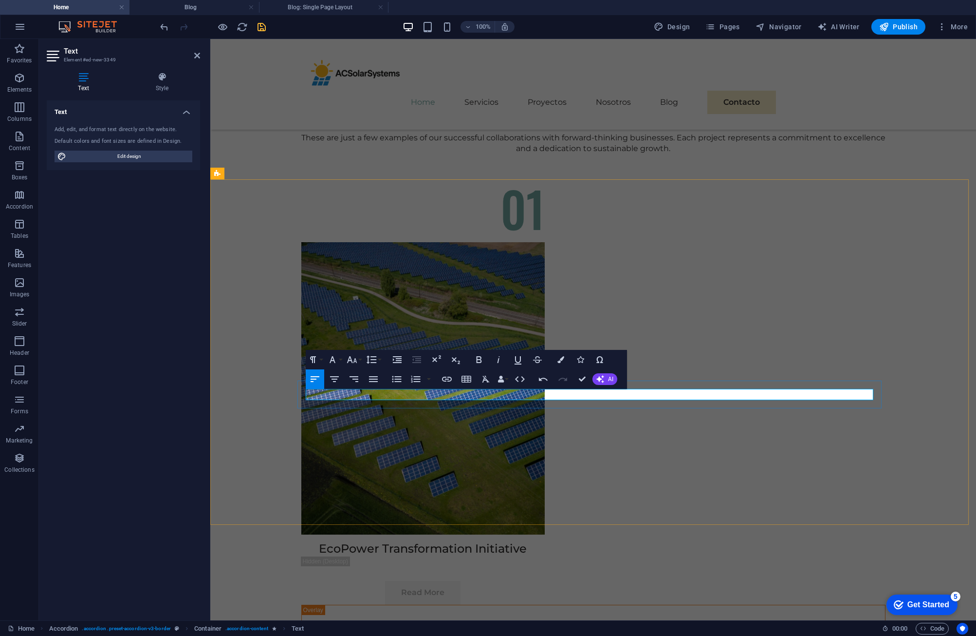
scroll to position [509, 1]
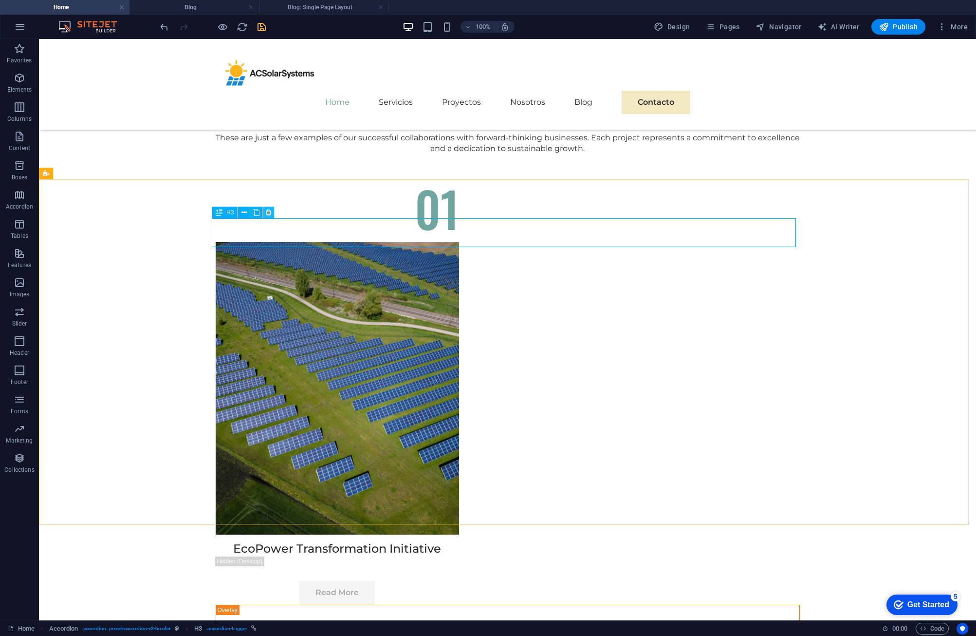
click at [273, 210] on button at bounding box center [268, 212] width 12 height 12
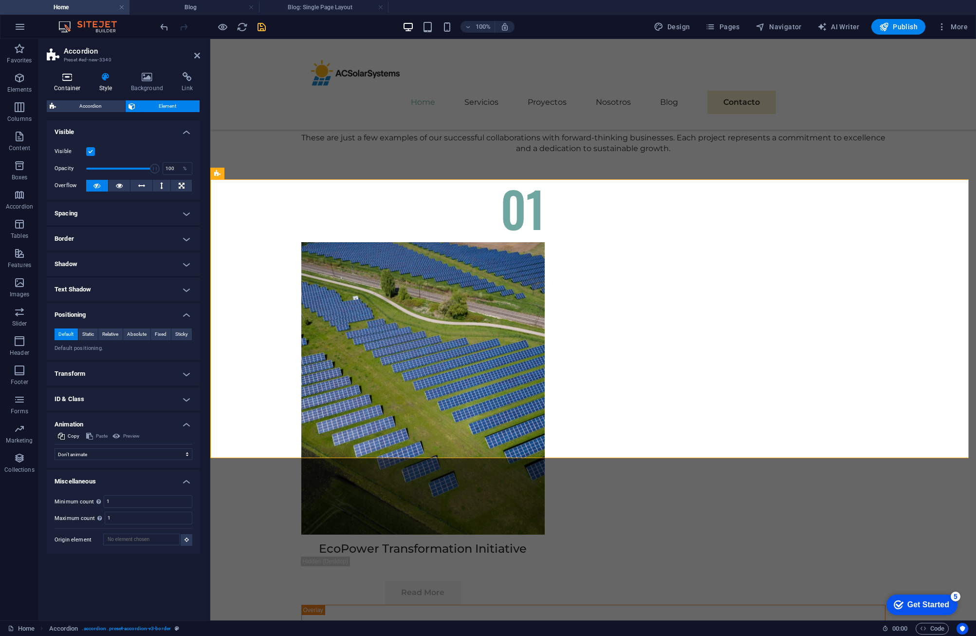
click at [69, 79] on icon at bounding box center [67, 77] width 41 height 10
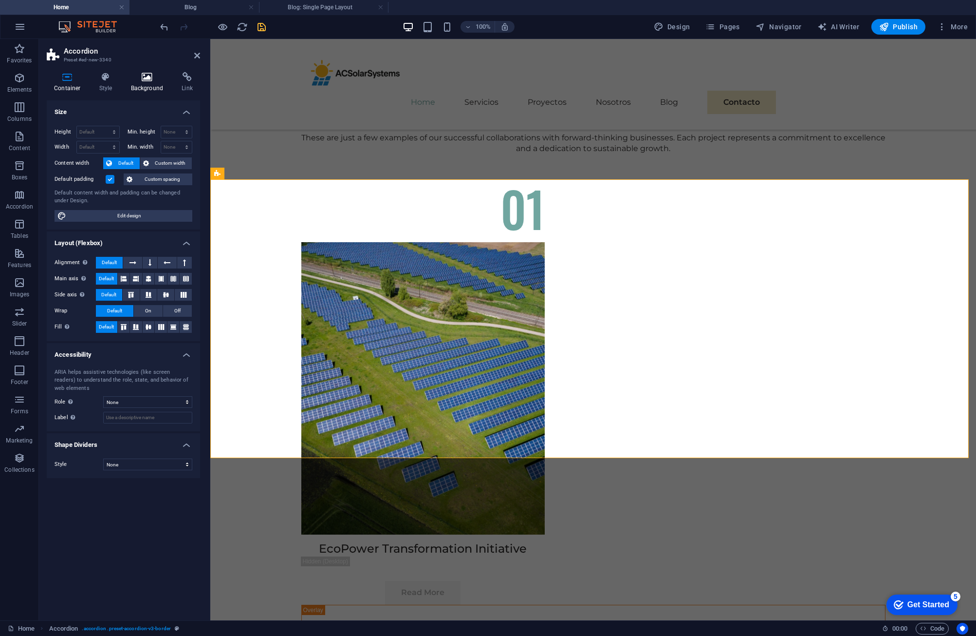
click at [149, 84] on h4 "Background" at bounding box center [149, 82] width 51 height 20
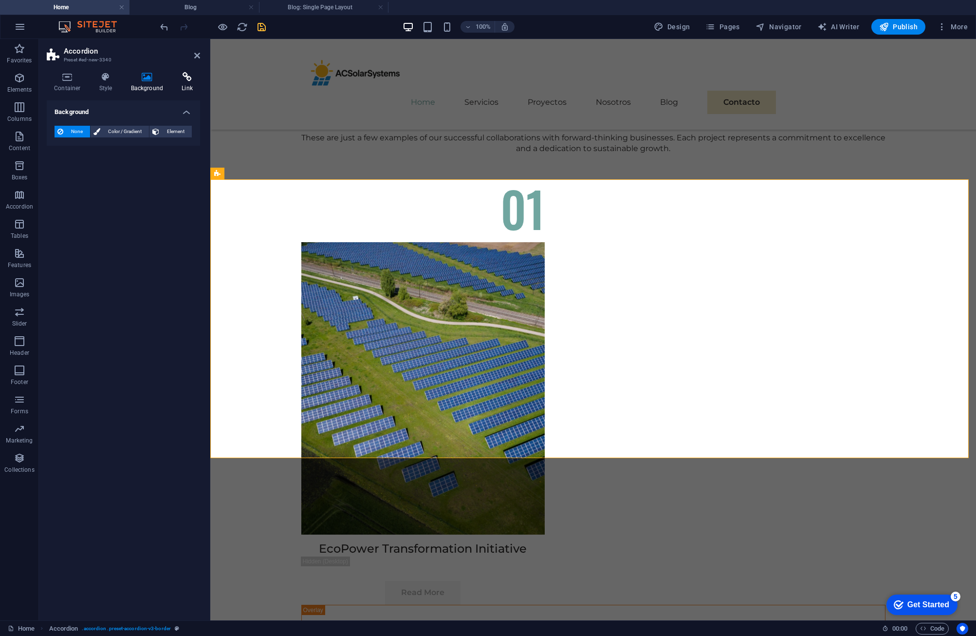
click at [193, 80] on icon at bounding box center [187, 77] width 26 height 10
click at [144, 77] on icon at bounding box center [147, 77] width 47 height 10
click at [95, 78] on icon at bounding box center [106, 77] width 28 height 10
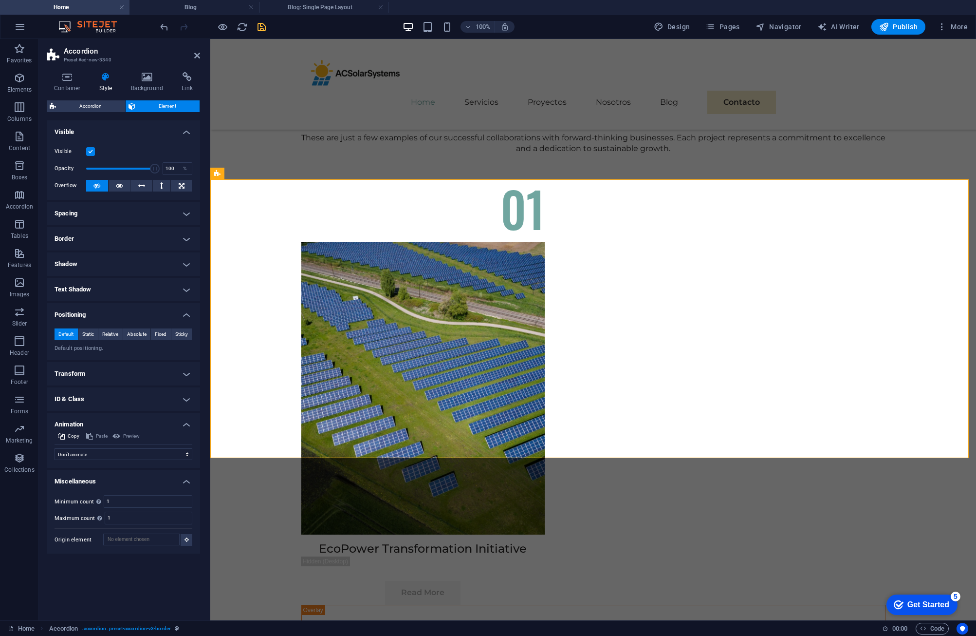
click at [126, 371] on h4 "Transform" at bounding box center [123, 373] width 153 height 23
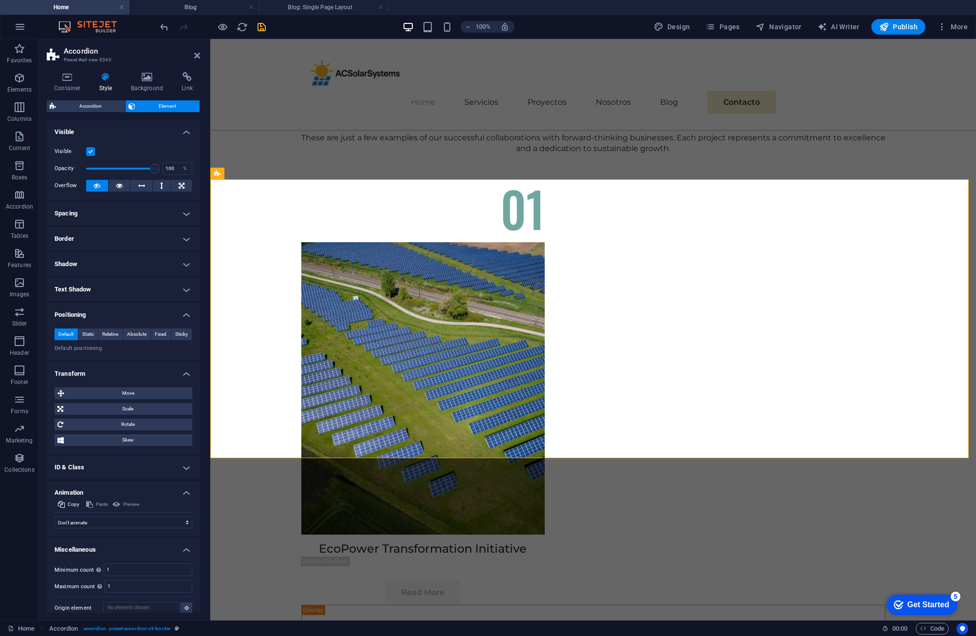
click at [112, 372] on h4 "Transform" at bounding box center [123, 371] width 153 height 18
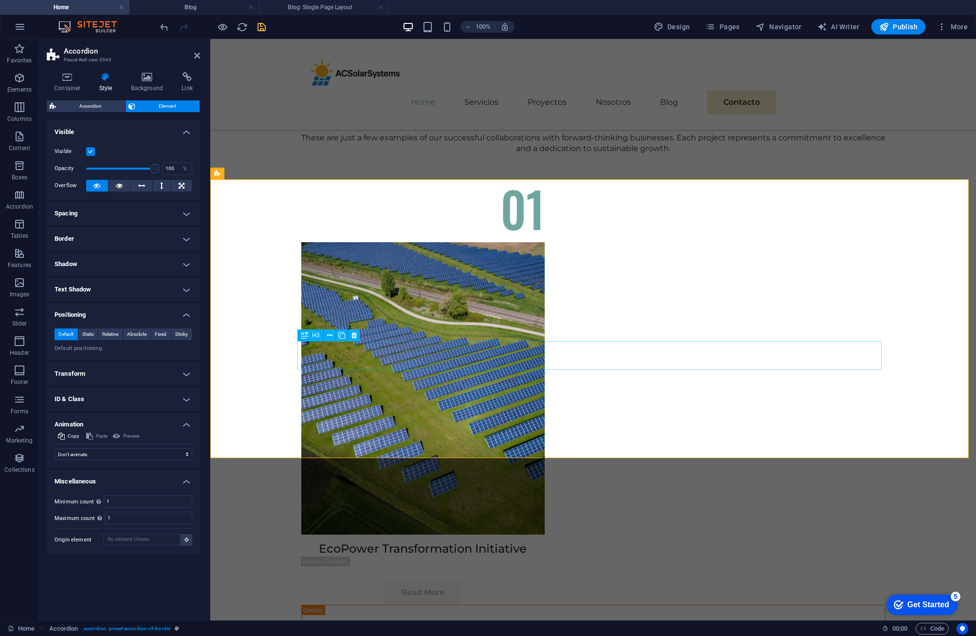
click at [326, 335] on button at bounding box center [330, 335] width 12 height 12
click at [100, 105] on span "Accordion" at bounding box center [90, 106] width 63 height 12
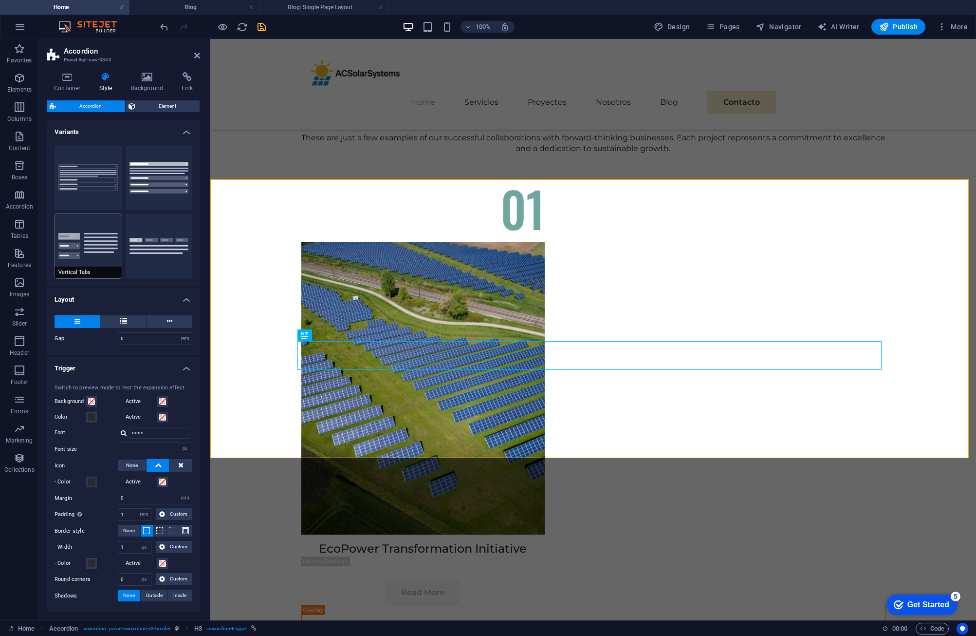
click at [110, 248] on button "Vertical Tabs" at bounding box center [88, 246] width 67 height 64
type input "1"
type input "0"
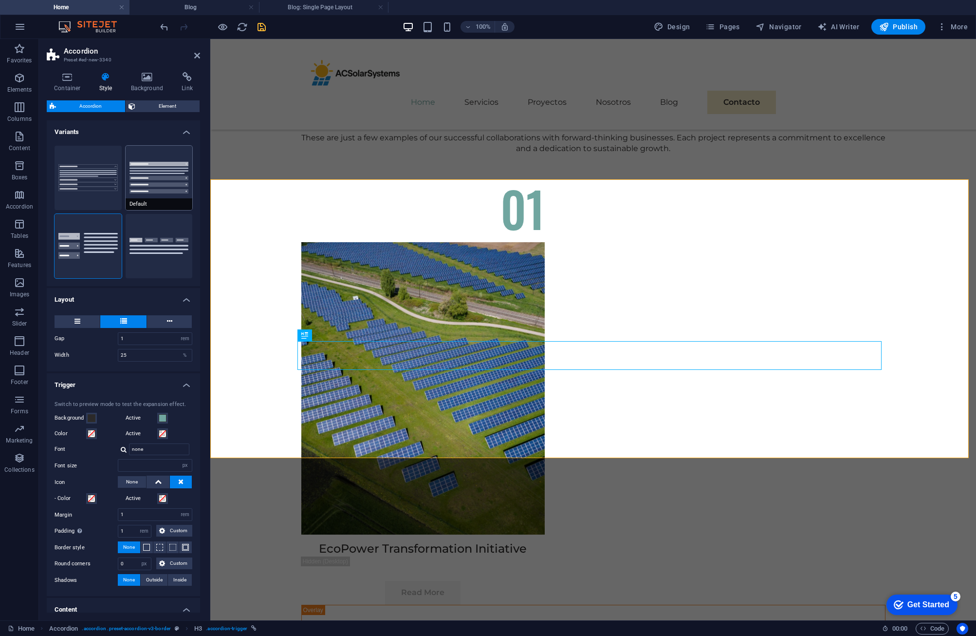
type input "0"
type input "1"
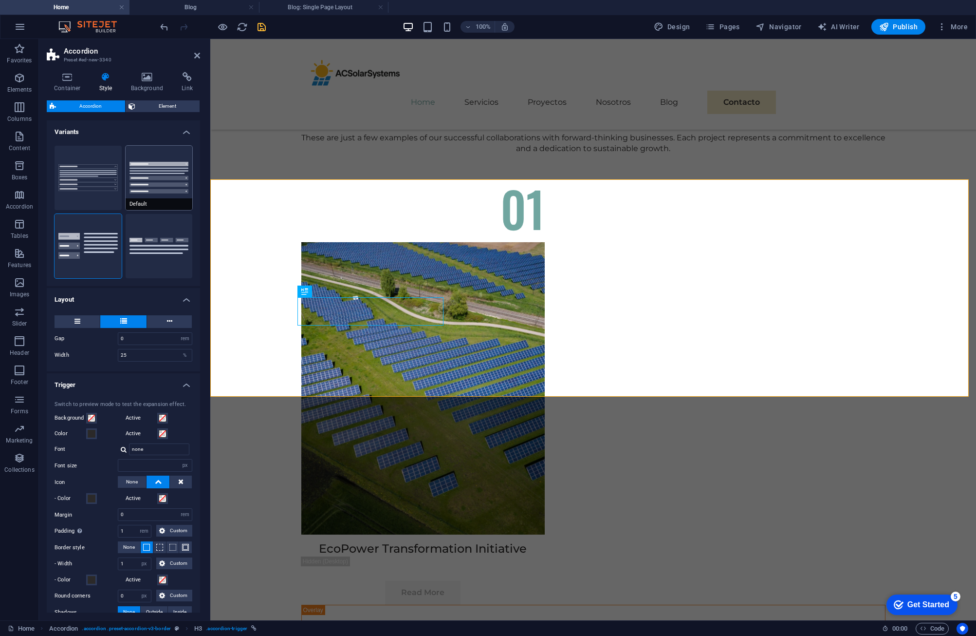
click at [142, 167] on button "Default" at bounding box center [159, 178] width 67 height 64
type input "1"
type input "0"
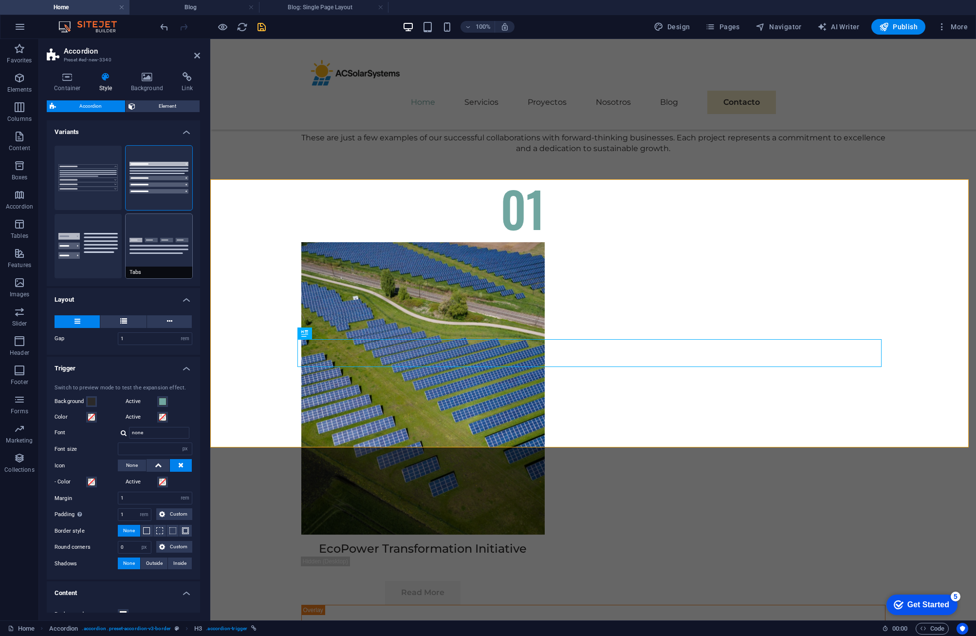
click at [154, 242] on button "Tabs" at bounding box center [159, 246] width 67 height 64
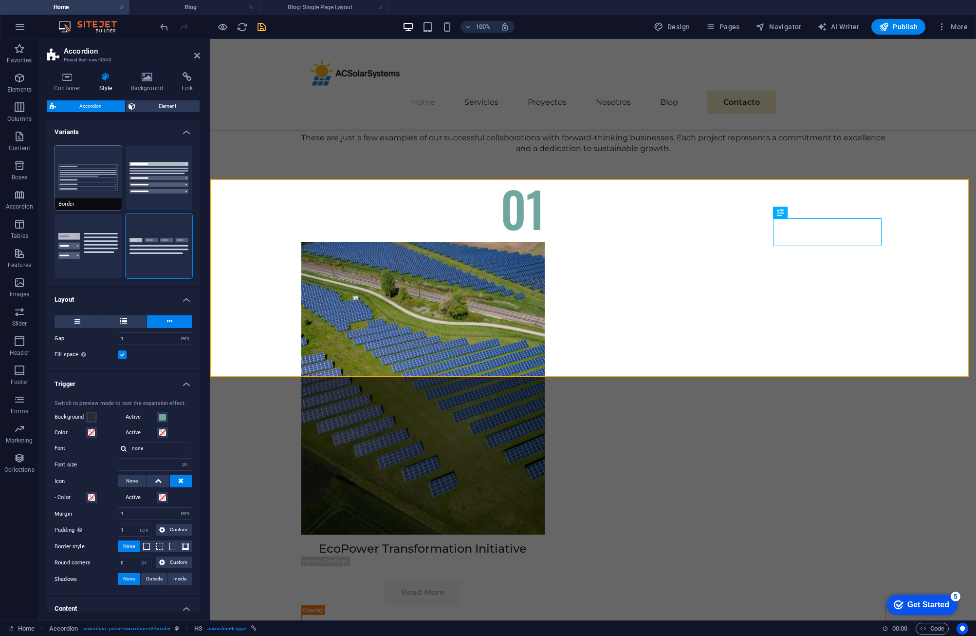
click at [87, 155] on button "Border" at bounding box center [88, 178] width 67 height 64
type input "0"
type input "1"
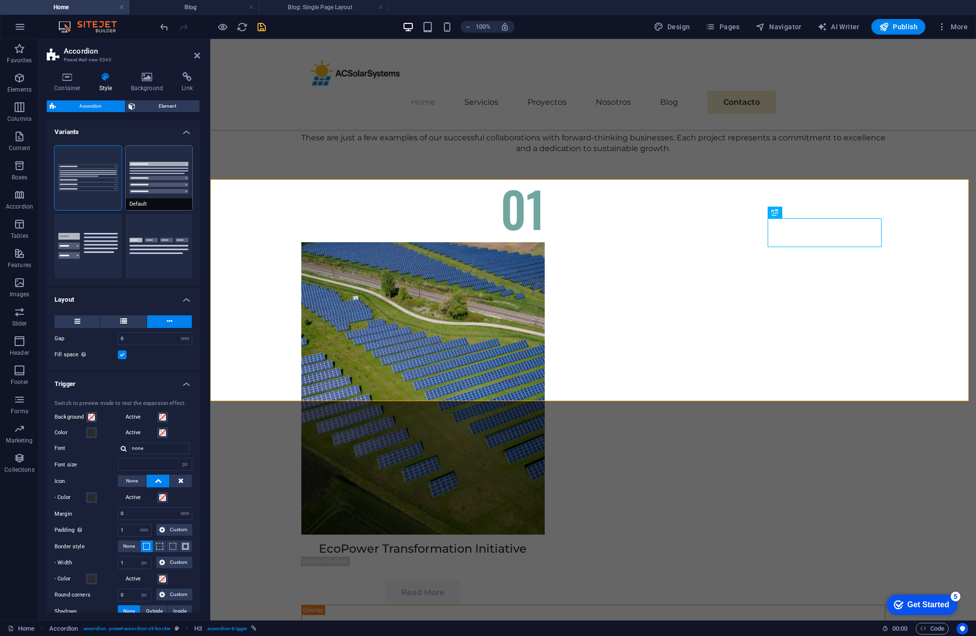
click at [143, 186] on button "Default" at bounding box center [159, 178] width 67 height 64
type input "1"
type input "0"
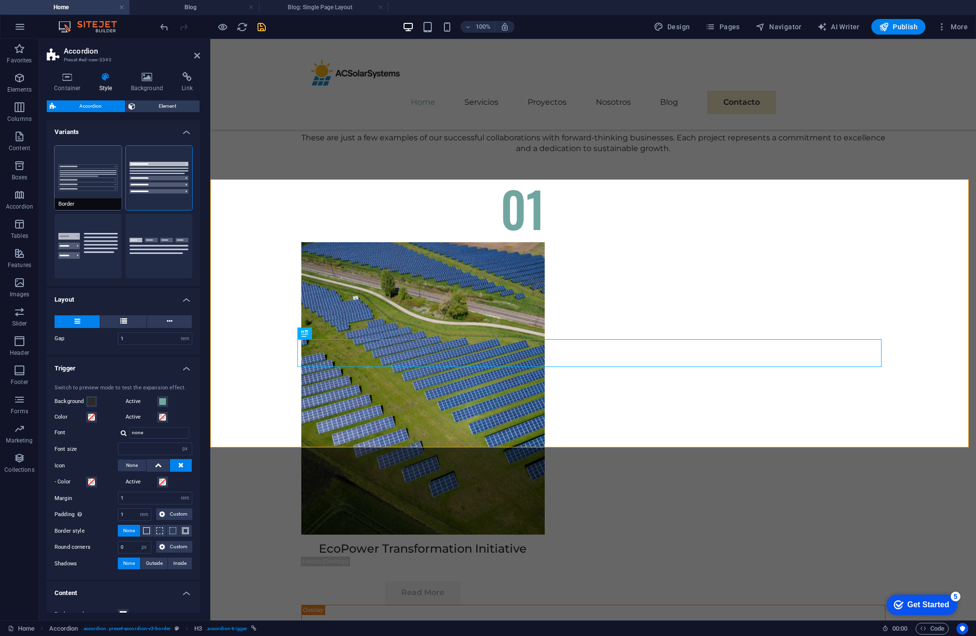
click at [78, 180] on button "Border" at bounding box center [88, 178] width 67 height 64
type input "0"
type input "1"
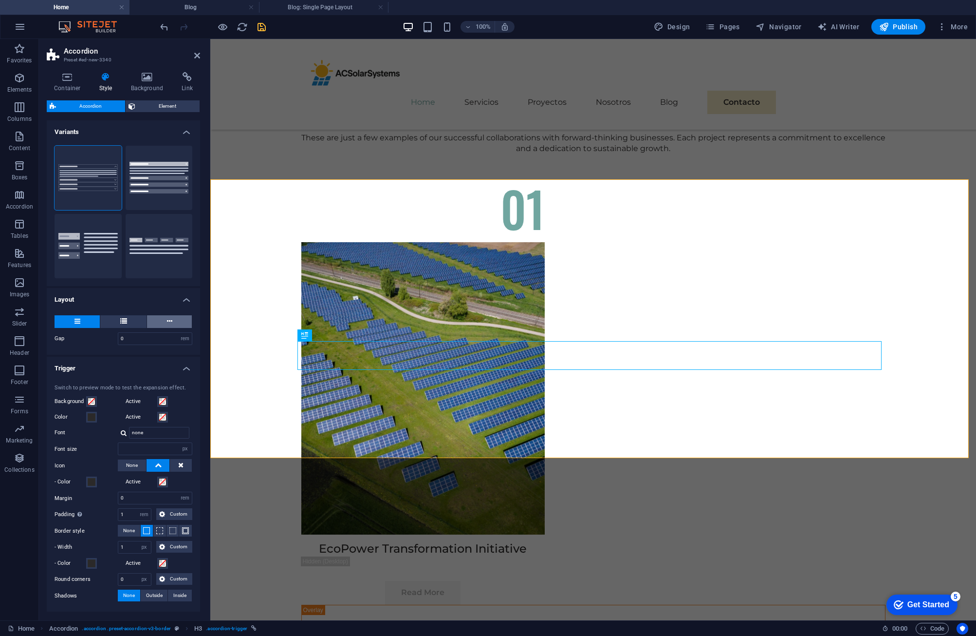
click at [172, 317] on button at bounding box center [169, 321] width 45 height 13
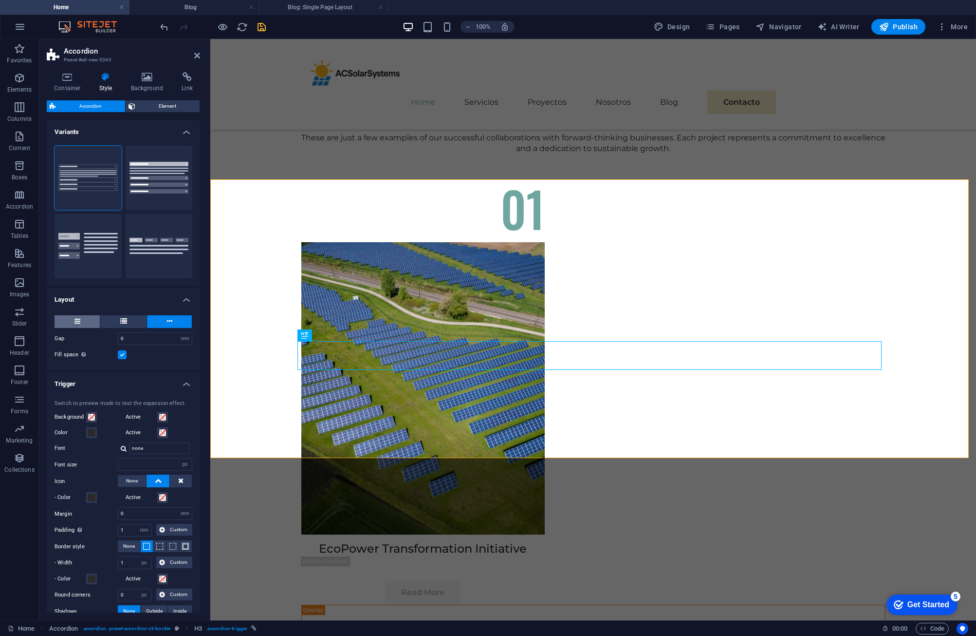
click at [80, 318] on button at bounding box center [77, 321] width 45 height 13
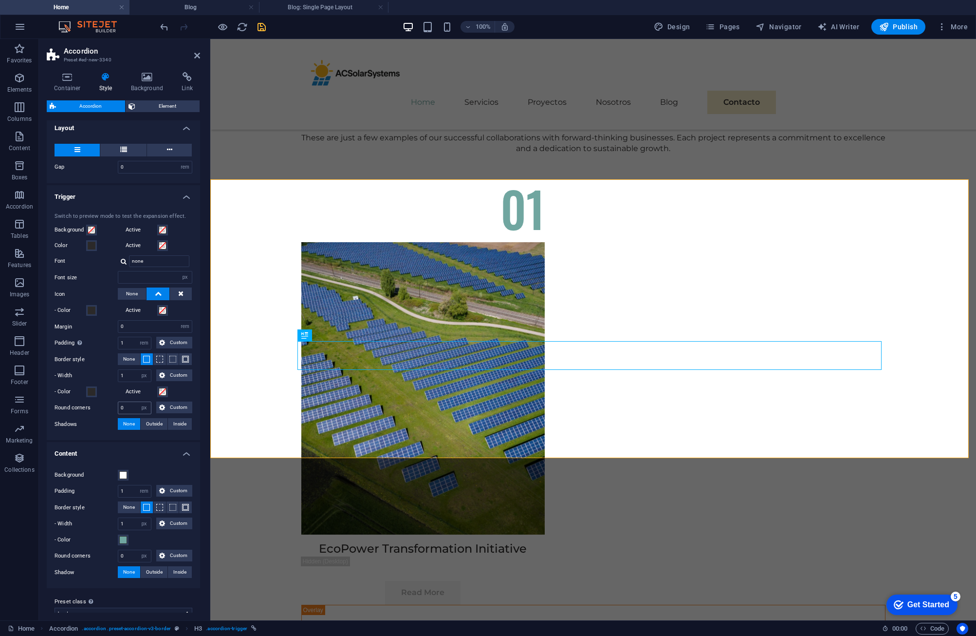
scroll to position [186, 0]
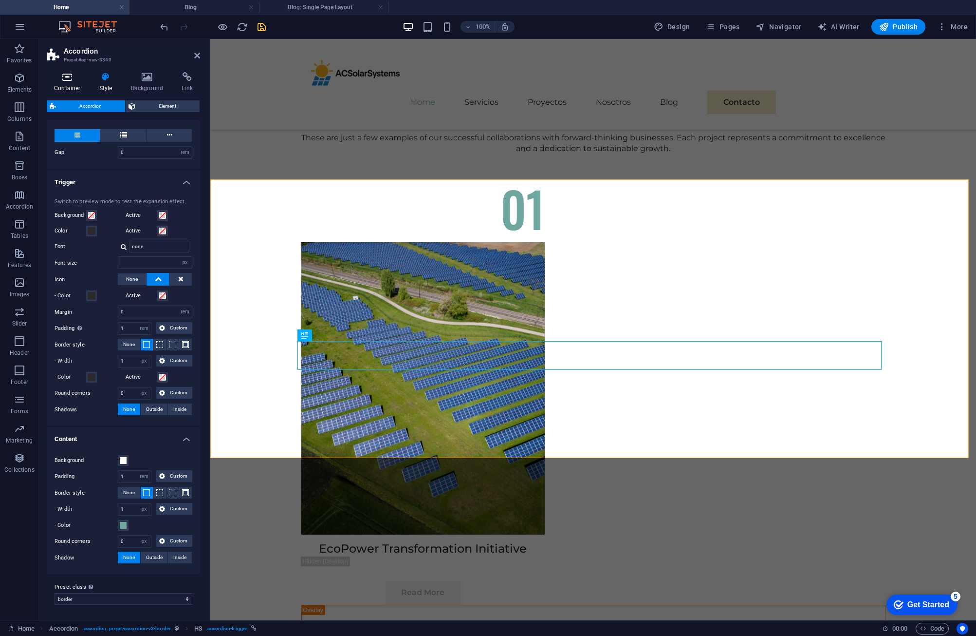
click at [79, 86] on h4 "Container" at bounding box center [69, 82] width 45 height 20
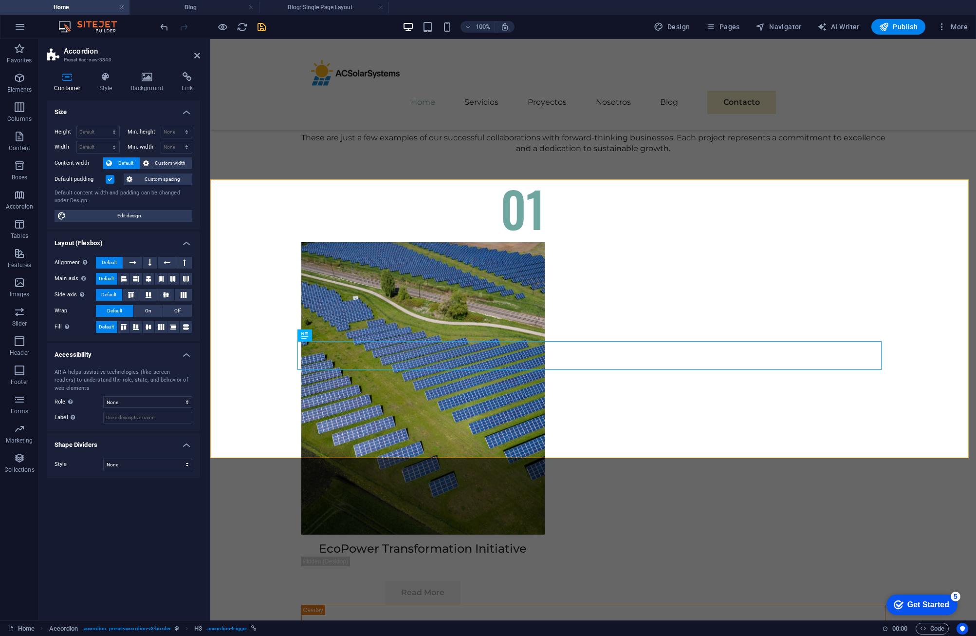
click at [108, 444] on h4 "Shape Dividers" at bounding box center [123, 442] width 153 height 18
click at [102, 442] on h4 "Shape Dividers" at bounding box center [123, 444] width 153 height 23
click at [132, 399] on select "None Alert Article Banner Comment Complementary Dialog Footer Header Marquee Pr…" at bounding box center [147, 402] width 89 height 12
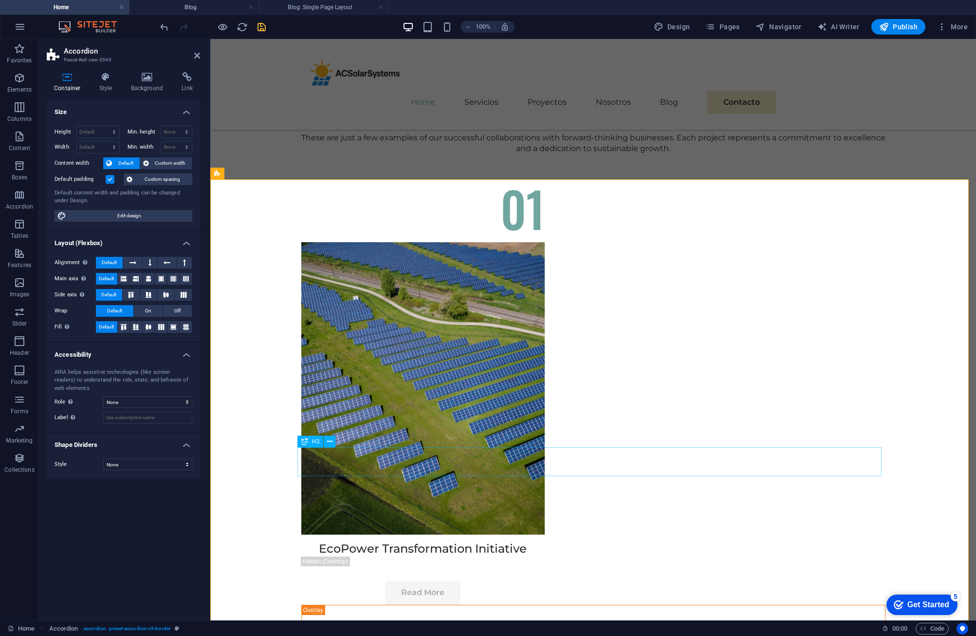
drag, startPoint x: 399, startPoint y: 462, endPoint x: 584, endPoint y: 466, distance: 185.6
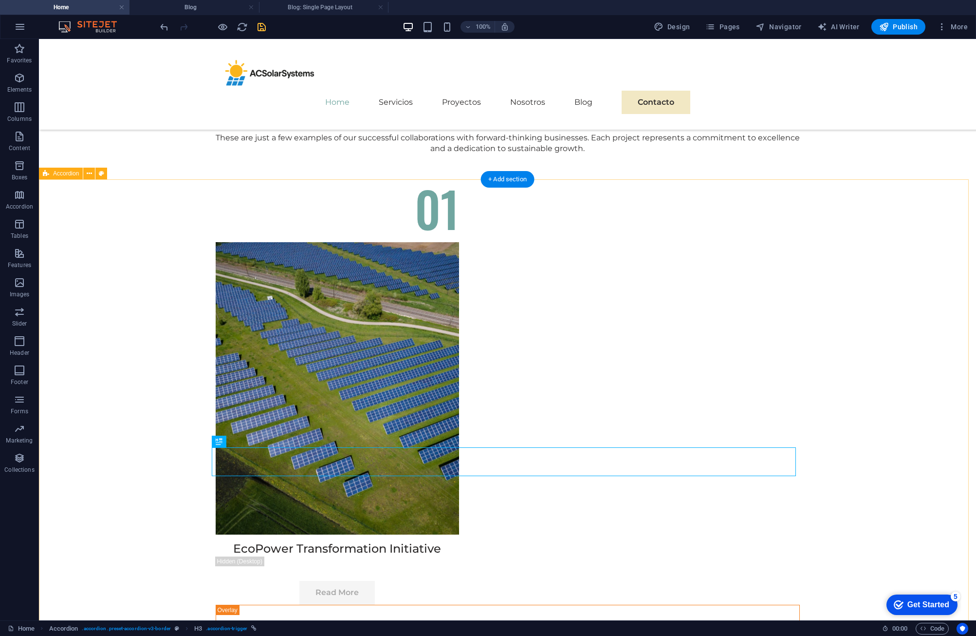
drag, startPoint x: 800, startPoint y: 433, endPoint x: 783, endPoint y: 436, distance: 17.8
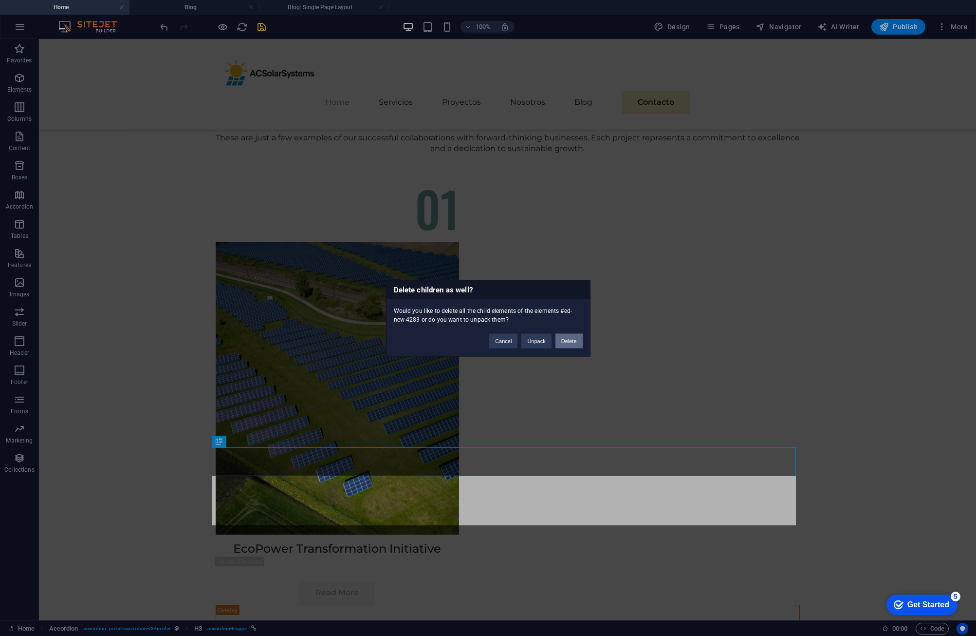
click at [567, 340] on button "Delete" at bounding box center [569, 340] width 27 height 15
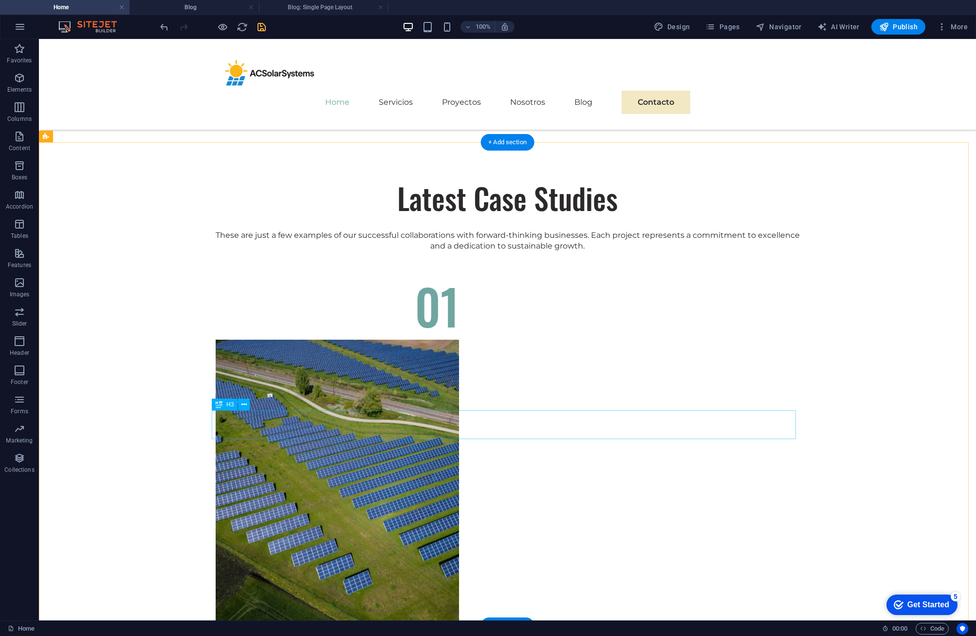
scroll to position [3263, 0]
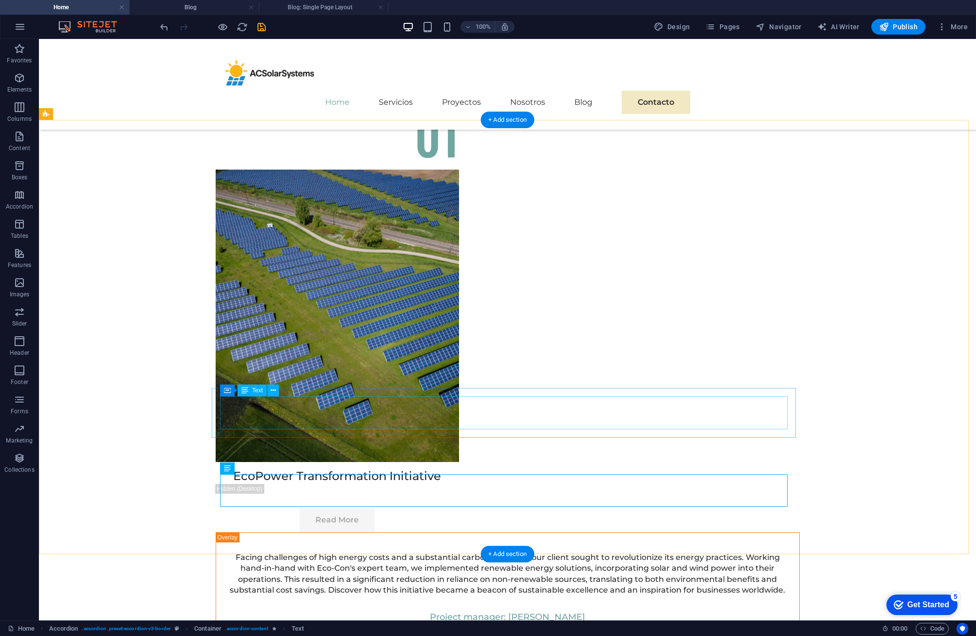
scroll to position [3214, 0]
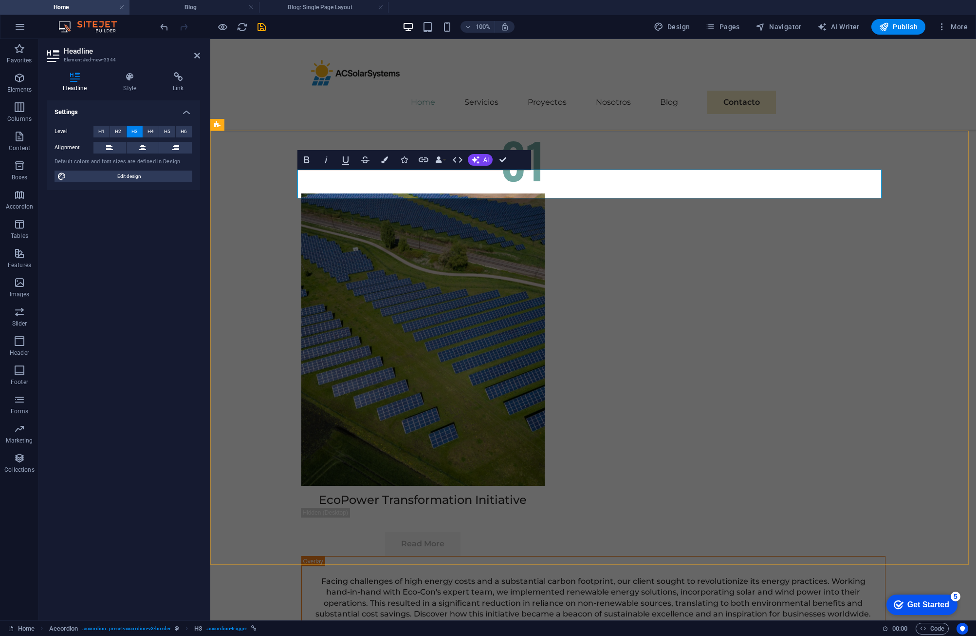
scroll to position [0, 4]
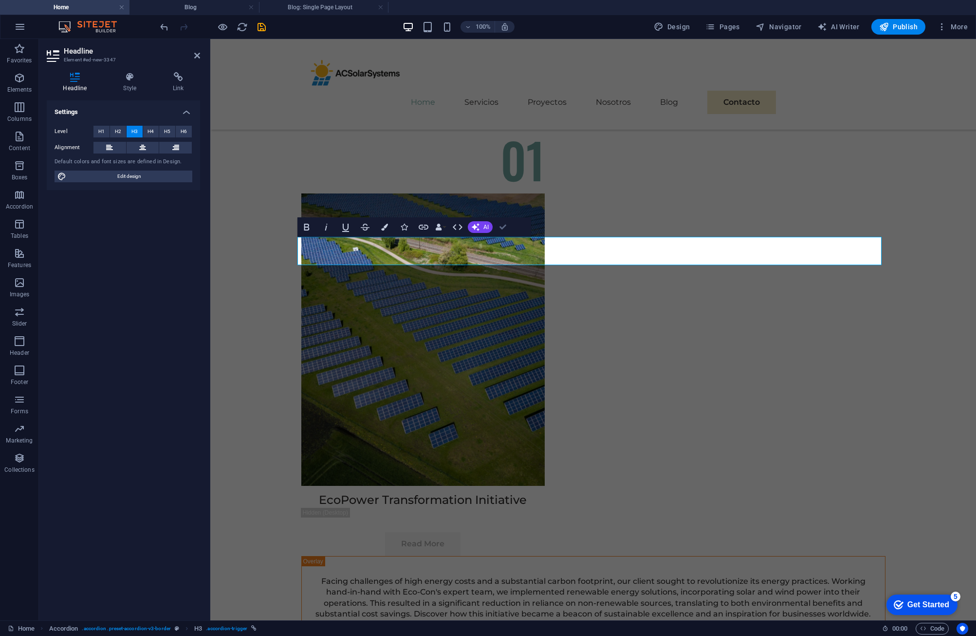
drag, startPoint x: 497, startPoint y: 226, endPoint x: 459, endPoint y: 189, distance: 53.0
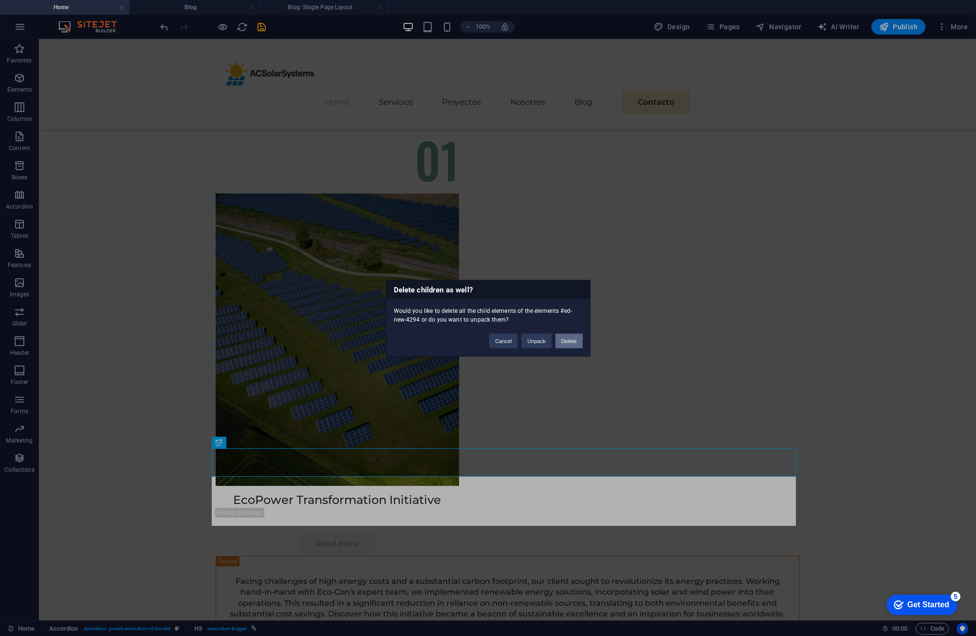
click at [564, 341] on button "Delete" at bounding box center [569, 340] width 27 height 15
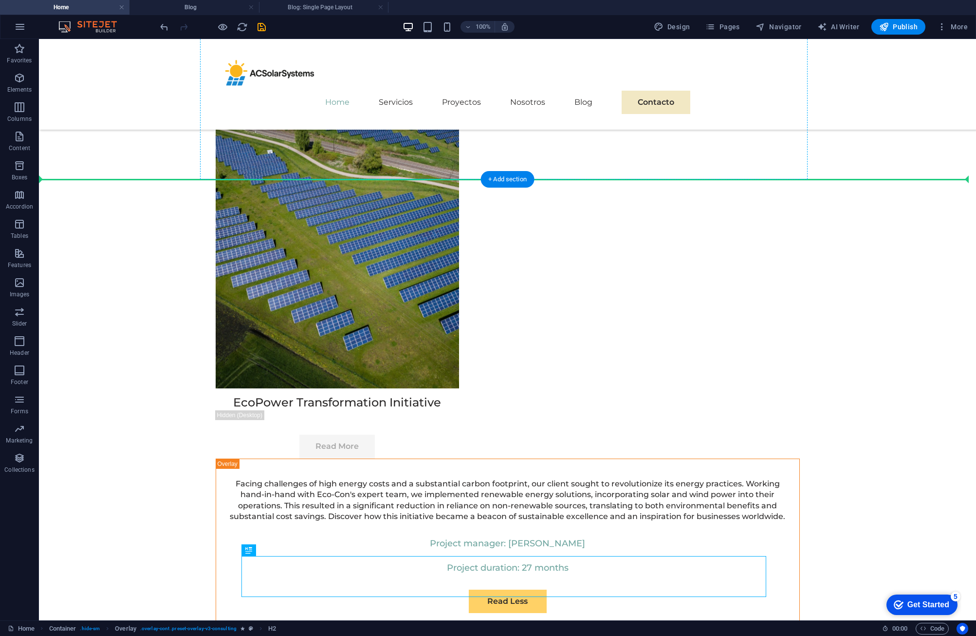
scroll to position [3165, 0]
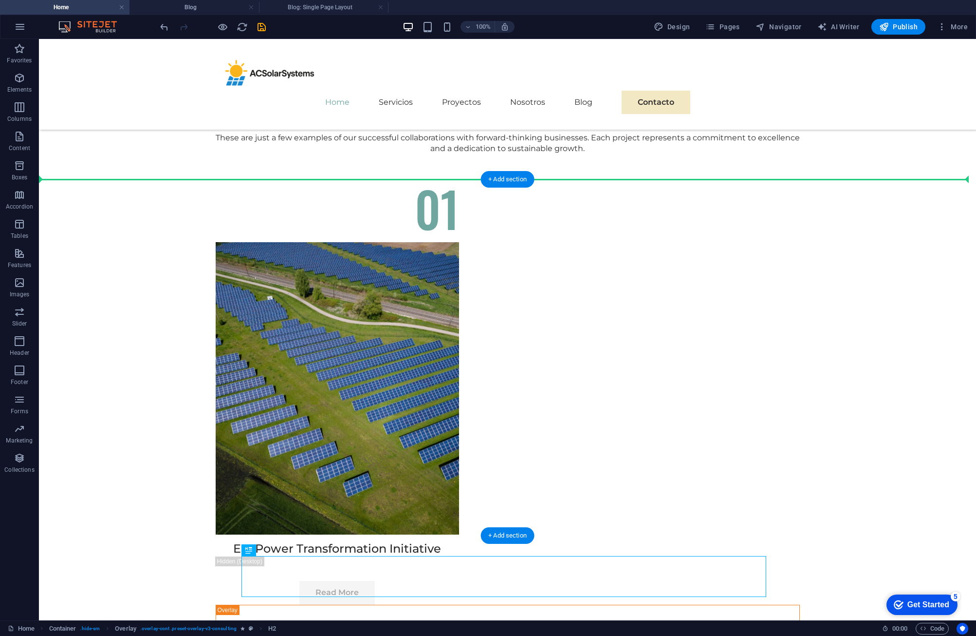
drag, startPoint x: 520, startPoint y: 425, endPoint x: 484, endPoint y: 190, distance: 237.0
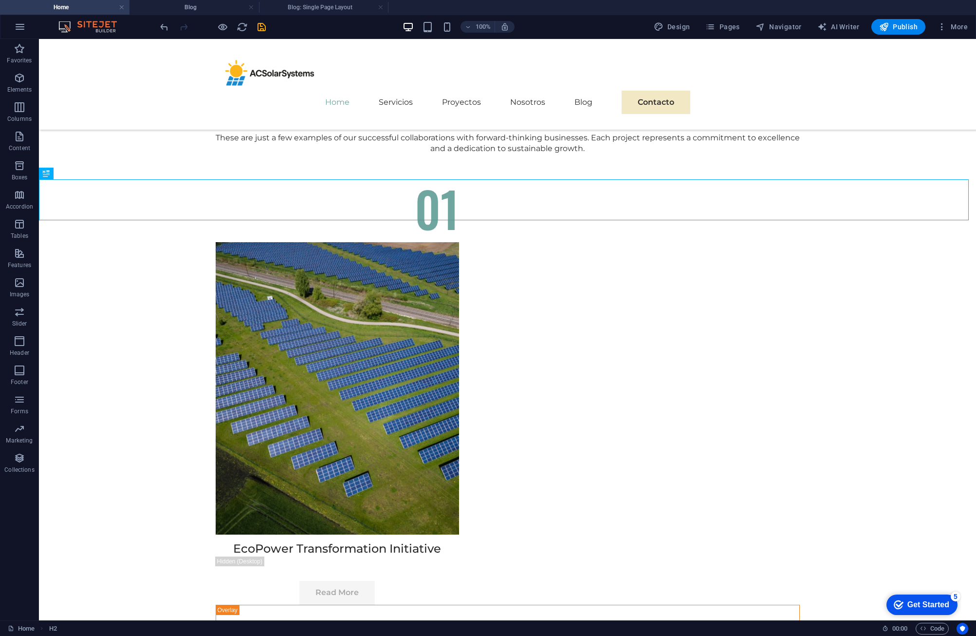
drag, startPoint x: 975, startPoint y: 281, endPoint x: 547, endPoint y: 208, distance: 434.2
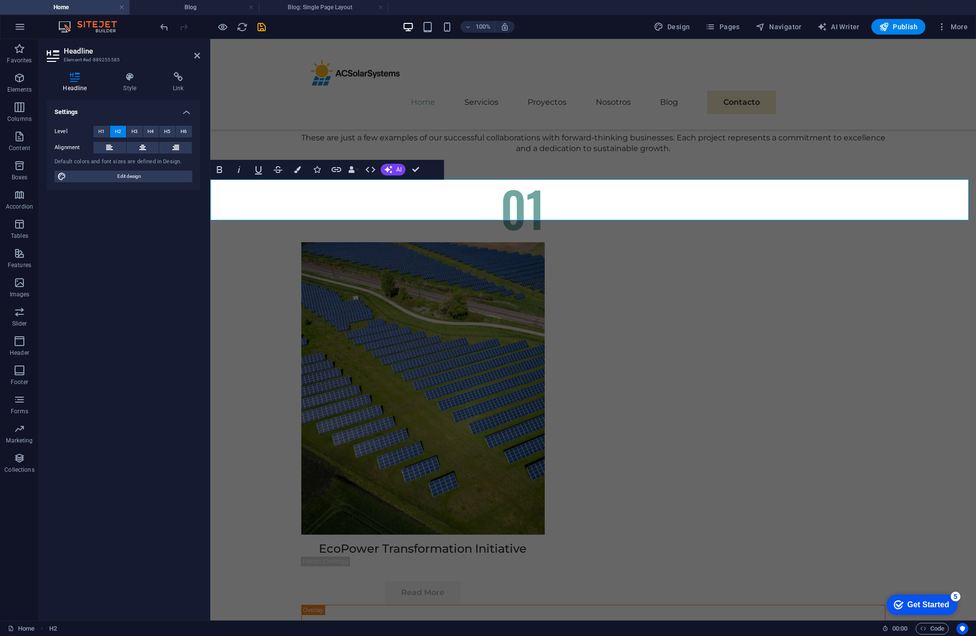
scroll to position [0, 4]
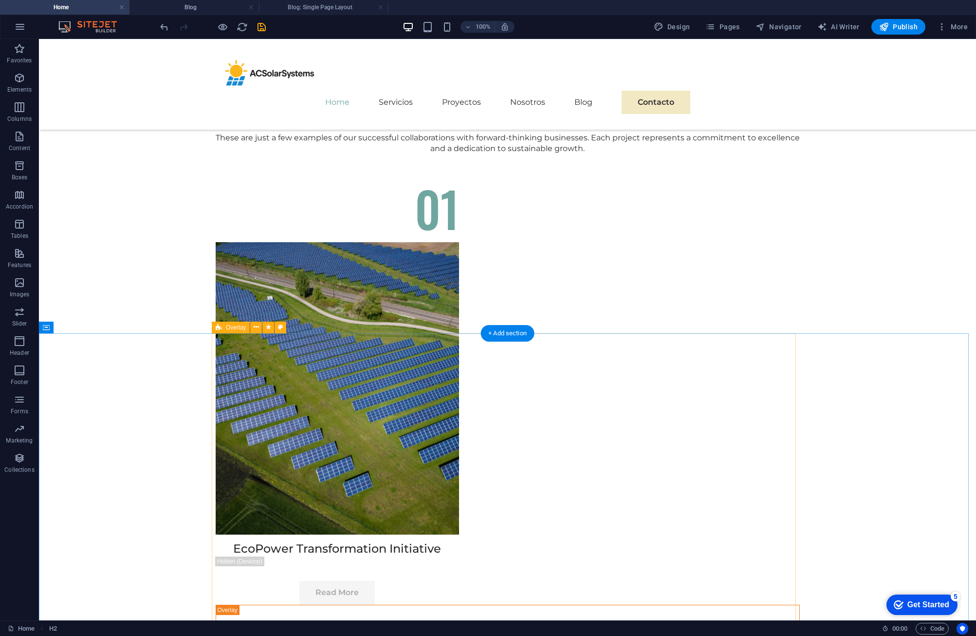
scroll to position [3409, 0]
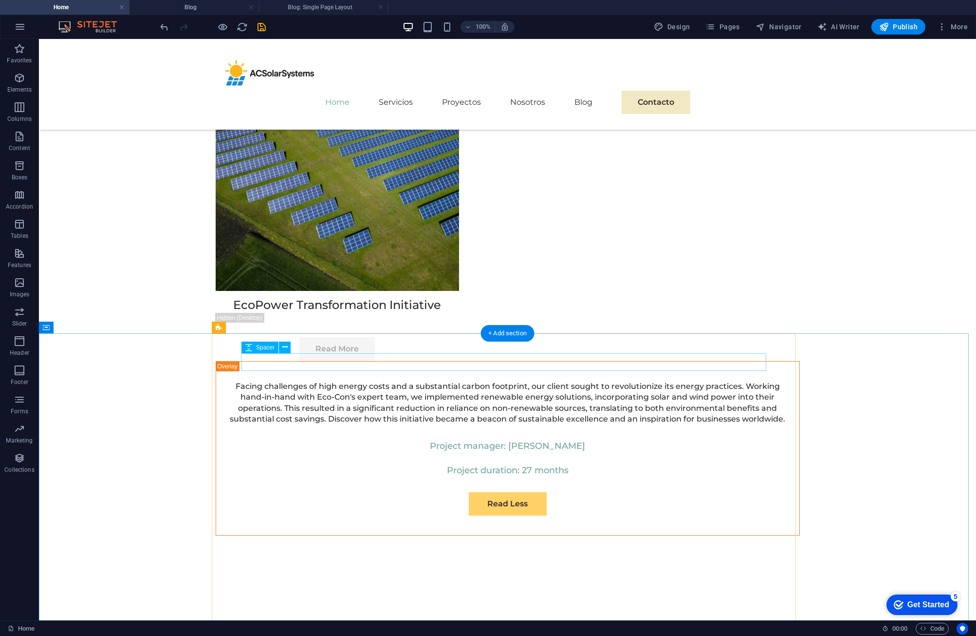
click at [256, 326] on icon at bounding box center [256, 327] width 5 height 10
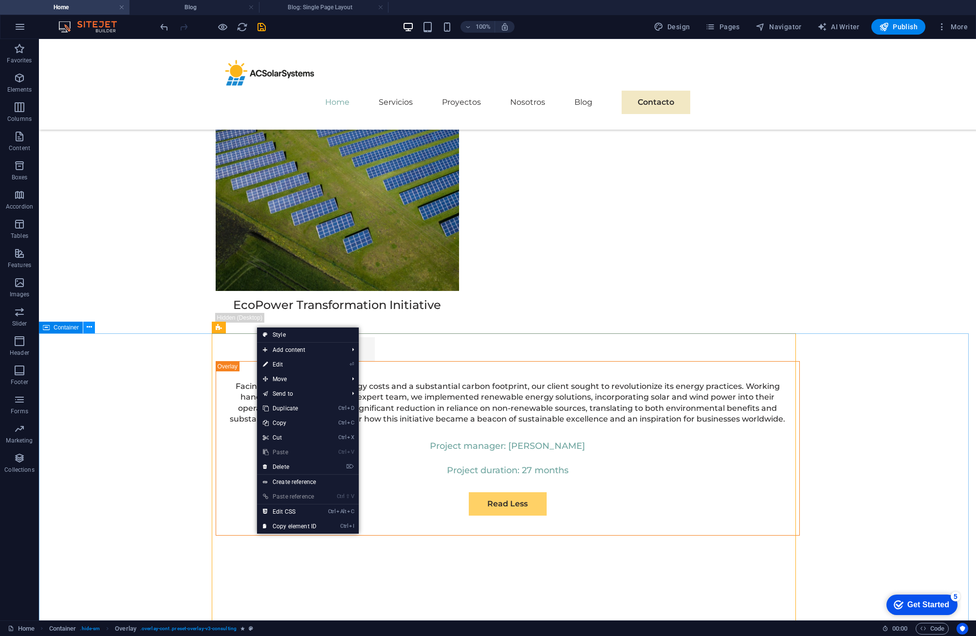
click at [87, 327] on icon at bounding box center [89, 327] width 5 height 10
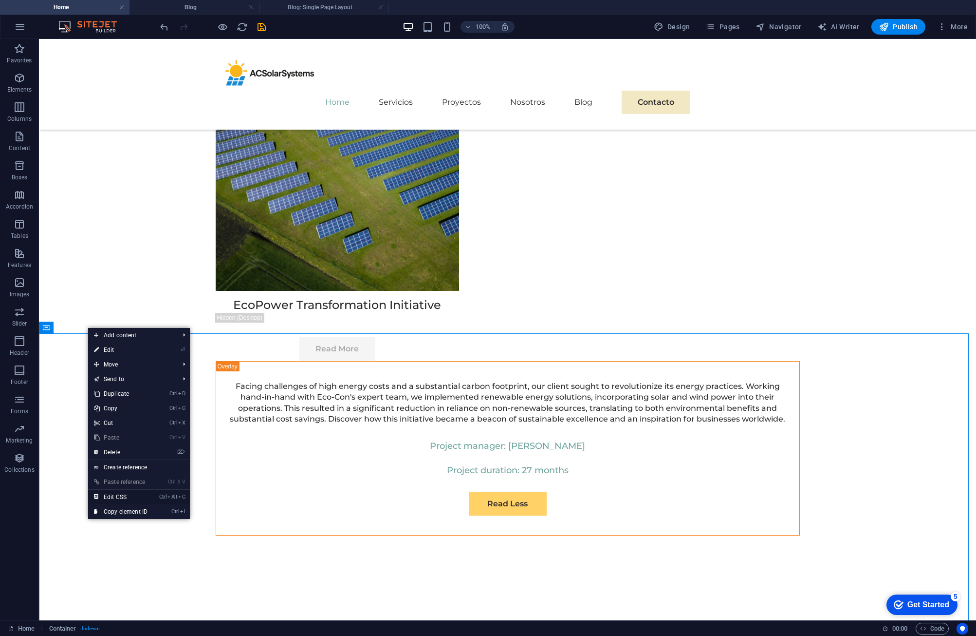
click at [129, 498] on link "Ctrl Alt C Edit CSS" at bounding box center [120, 496] width 65 height 15
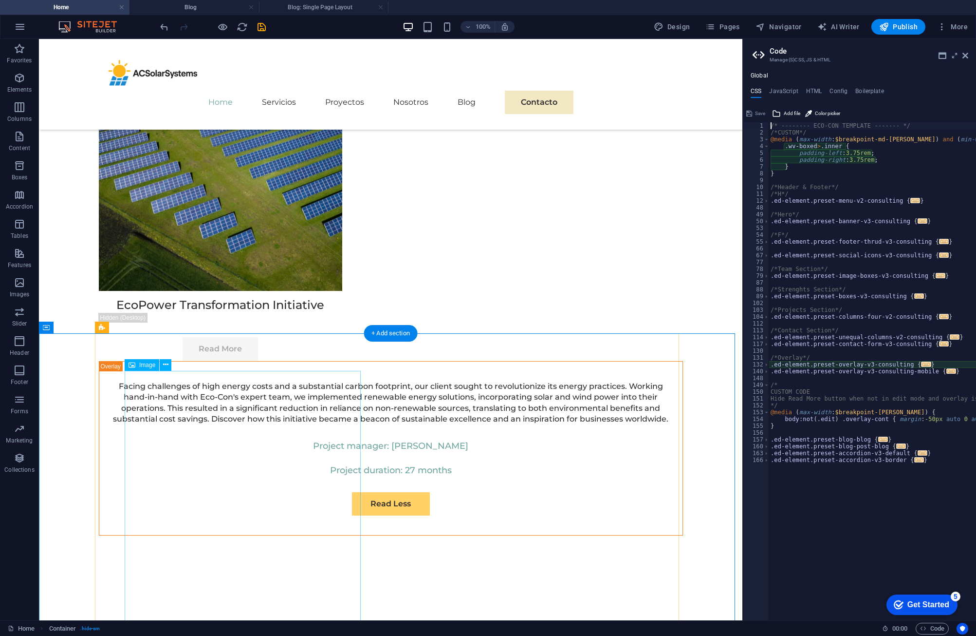
type textarea "@include overlay-v3("
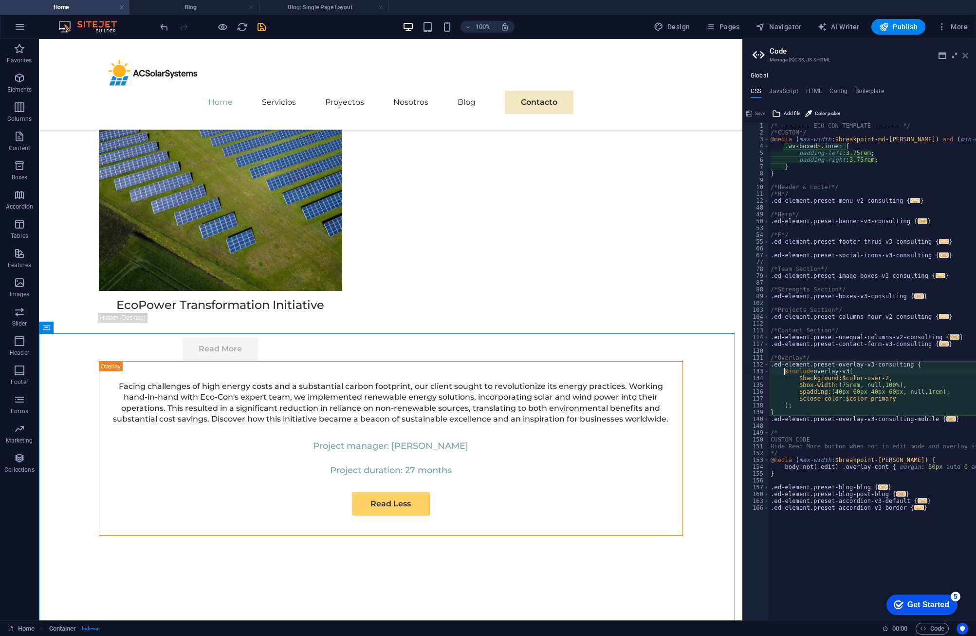
click at [967, 55] on icon at bounding box center [966, 56] width 6 height 8
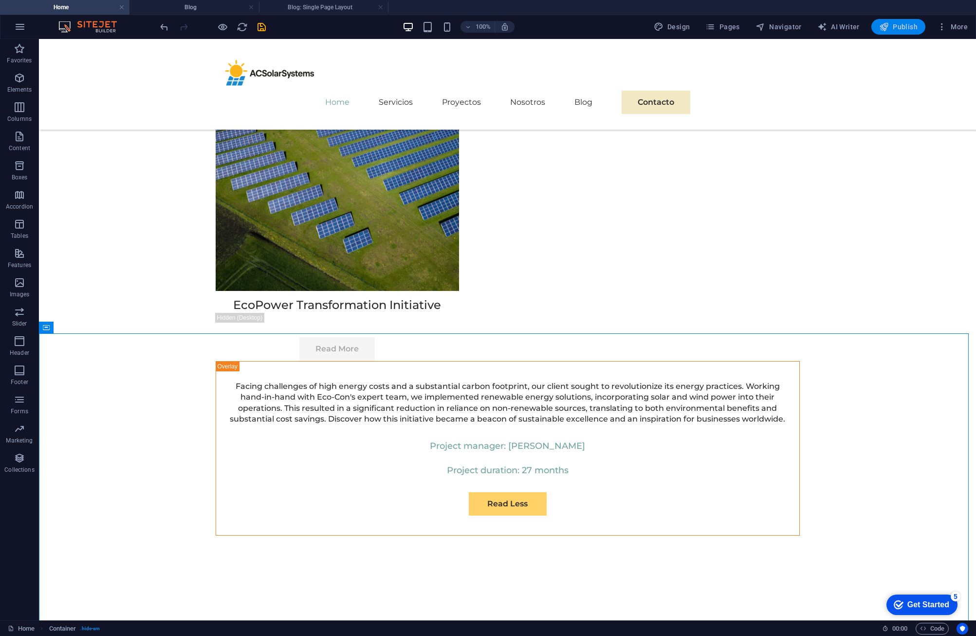
click at [903, 27] on span "Publish" at bounding box center [898, 27] width 38 height 10
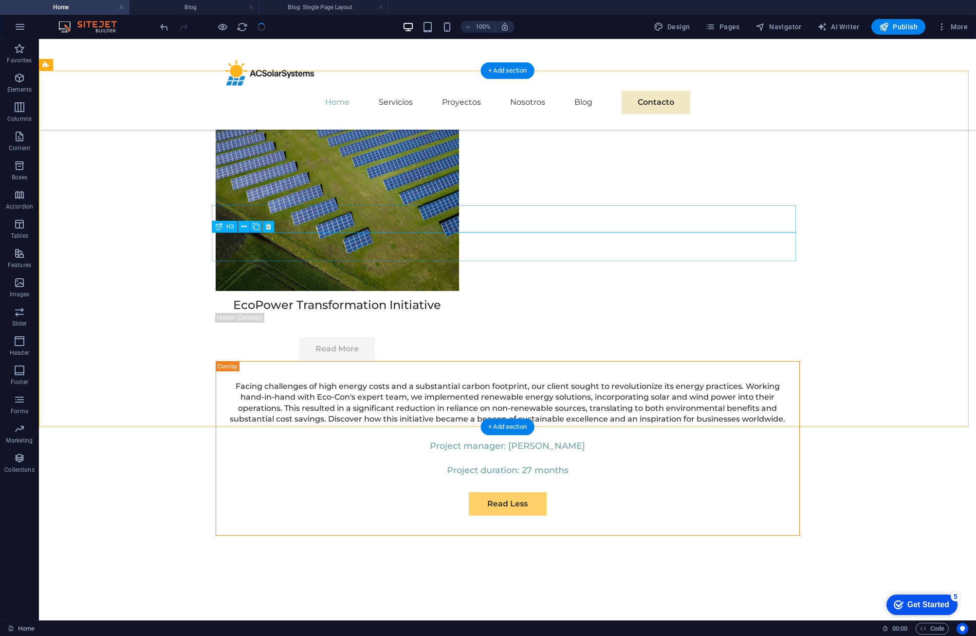
scroll to position [3263, 0]
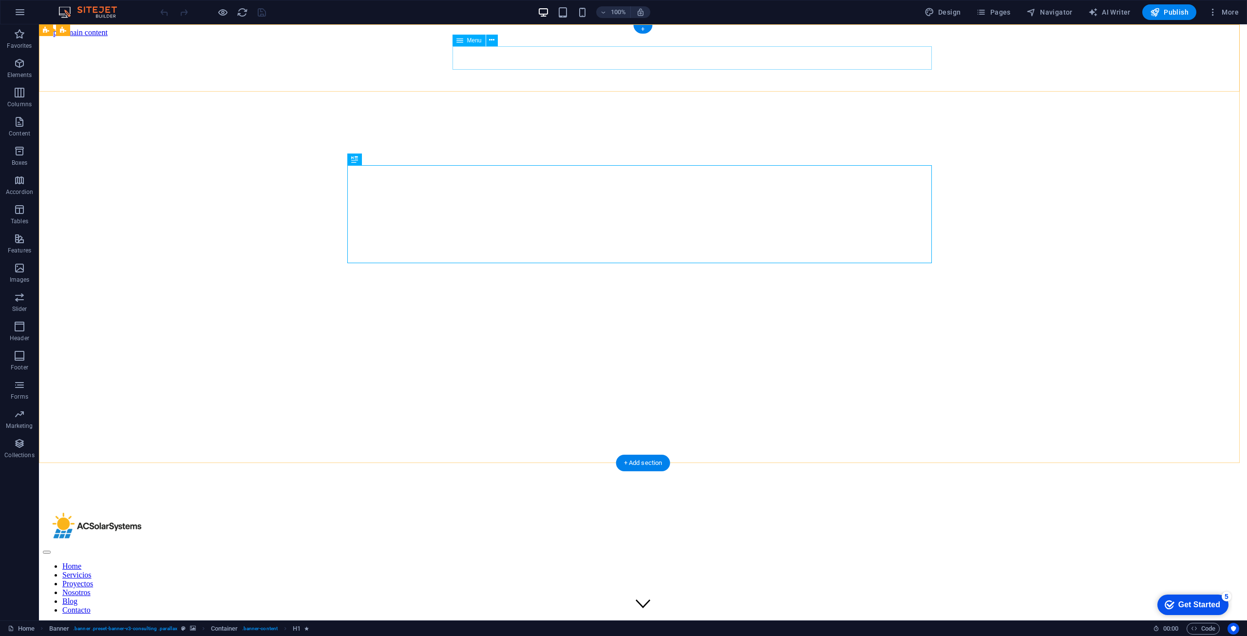
click at [850, 561] on nav "Home Servicios Proyectos Nosotros Blog Contacto" at bounding box center [643, 587] width 1200 height 53
select select
select select "4"
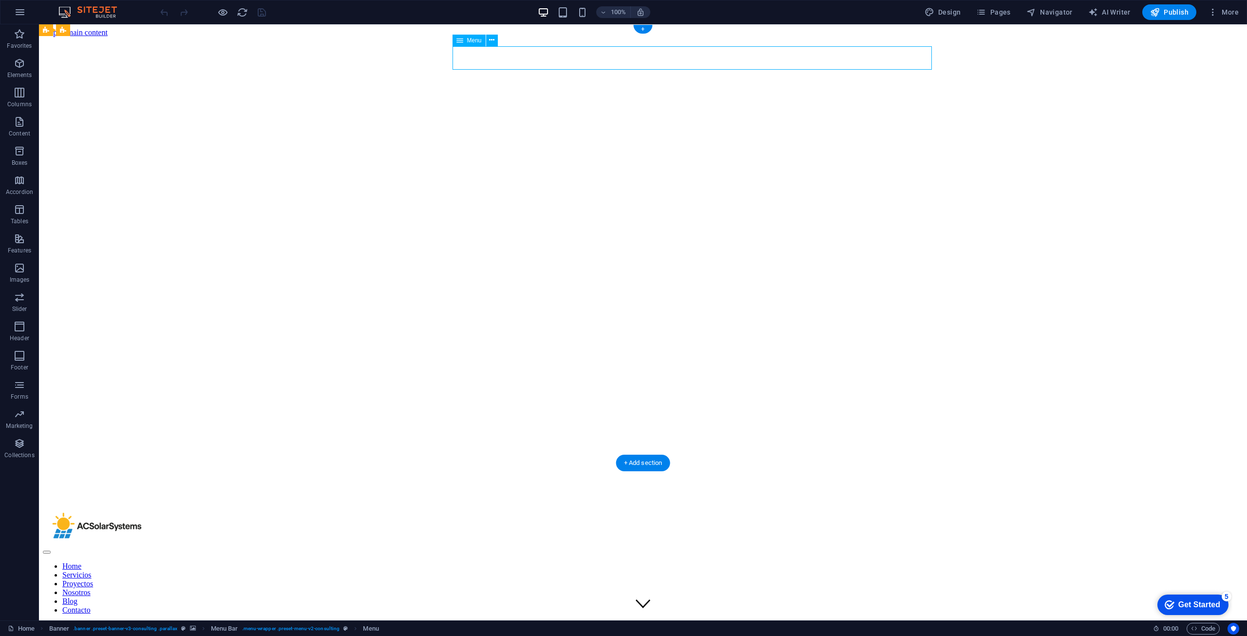
select select
select select "5"
select select
select select "6"
select select
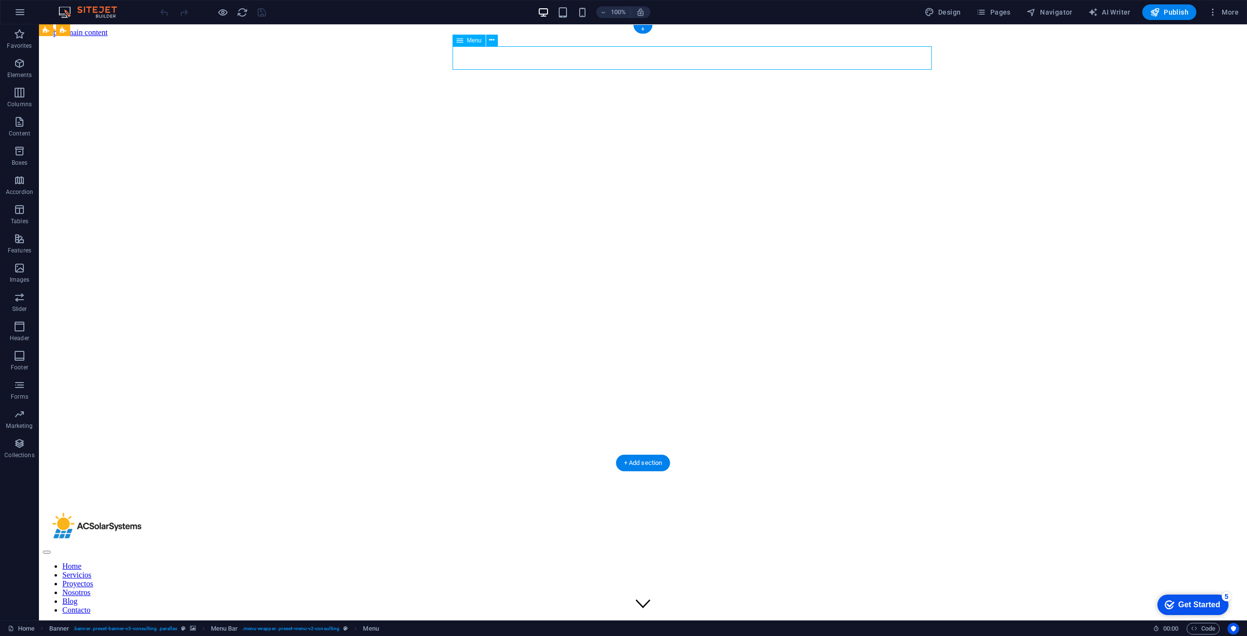
select select "7"
select select
select select "8"
select select
select select "primary"
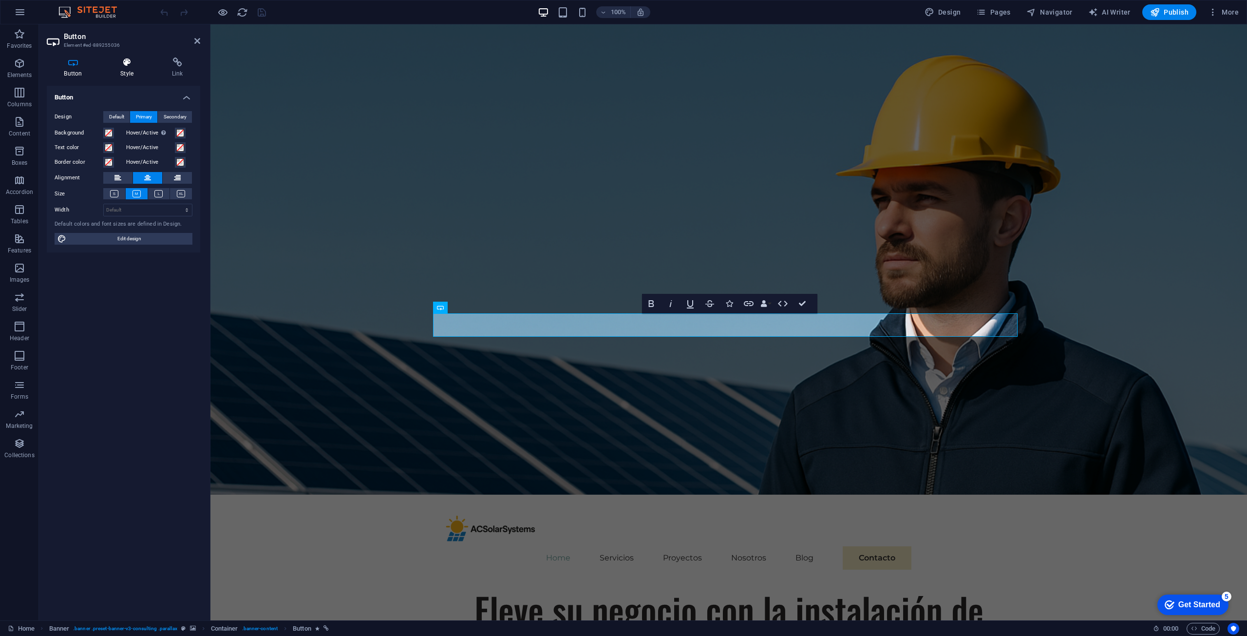
click at [127, 62] on icon at bounding box center [127, 62] width 48 height 10
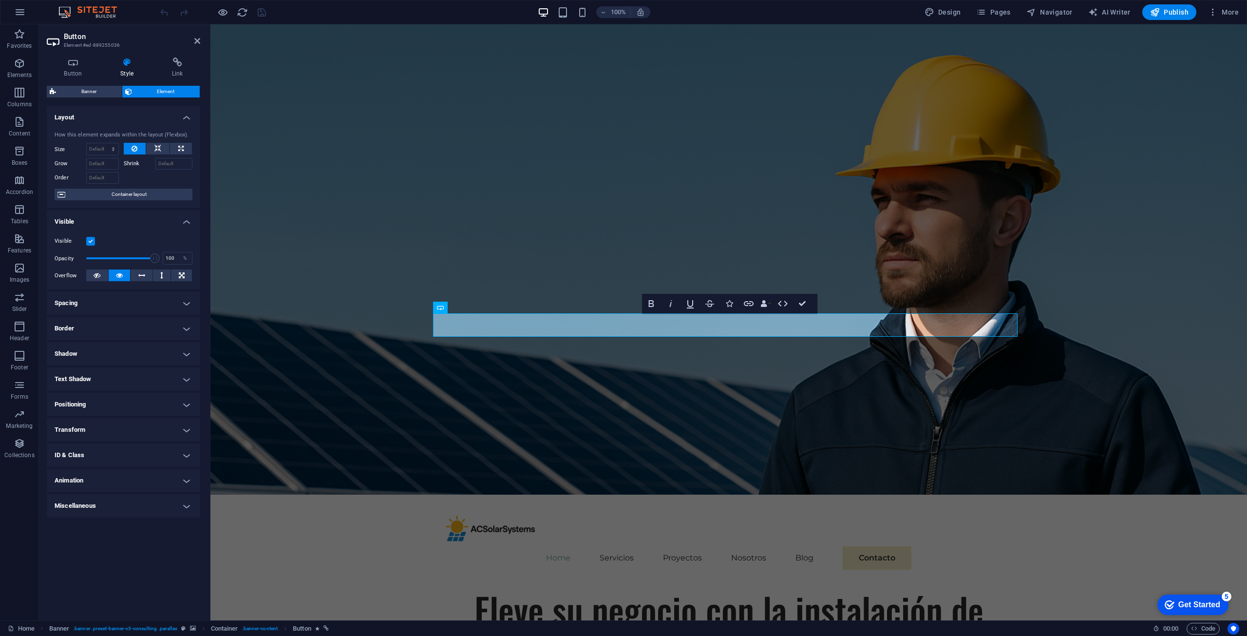
click at [91, 481] on h4 "Animation" at bounding box center [123, 479] width 153 height 23
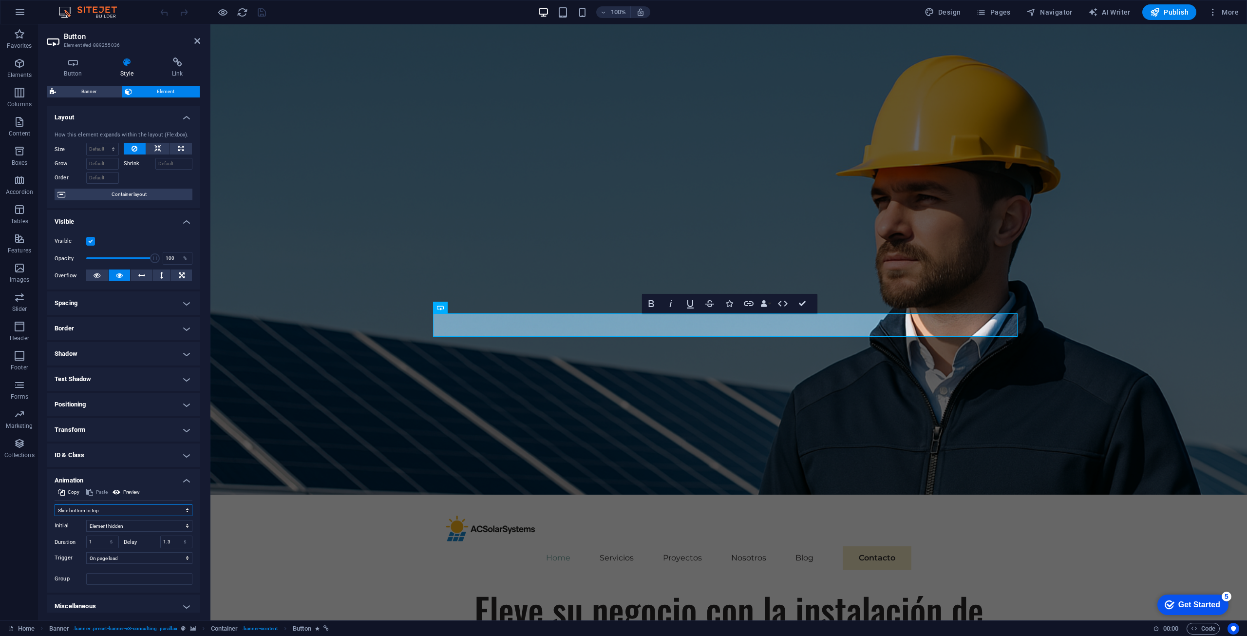
click at [117, 514] on select "Don't animate Show / Hide Slide up/down Zoom in/out Slide left to right Slide r…" at bounding box center [124, 510] width 138 height 12
click at [55, 504] on select "Don't animate Show / Hide Slide up/down Zoom in/out Slide left to right Slide r…" at bounding box center [124, 510] width 138 height 12
click at [131, 490] on span "Preview" at bounding box center [131, 492] width 17 height 12
click at [94, 505] on select "Don't animate Show / Hide Slide up/down Zoom in/out Slide left to right Slide r…" at bounding box center [124, 510] width 138 height 12
click at [55, 504] on select "Don't animate Show / Hide Slide up/down Zoom in/out Slide left to right Slide r…" at bounding box center [124, 510] width 138 height 12
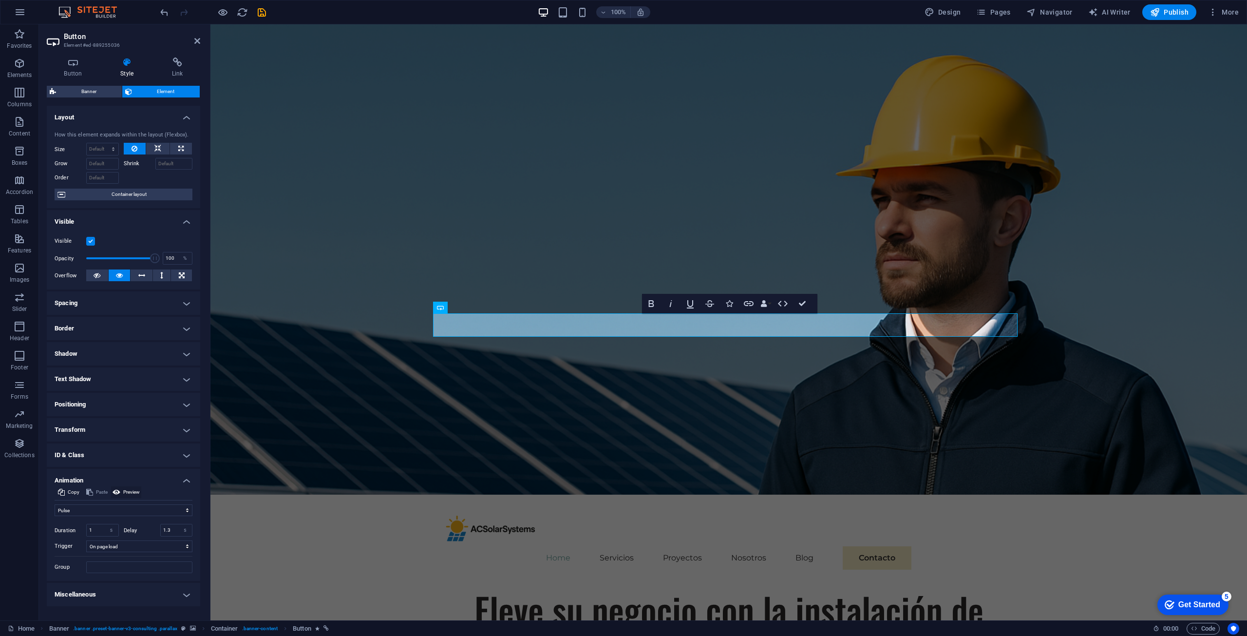
click at [127, 492] on span "Preview" at bounding box center [131, 492] width 17 height 12
click at [136, 548] on select "No automatic trigger On page load Element scrolled into view" at bounding box center [139, 546] width 106 height 12
click at [70, 564] on label "Group" at bounding box center [71, 567] width 32 height 12
click at [86, 564] on input "Group" at bounding box center [139, 567] width 106 height 12
click at [78, 510] on select "Don't animate Show / Hide Slide up/down Zoom in/out Slide left to right Slide r…" at bounding box center [124, 510] width 138 height 12
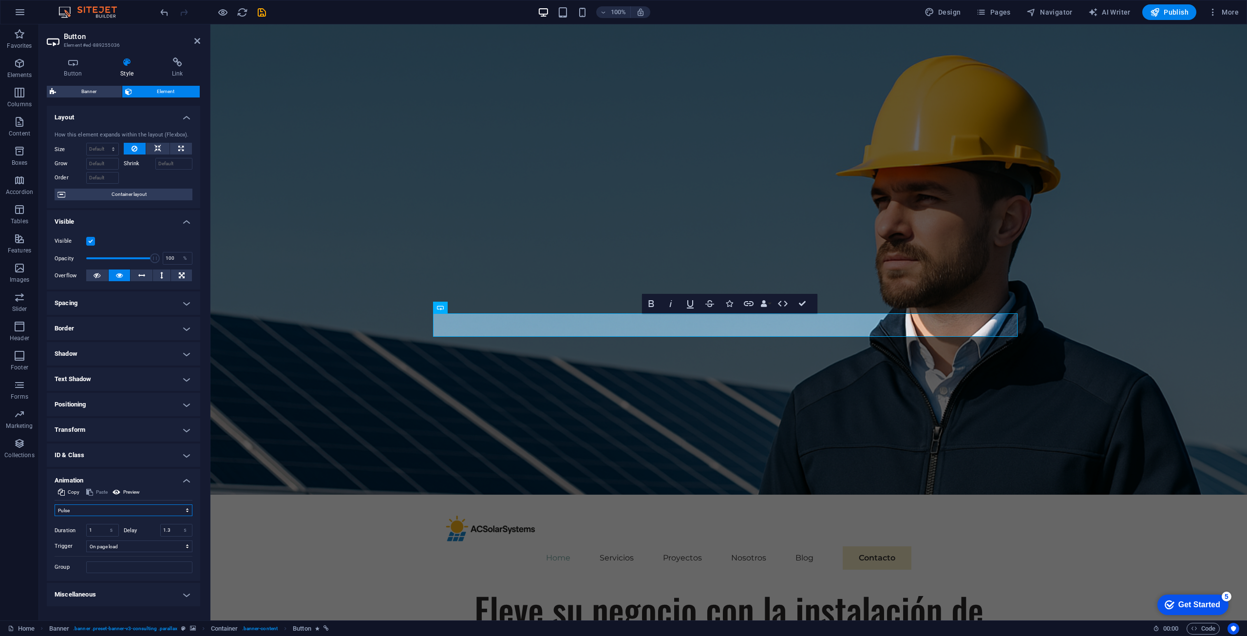
select select "none"
click at [55, 504] on select "Don't animate Show / Hide Slide up/down Zoom in/out Slide left to right Slide r…" at bounding box center [124, 510] width 138 height 12
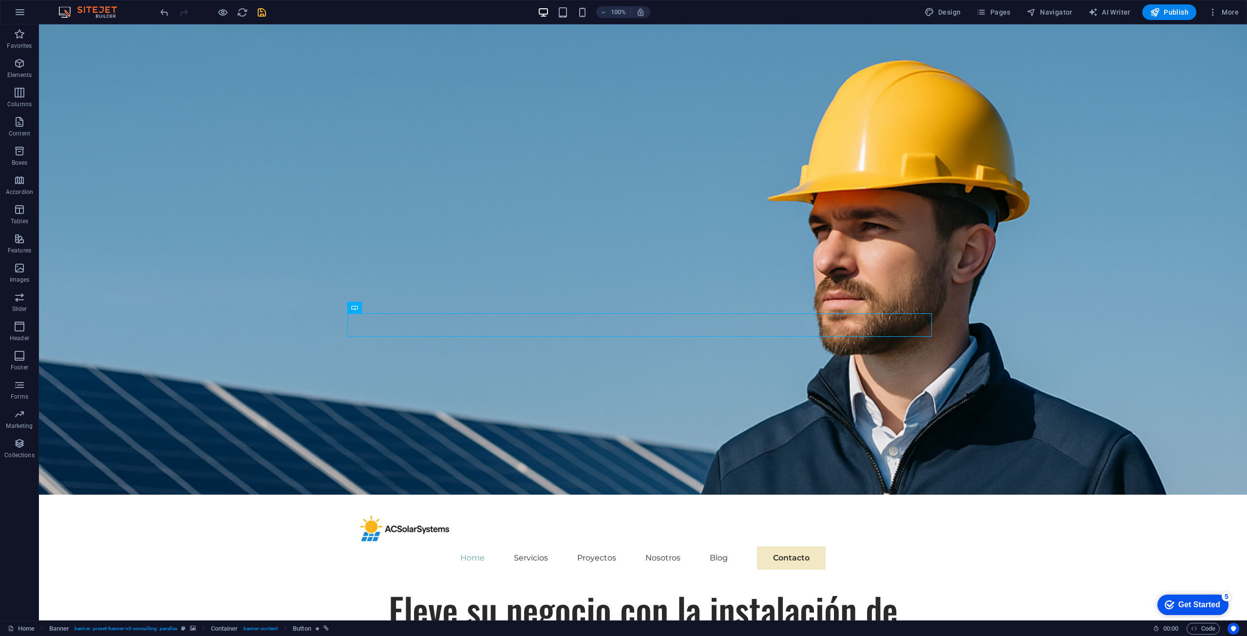
click at [265, 14] on icon "save" at bounding box center [261, 12] width 11 height 11
click at [242, 7] on icon "reload" at bounding box center [242, 12] width 11 height 11
click at [976, 14] on icon "button" at bounding box center [1155, 12] width 10 height 10
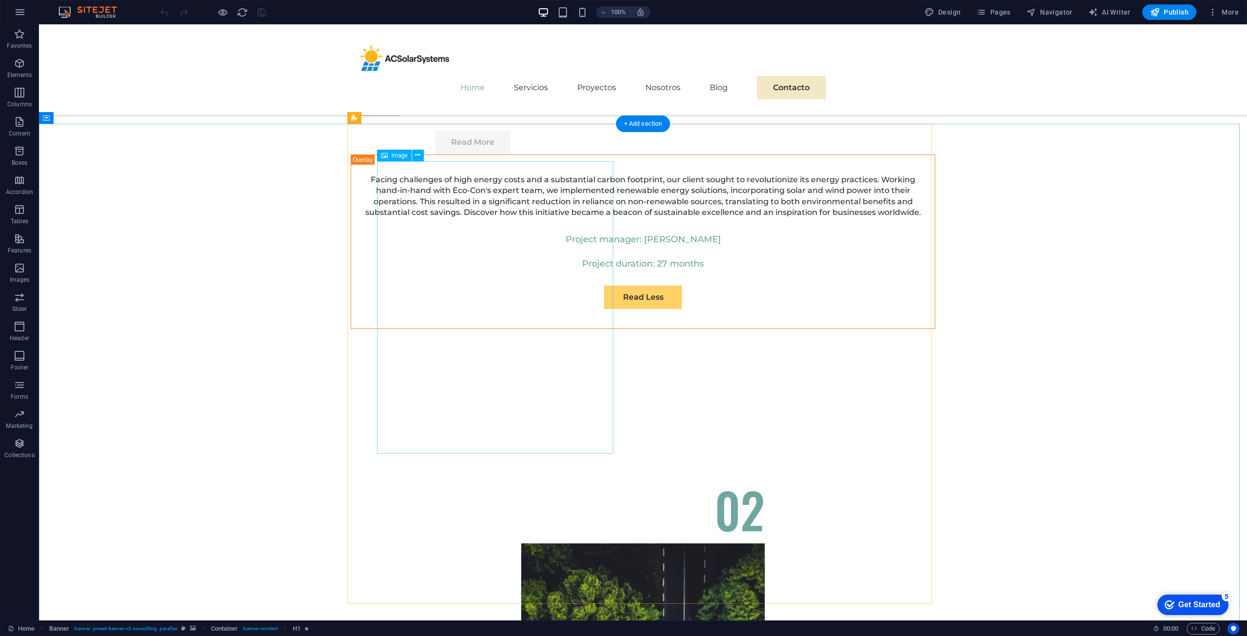
scroll to position [3360, 0]
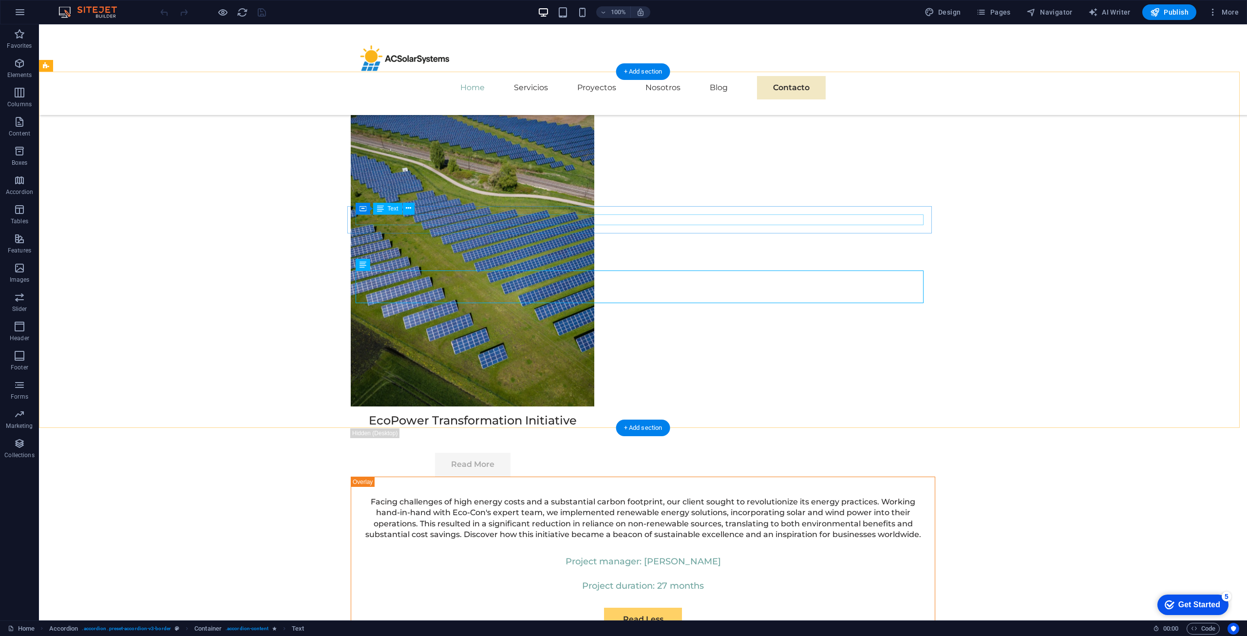
scroll to position [3214, 0]
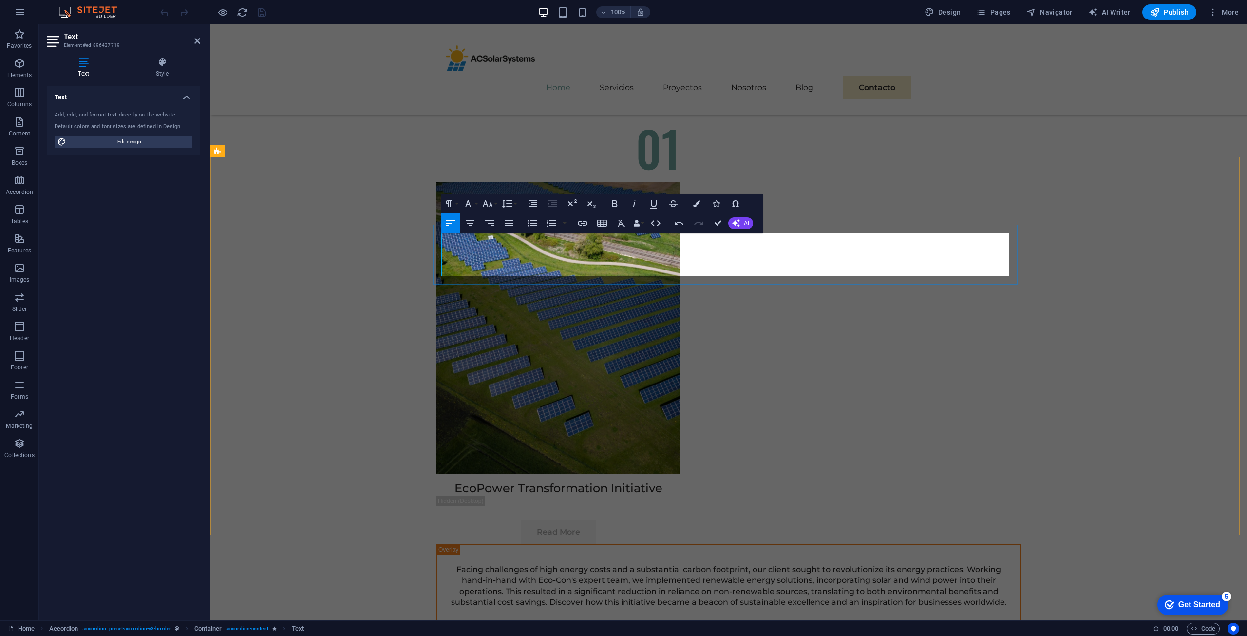
scroll to position [3353, 1]
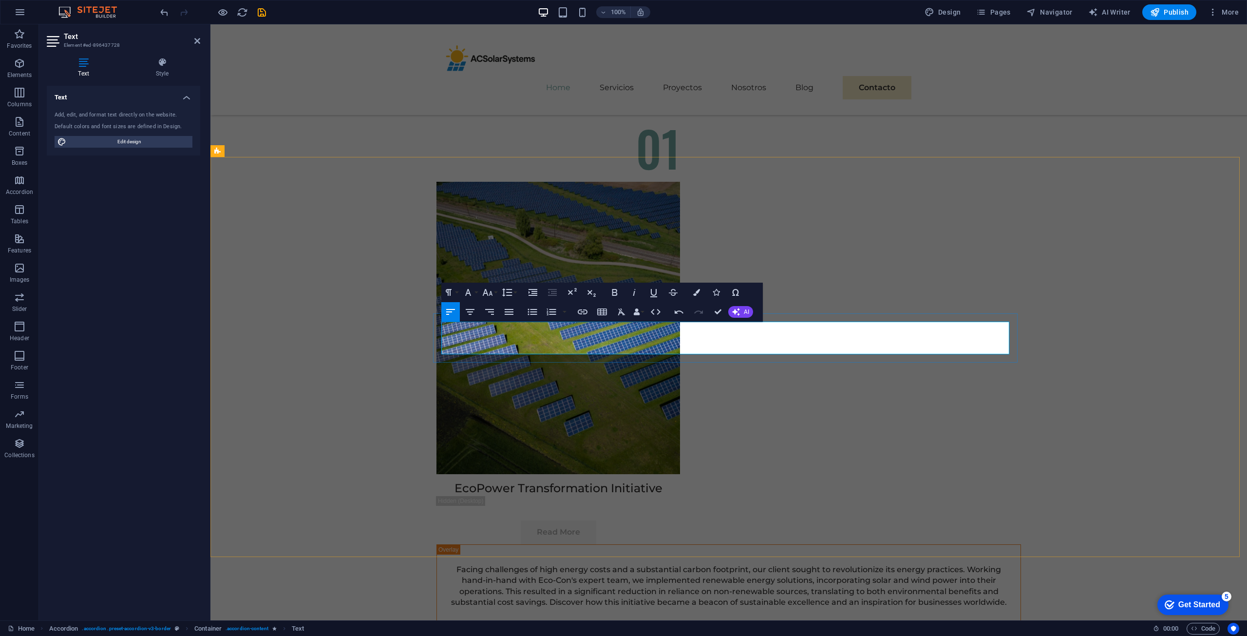
scroll to position [2753, 1]
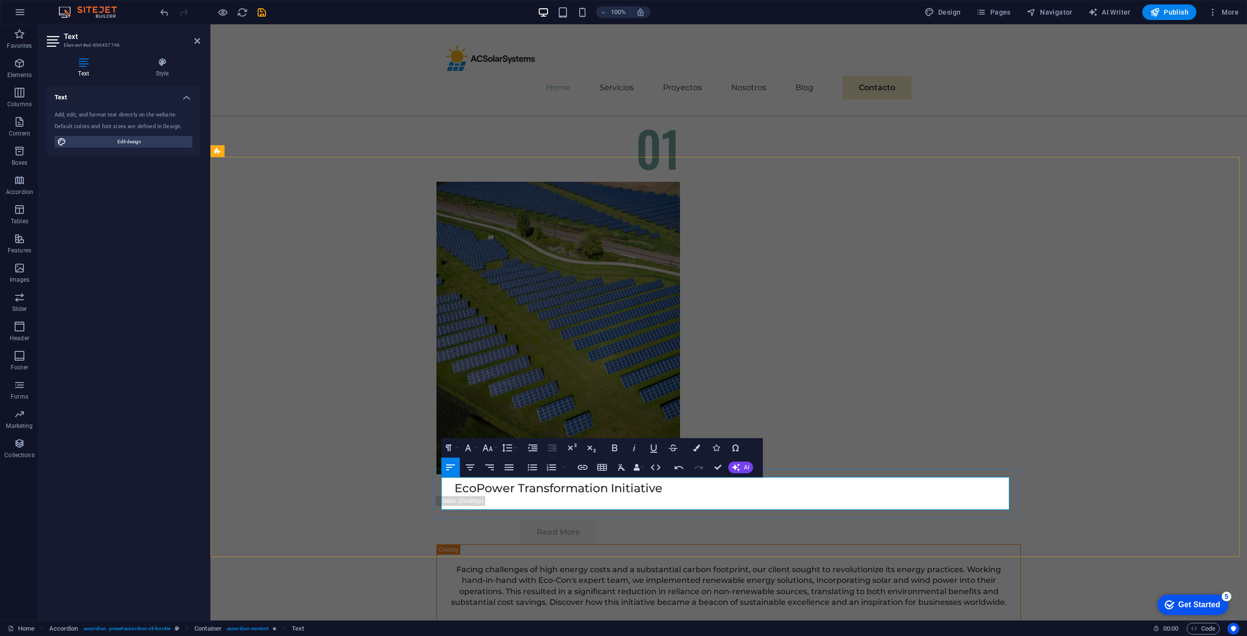
scroll to position [3070, 1]
drag, startPoint x: 713, startPoint y: 469, endPoint x: 692, endPoint y: 433, distance: 41.9
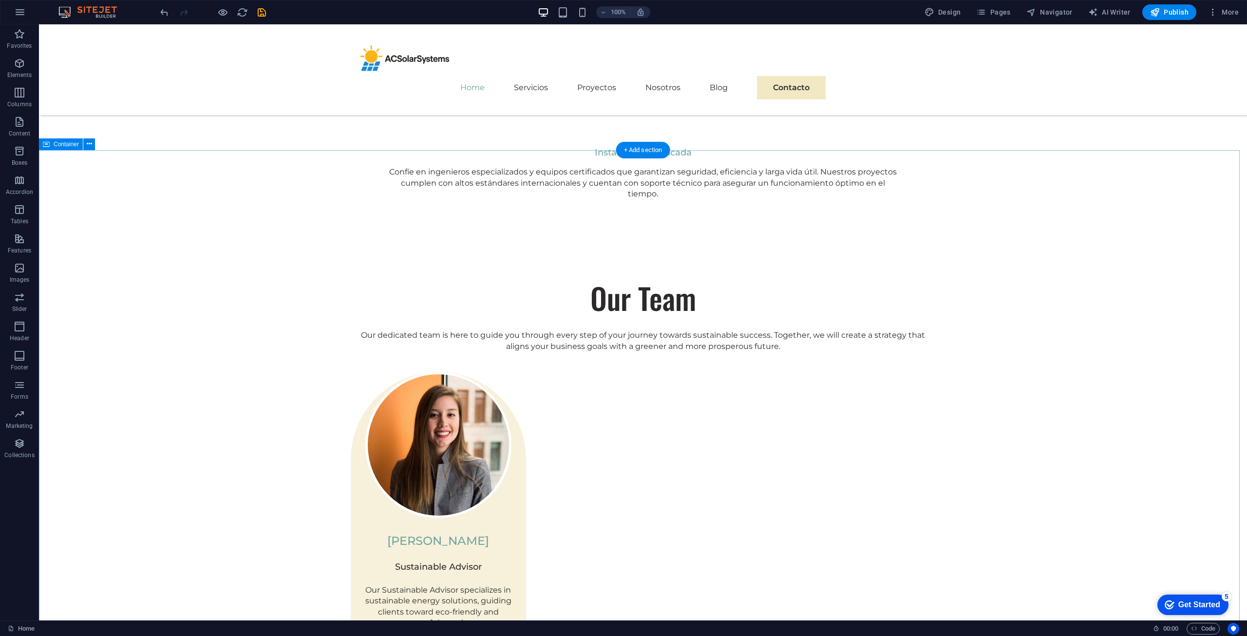
scroll to position [1315, 0]
